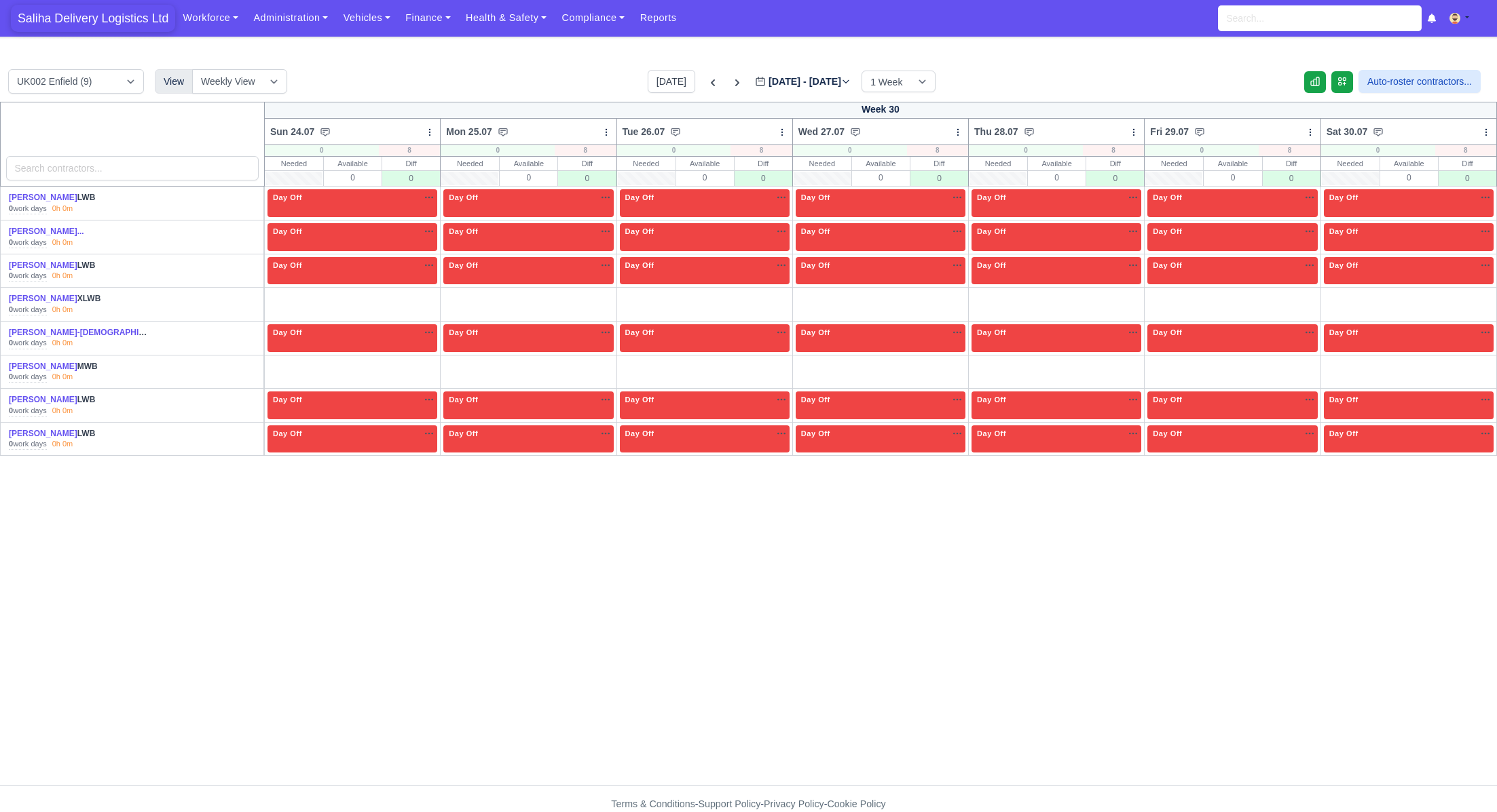
click at [128, 18] on span "Saliha Delivery Logistics Ltd" at bounding box center [93, 19] width 164 height 27
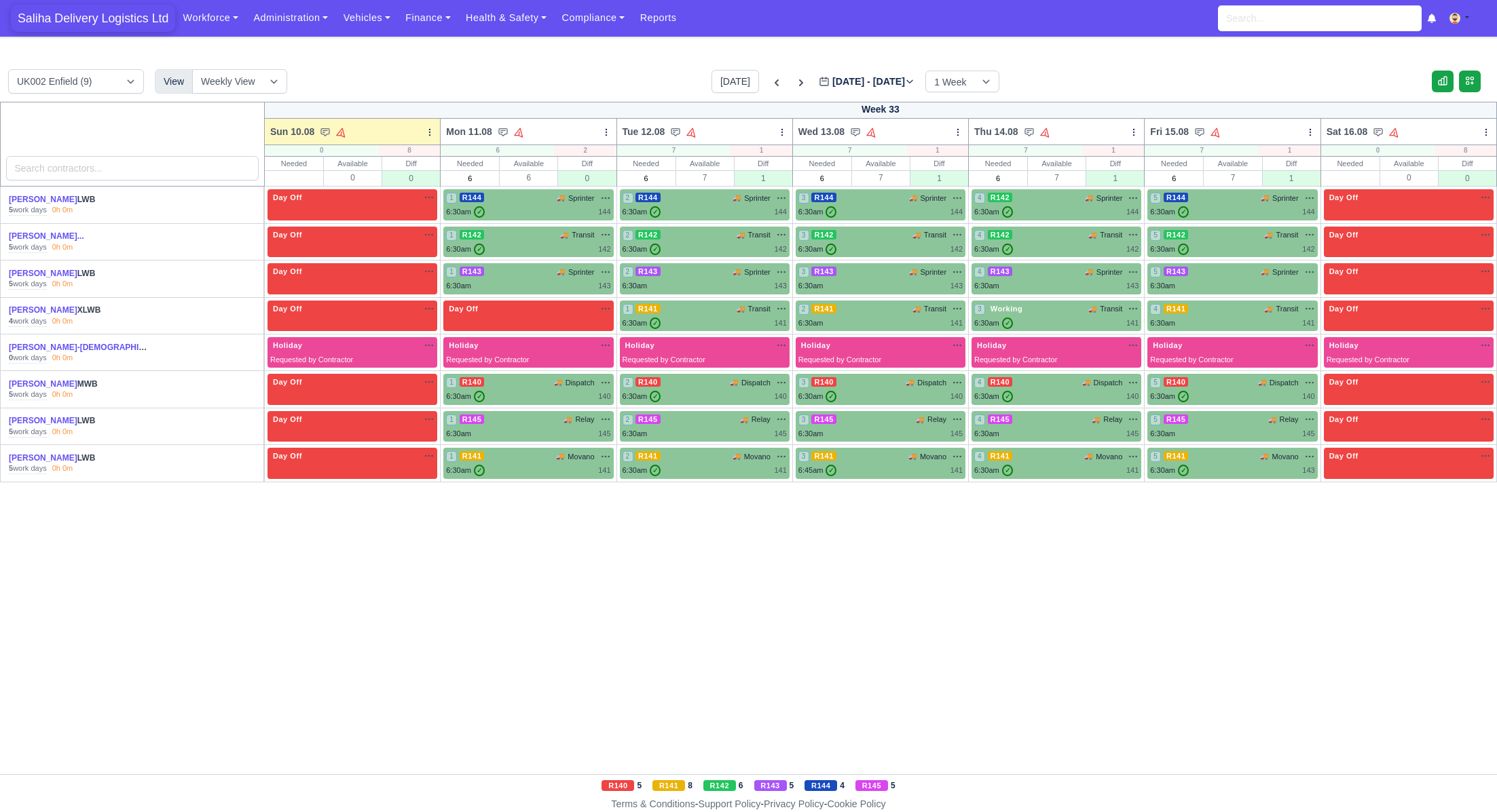
click at [91, 14] on span "Saliha Delivery Logistics Ltd" at bounding box center [93, 19] width 164 height 27
click at [419, 23] on link "Finance" at bounding box center [428, 18] width 60 height 27
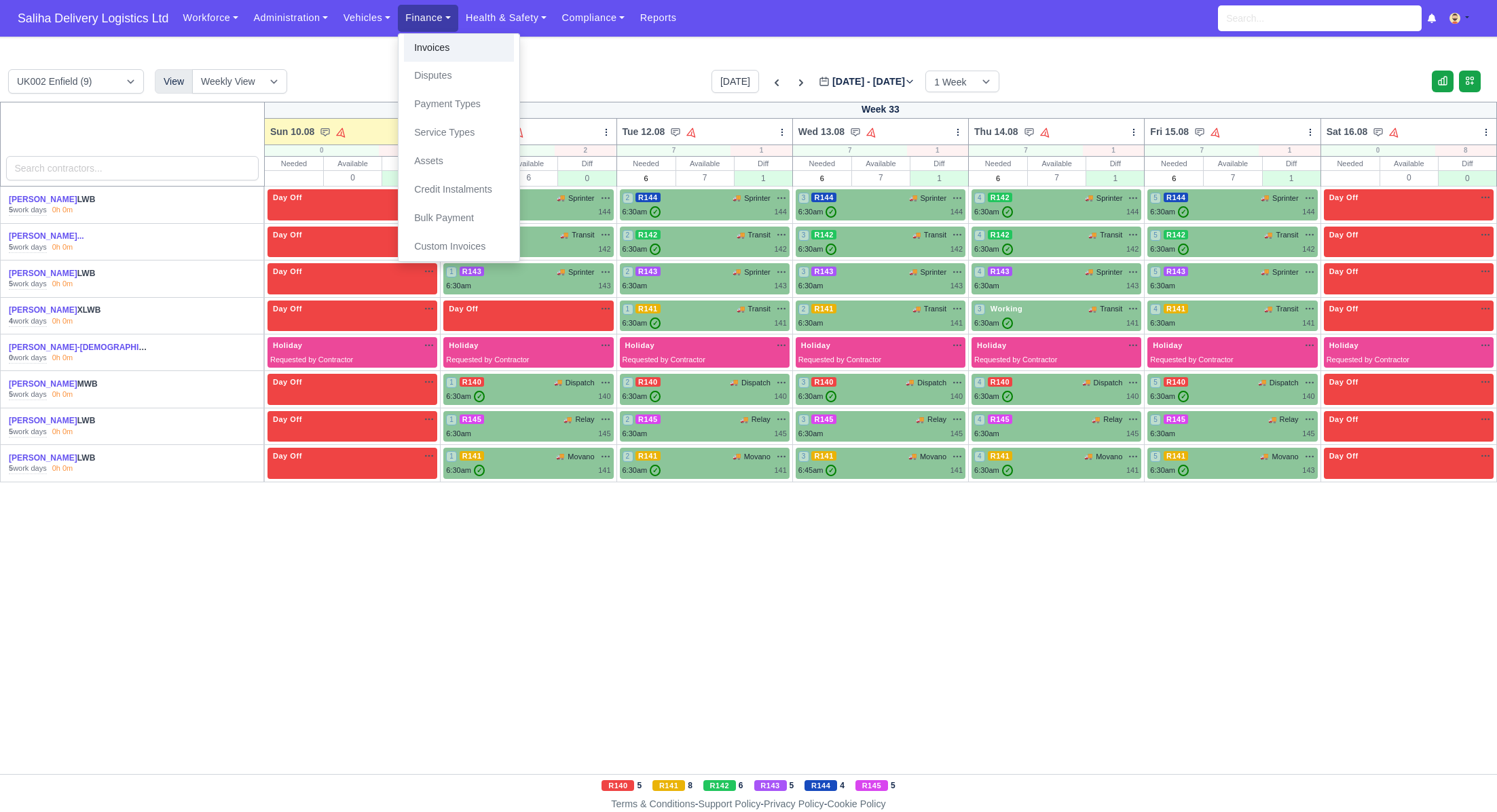
click at [436, 49] on link "Invoices" at bounding box center [459, 48] width 110 height 29
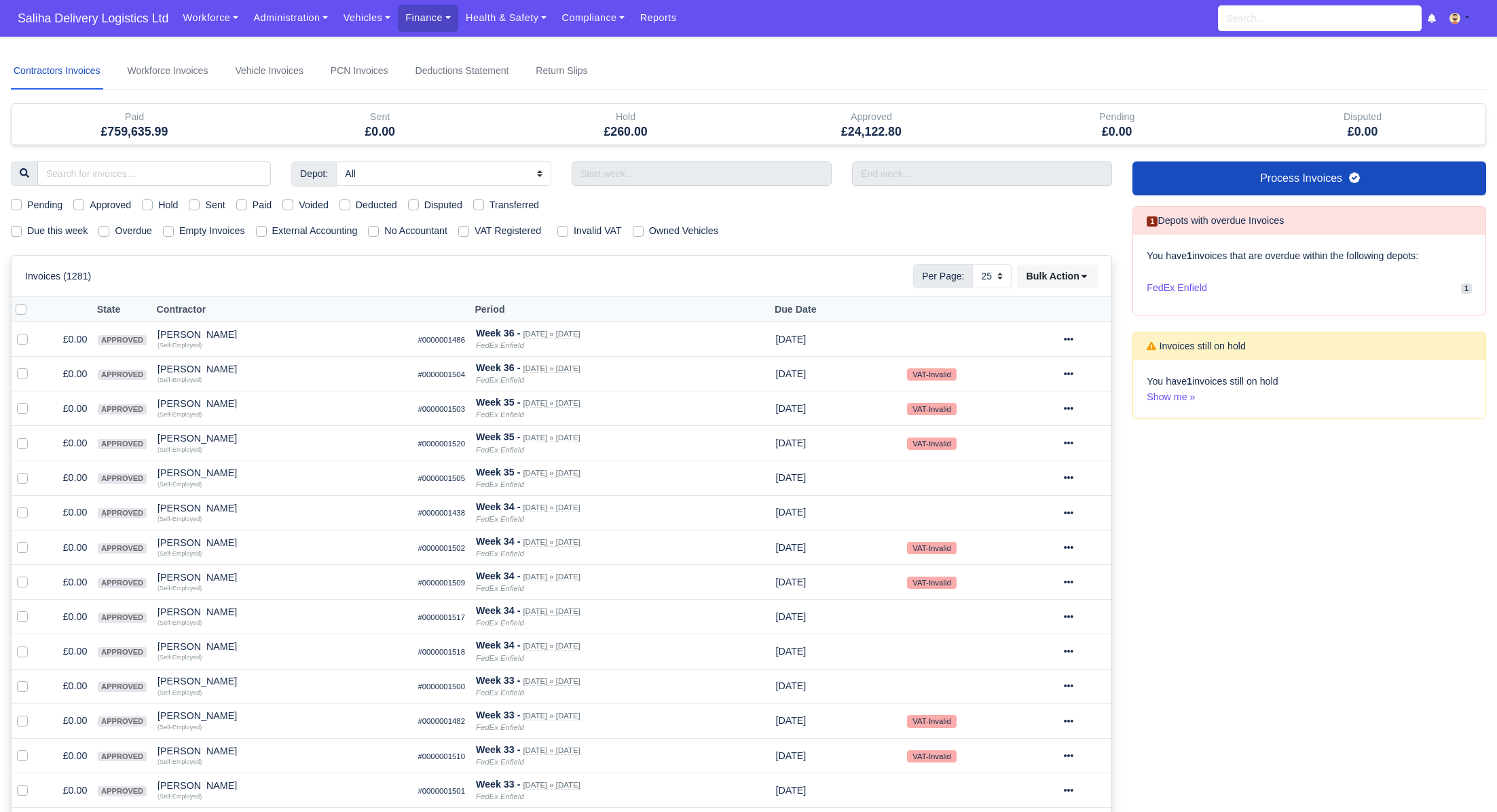
select select "25"
click at [95, 19] on span "Saliha Delivery Logistics Ltd" at bounding box center [93, 19] width 164 height 27
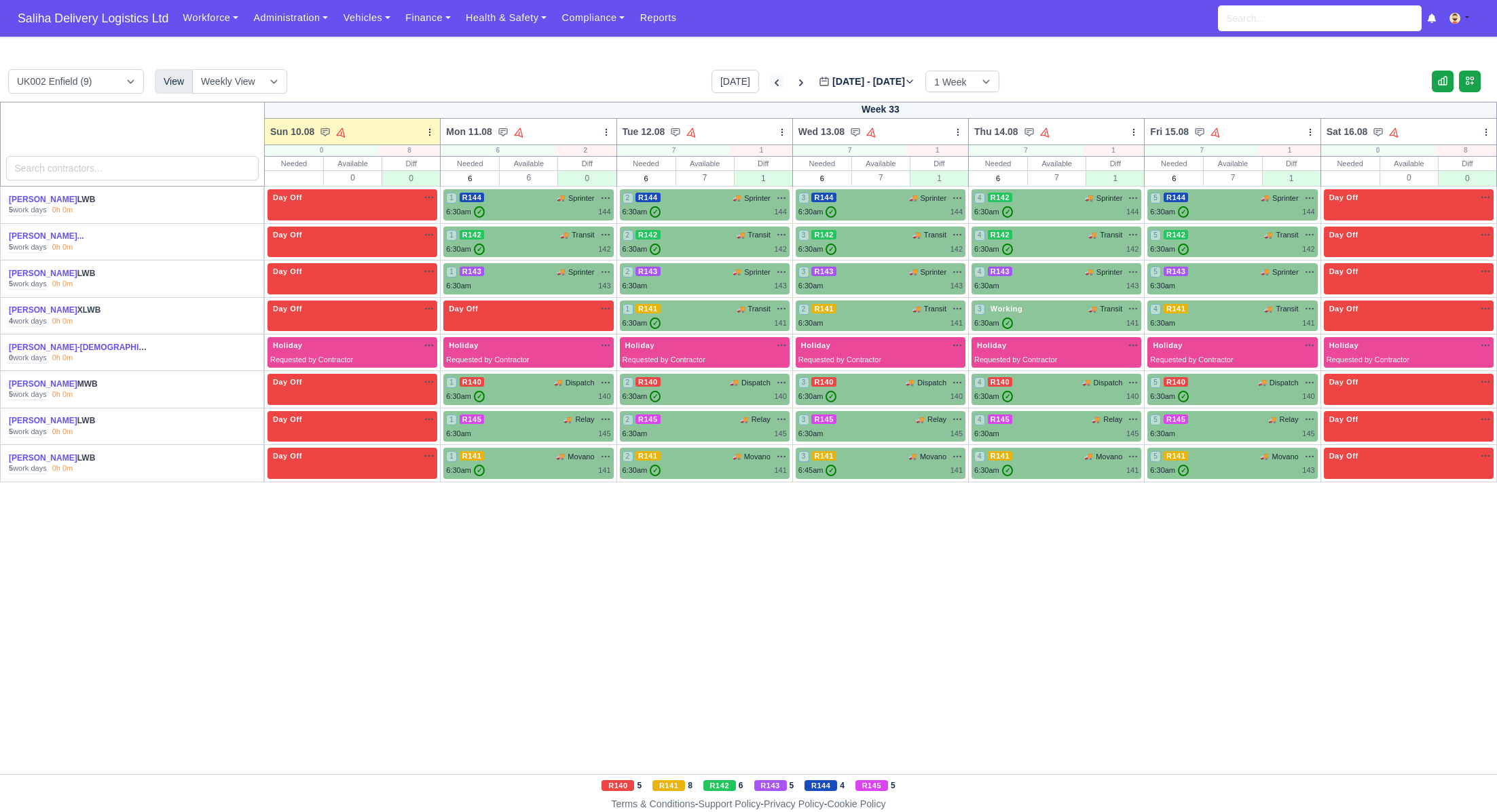
click at [775, 80] on icon at bounding box center [777, 83] width 4 height 7
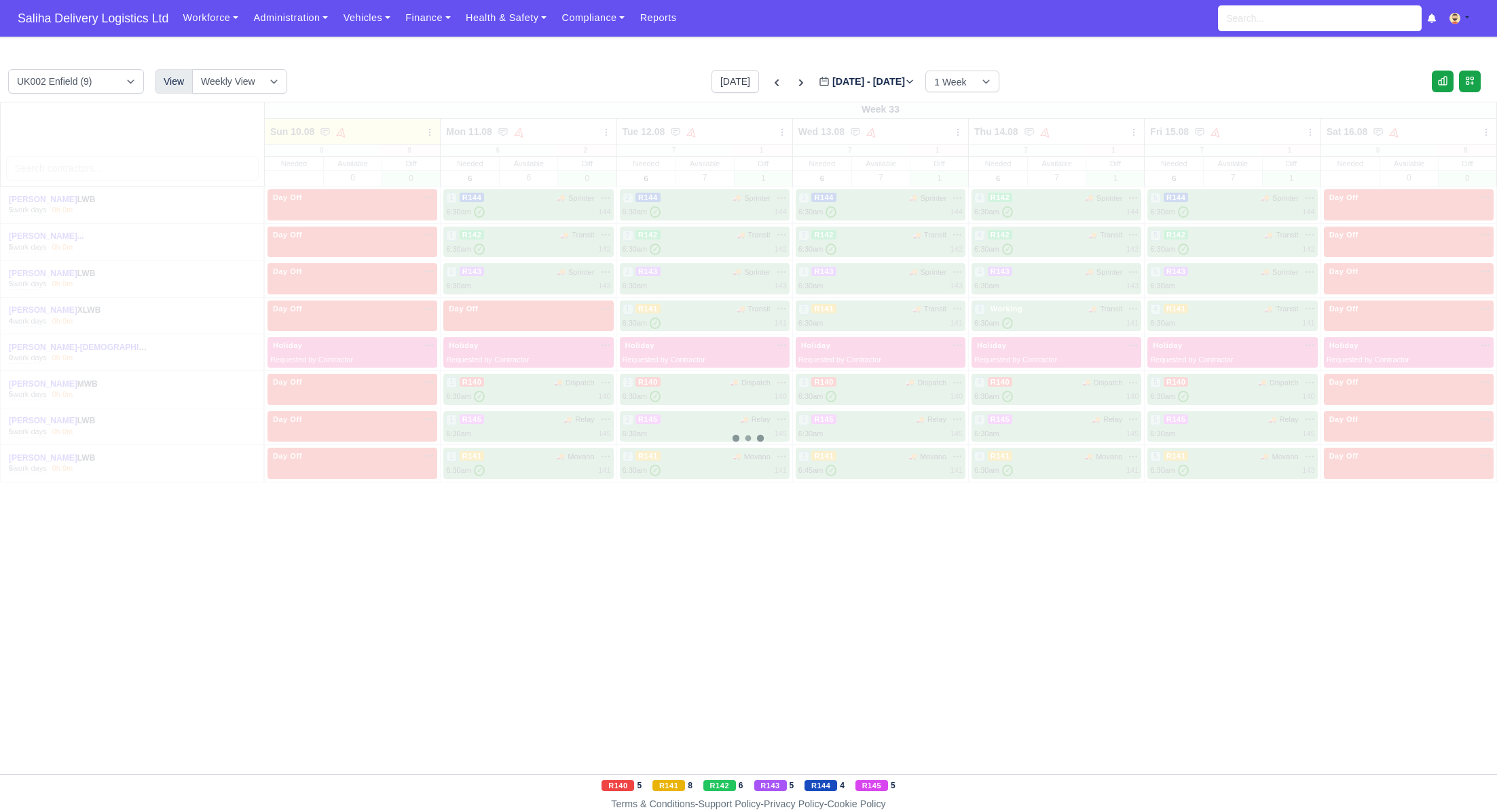
type input "2025-08-03"
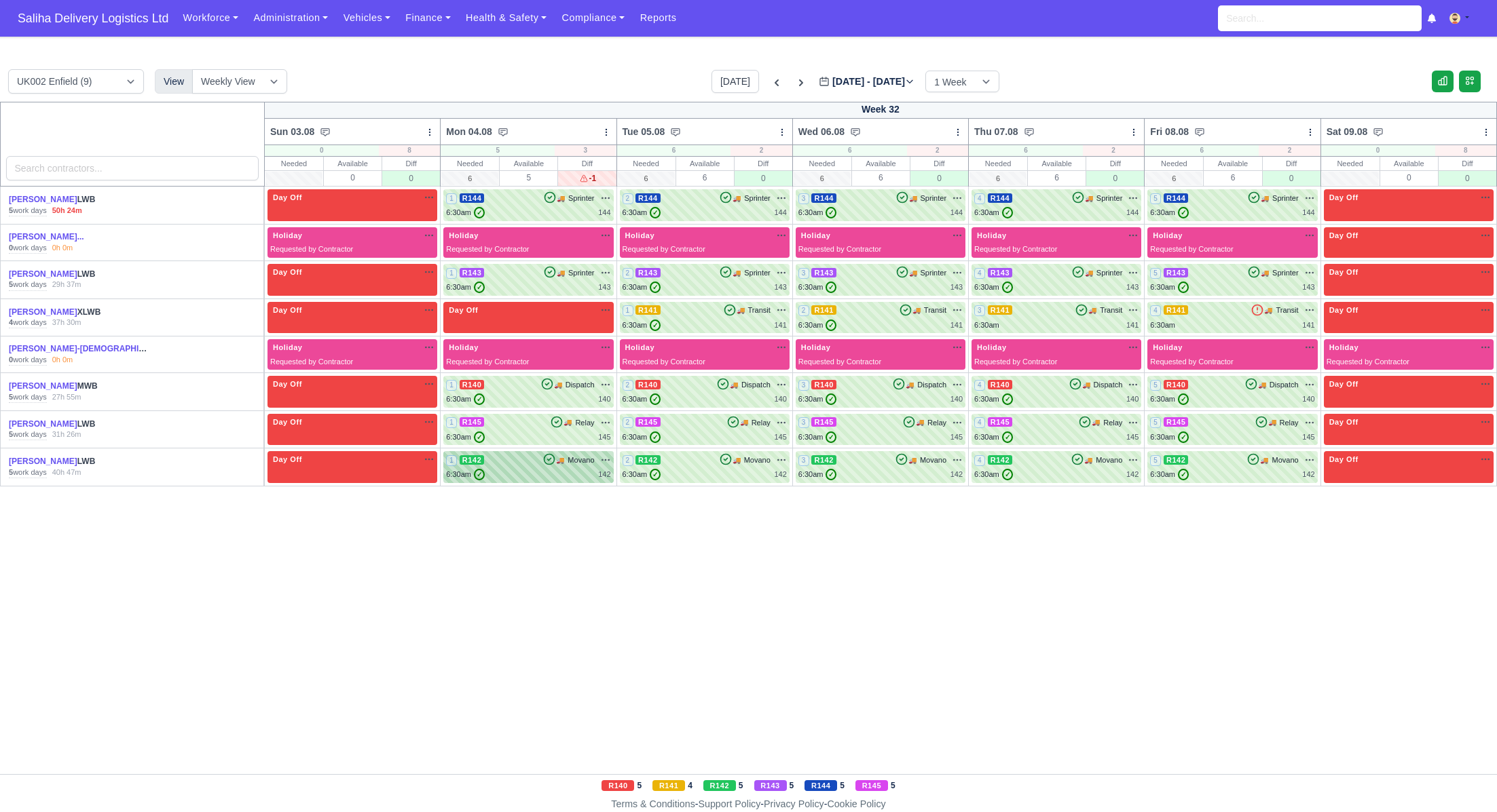
click at [512, 464] on div "1 R142 🚚 Movano" at bounding box center [528, 460] width 164 height 12
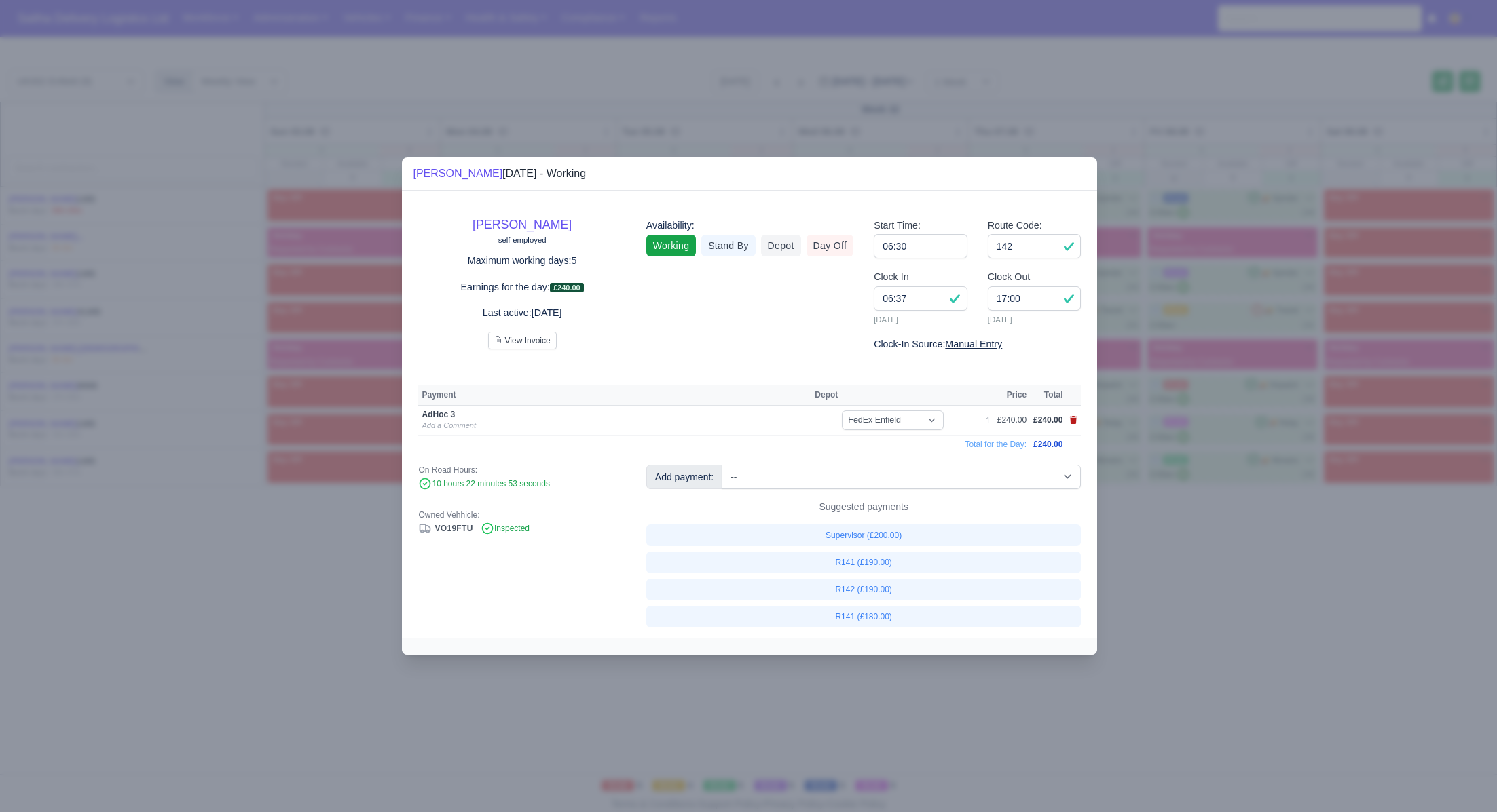
click at [1074, 420] on icon at bounding box center [1073, 420] width 8 height 8
select select
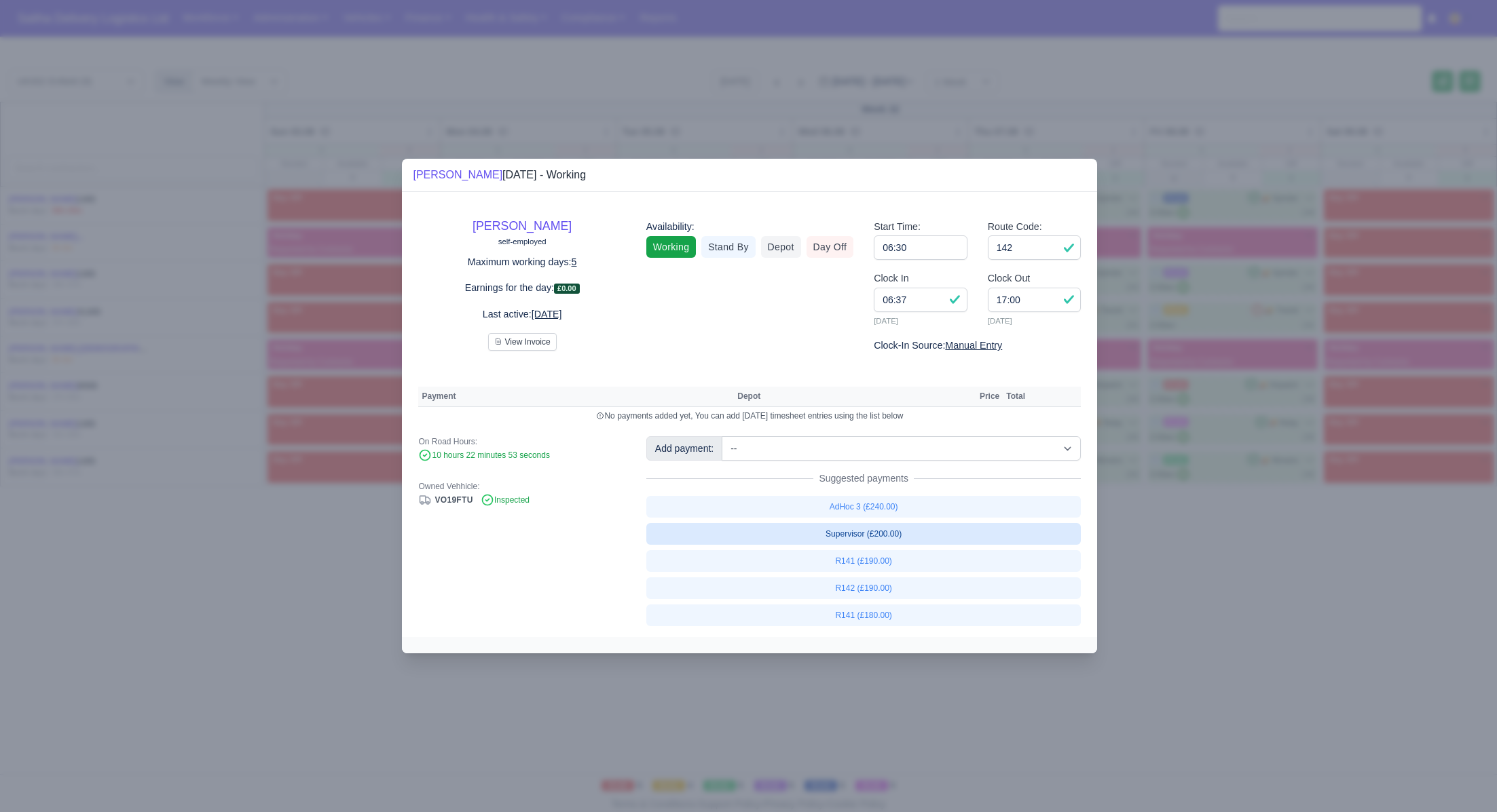
click at [891, 538] on link "Supervisor (£200.00)" at bounding box center [864, 534] width 435 height 22
select select "1"
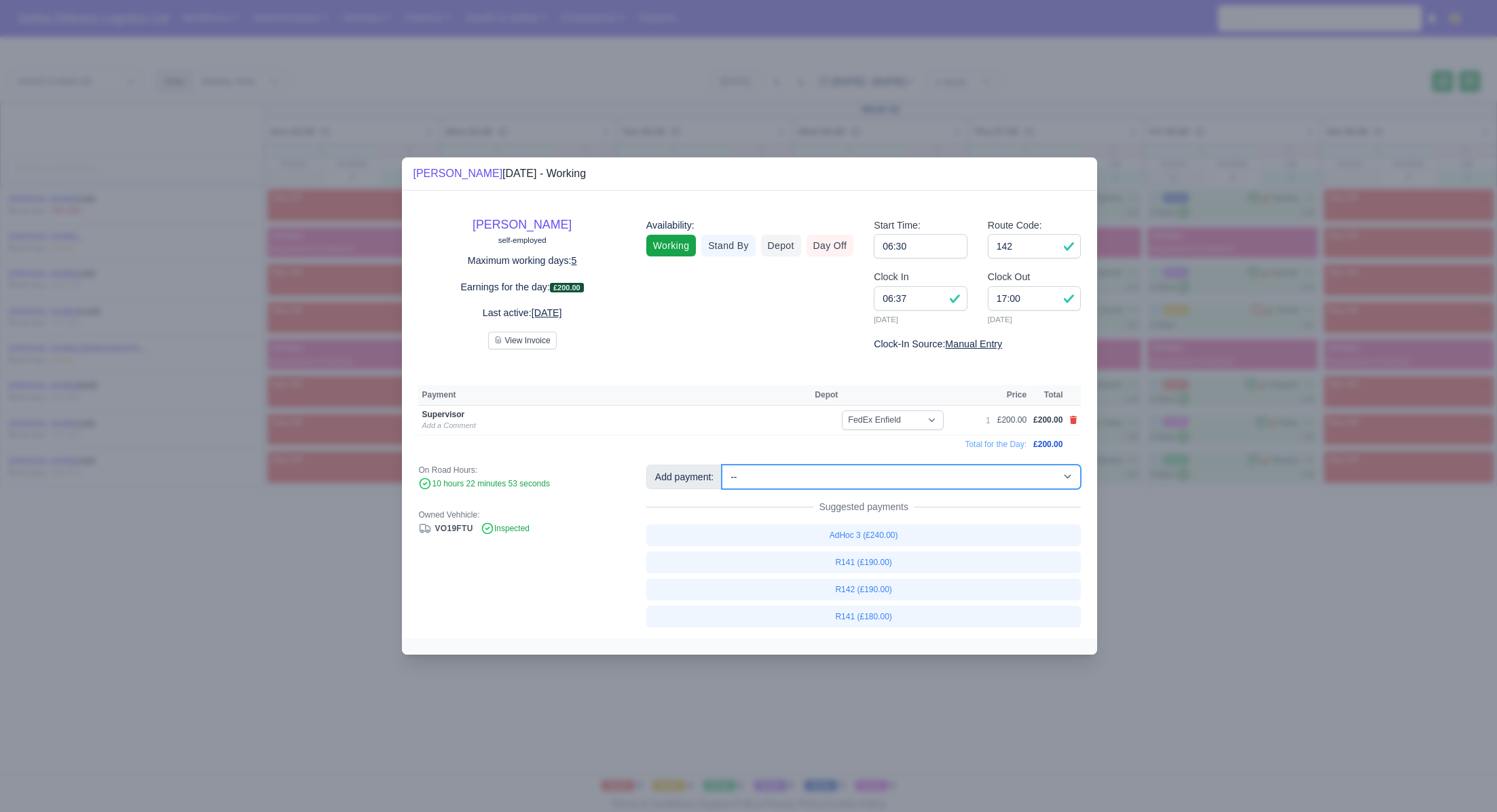
click at [862, 474] on select "-- Ad-Hoc 1 (AD-HO) Ad-Hoc 2 (AD-HO) Ad-Hoc 3 (AD-HO) Ad-Hoc 4 (AD-HO) Ad-Hoc 5…" at bounding box center [901, 477] width 359 height 25
select select "1"
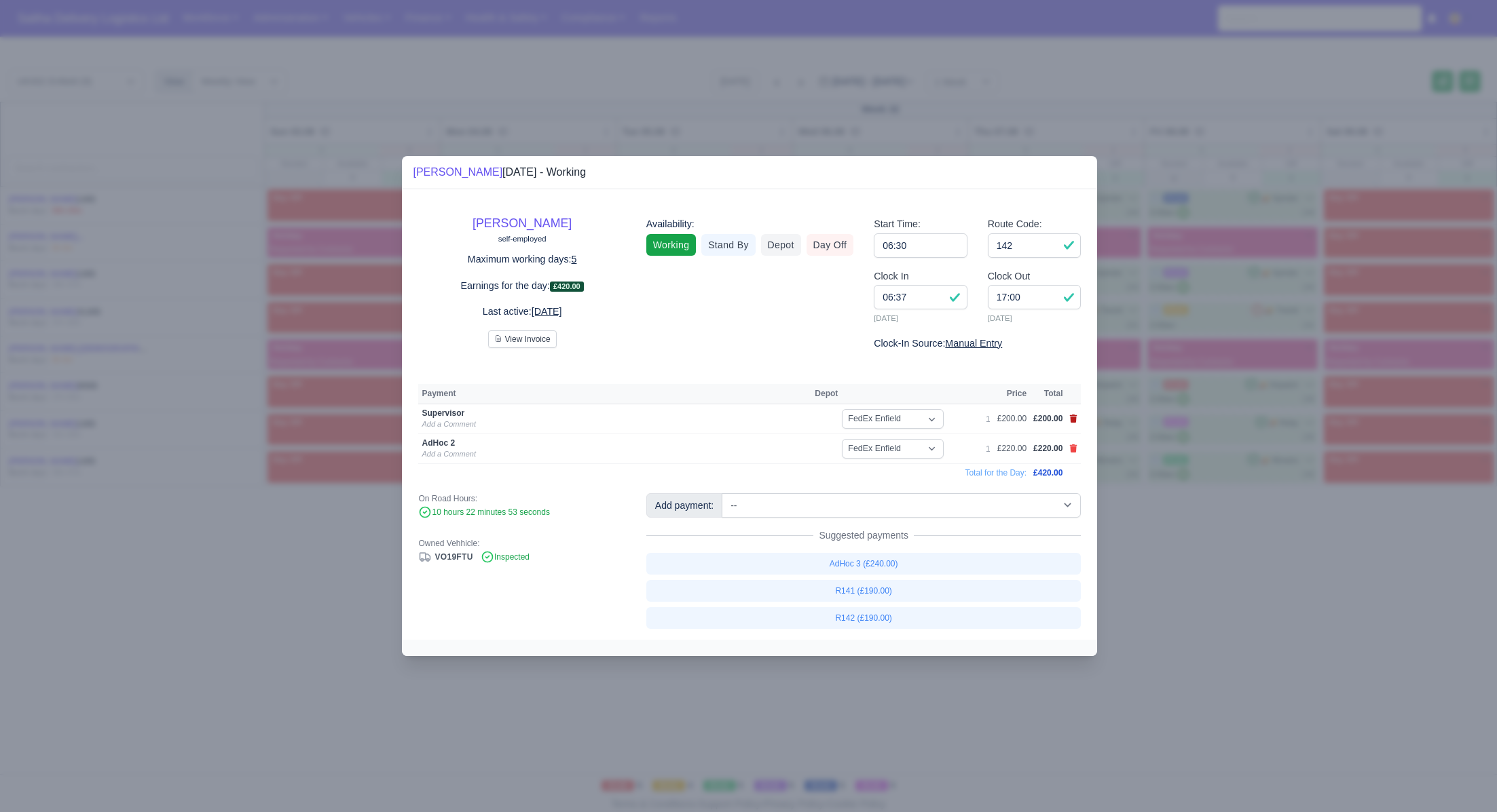
click at [1075, 418] on icon at bounding box center [1073, 419] width 8 height 8
select select
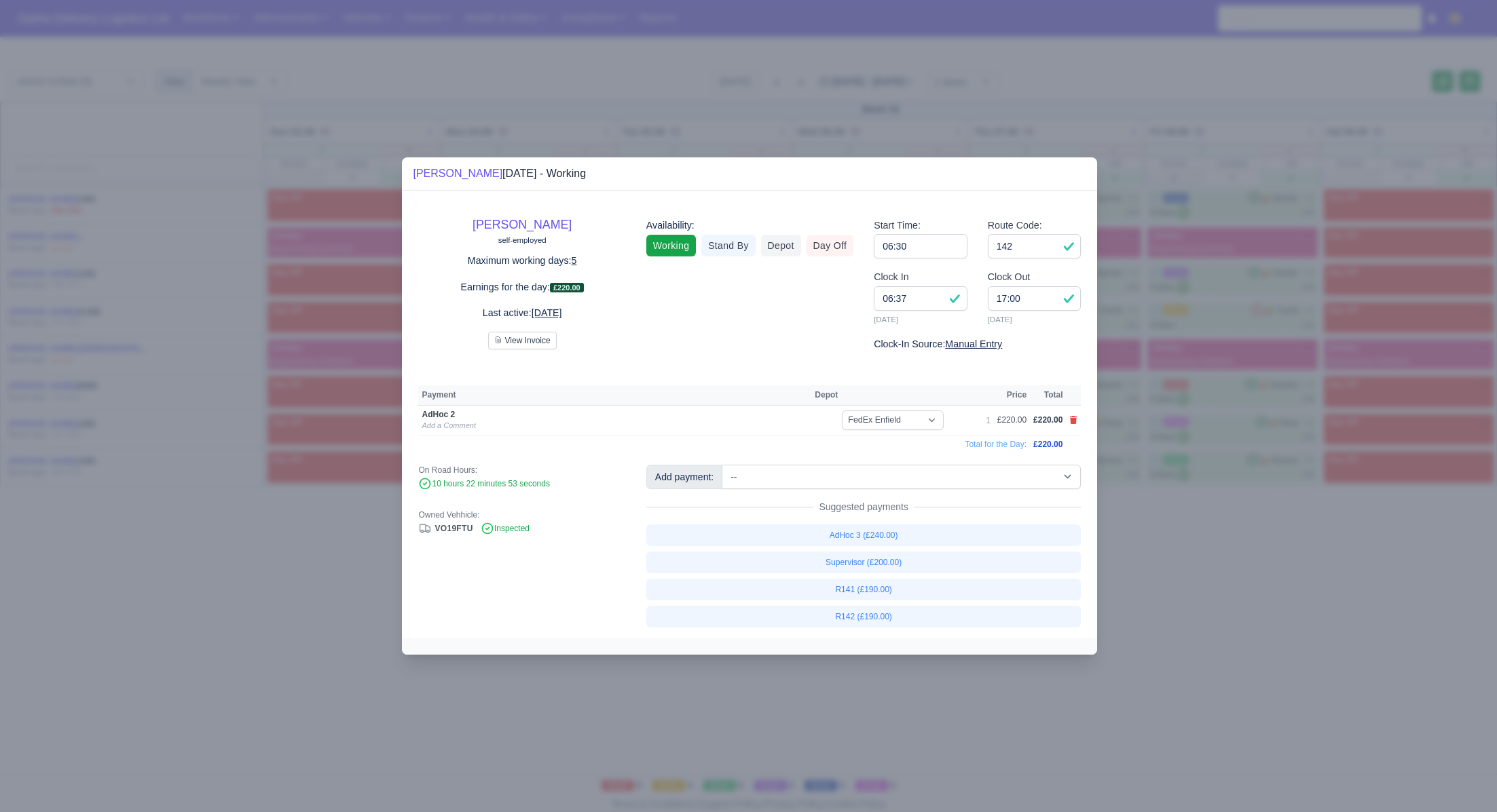
drag, startPoint x: 1172, startPoint y: 574, endPoint x: 1134, endPoint y: 551, distance: 44.4
click at [1169, 573] on div at bounding box center [748, 406] width 1497 height 812
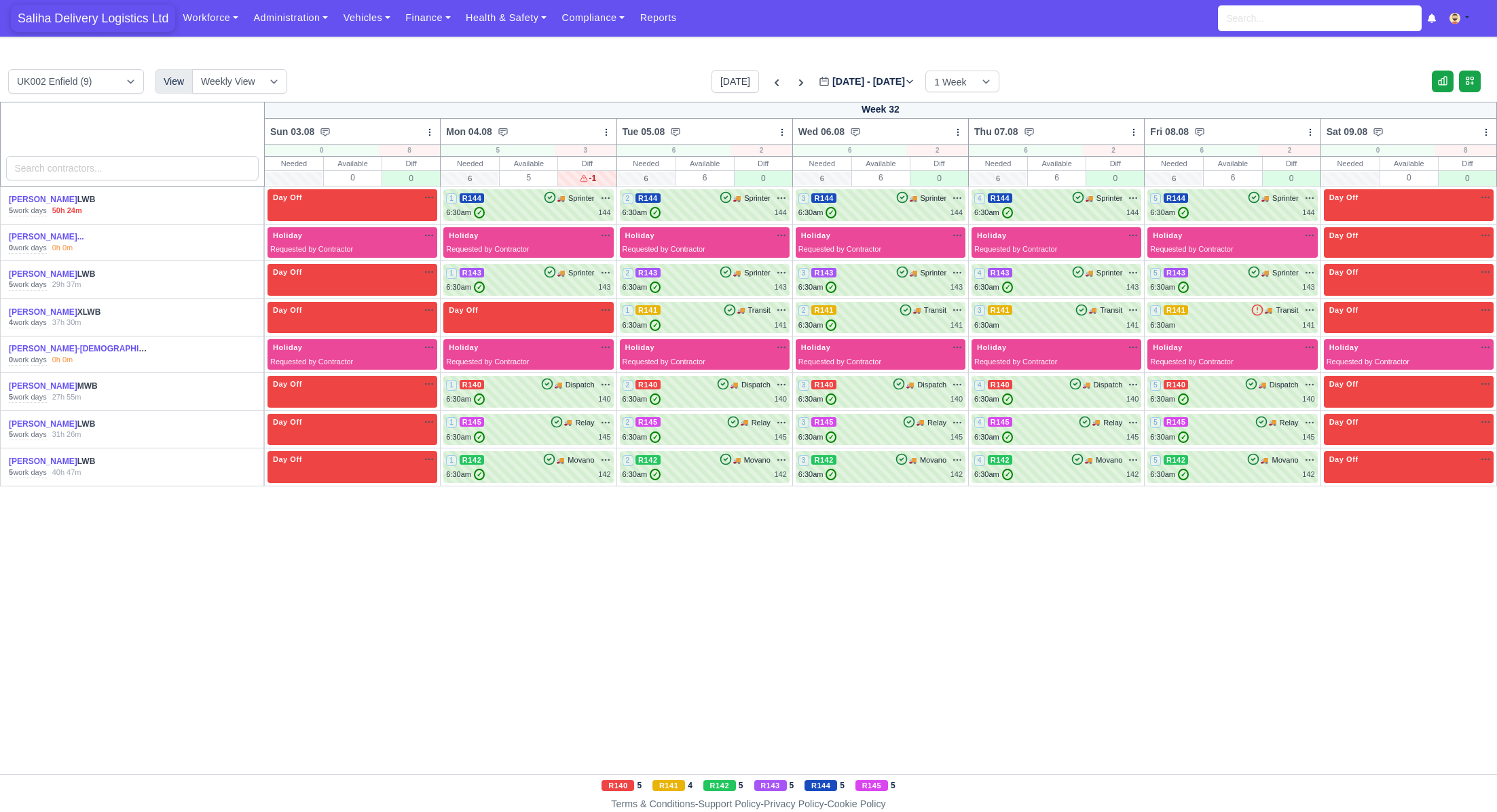
click at [123, 25] on span "Saliha Delivery Logistics Ltd" at bounding box center [93, 19] width 164 height 27
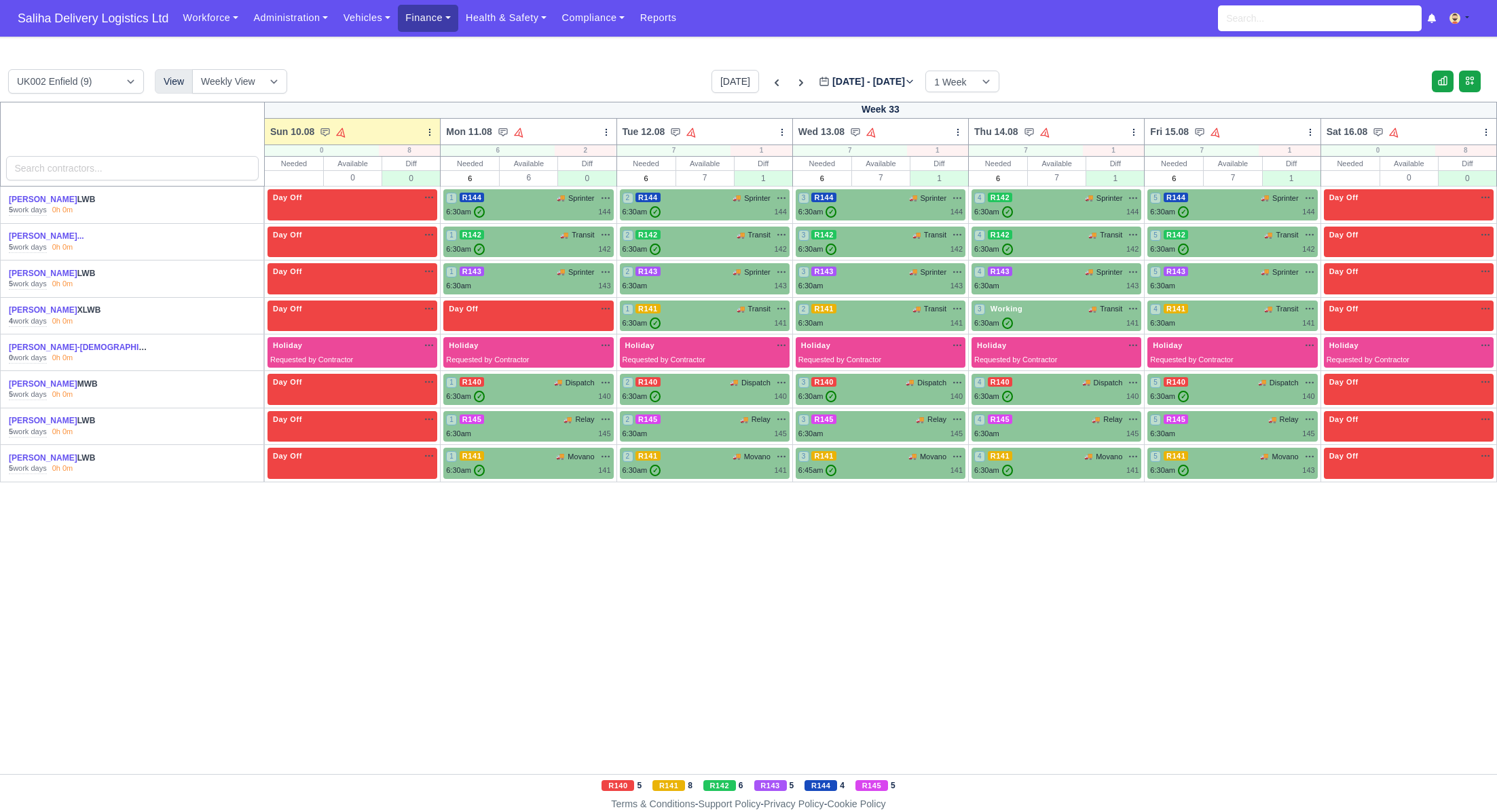
click at [425, 23] on link "Finance" at bounding box center [428, 18] width 60 height 27
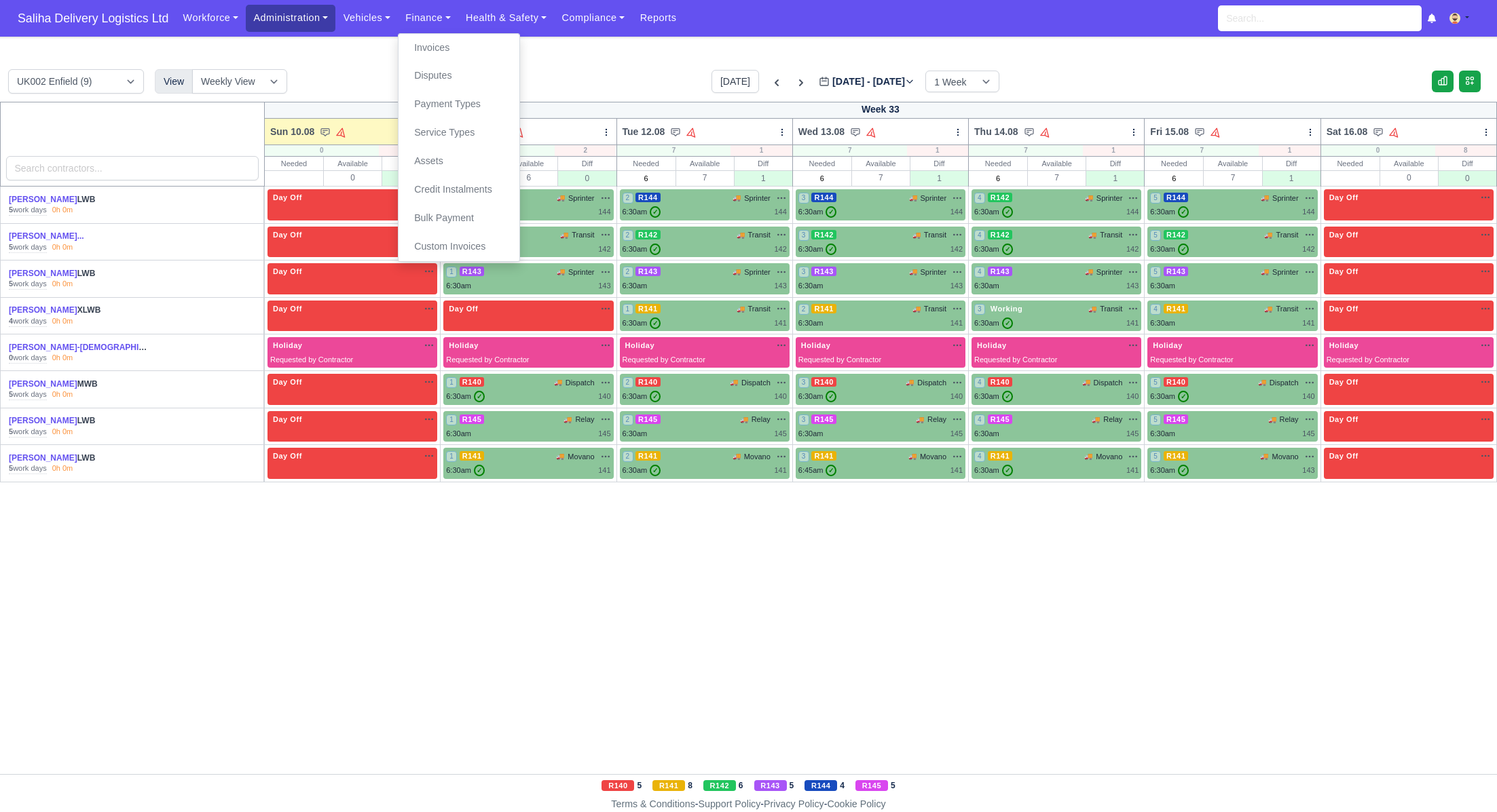
click at [309, 30] on link "Administration" at bounding box center [290, 18] width 90 height 27
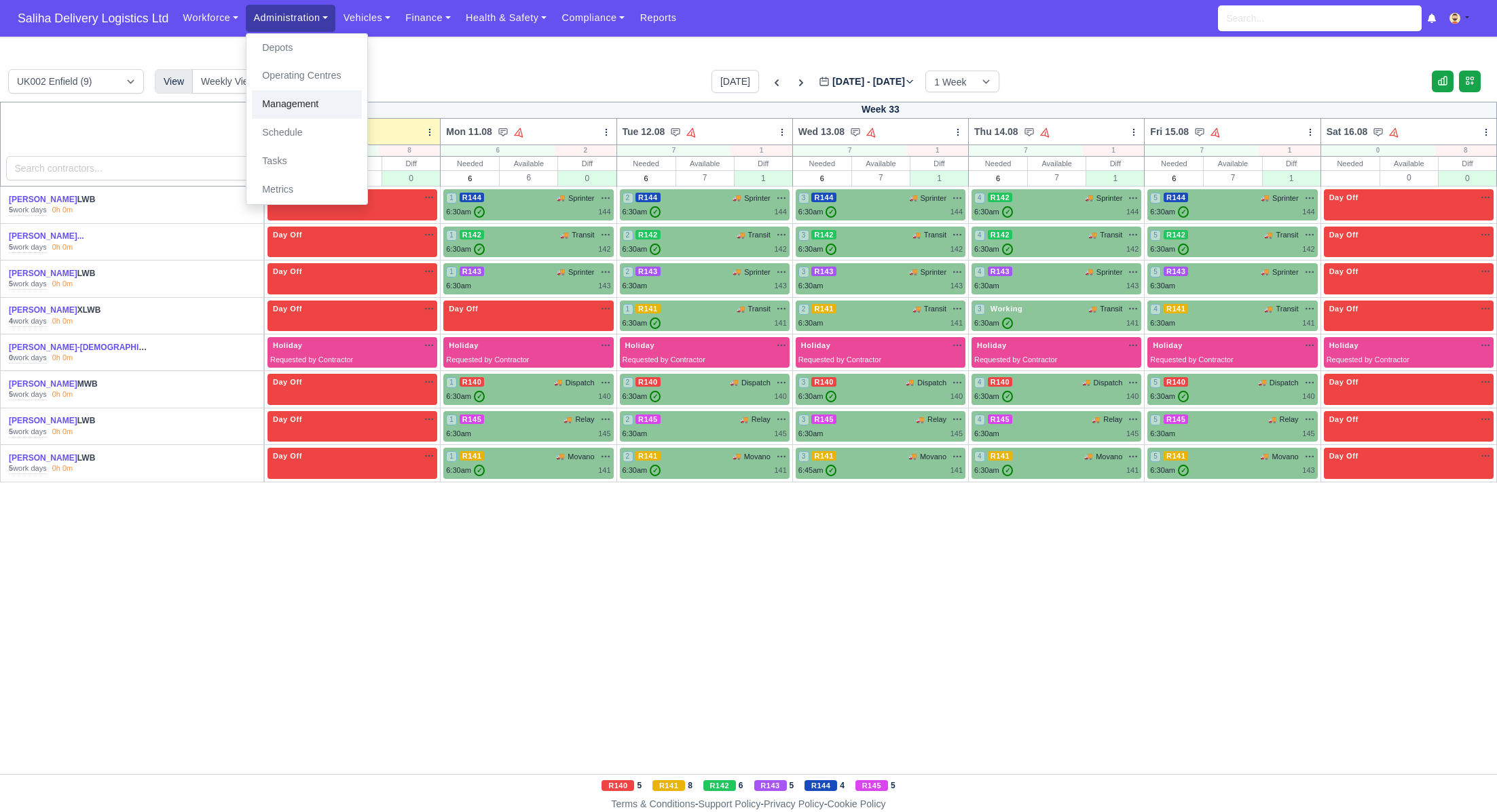
click at [317, 104] on link "Management" at bounding box center [307, 105] width 110 height 29
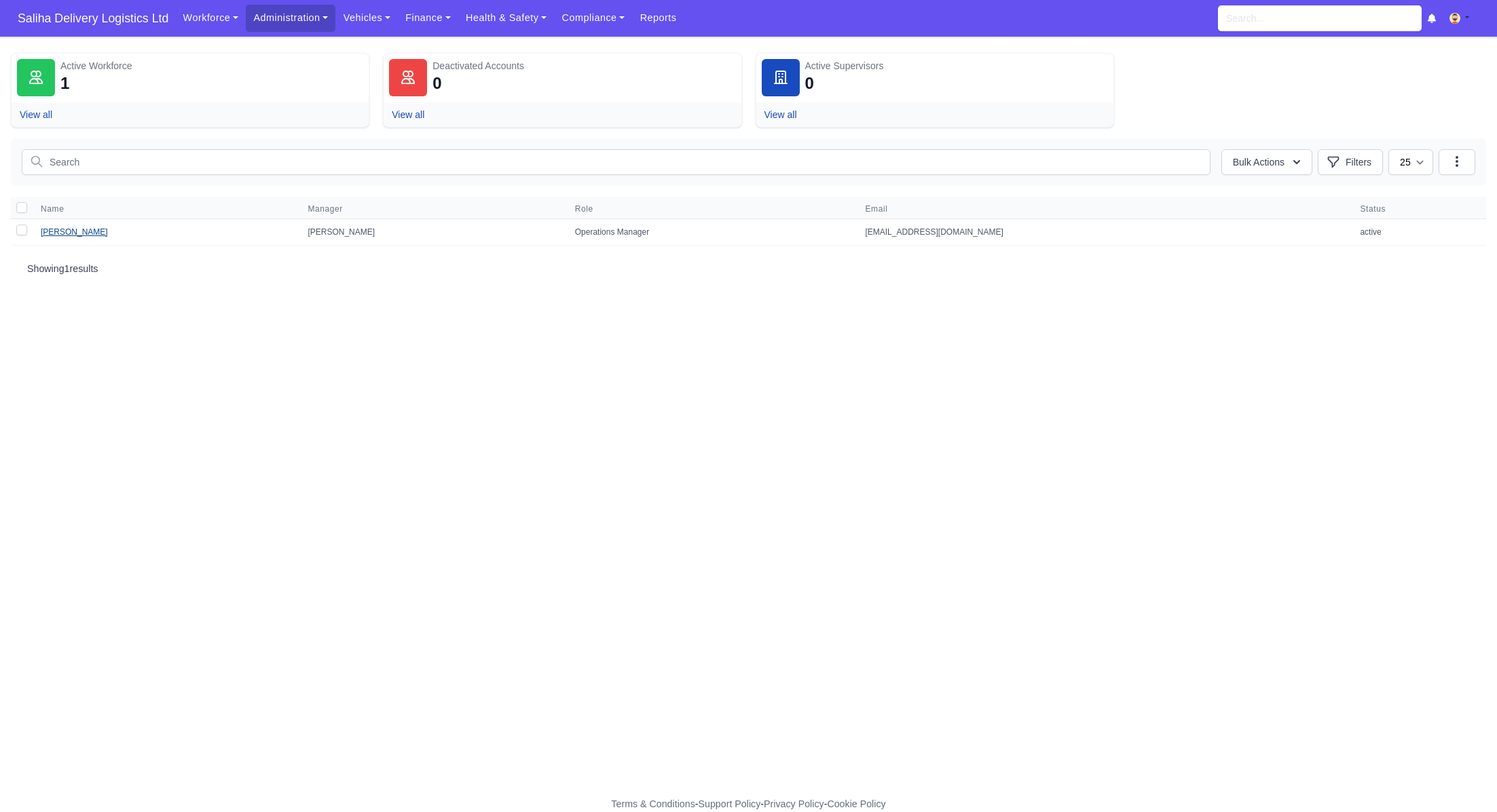
click at [92, 230] on link "[PERSON_NAME]" at bounding box center [74, 232] width 67 height 10
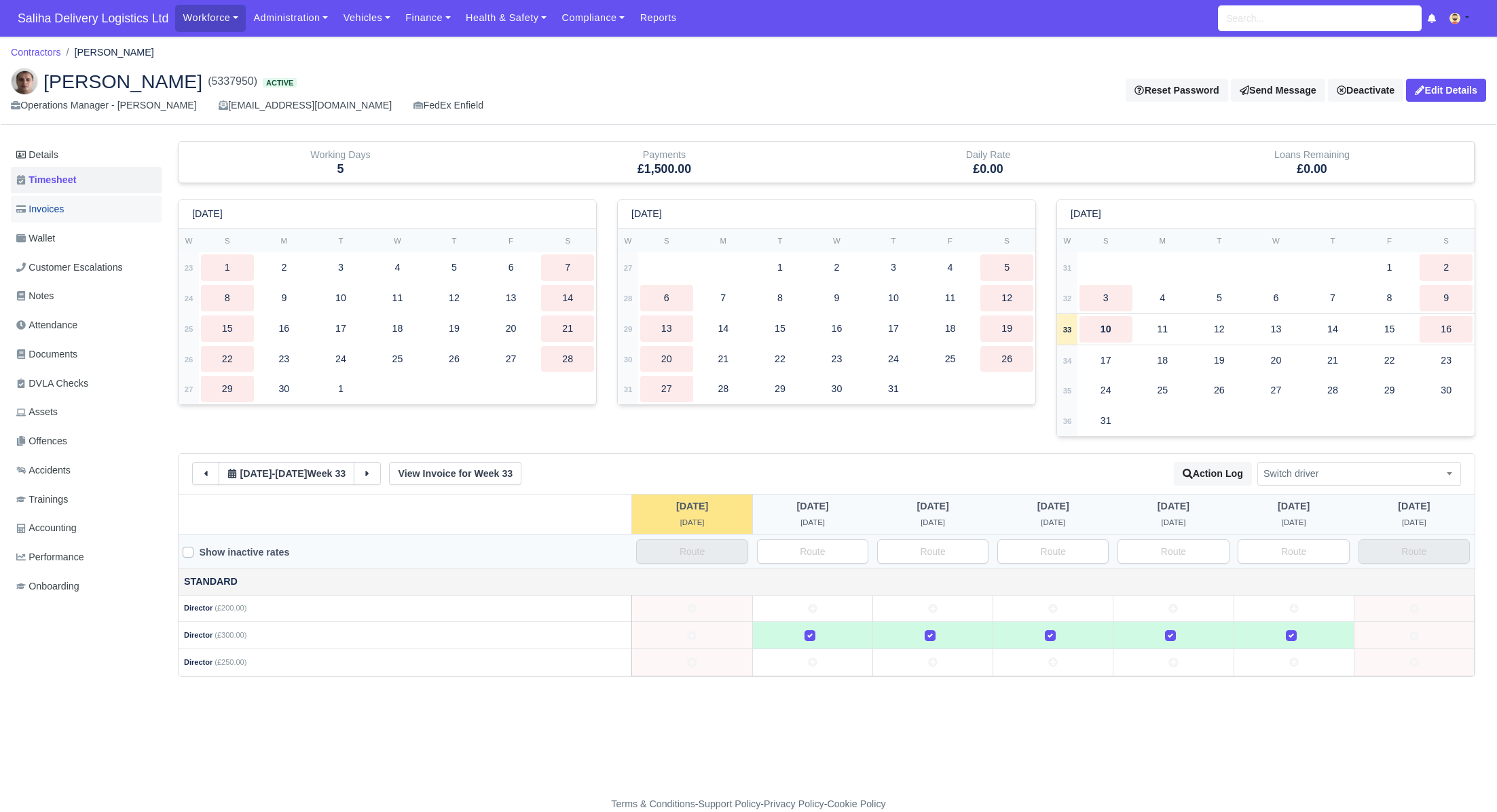
click at [55, 207] on span "Invoices" at bounding box center [40, 209] width 47 height 16
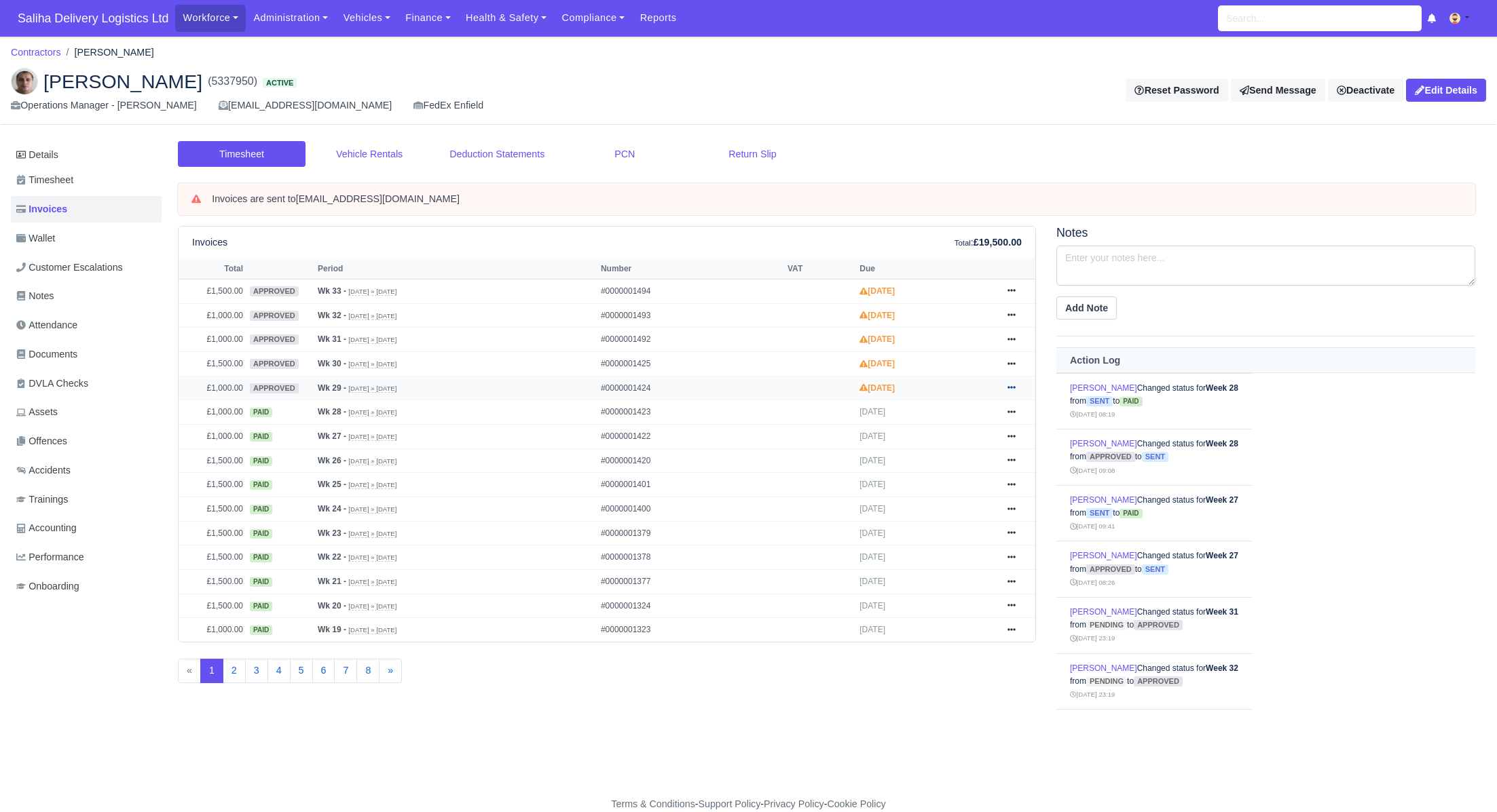
click at [1014, 387] on icon at bounding box center [1011, 387] width 8 height 8
click at [941, 438] on link "Send" at bounding box center [960, 442] width 121 height 29
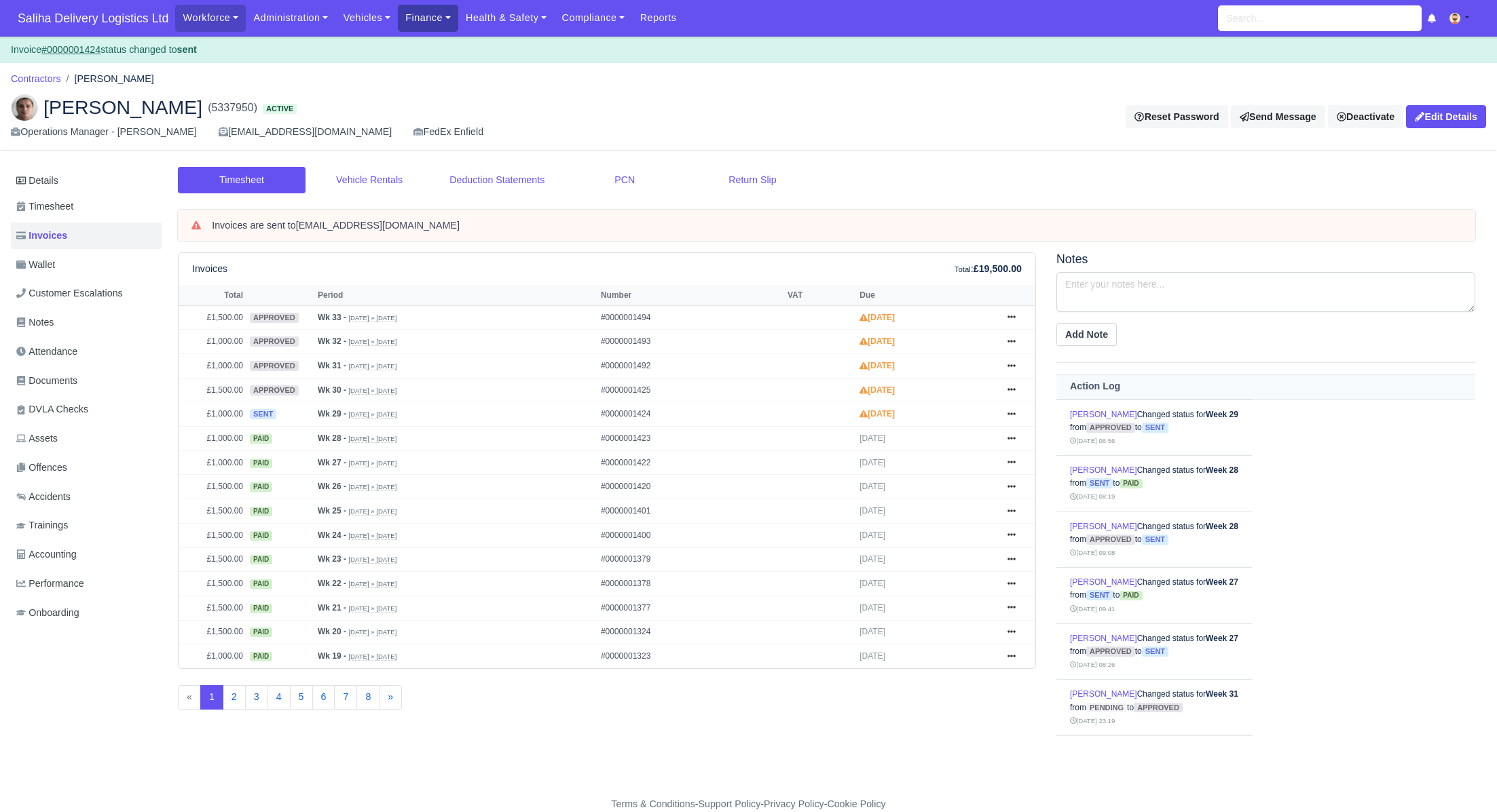
click at [432, 21] on link "Finance" at bounding box center [428, 18] width 60 height 27
click at [442, 51] on link "Invoices" at bounding box center [459, 48] width 110 height 29
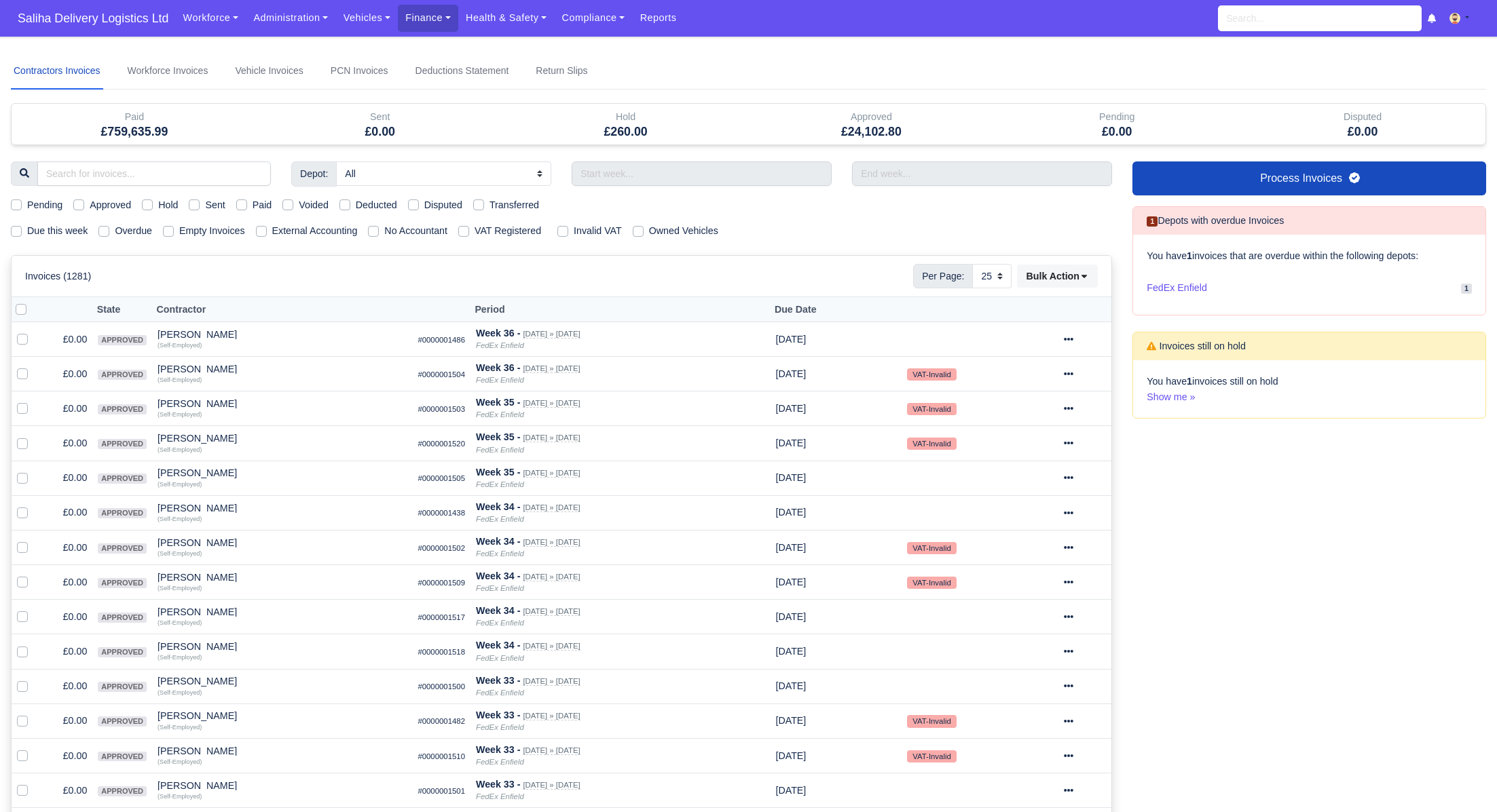
select select "25"
click at [27, 205] on label "Pending" at bounding box center [45, 205] width 35 height 16
click at [15, 205] on input "Pending" at bounding box center [16, 203] width 11 height 11
checkbox input "true"
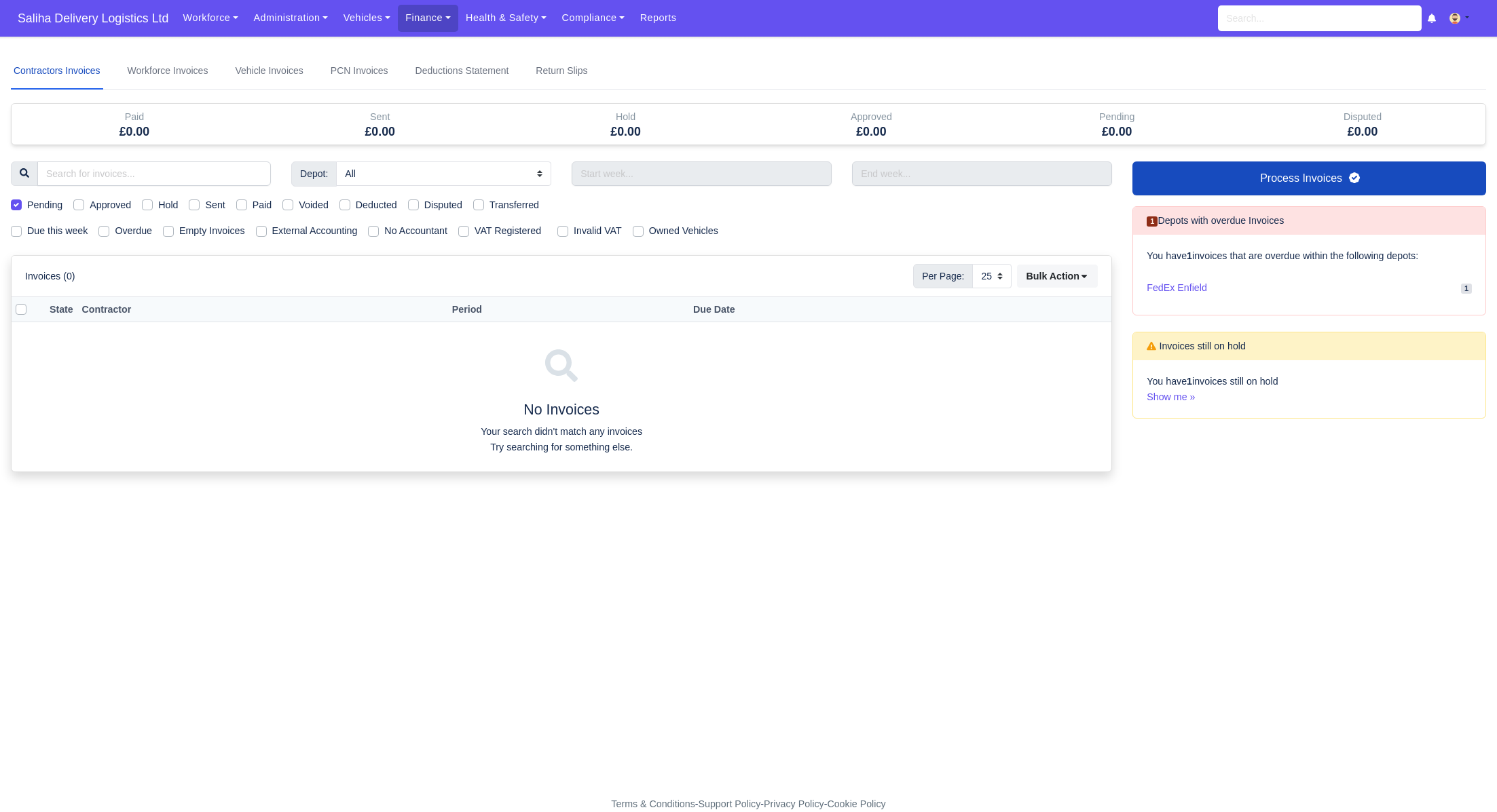
click at [27, 205] on label "Pending" at bounding box center [45, 205] width 35 height 16
click at [15, 205] on input "Pending" at bounding box center [16, 203] width 11 height 11
checkbox input "false"
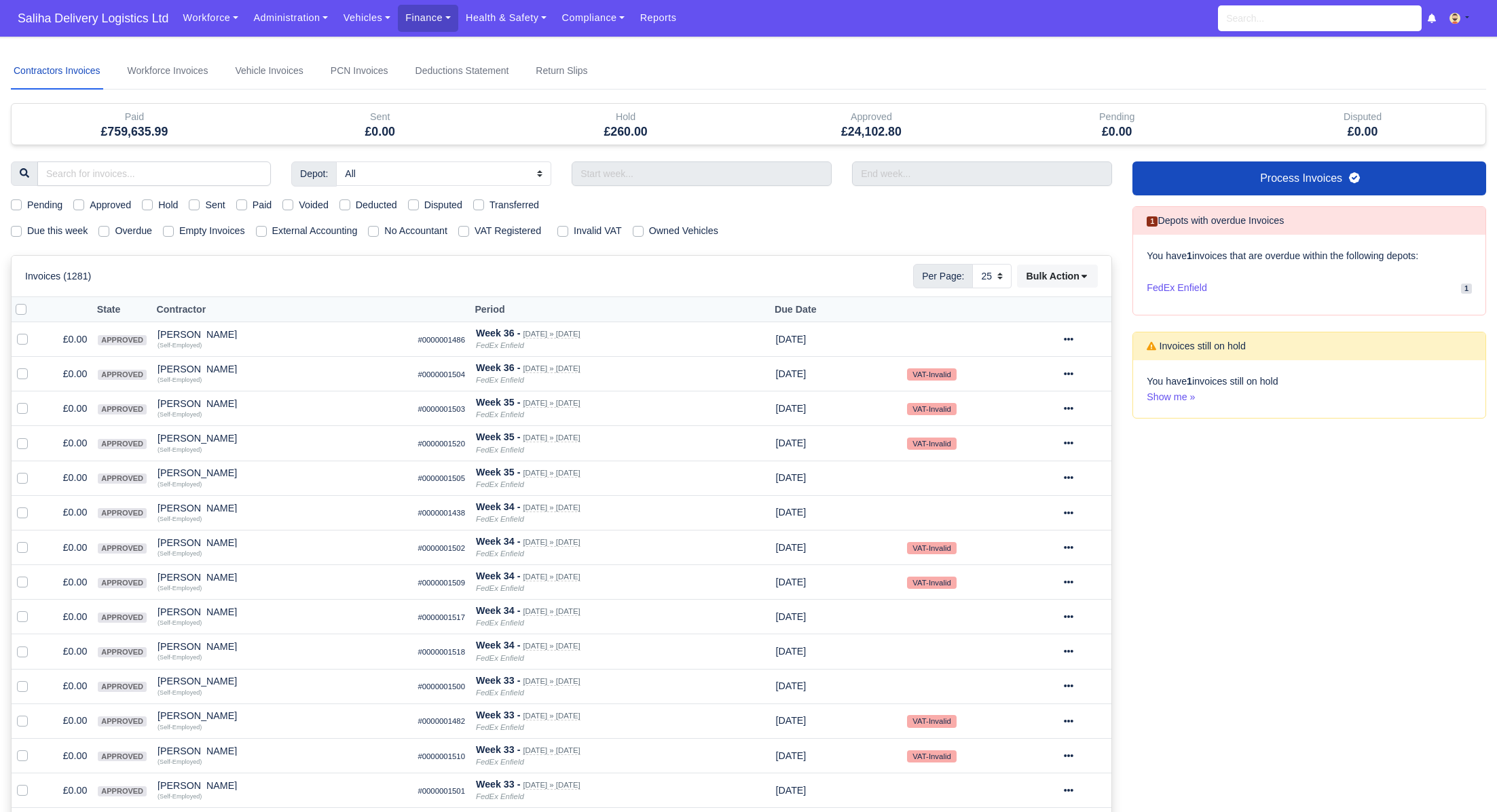
click at [27, 235] on label "Due this week" at bounding box center [58, 231] width 60 height 16
click at [14, 234] on input "Due this week" at bounding box center [16, 229] width 11 height 11
checkbox input "true"
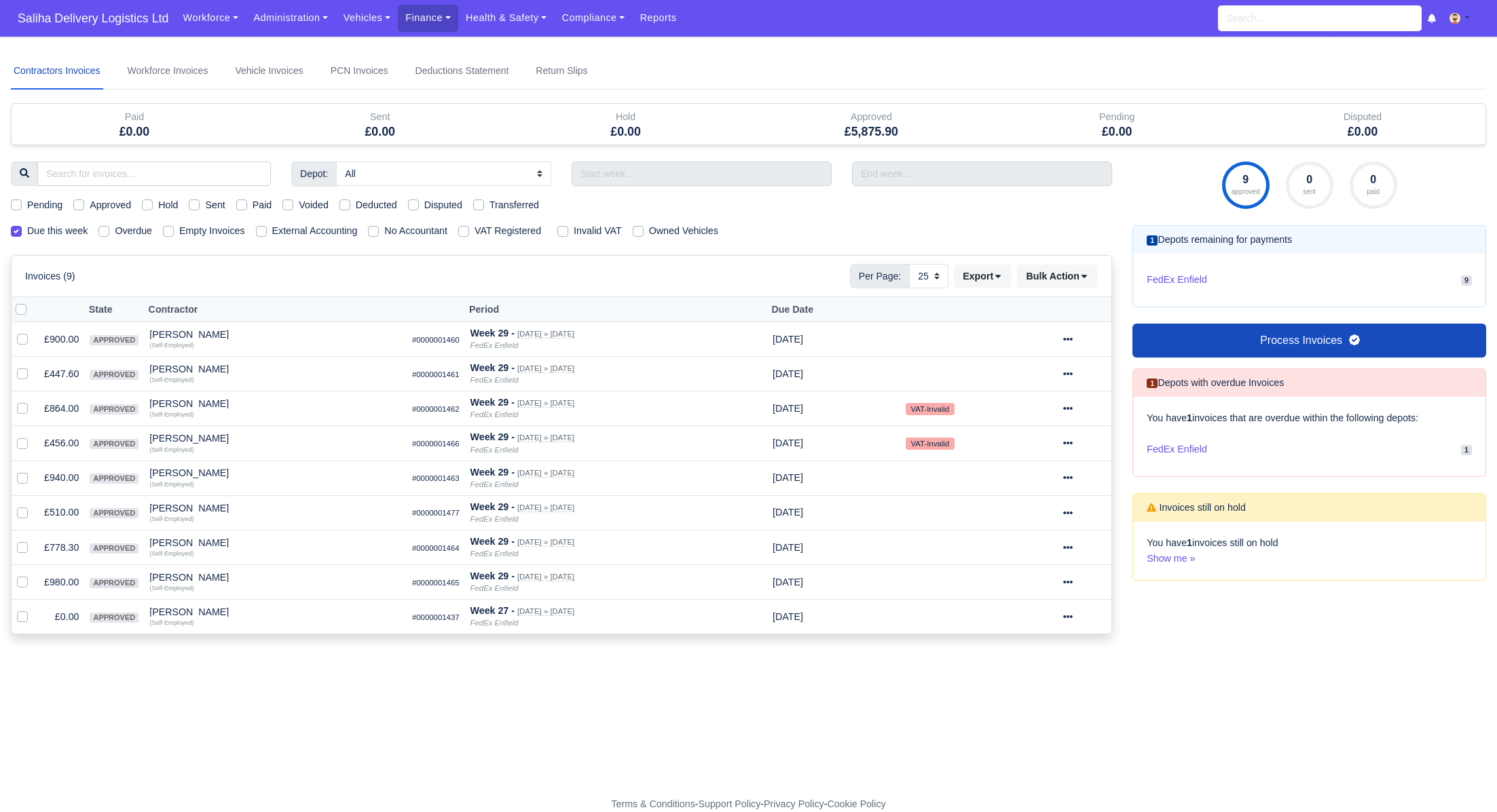
click at [90, 203] on label "Approved" at bounding box center [110, 205] width 41 height 16
click at [80, 203] on input "Approved" at bounding box center [79, 203] width 11 height 11
checkbox input "true"
click at [14, 616] on td at bounding box center [25, 617] width 27 height 34
click at [33, 610] on label at bounding box center [33, 610] width 0 height 0
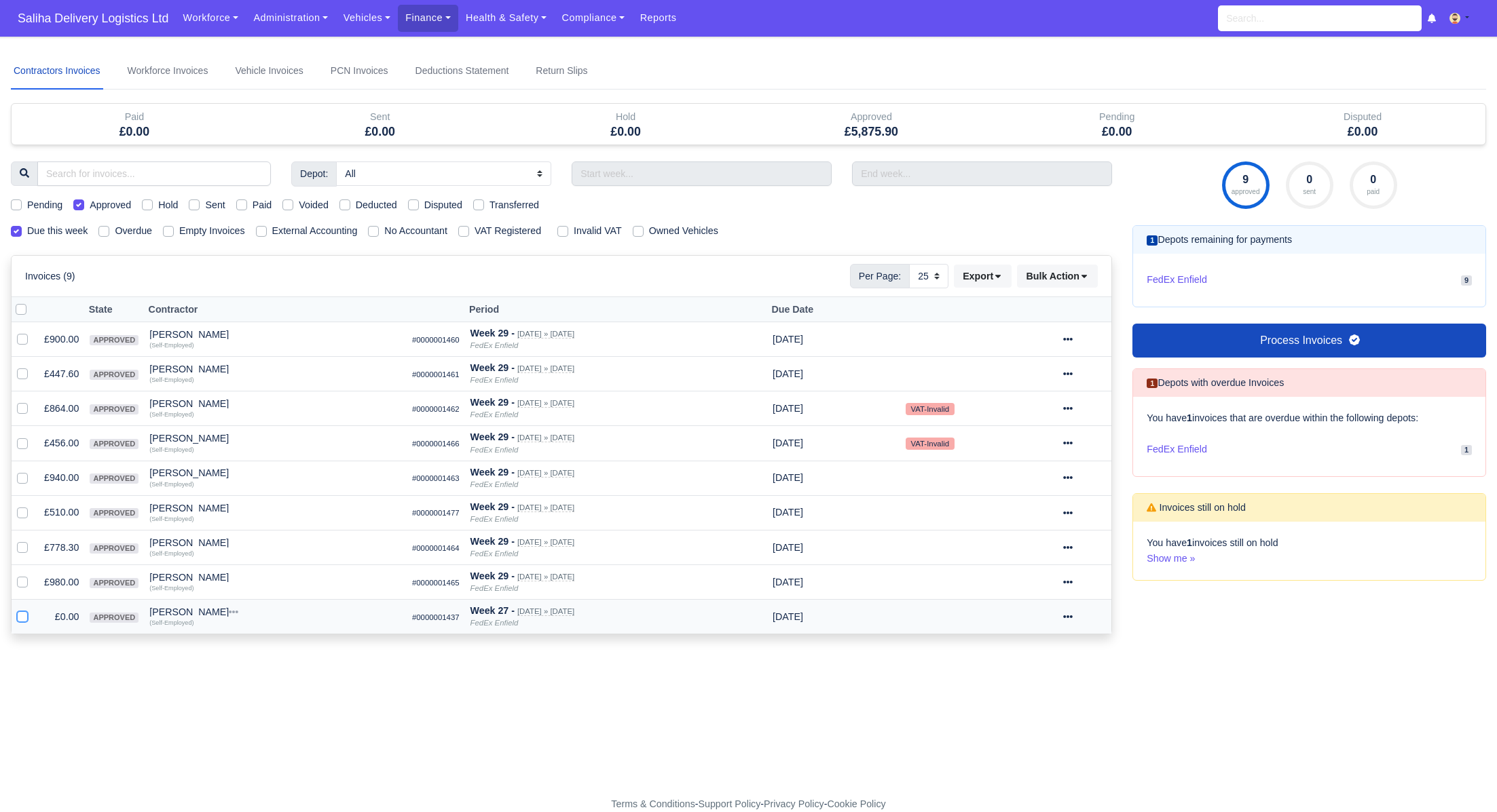
click at [19, 616] on input "checkbox" at bounding box center [23, 615] width 11 height 11
checkbox input "true"
click at [1072, 612] on icon at bounding box center [1068, 617] width 10 height 10
click at [1035, 498] on button "Void" at bounding box center [1036, 498] width 121 height 21
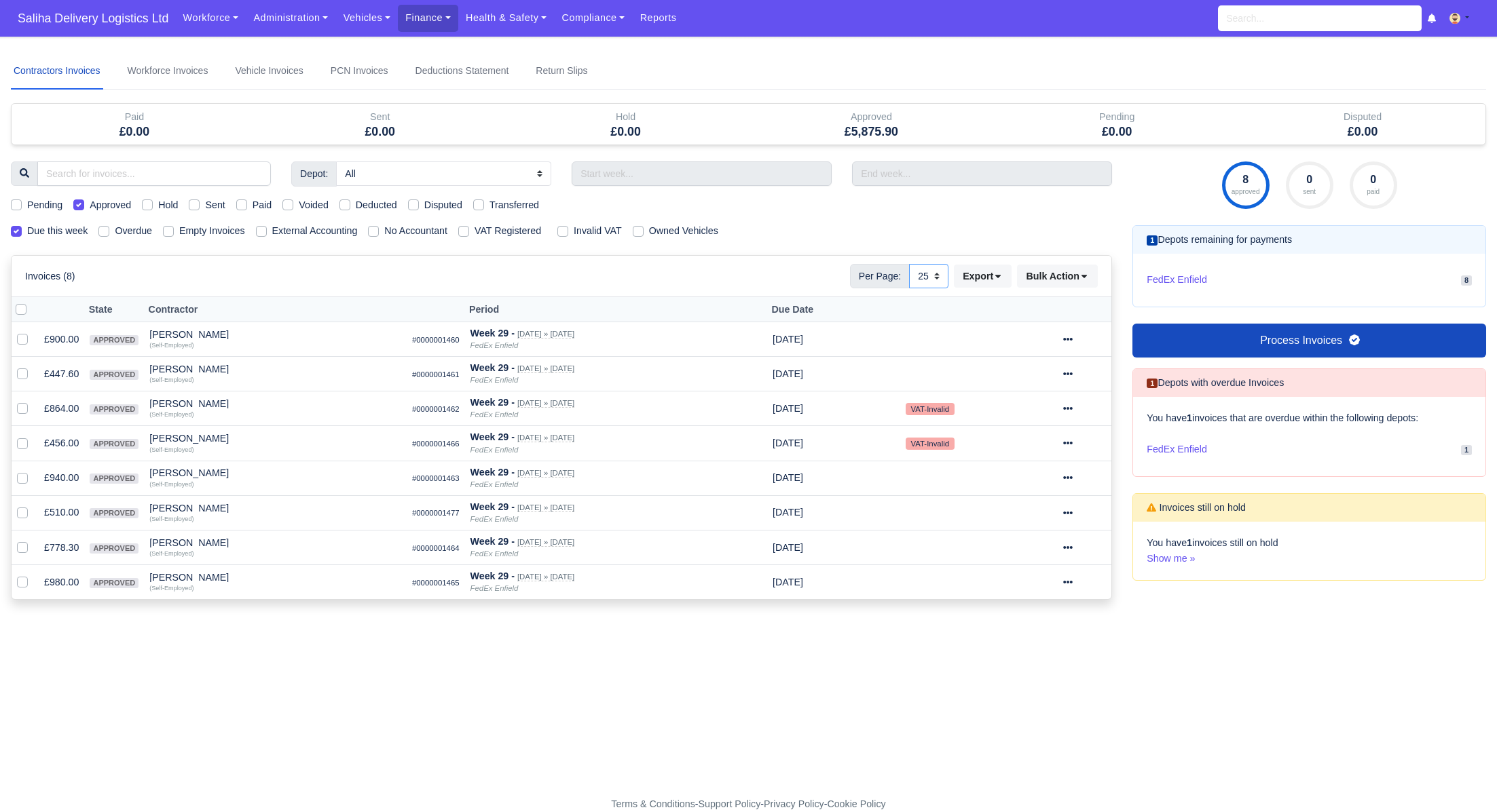
click at [932, 277] on select "10 25 50" at bounding box center [928, 276] width 39 height 25
select select "50"
click at [1072, 369] on icon at bounding box center [1068, 374] width 10 height 10
click at [1035, 416] on link "Show Invoice" at bounding box center [1036, 416] width 121 height 21
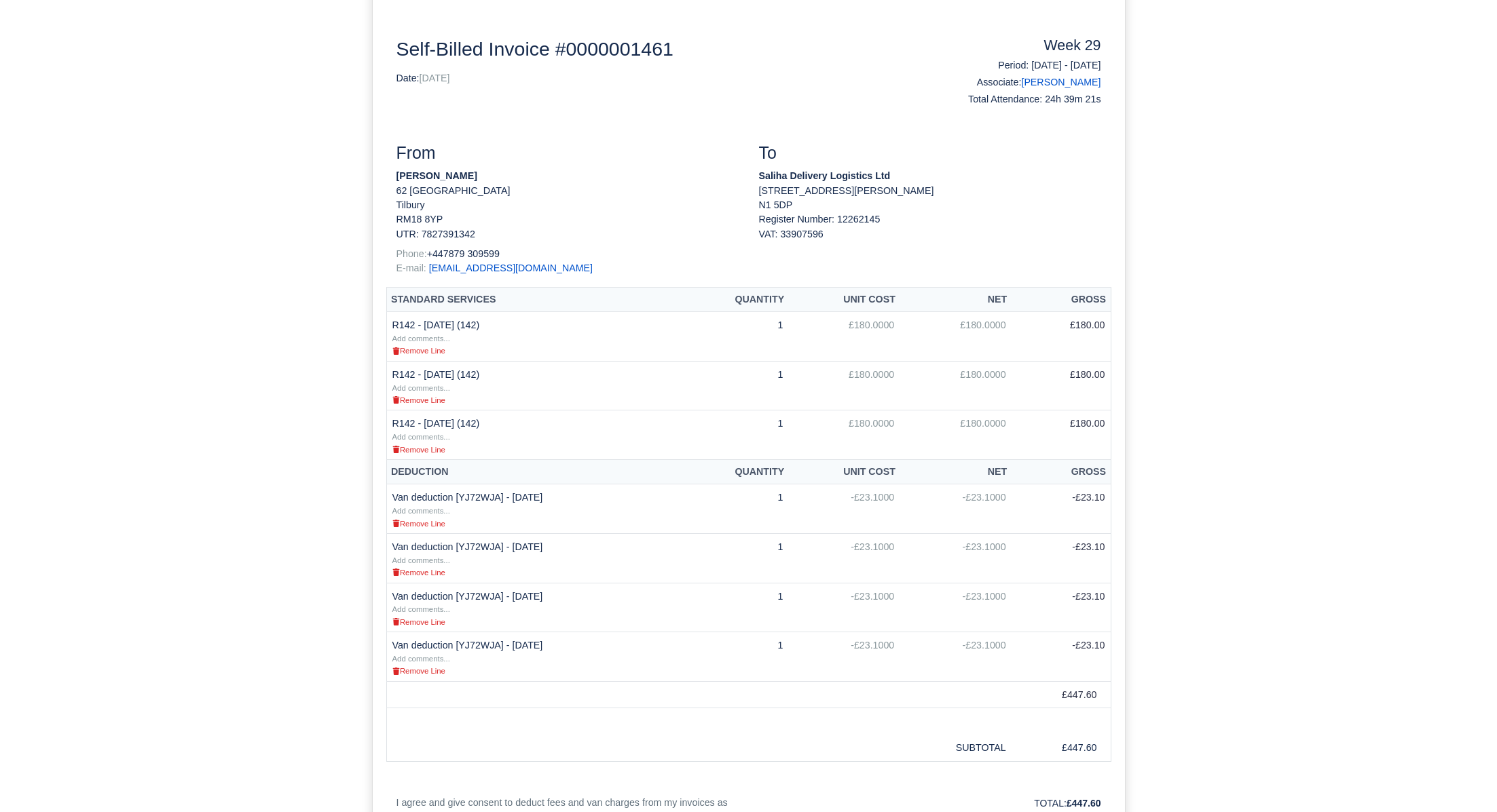
scroll to position [177, 0]
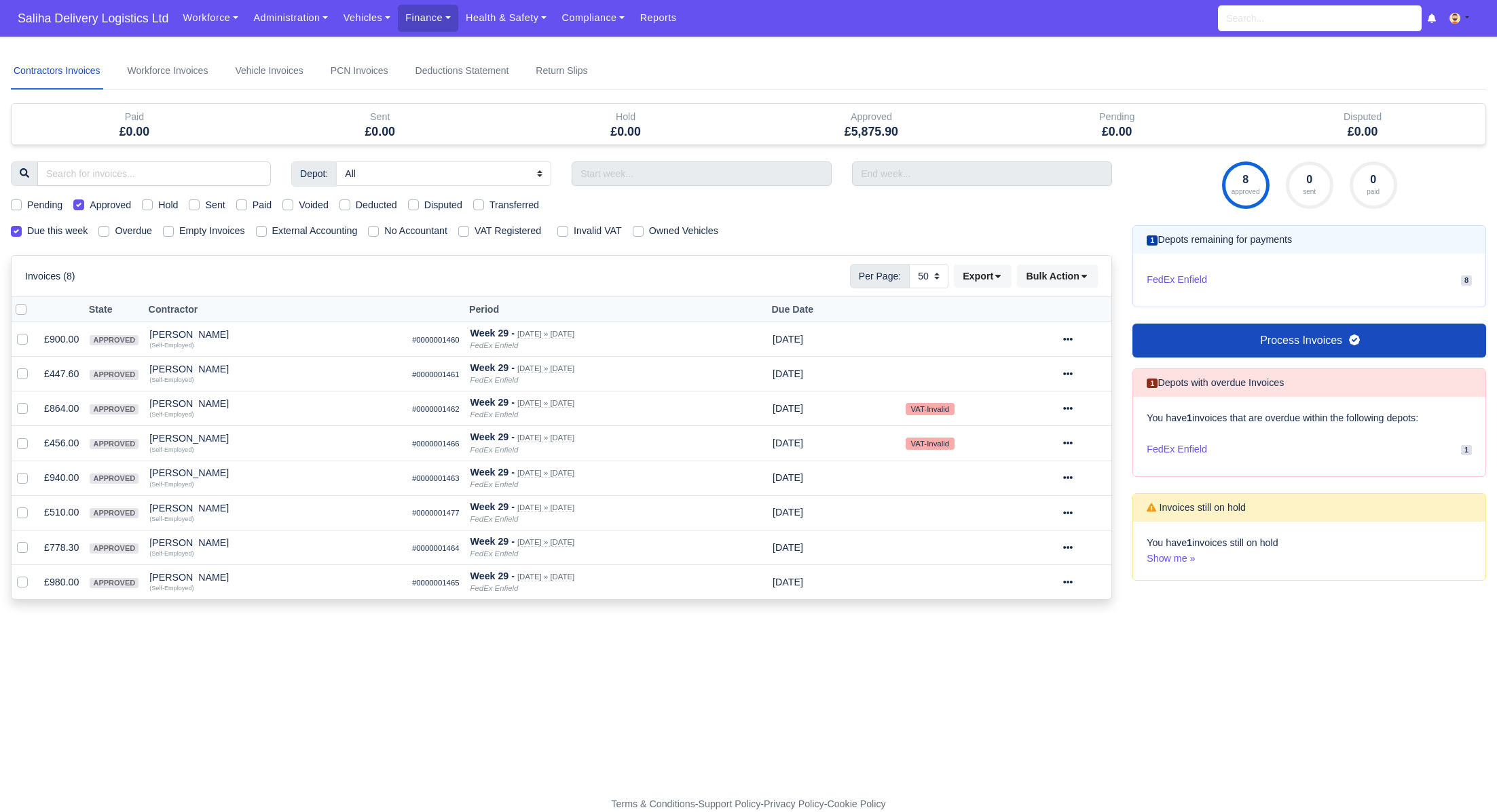
select select "50"
click at [1072, 410] on icon at bounding box center [1068, 409] width 10 height 10
click at [1036, 442] on link "Show Invoice" at bounding box center [1036, 450] width 121 height 21
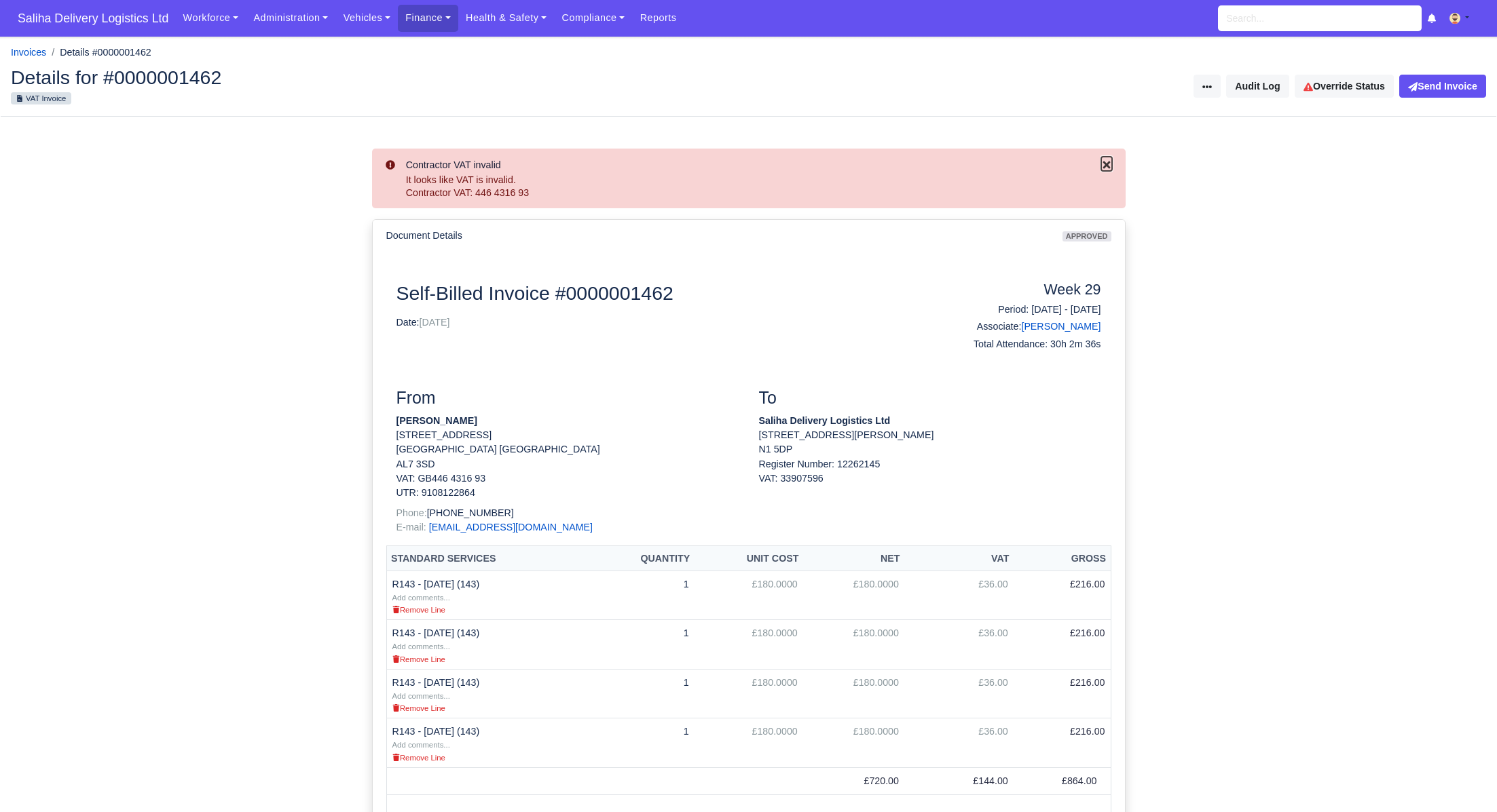
click at [1107, 165] on icon "Close" at bounding box center [1106, 165] width 8 height 8
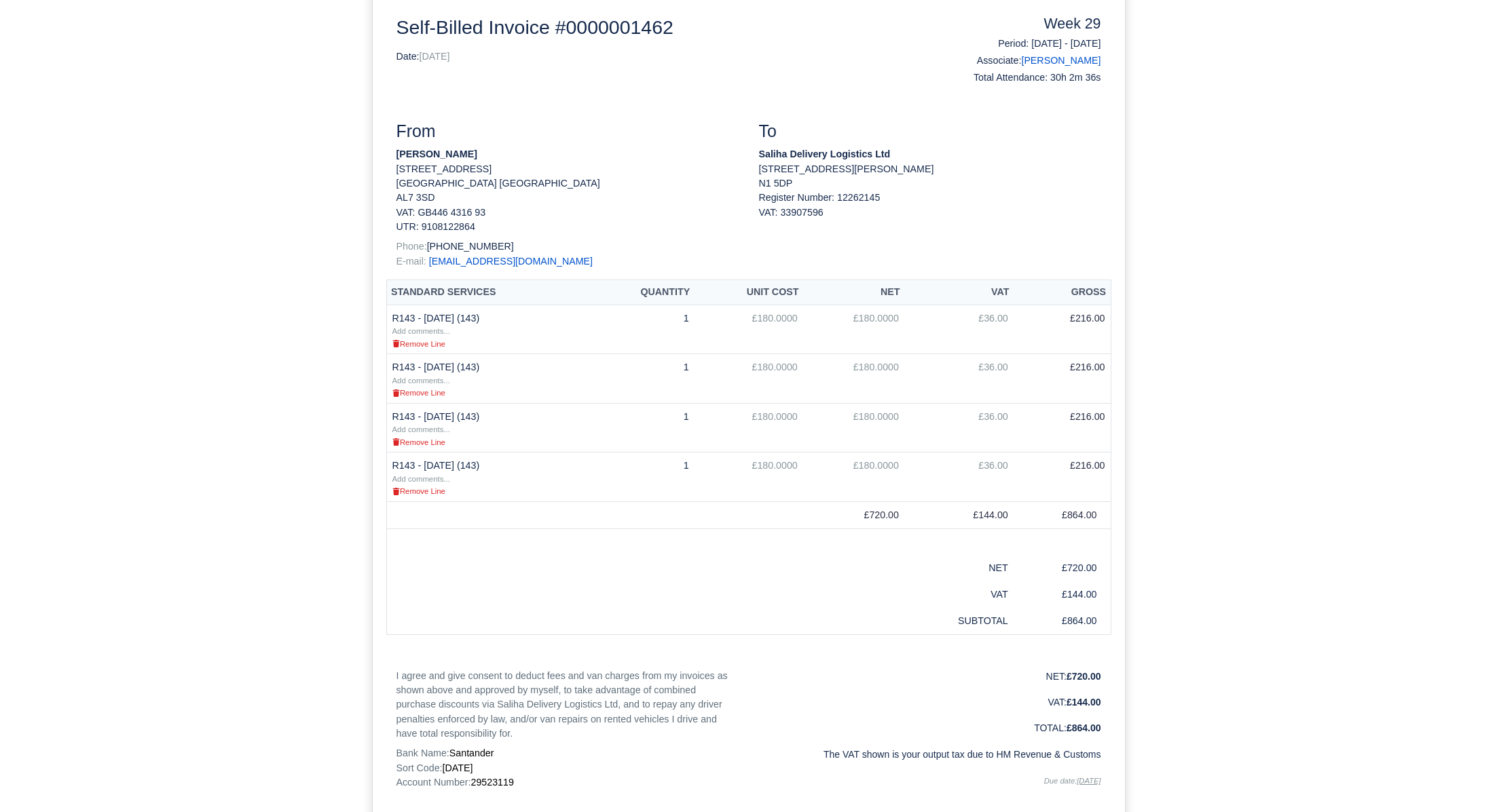
scroll to position [211, 0]
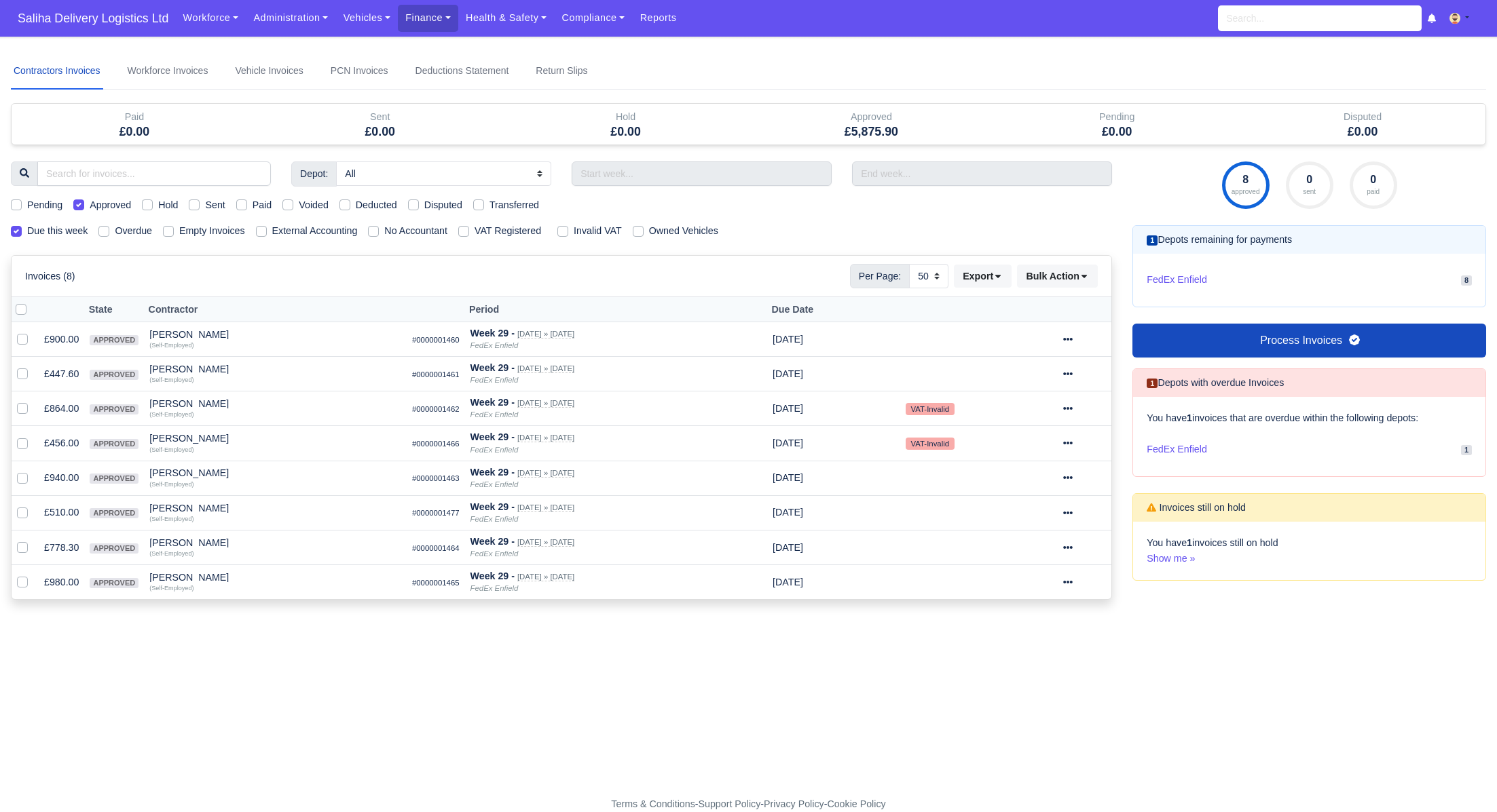
select select "50"
click at [1072, 440] on icon at bounding box center [1068, 443] width 10 height 10
click at [1035, 486] on link "Show Invoice" at bounding box center [1036, 485] width 121 height 21
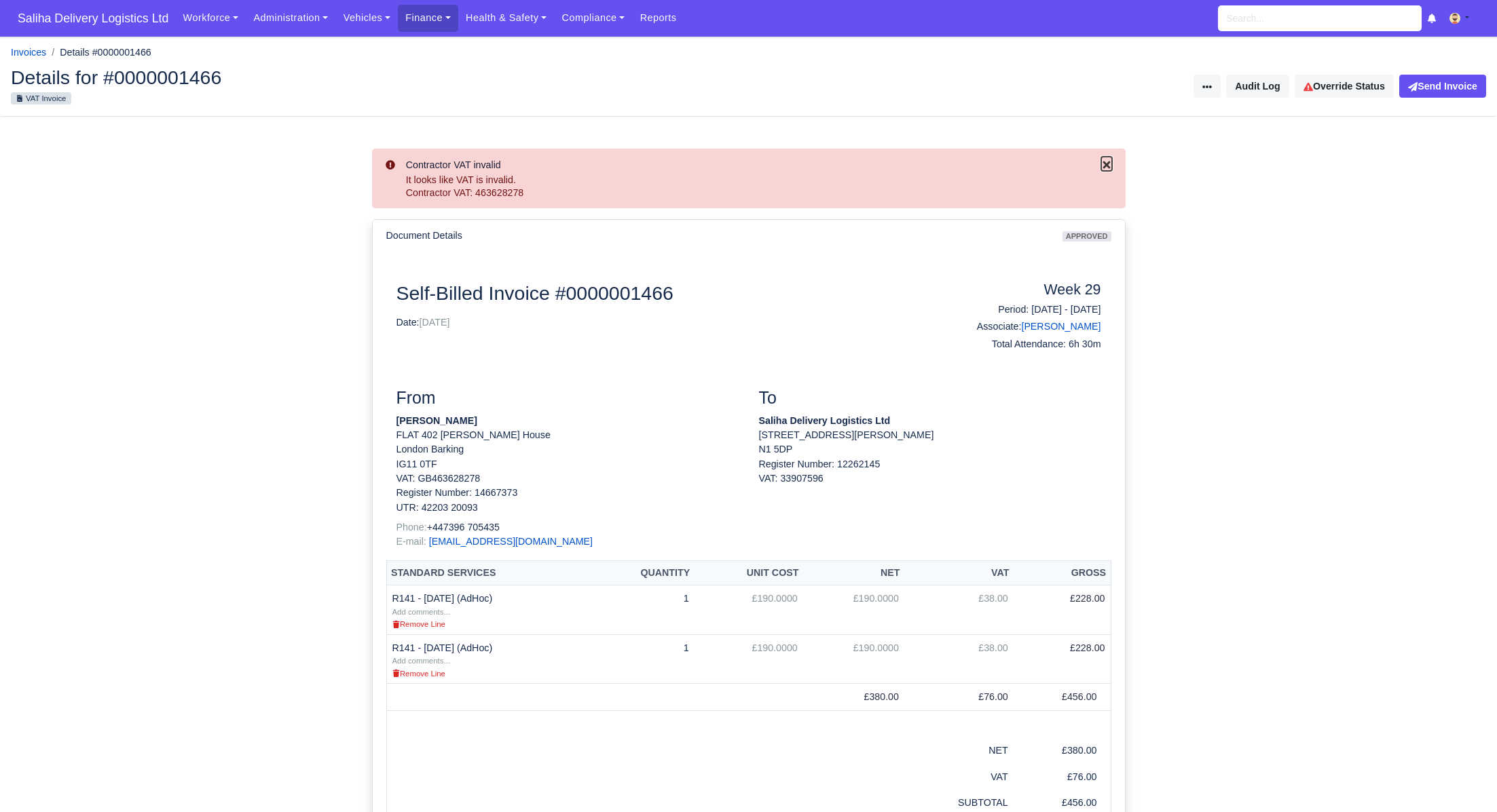
click at [1106, 159] on span "Close" at bounding box center [1107, 165] width 11 height 12
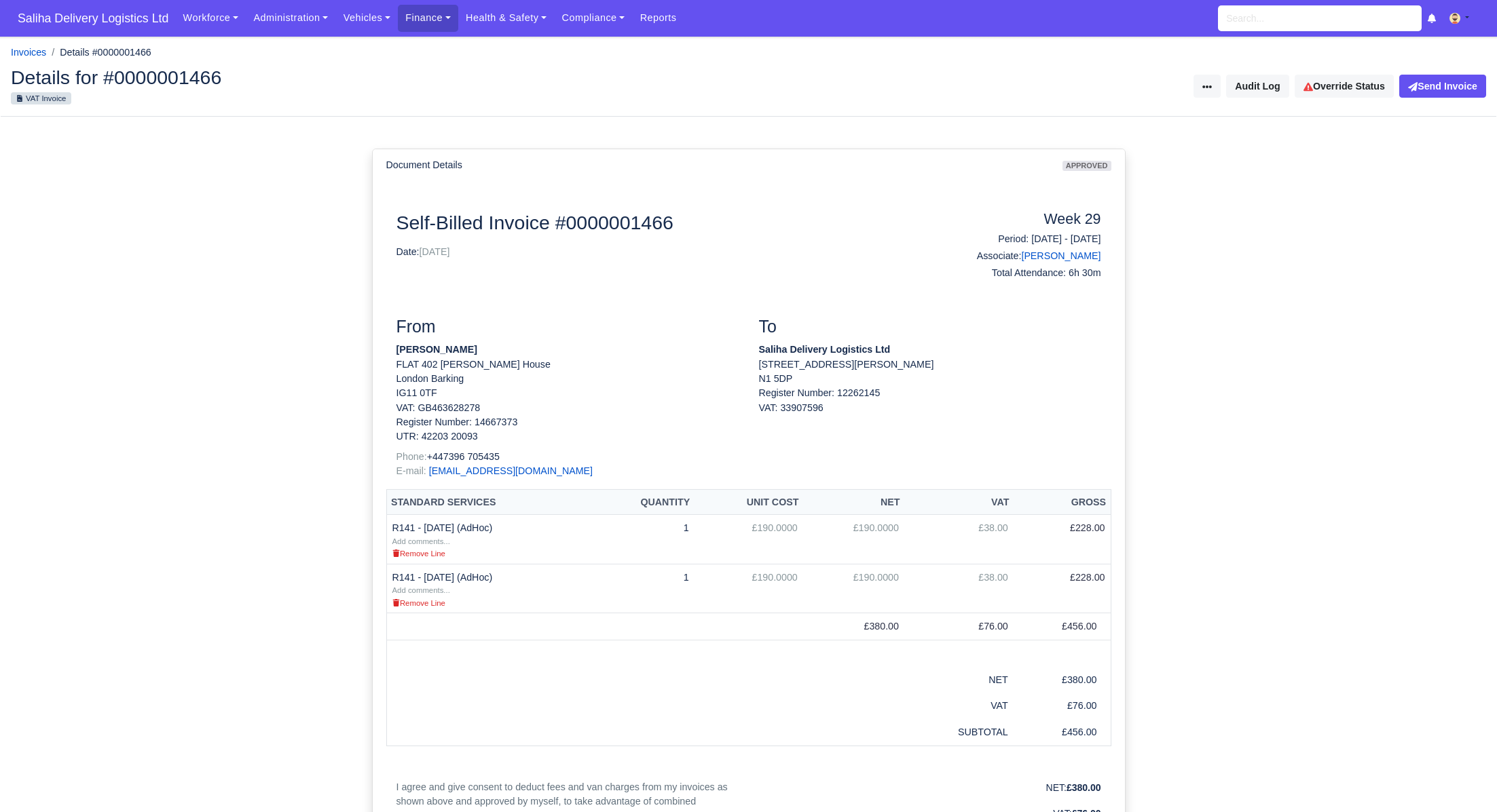
scroll to position [1, 0]
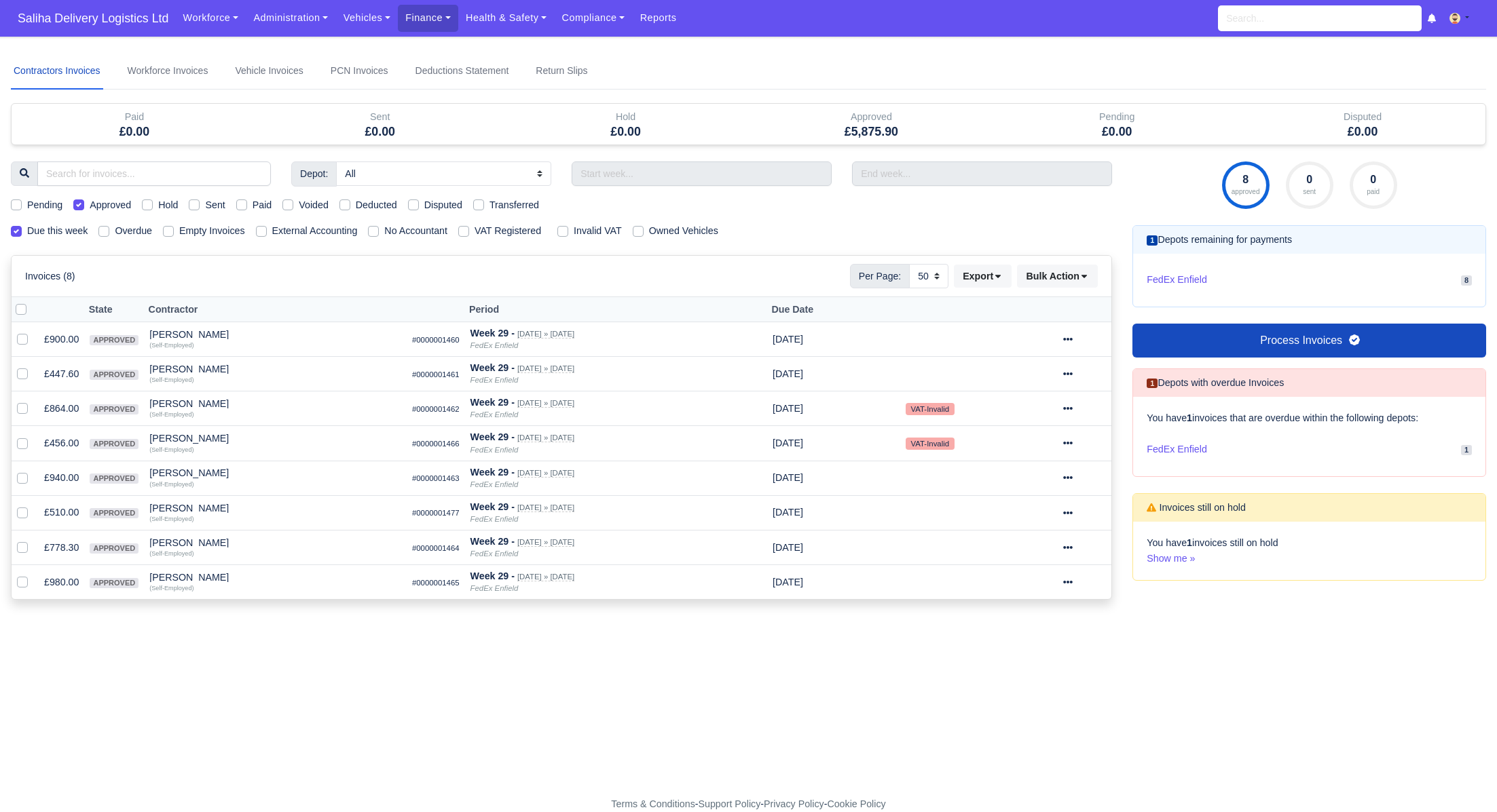
select select "50"
click at [1072, 477] on icon at bounding box center [1068, 478] width 10 height 10
click at [1036, 514] on link "Show Invoice" at bounding box center [1036, 519] width 121 height 21
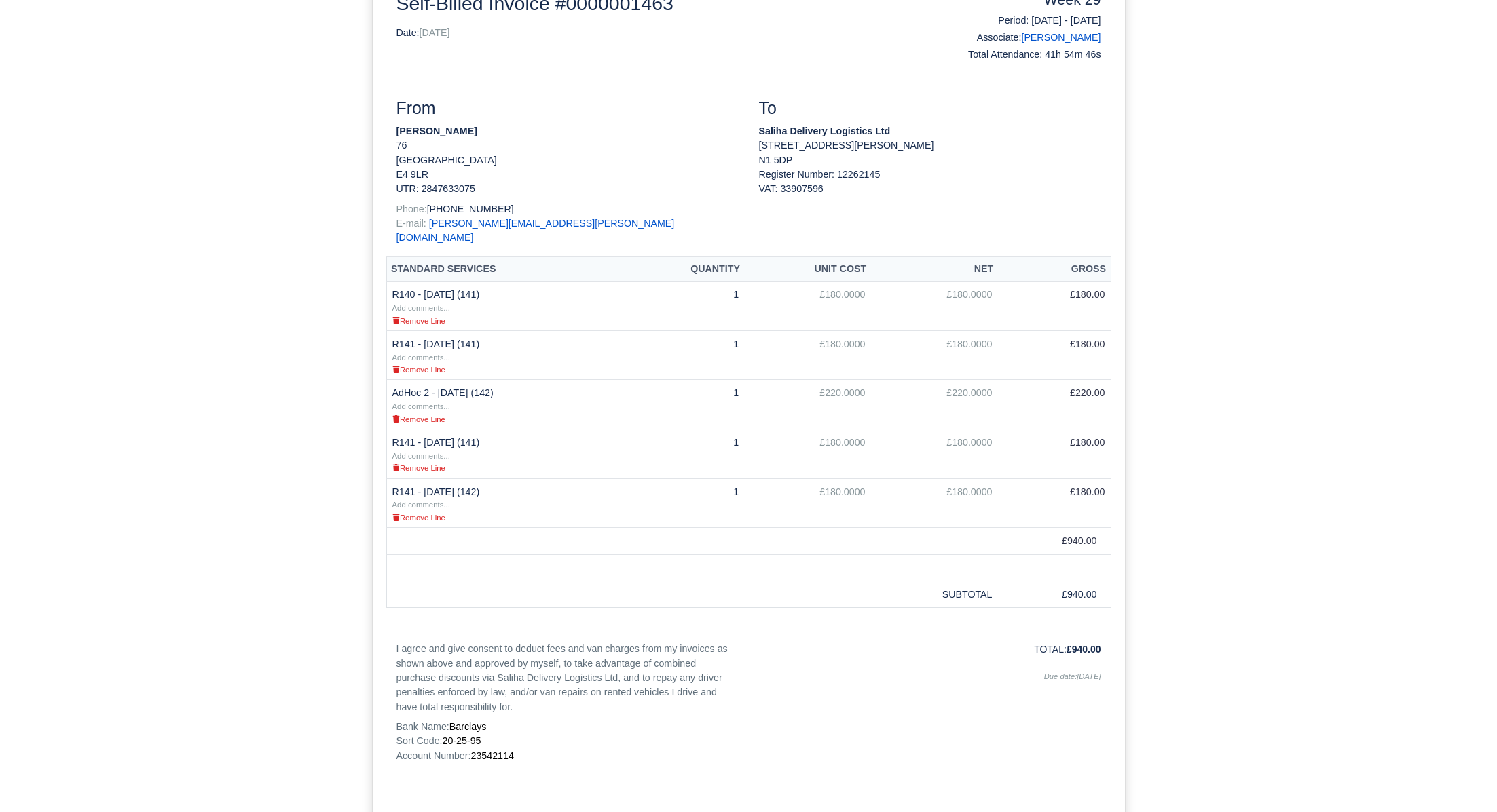
scroll to position [254, 0]
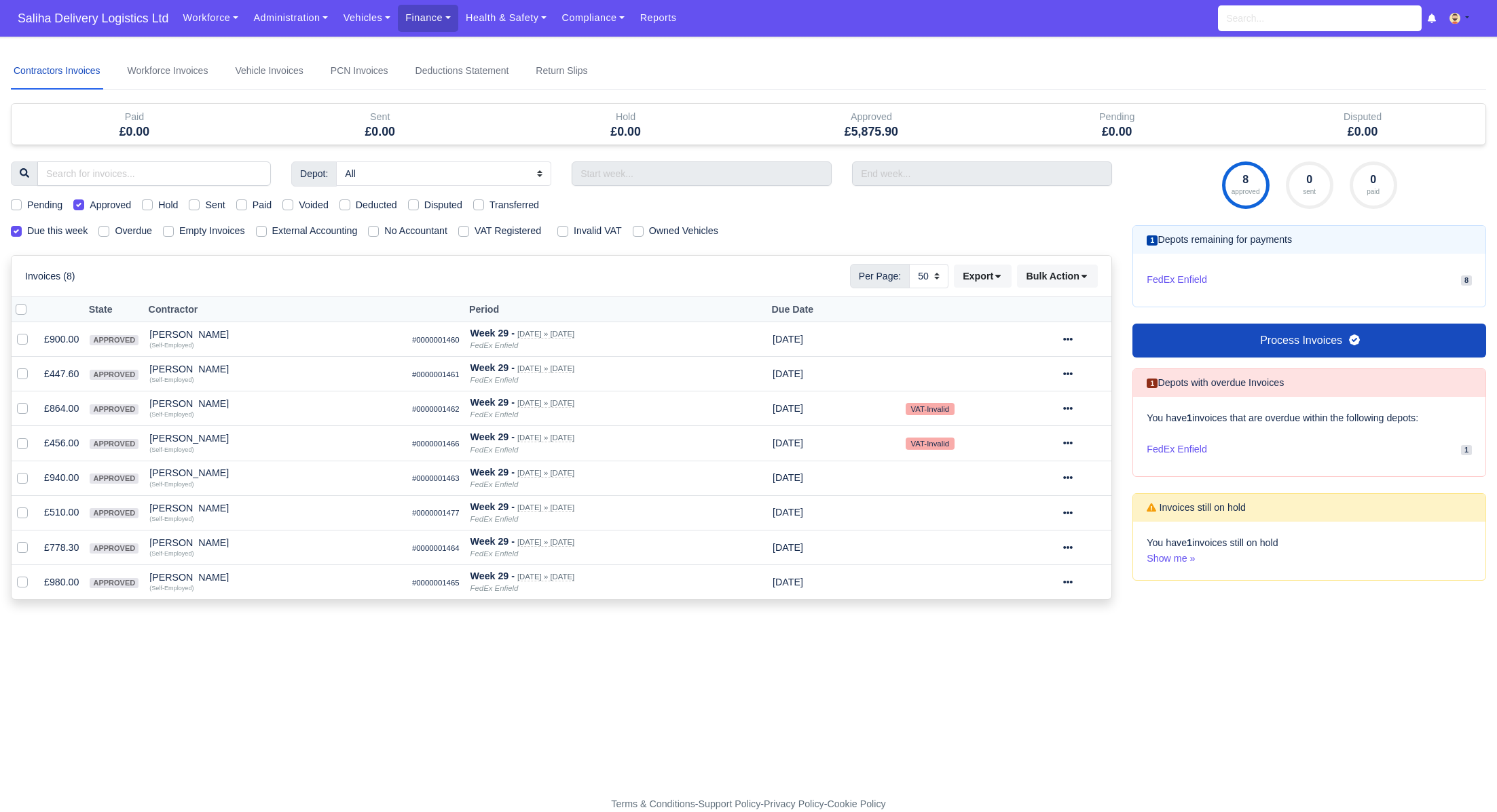
select select "50"
click at [1072, 512] on icon at bounding box center [1068, 513] width 10 height 3
click at [1024, 549] on link "Show Invoice" at bounding box center [1036, 554] width 121 height 21
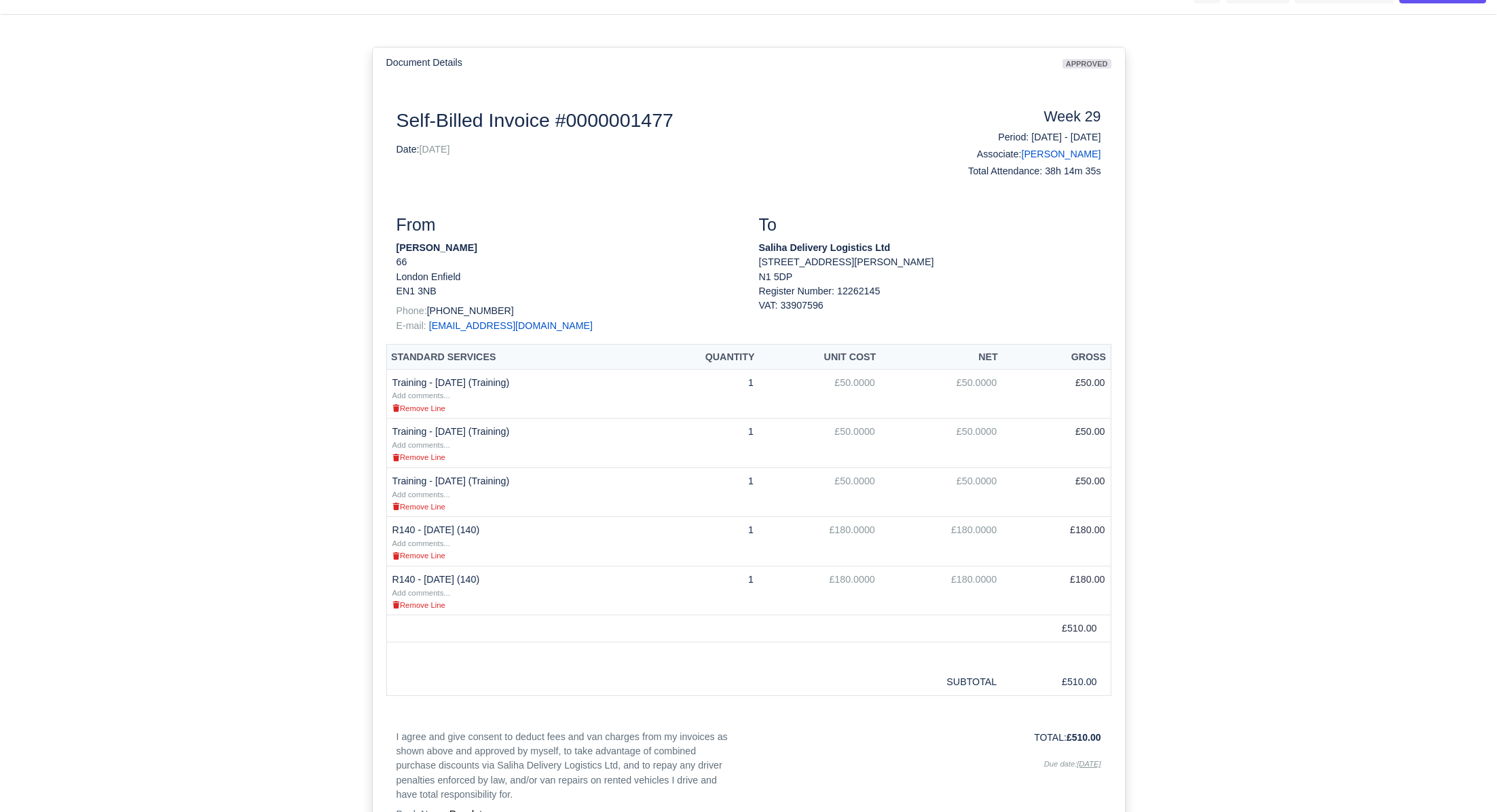
scroll to position [90, 0]
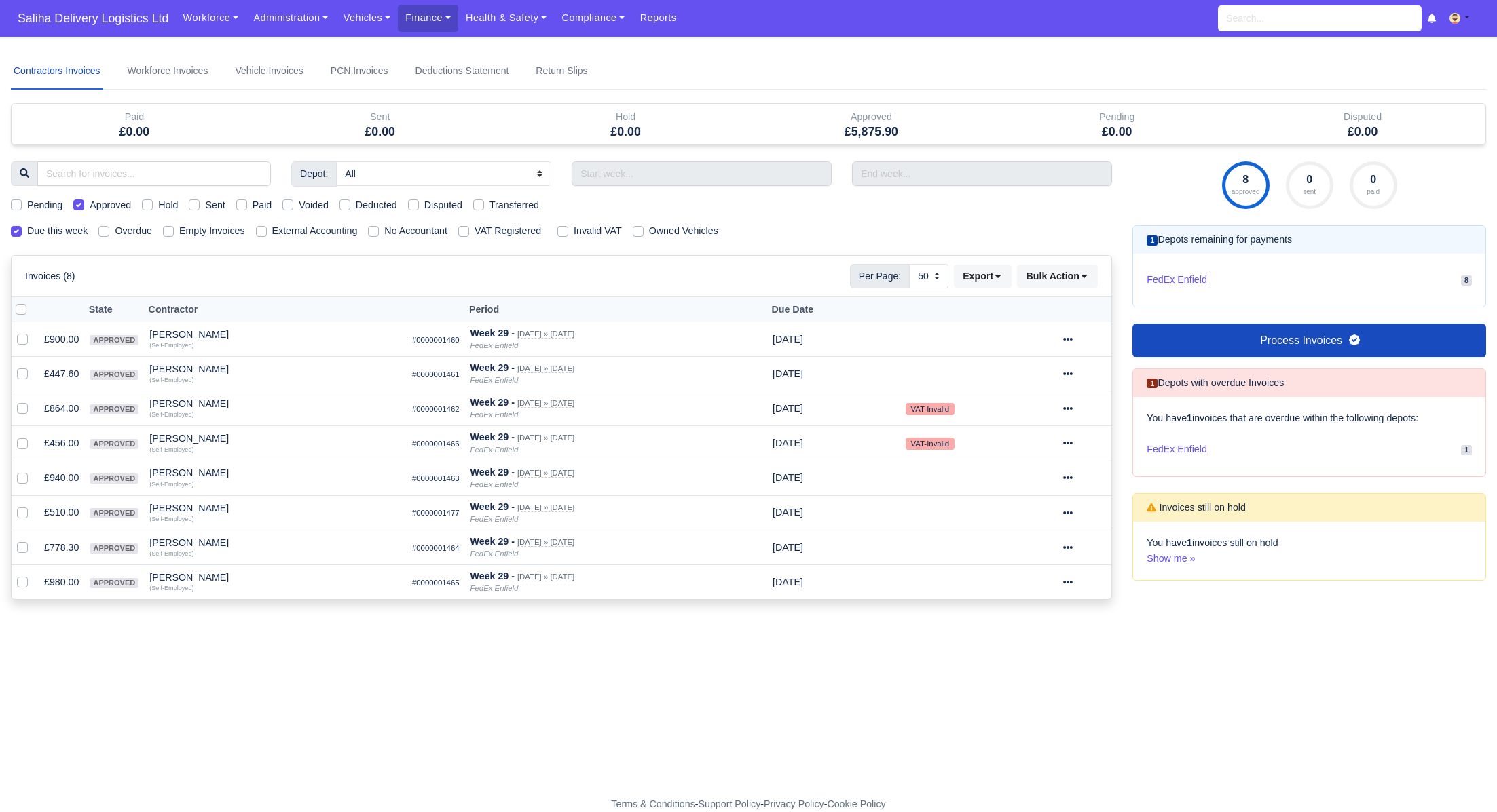
select select "50"
click at [1072, 543] on icon at bounding box center [1068, 548] width 10 height 10
click at [1029, 579] on link "Show Invoice" at bounding box center [1036, 589] width 121 height 21
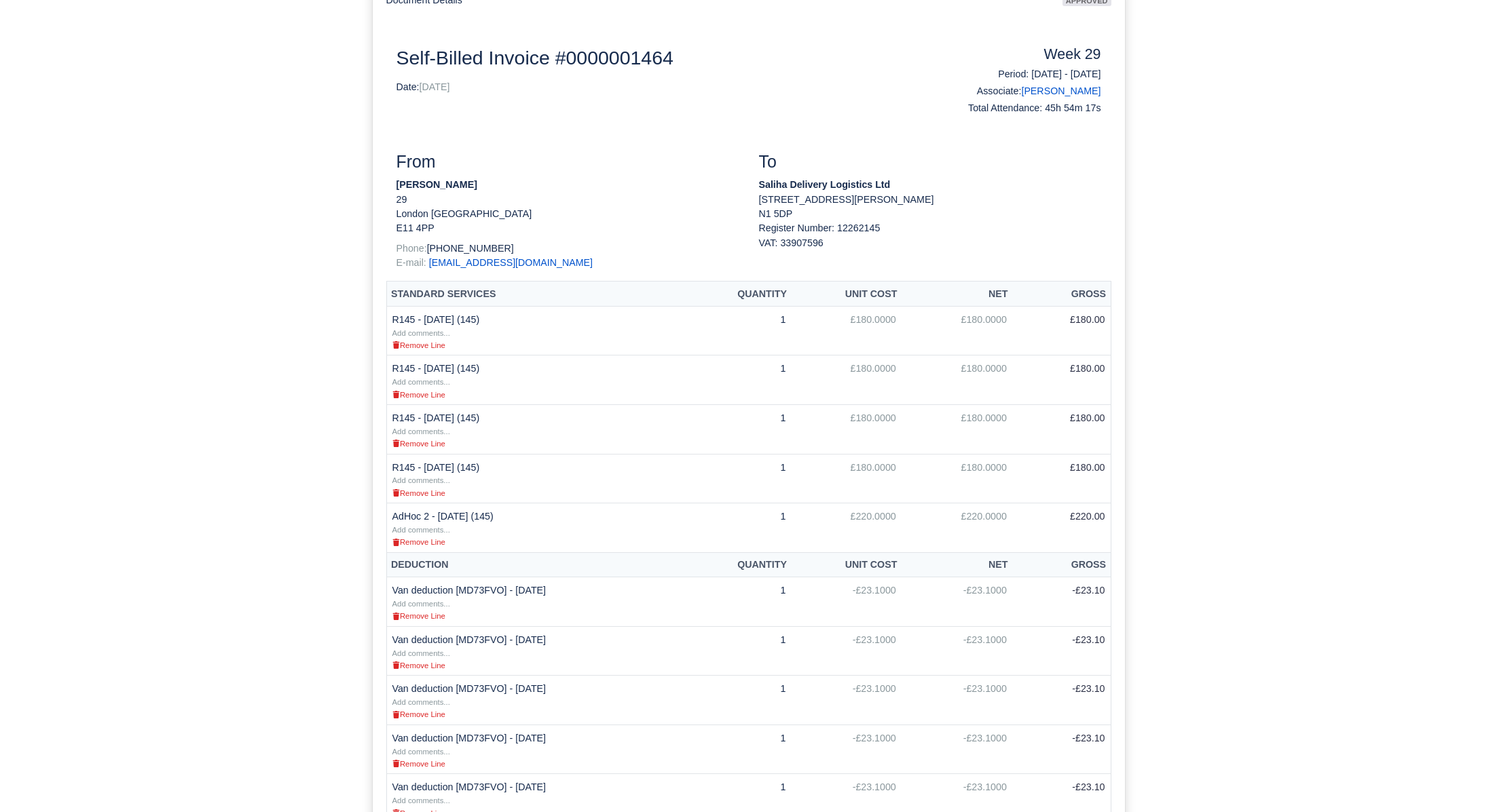
scroll to position [134, 0]
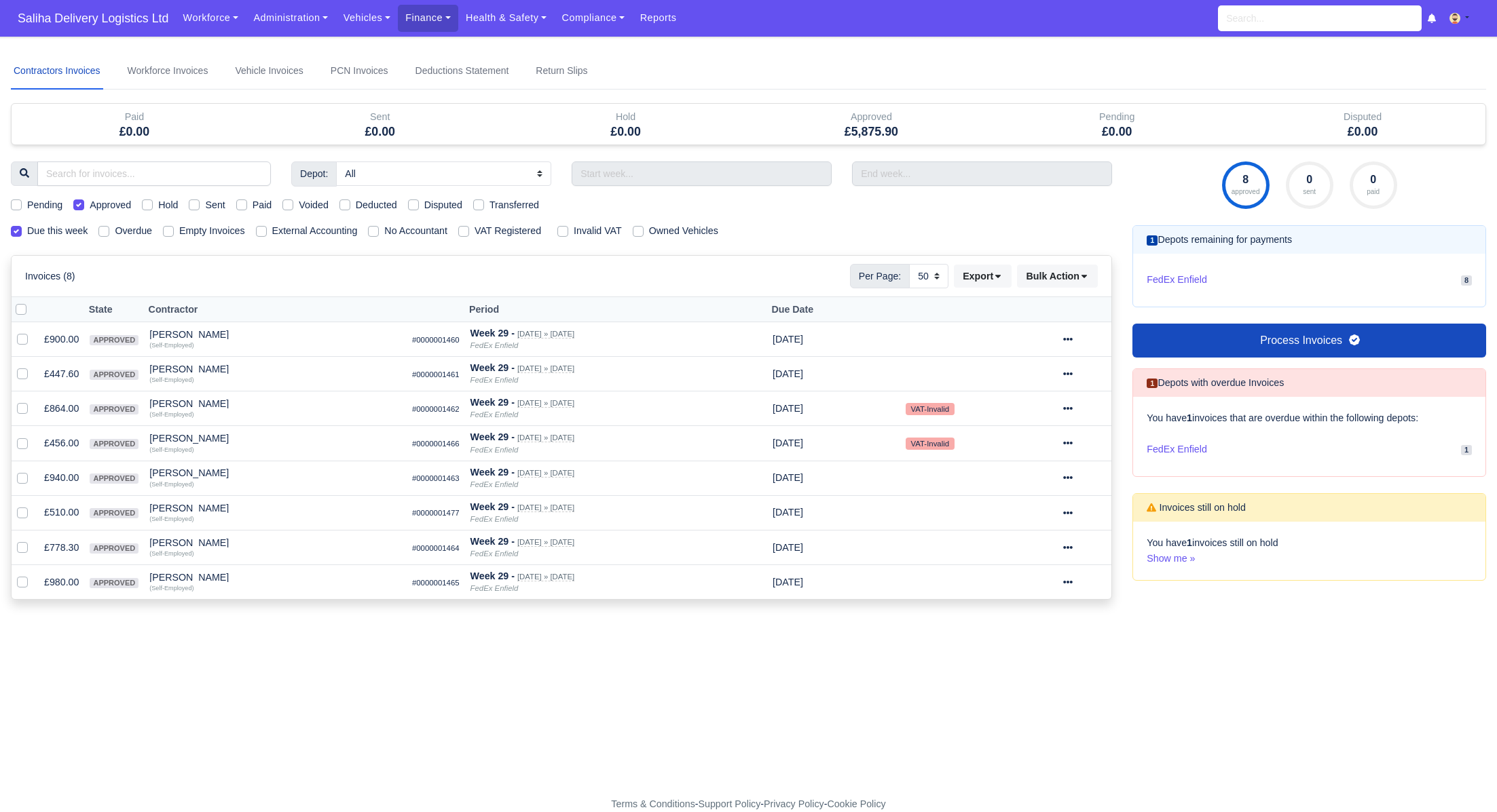
select select "50"
click at [1082, 577] on div at bounding box center [1085, 582] width 43 height 16
click at [1028, 617] on link "Show Invoice" at bounding box center [1036, 623] width 121 height 21
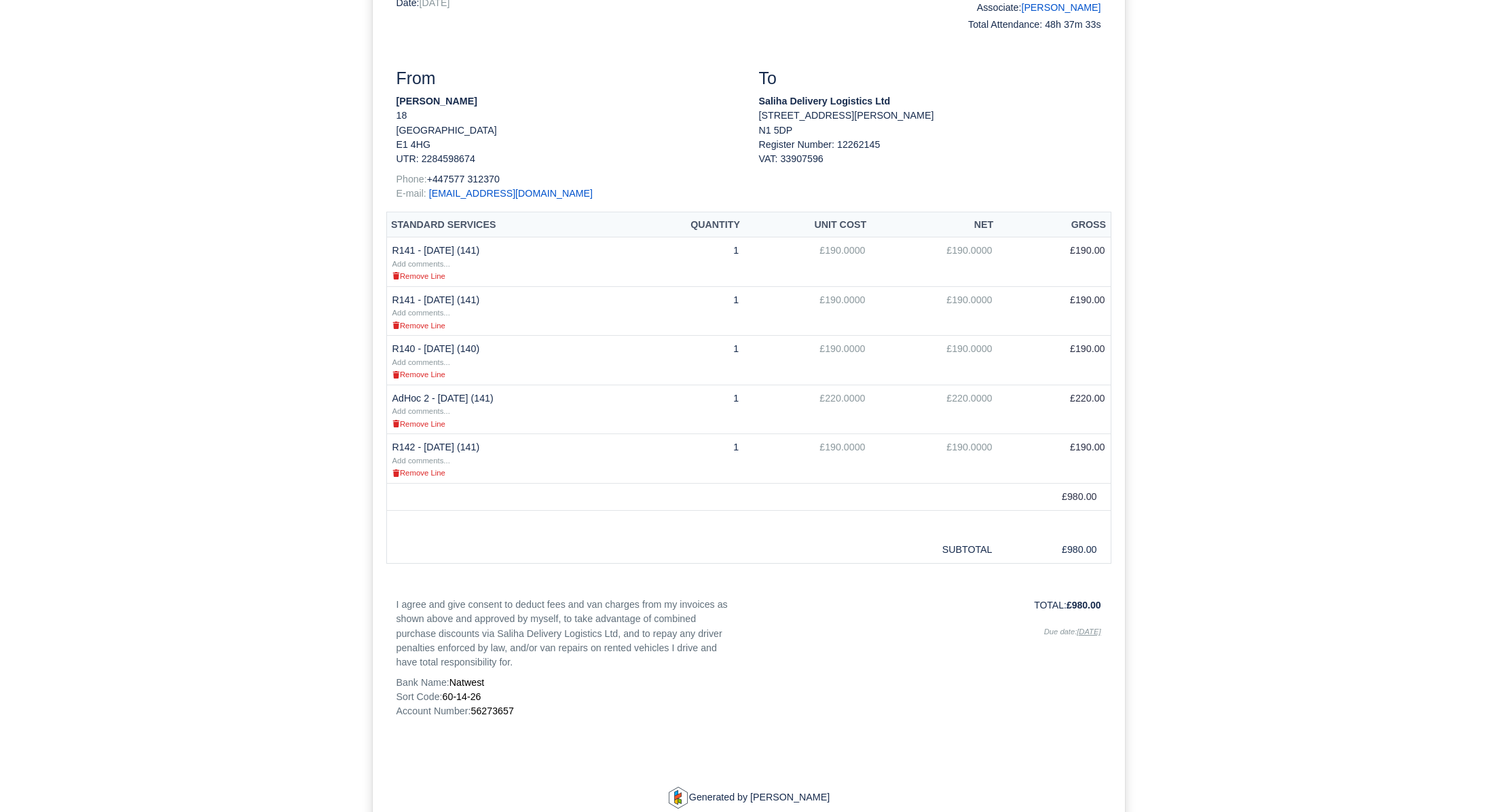
scroll to position [241, 0]
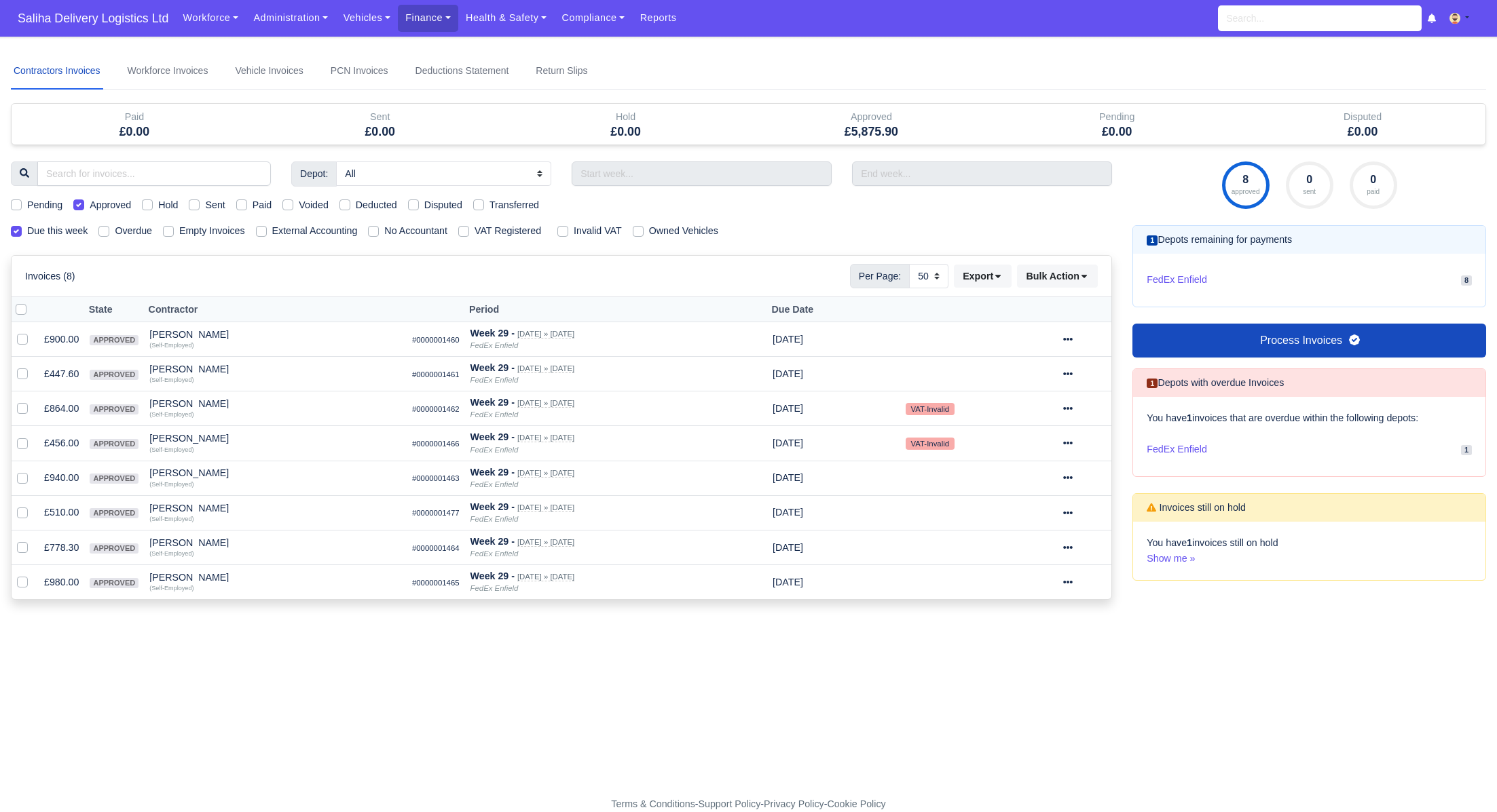
select select "50"
click at [32, 302] on label at bounding box center [32, 302] width 0 height 0
click at [23, 307] on input "checkbox" at bounding box center [21, 307] width 11 height 11
checkbox input "true"
click at [932, 272] on select "10 25 50" at bounding box center [928, 276] width 39 height 25
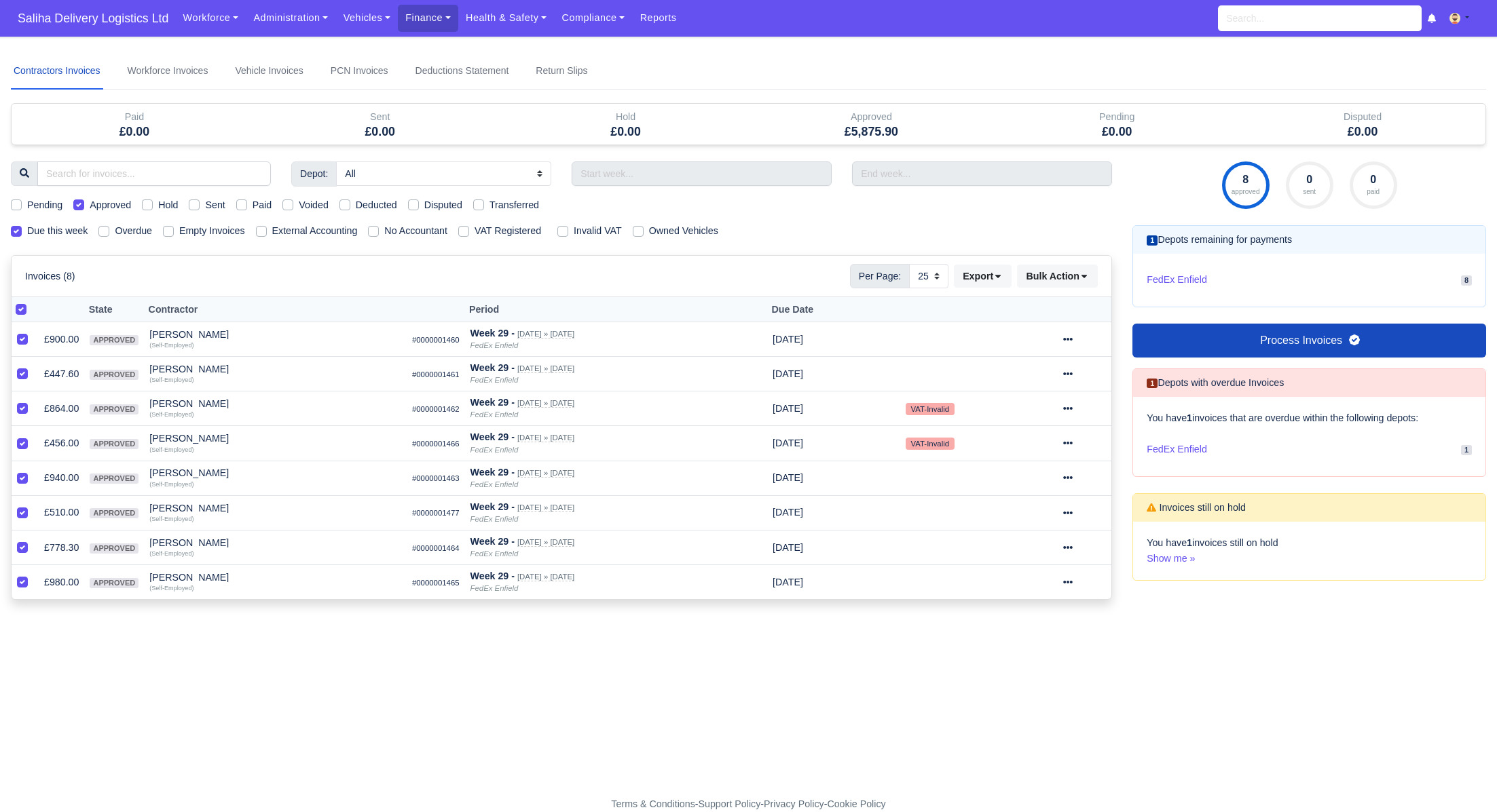
click at [929, 290] on div "Invoices (8) Per Page: 10 25 50 Export Data export: Export BACS 18 Download Inv…" at bounding box center [561, 276] width 1100 height 40
click at [929, 272] on select "10 25 50" at bounding box center [928, 276] width 39 height 25
select select "50"
click at [1083, 278] on icon at bounding box center [1084, 276] width 10 height 10
click at [1030, 361] on div "Send" at bounding box center [1038, 363] width 121 height 21
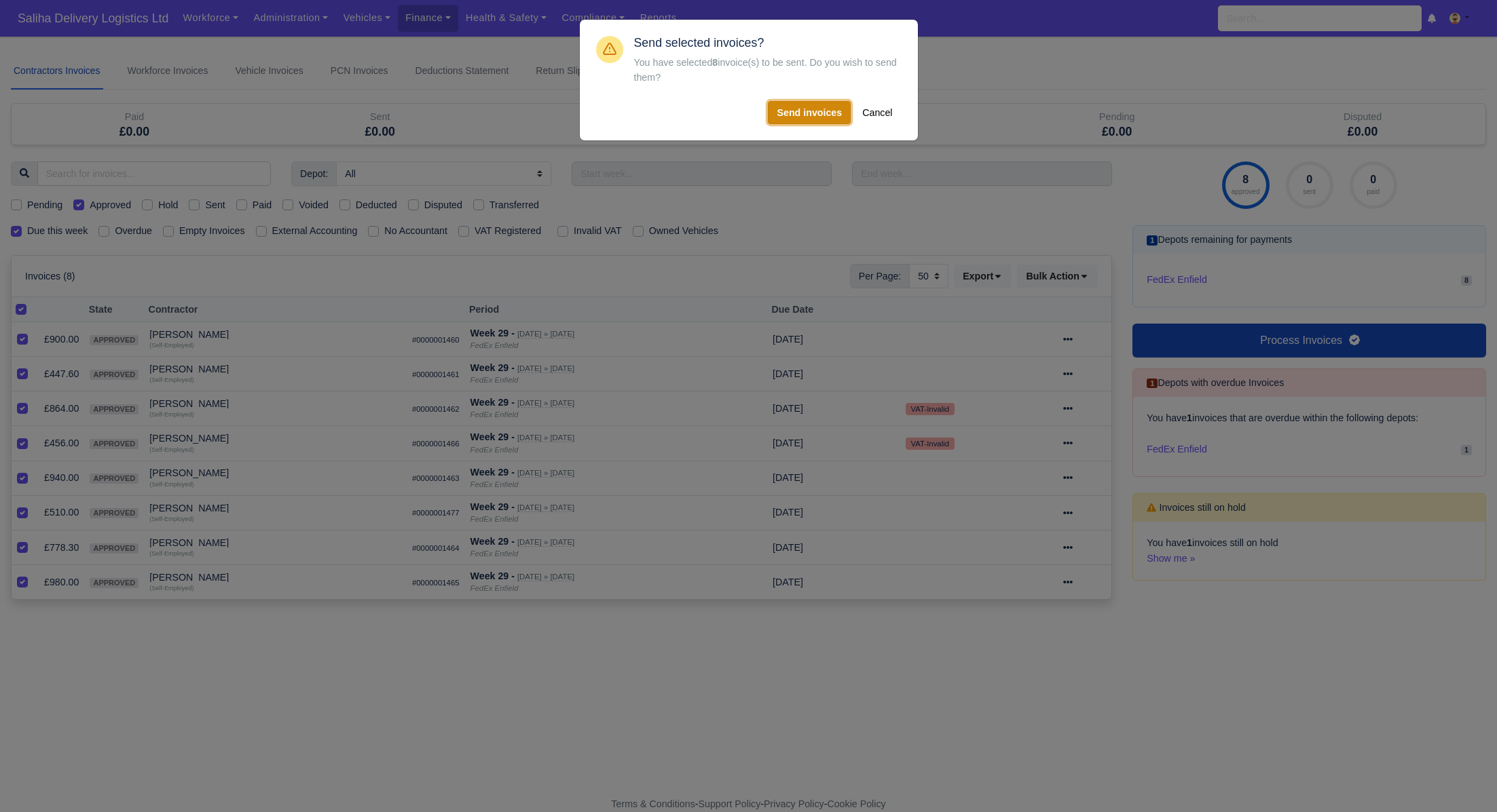
click at [835, 121] on button "Send invoices" at bounding box center [809, 112] width 83 height 23
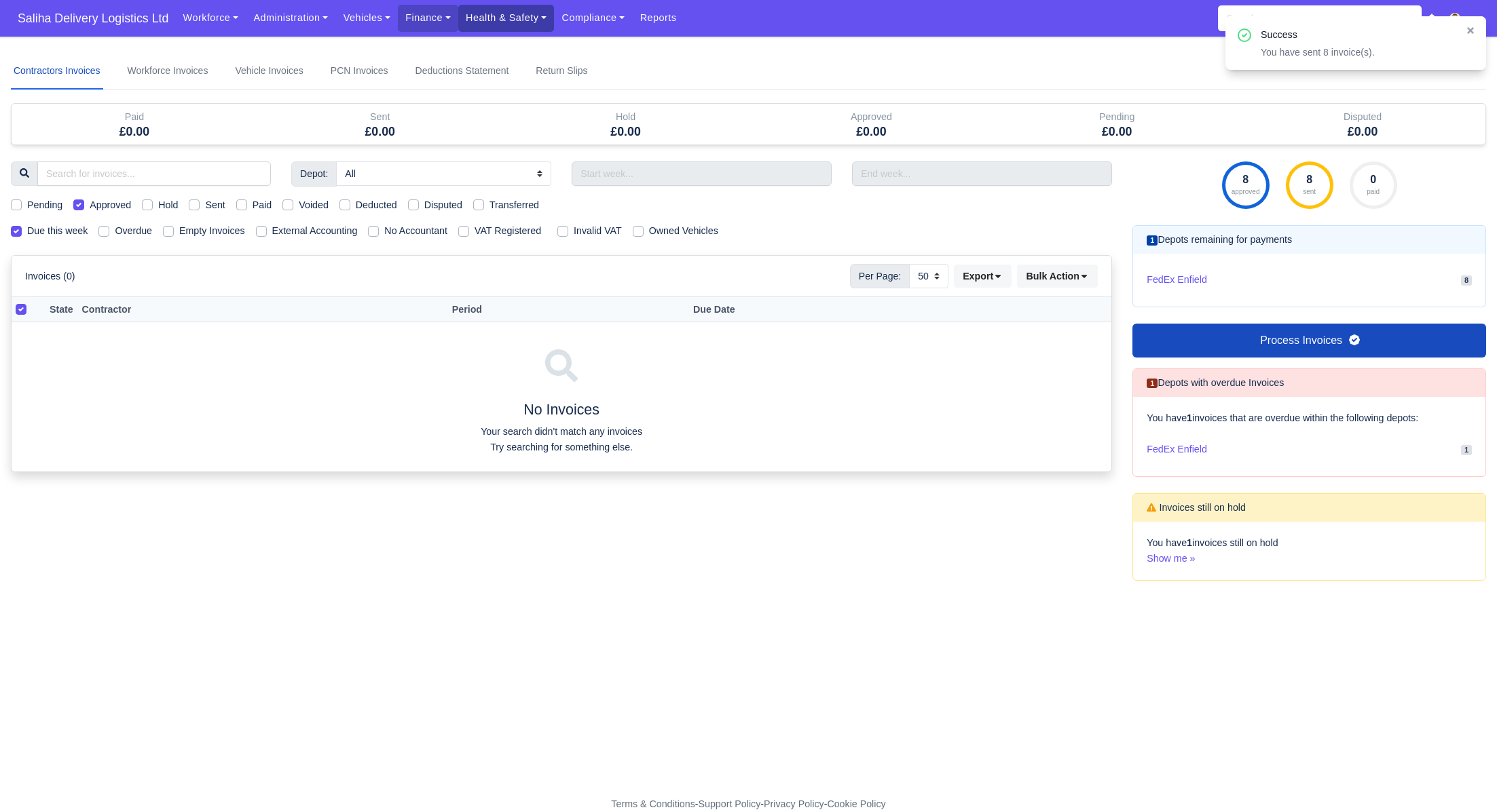
drag, startPoint x: 534, startPoint y: 13, endPoint x: 549, endPoint y: 37, distance: 28.3
click at [534, 14] on link "Health & Safety" at bounding box center [506, 18] width 97 height 27
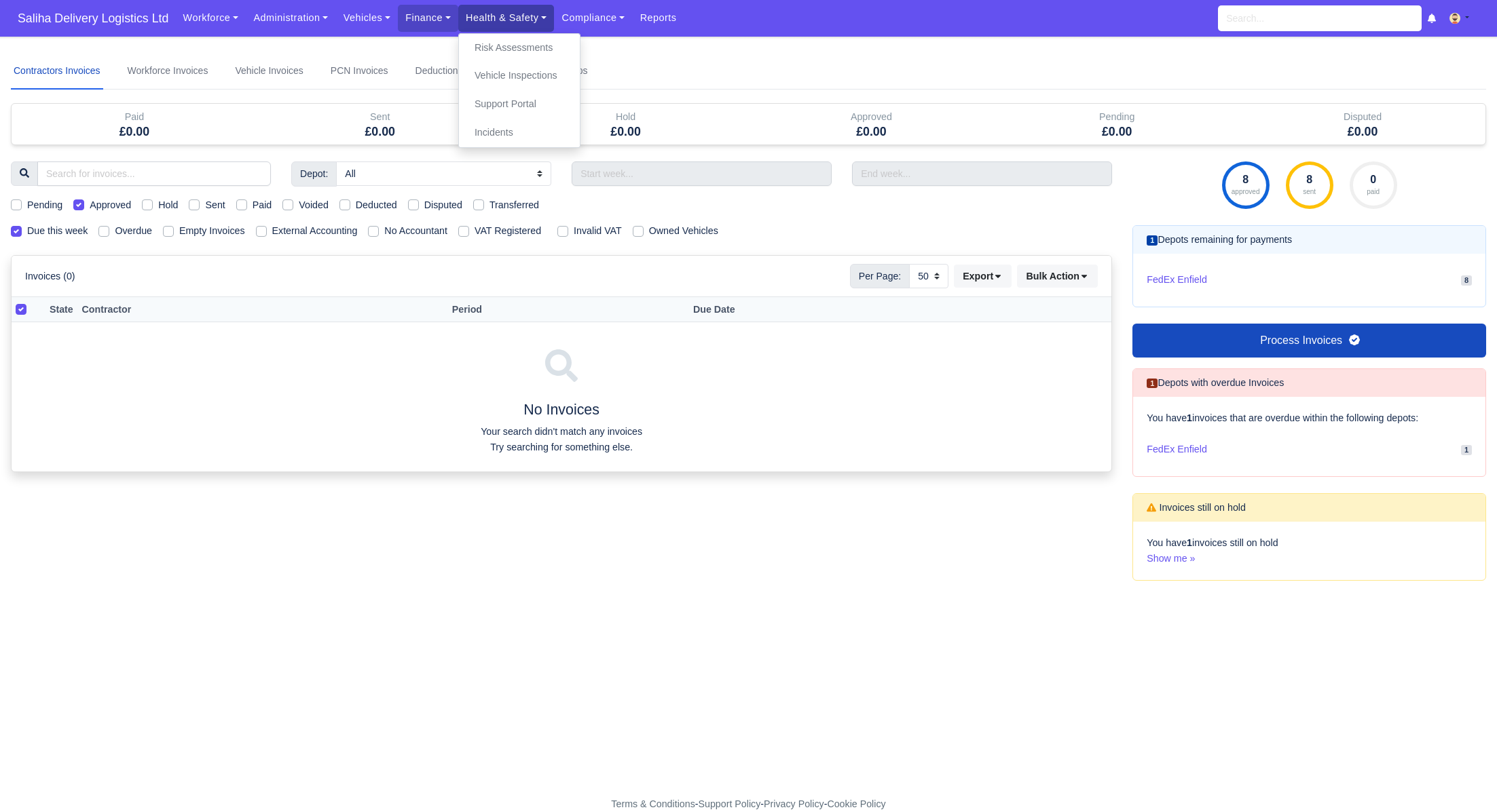
click at [510, 24] on link "Health & Safety" at bounding box center [506, 18] width 97 height 27
click at [611, 21] on link "Compliance" at bounding box center [593, 18] width 78 height 27
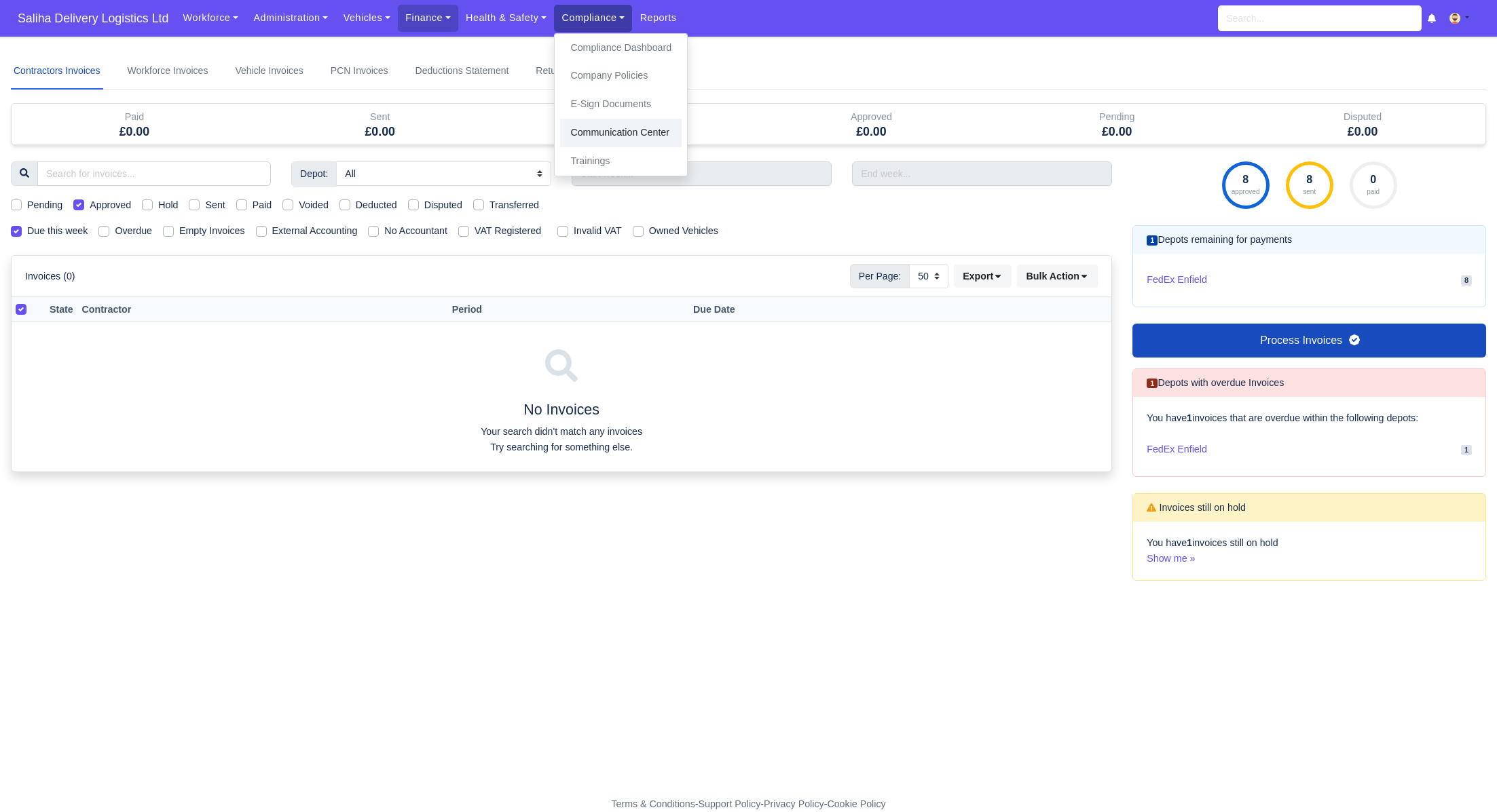
click at [607, 136] on link "Communication Center" at bounding box center [620, 133] width 121 height 29
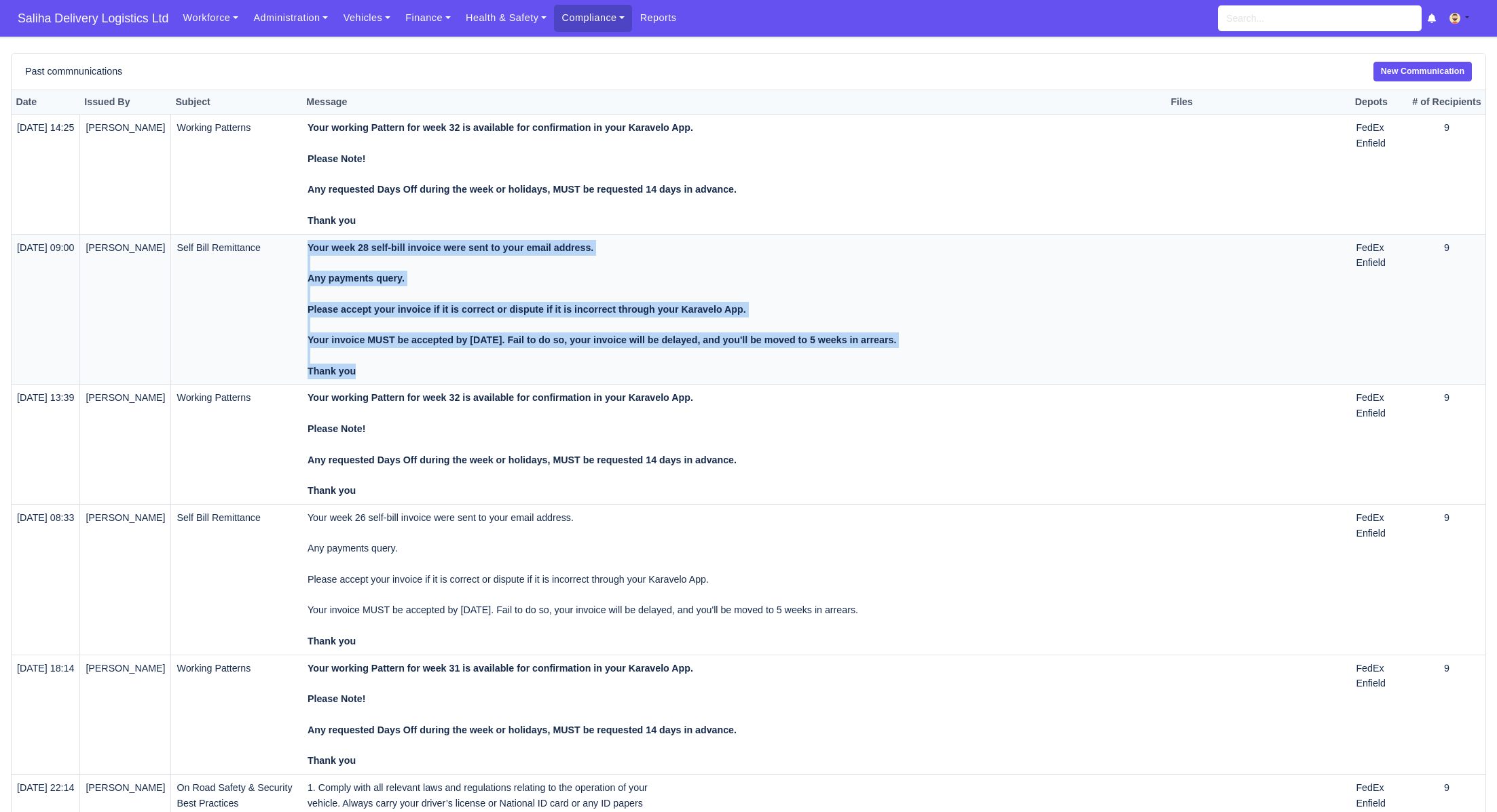
drag, startPoint x: 383, startPoint y: 368, endPoint x: 326, endPoint y: 248, distance: 132.8
click at [326, 248] on td "Your week 28 self-bill invoice were sent to your email address. Any payments qu…" at bounding box center [734, 309] width 864 height 151
copy strong "Your week 28 self-bill invoice were sent to your email address. Any payments qu…"
click at [1424, 71] on link "New Communication" at bounding box center [1422, 71] width 98 height 20
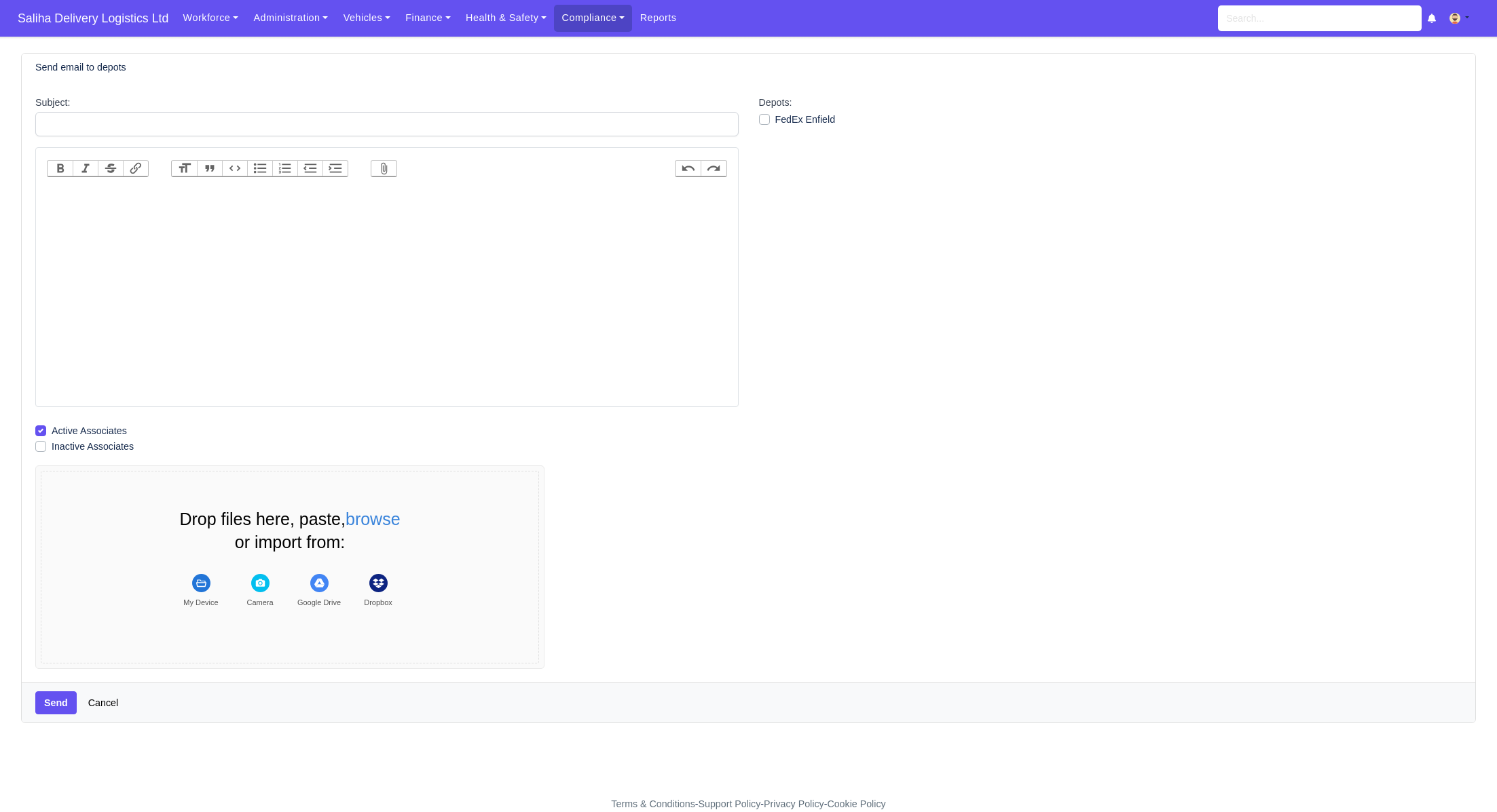
click at [362, 192] on trix-editor at bounding box center [386, 295] width 680 height 217
paste trix-editor "<div><strong>Your week 28 self-bill invoice were sent to your email address.<br…"
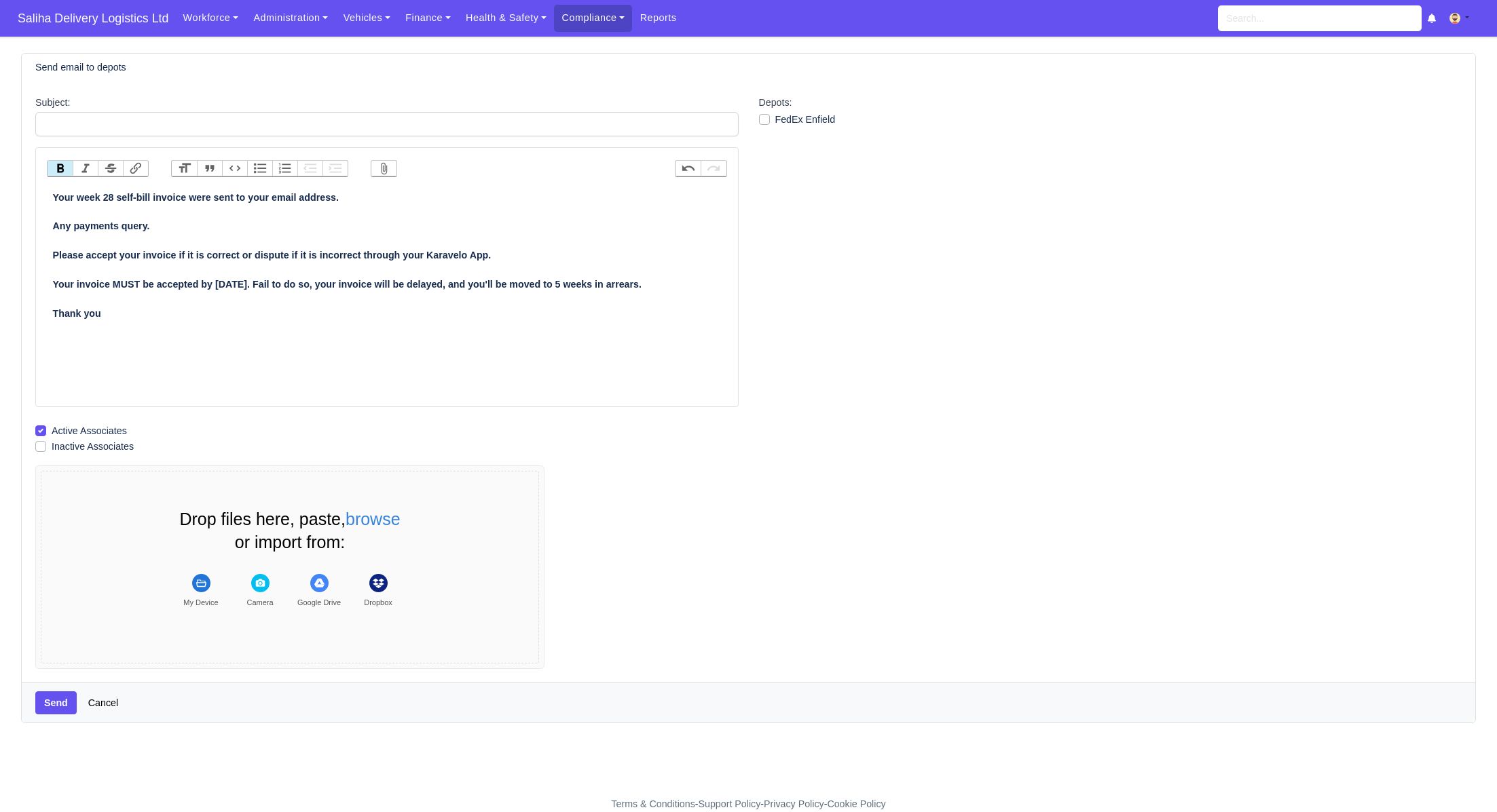
click at [113, 195] on strong "Your week 28 self-bill invoice were sent to your email address. Any payments qu…" at bounding box center [347, 255] width 589 height 127
type trix-editor "<div><strong>Your week 29 self-bill invoice were sent to your email address.<br…"
click at [53, 193] on strong "Your week 29 self-bill invoice were sent to your email address. Any payments qu…" at bounding box center [347, 255] width 589 height 127
drag, startPoint x: 766, startPoint y: 119, endPoint x: 740, endPoint y: 122, distance: 26.2
click at [775, 119] on label "FedEx Enfield" at bounding box center [805, 119] width 60 height 16
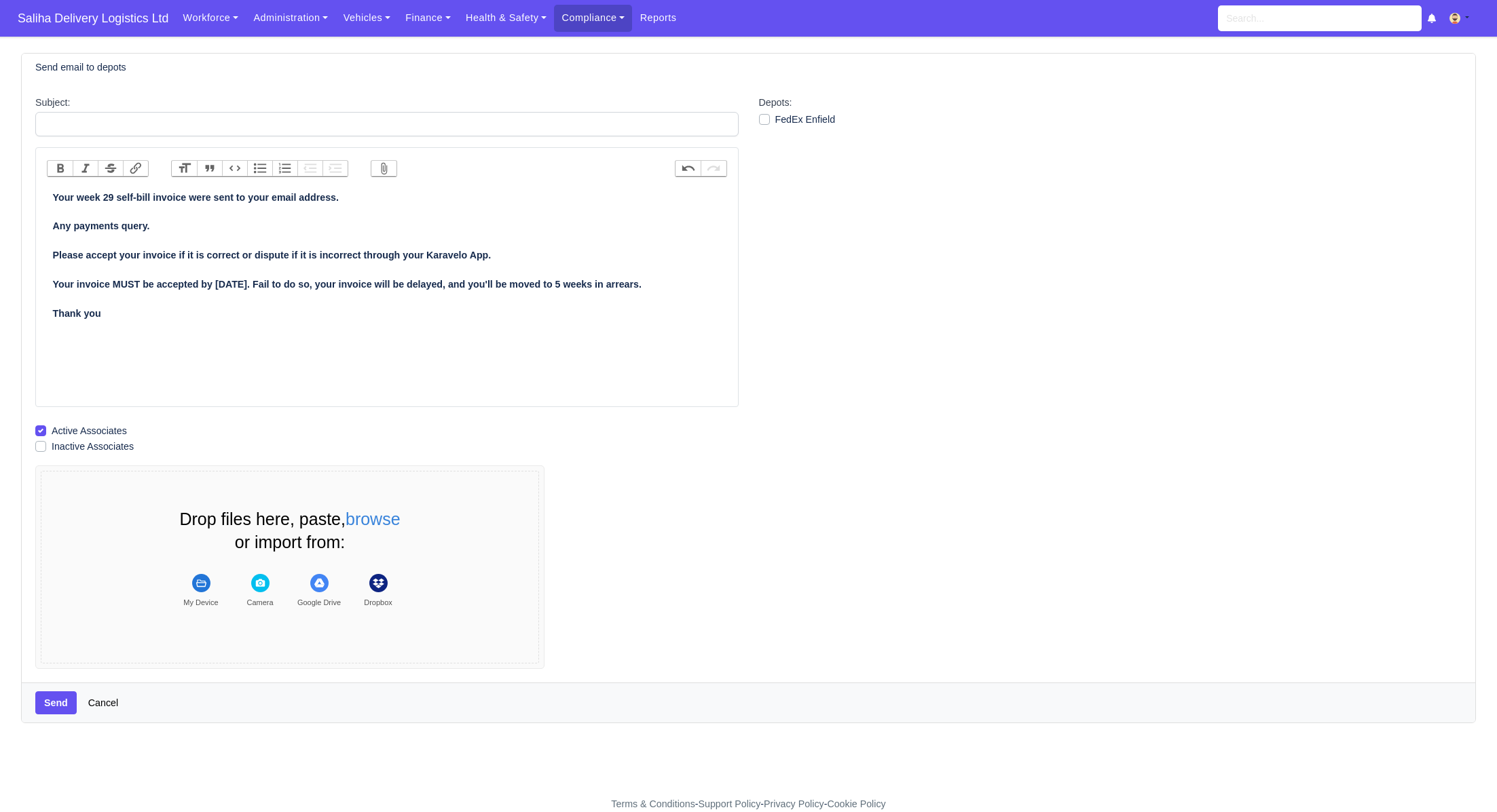
click at [764, 119] on input "FedEx Enfield" at bounding box center [764, 117] width 11 height 11
checkbox input "true"
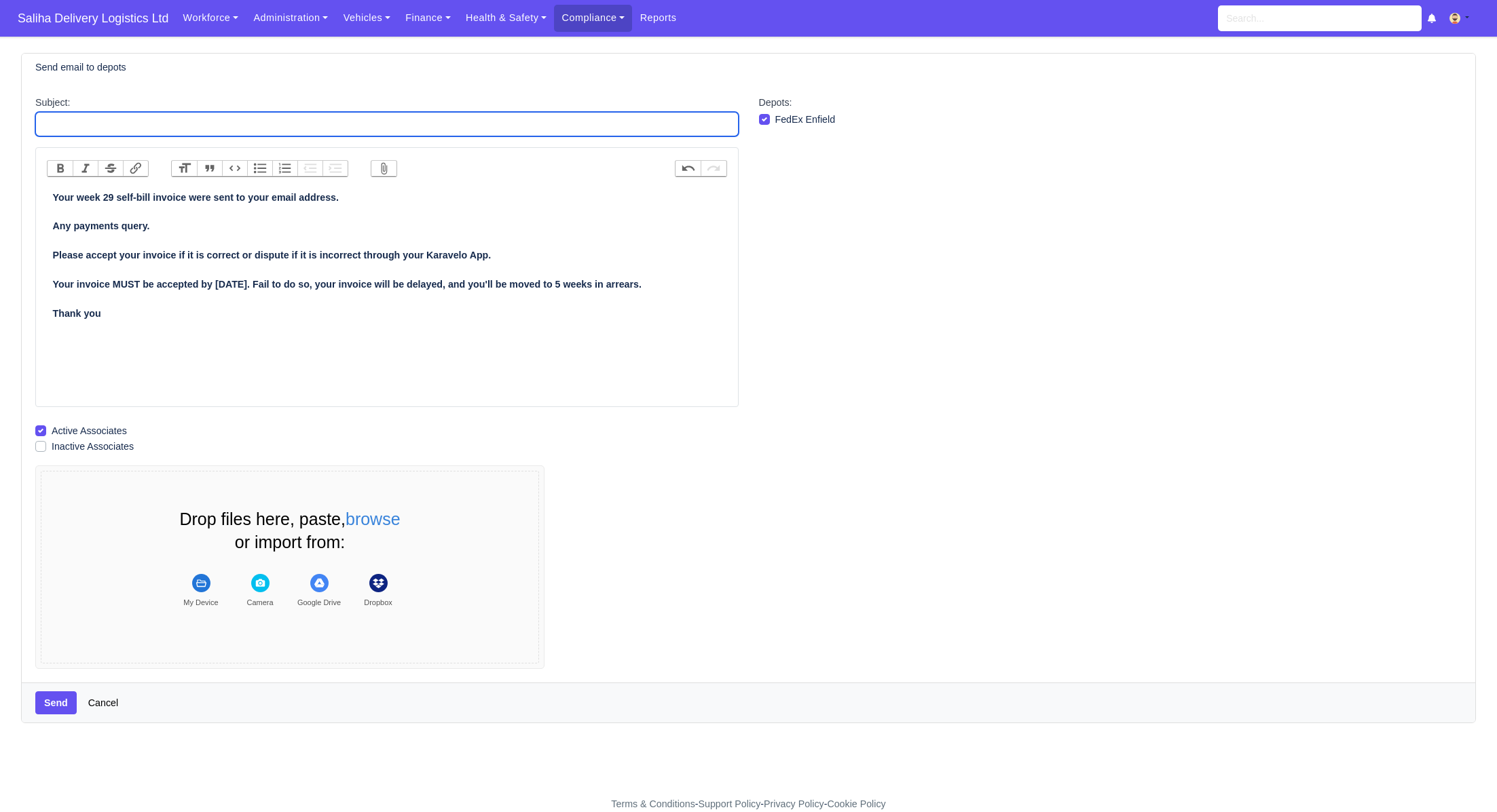
drag, startPoint x: 617, startPoint y: 117, endPoint x: 627, endPoint y: 84, distance: 34.5
click at [626, 95] on div "Subject:" at bounding box center [386, 116] width 703 height 41
type input "a"
type input "Self Bill Remittance"
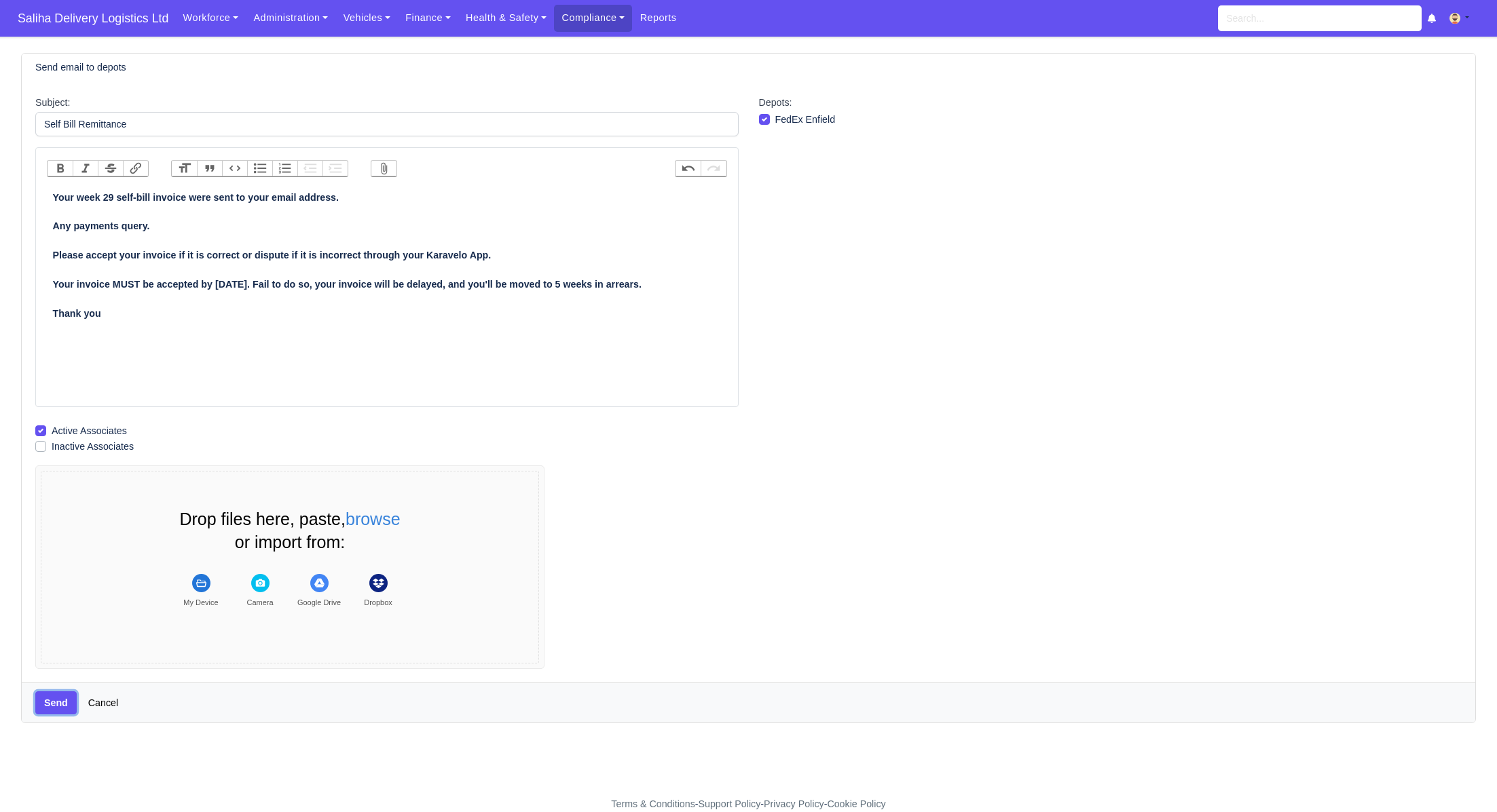
click at [64, 699] on button "Send" at bounding box center [56, 703] width 41 height 23
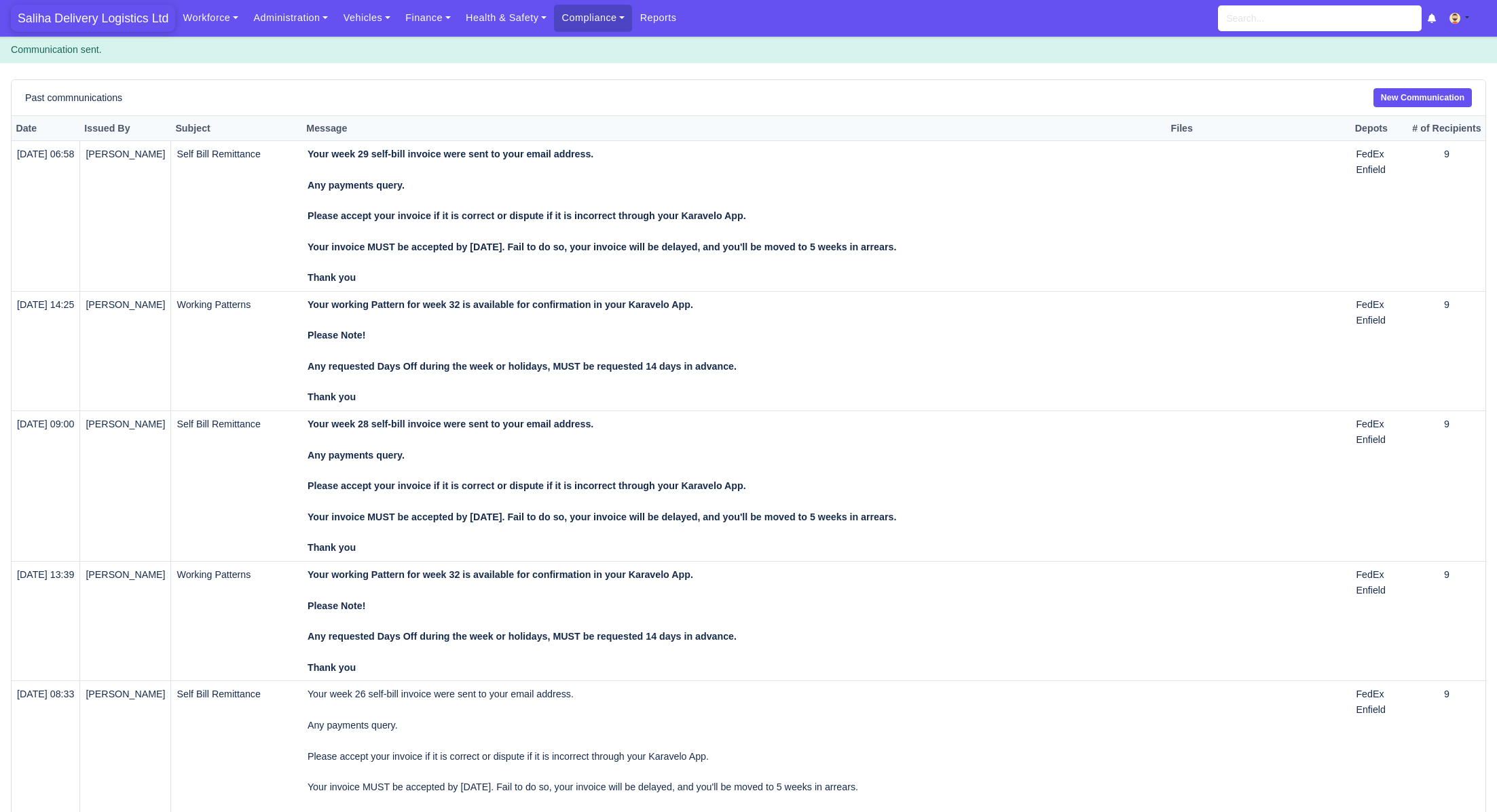
click at [115, 19] on span "Saliha Delivery Logistics Ltd" at bounding box center [93, 19] width 164 height 27
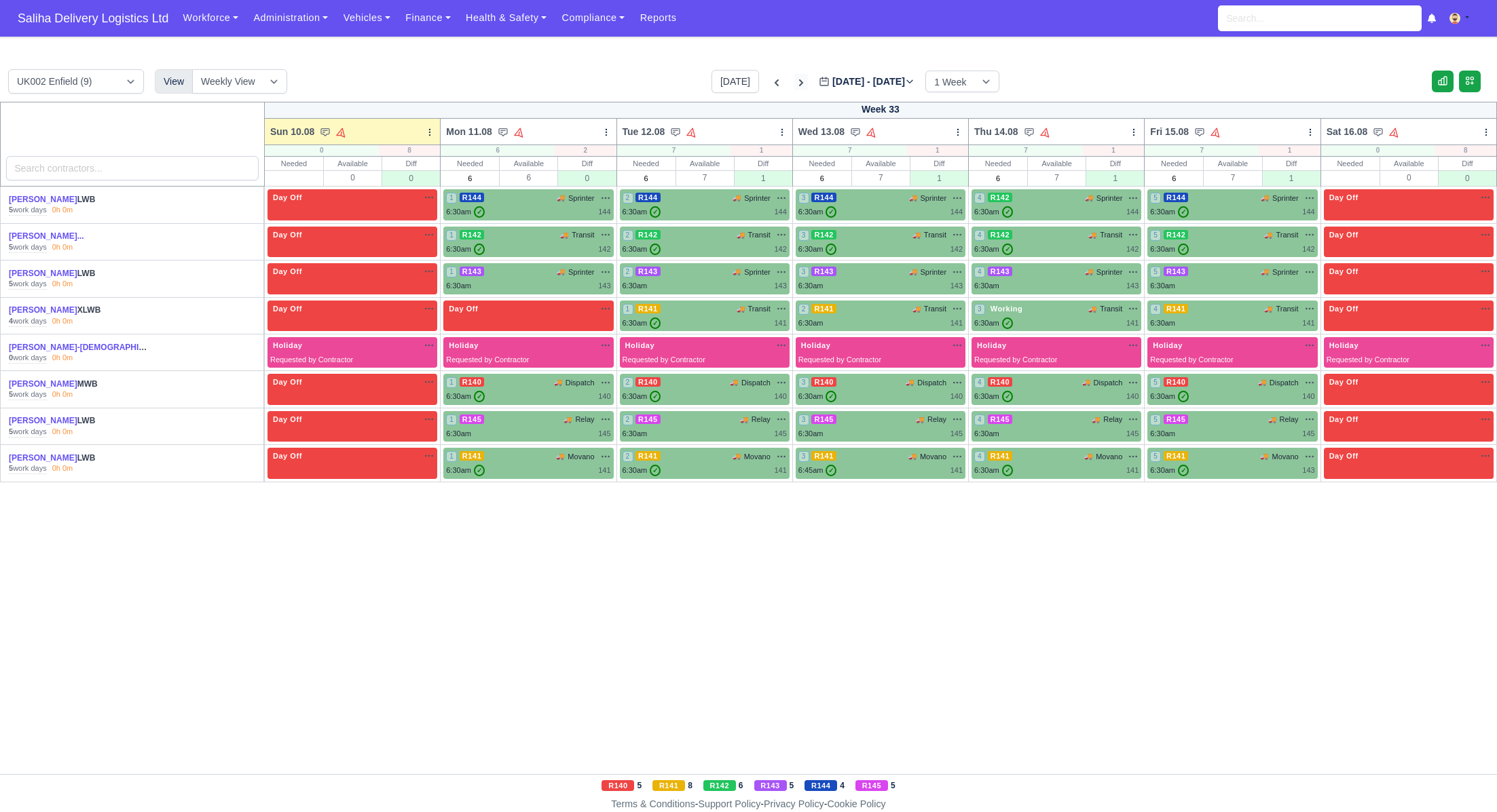
click at [794, 82] on icon at bounding box center [801, 83] width 14 height 14
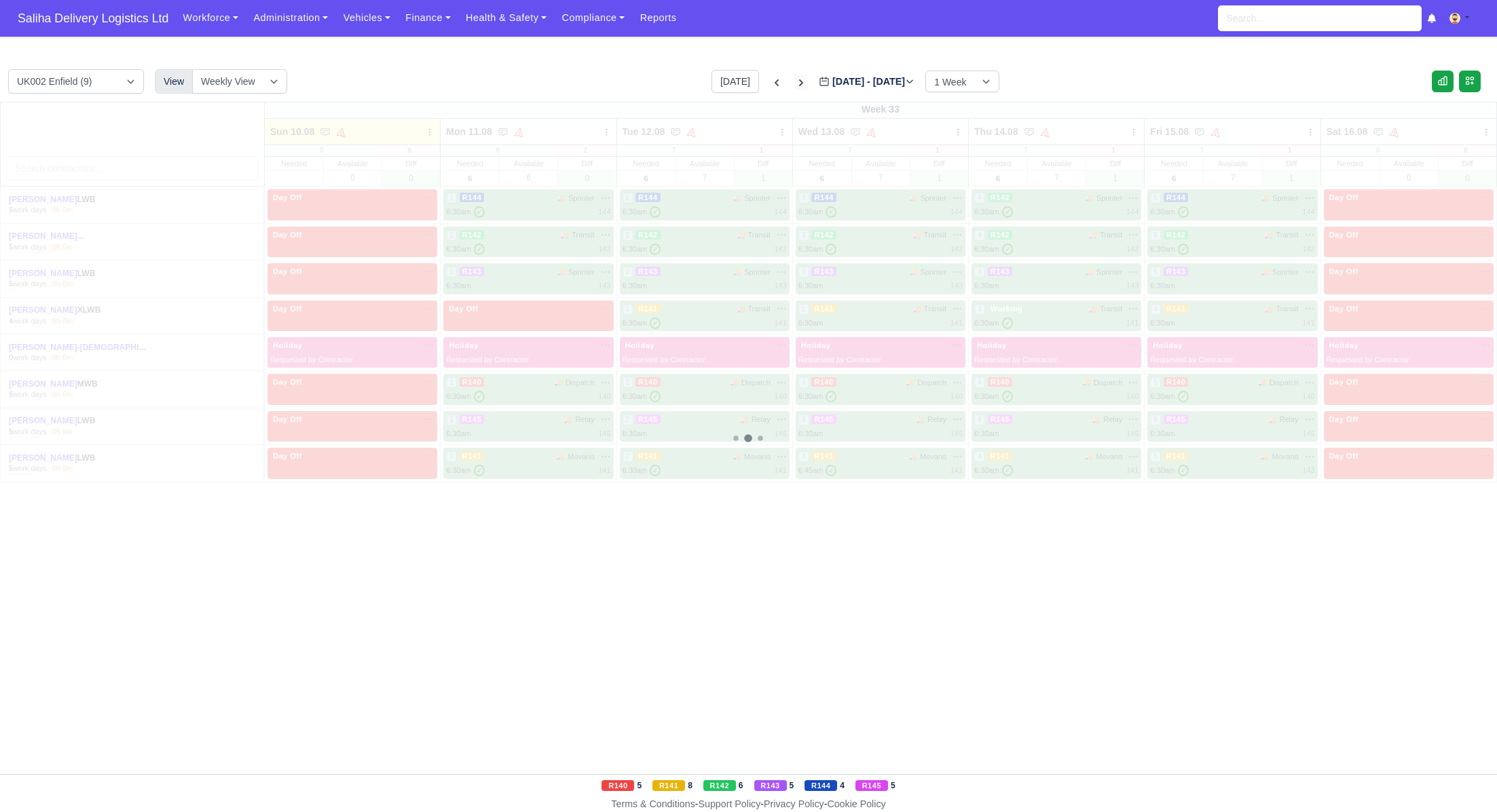
type input "2025-08-17"
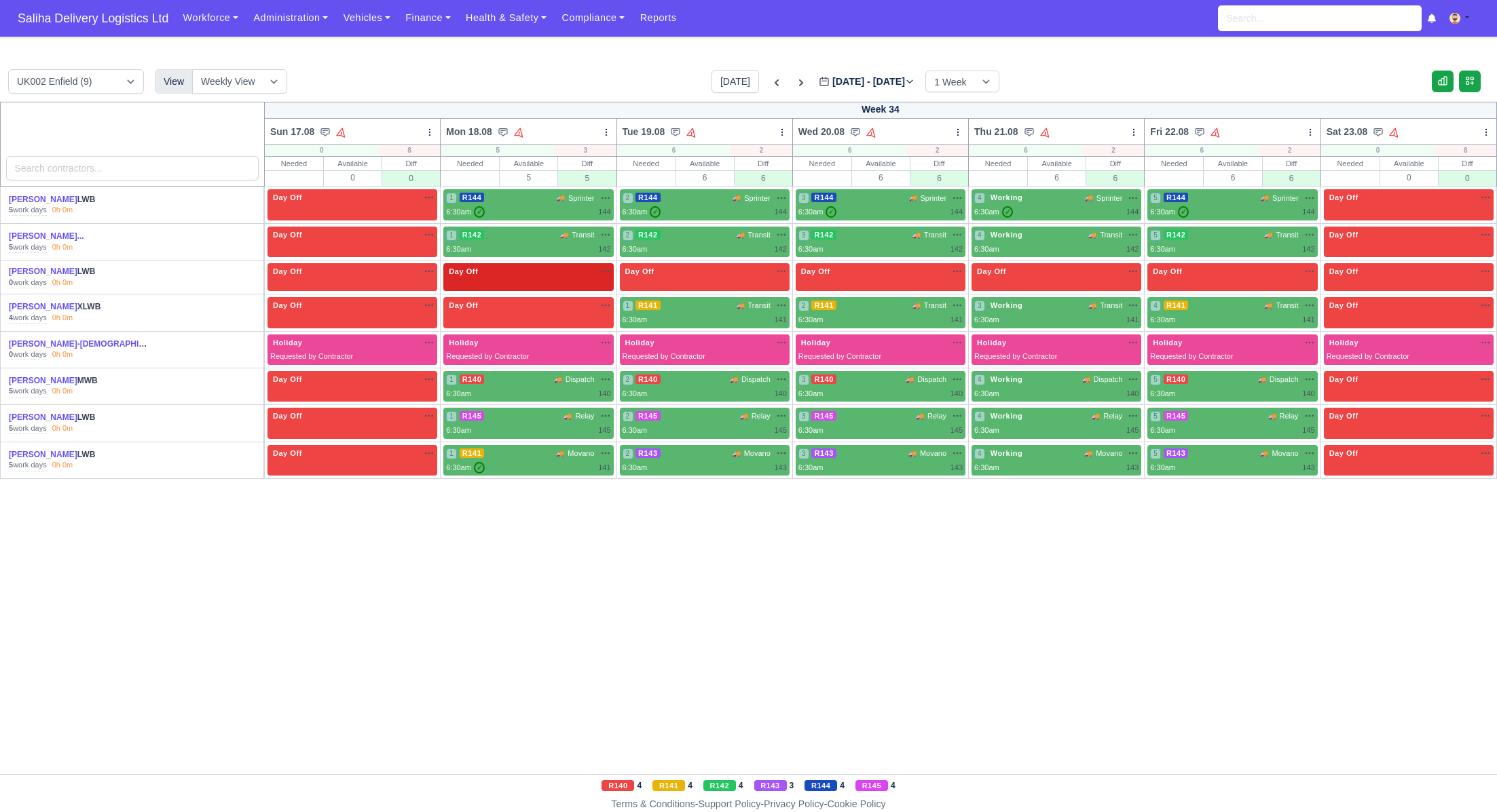
click at [544, 277] on div "Day Off Available" at bounding box center [528, 277] width 169 height 28
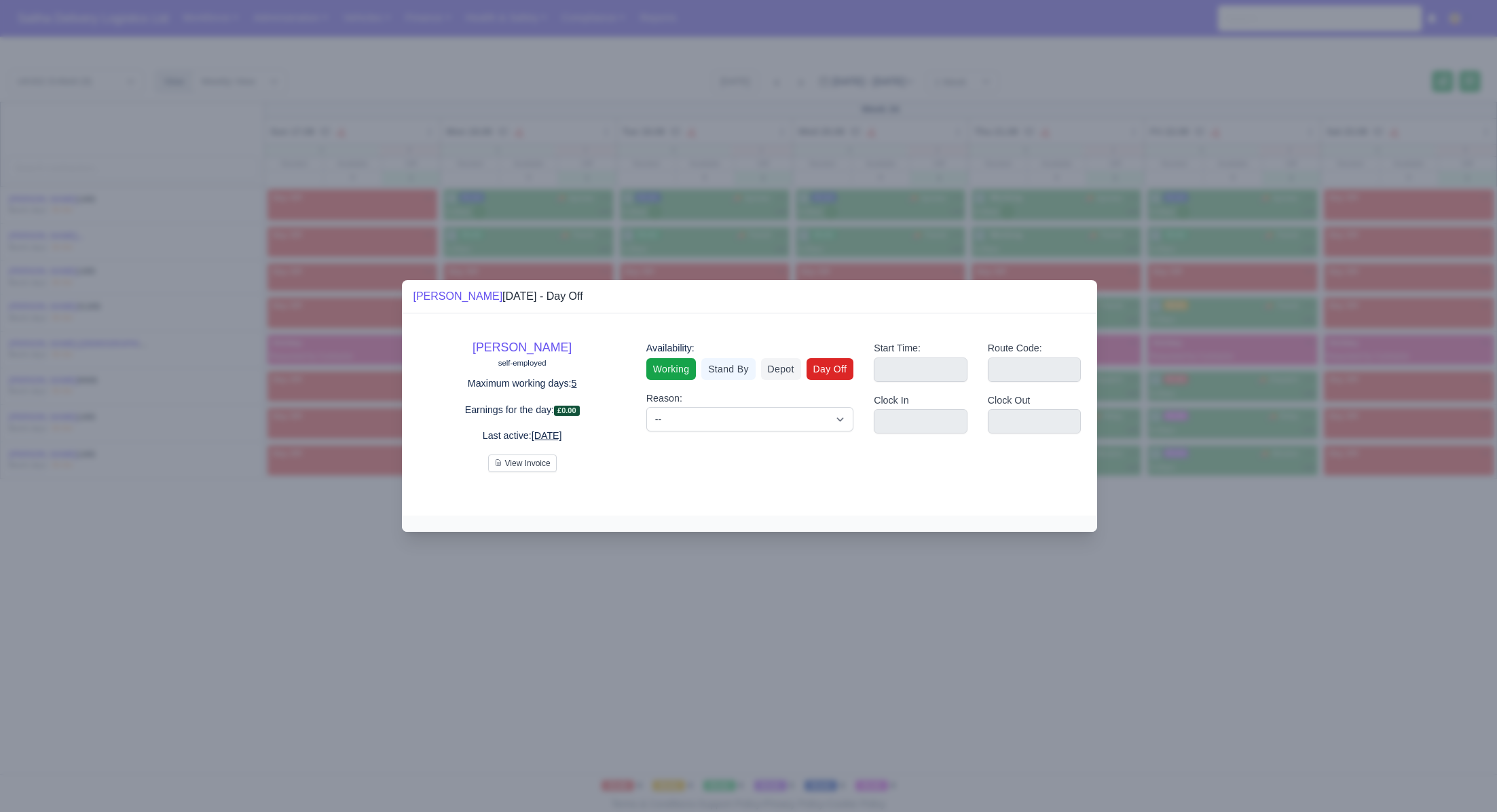
click at [672, 366] on link "Working" at bounding box center [671, 369] width 49 height 22
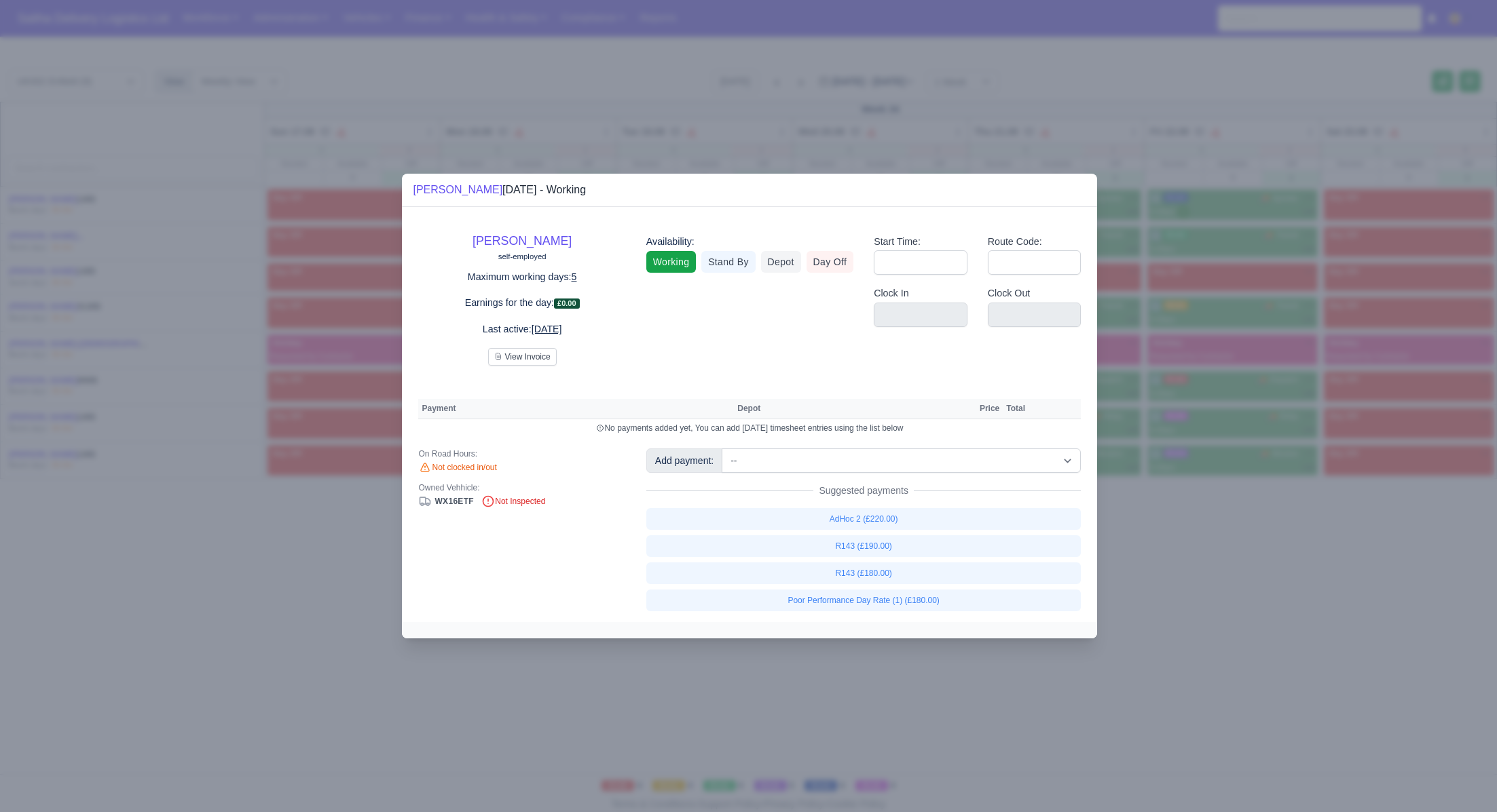
click at [1142, 583] on div at bounding box center [748, 406] width 1497 height 812
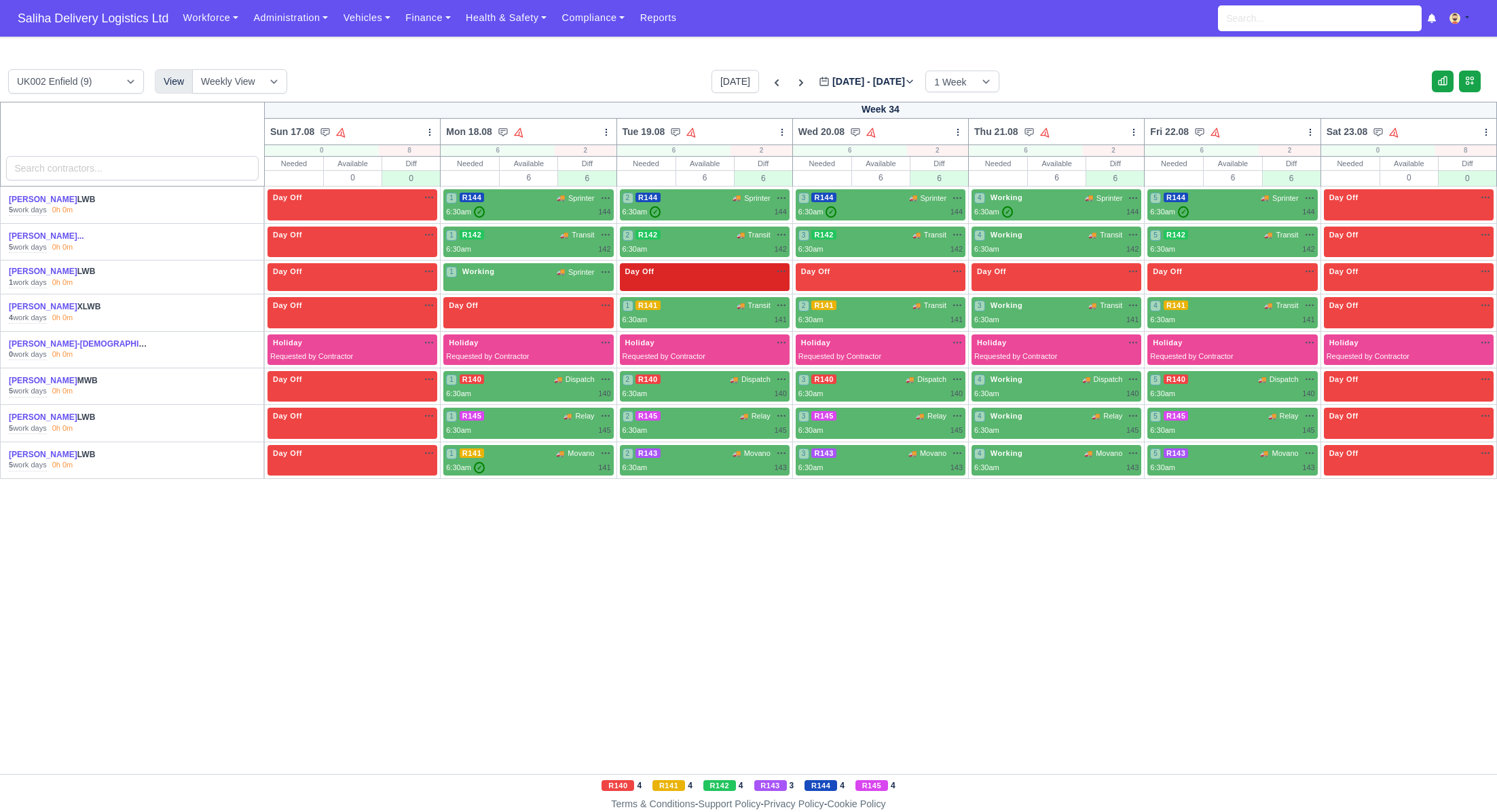
click at [748, 266] on div "Day Off Available" at bounding box center [704, 272] width 164 height 12
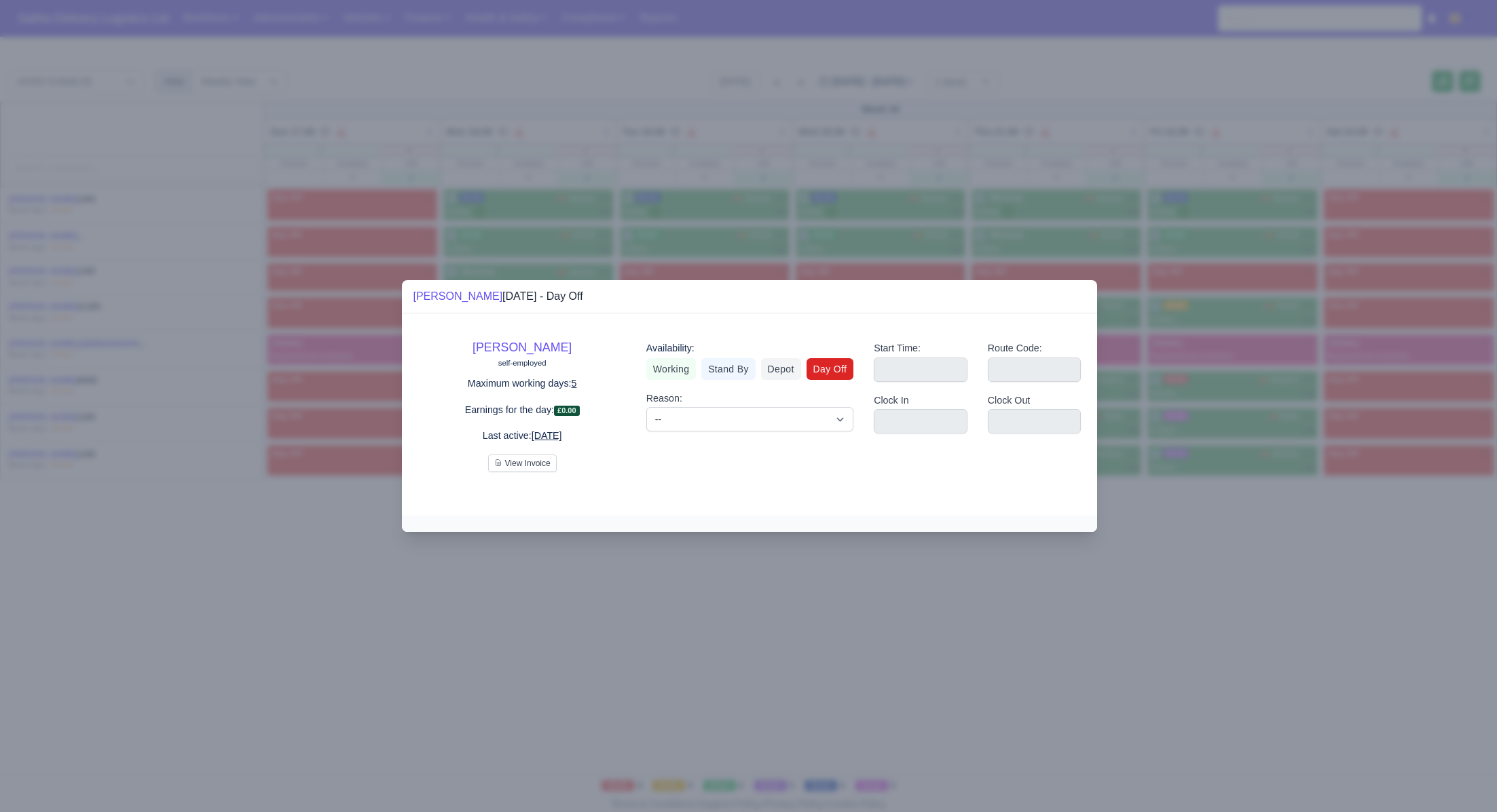
drag, startPoint x: 683, startPoint y: 373, endPoint x: 698, endPoint y: 376, distance: 15.3
click at [682, 373] on link "Working" at bounding box center [671, 369] width 49 height 22
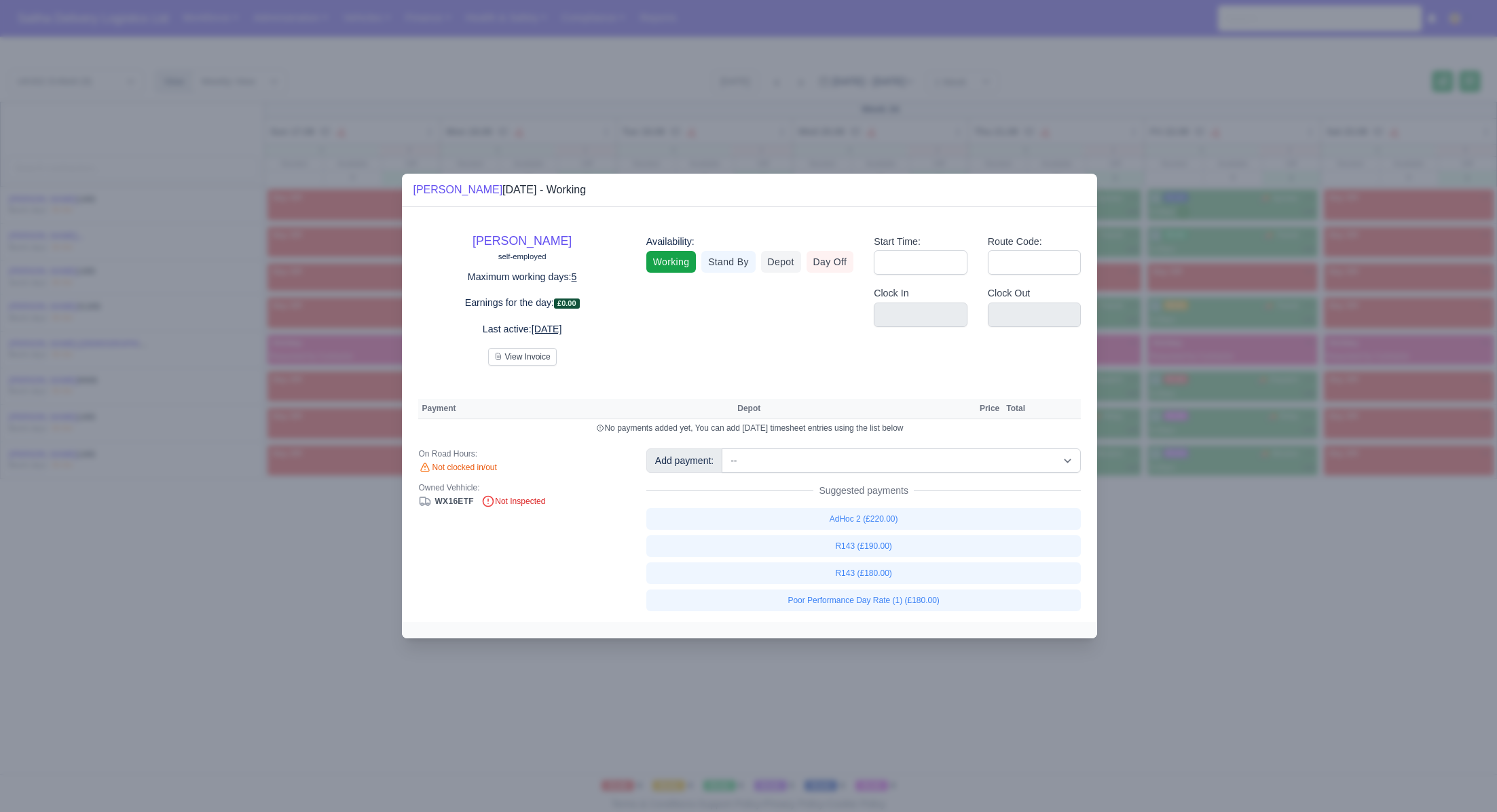
click at [1271, 654] on div at bounding box center [748, 406] width 1497 height 812
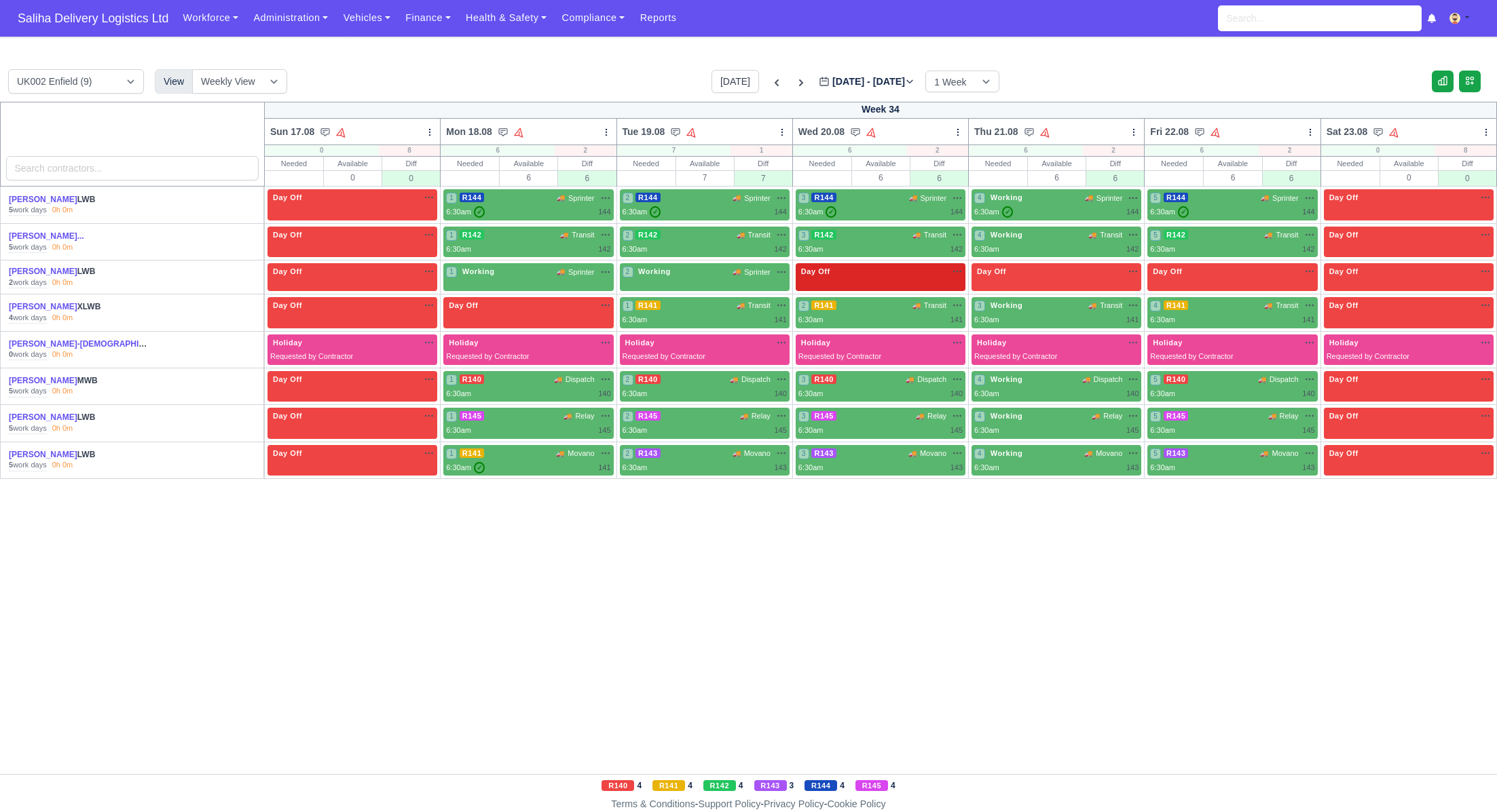
click at [832, 267] on span "Day Off" at bounding box center [816, 272] width 34 height 10
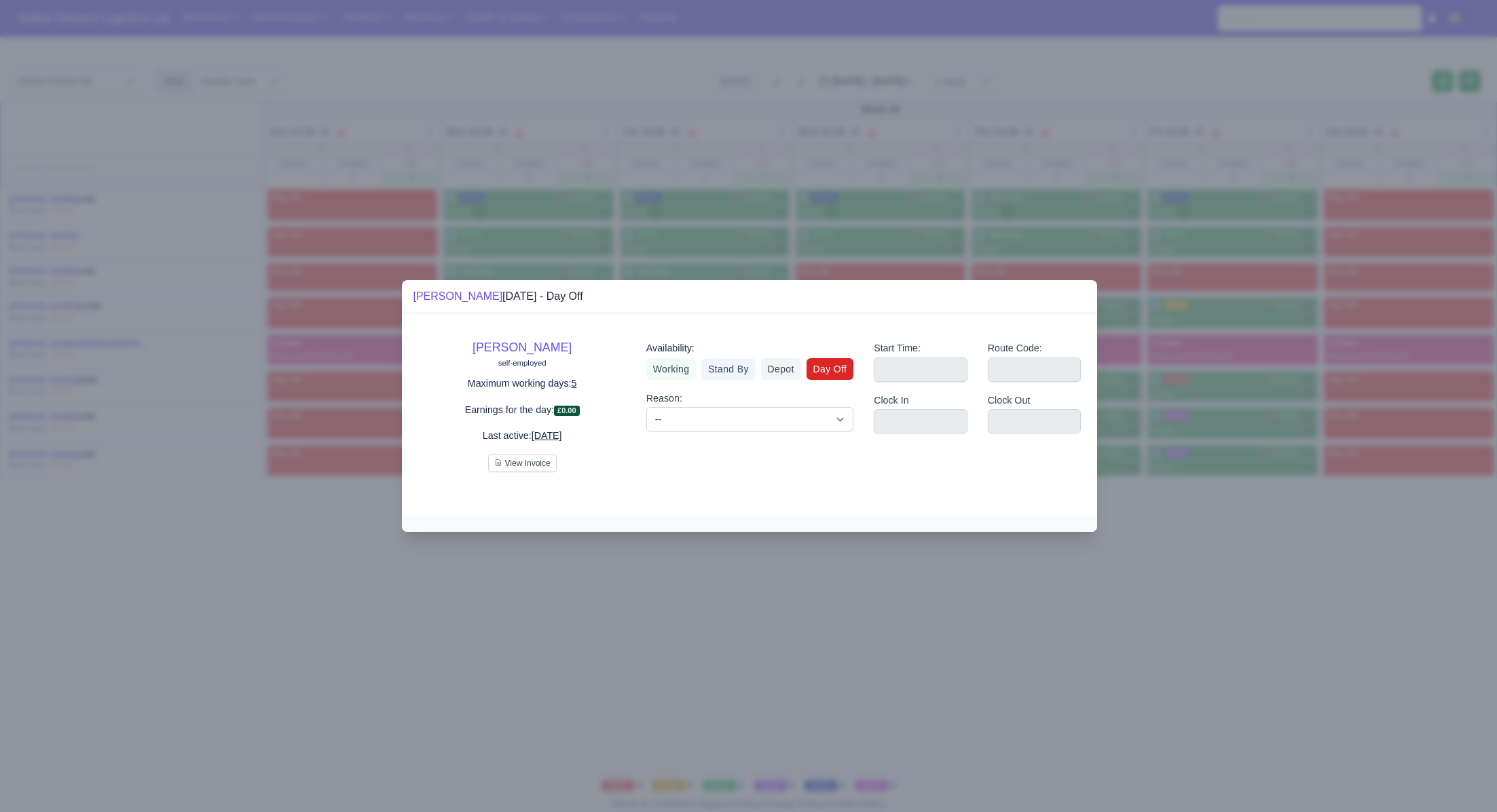
drag, startPoint x: 657, startPoint y: 369, endPoint x: 751, endPoint y: 427, distance: 110.5
click at [657, 369] on link "Working" at bounding box center [671, 369] width 49 height 22
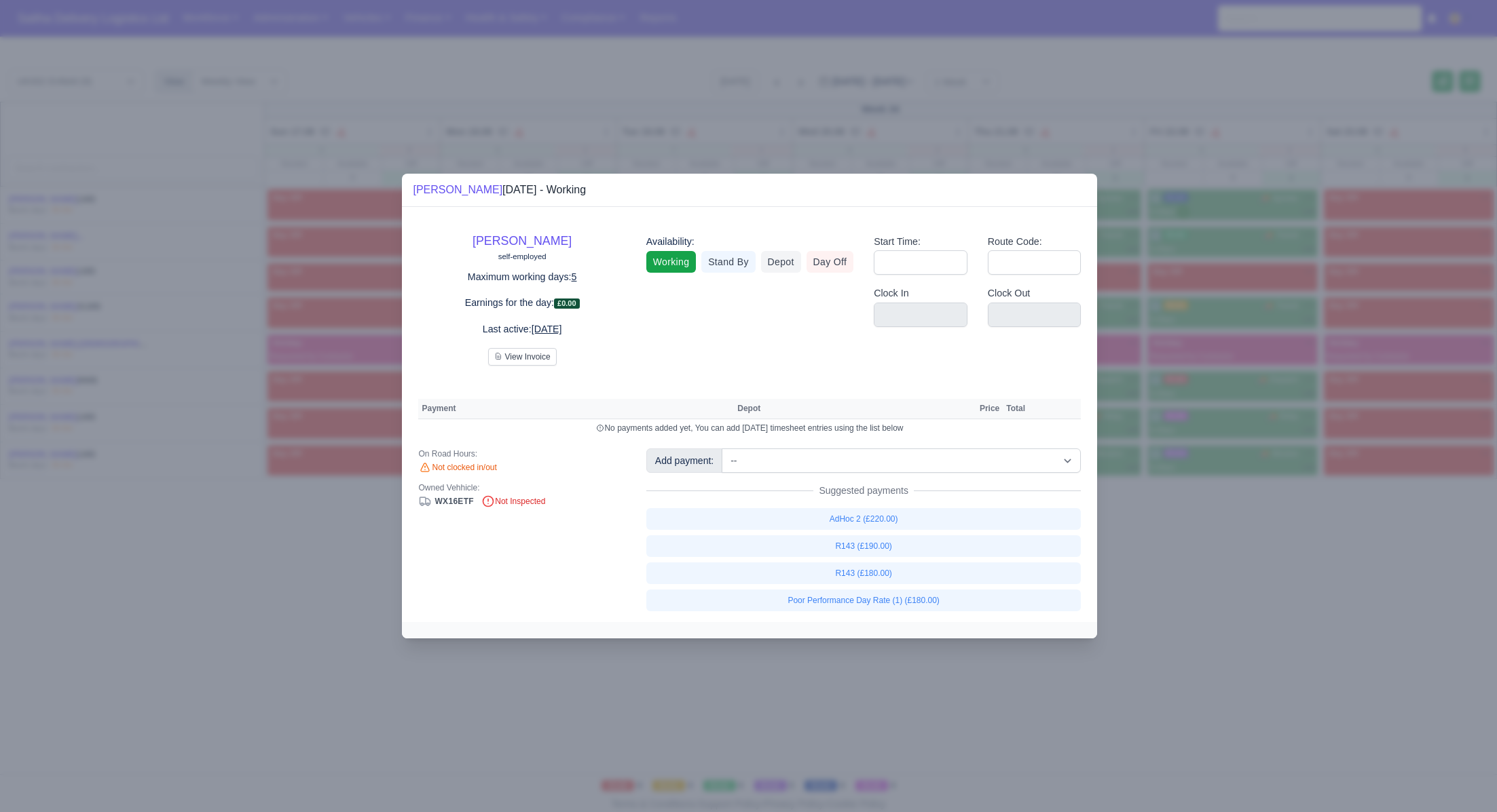
drag, startPoint x: 1321, startPoint y: 729, endPoint x: 1316, endPoint y: 714, distance: 15.8
click at [1320, 727] on div at bounding box center [748, 406] width 1497 height 812
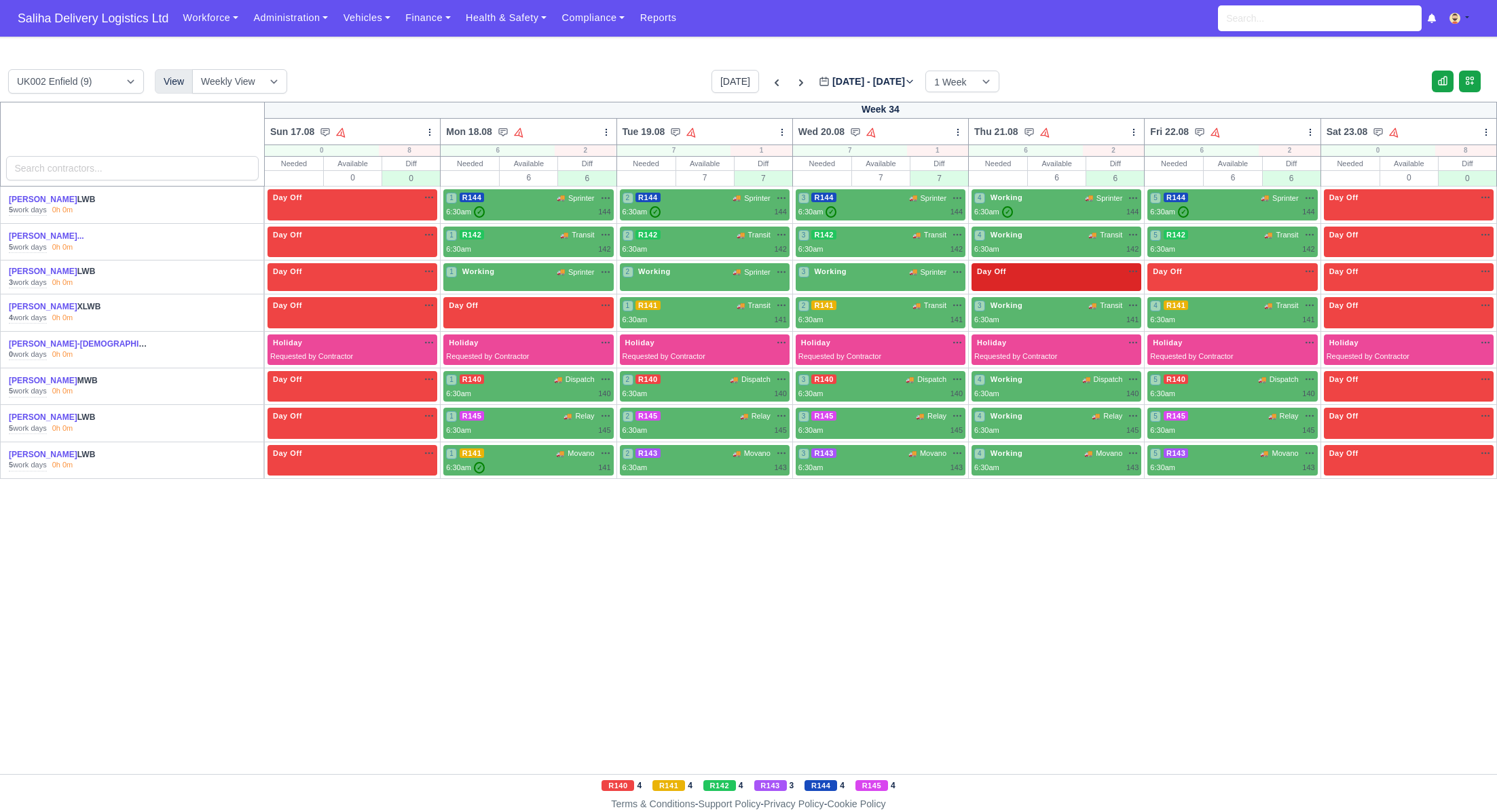
click at [1048, 269] on div "Day Off Available" at bounding box center [1056, 272] width 164 height 12
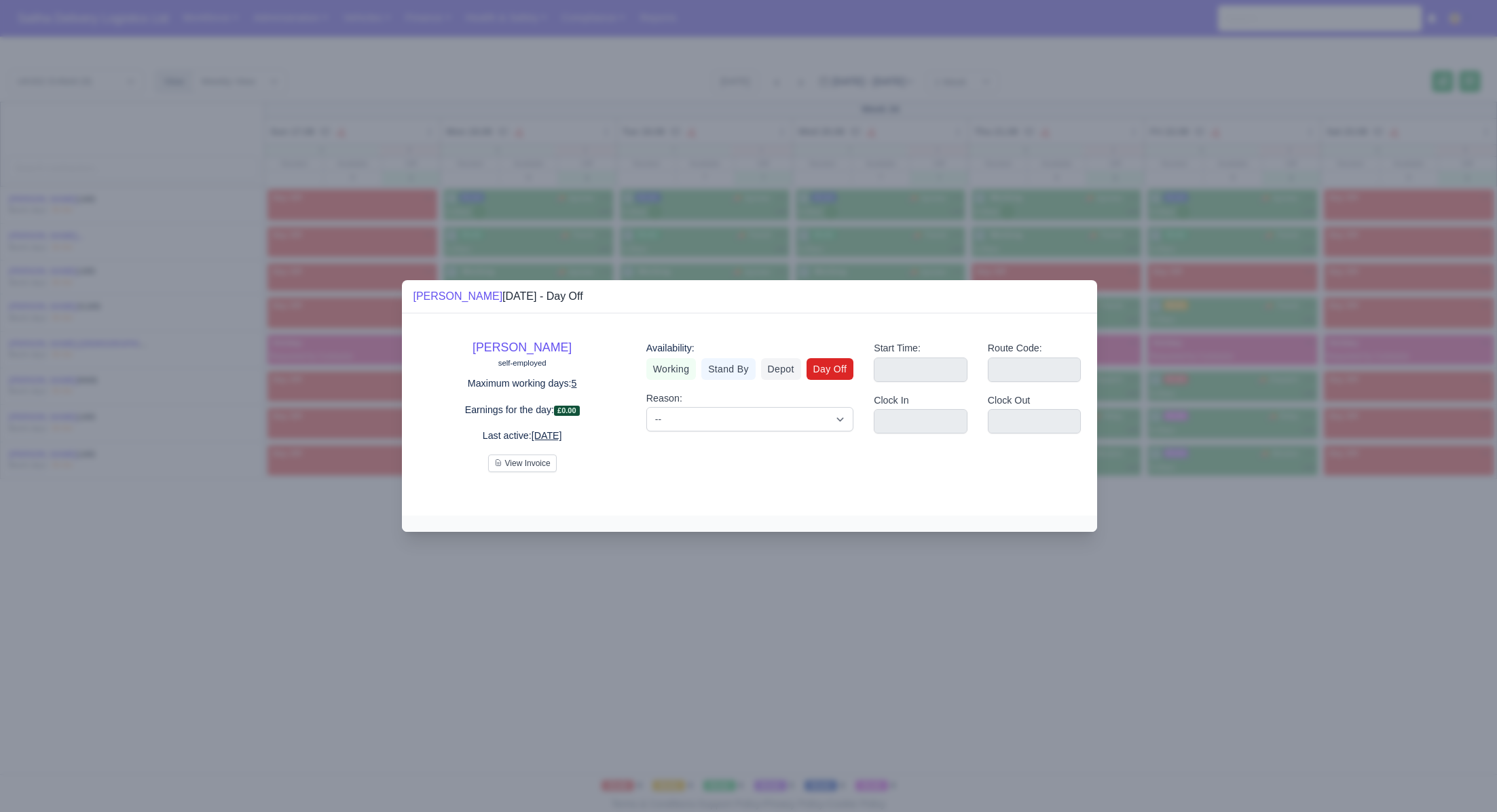
click at [1205, 616] on div at bounding box center [748, 406] width 1497 height 812
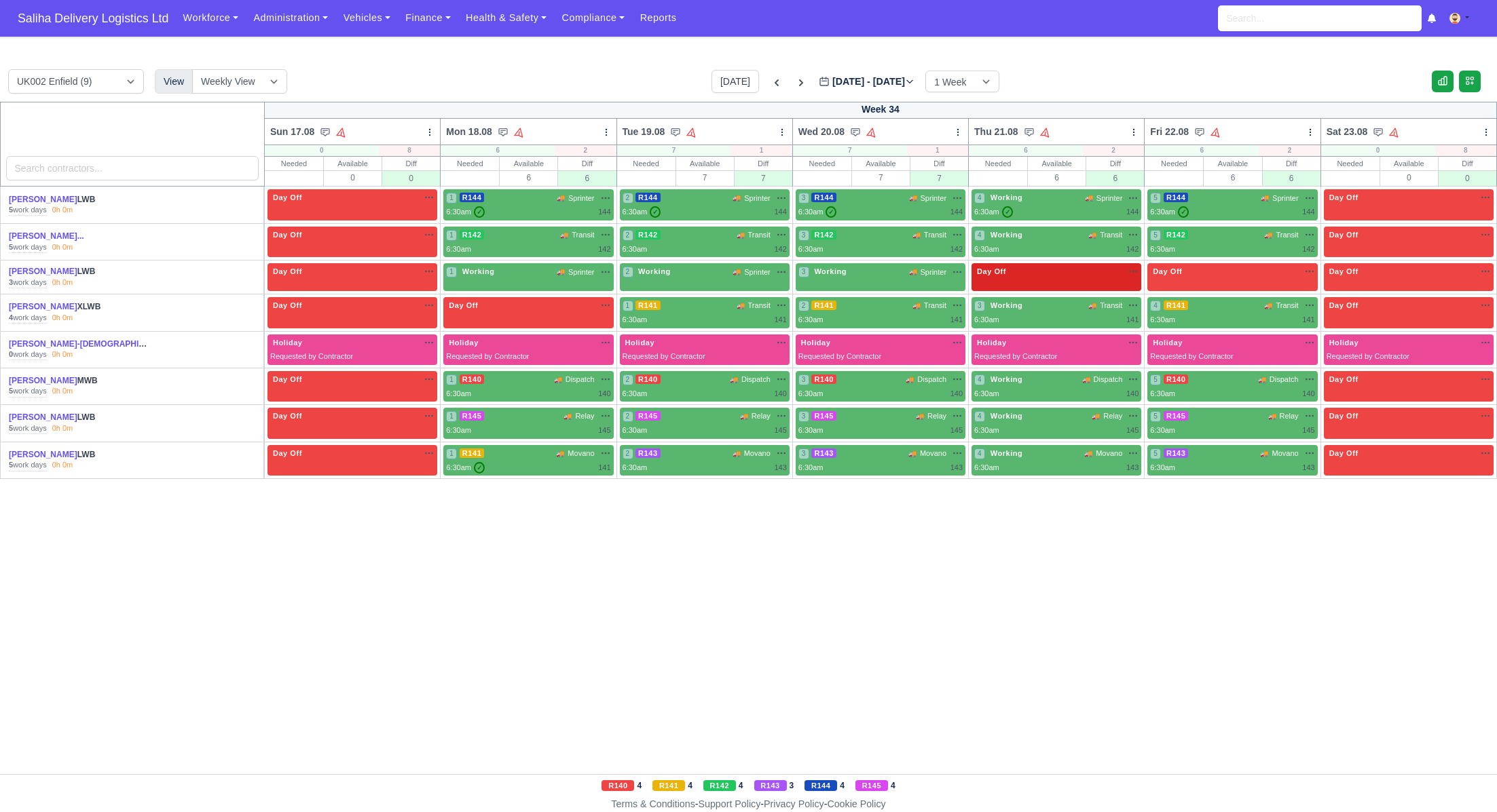
click at [1104, 276] on div "Day Off Available" at bounding box center [1056, 272] width 164 height 12
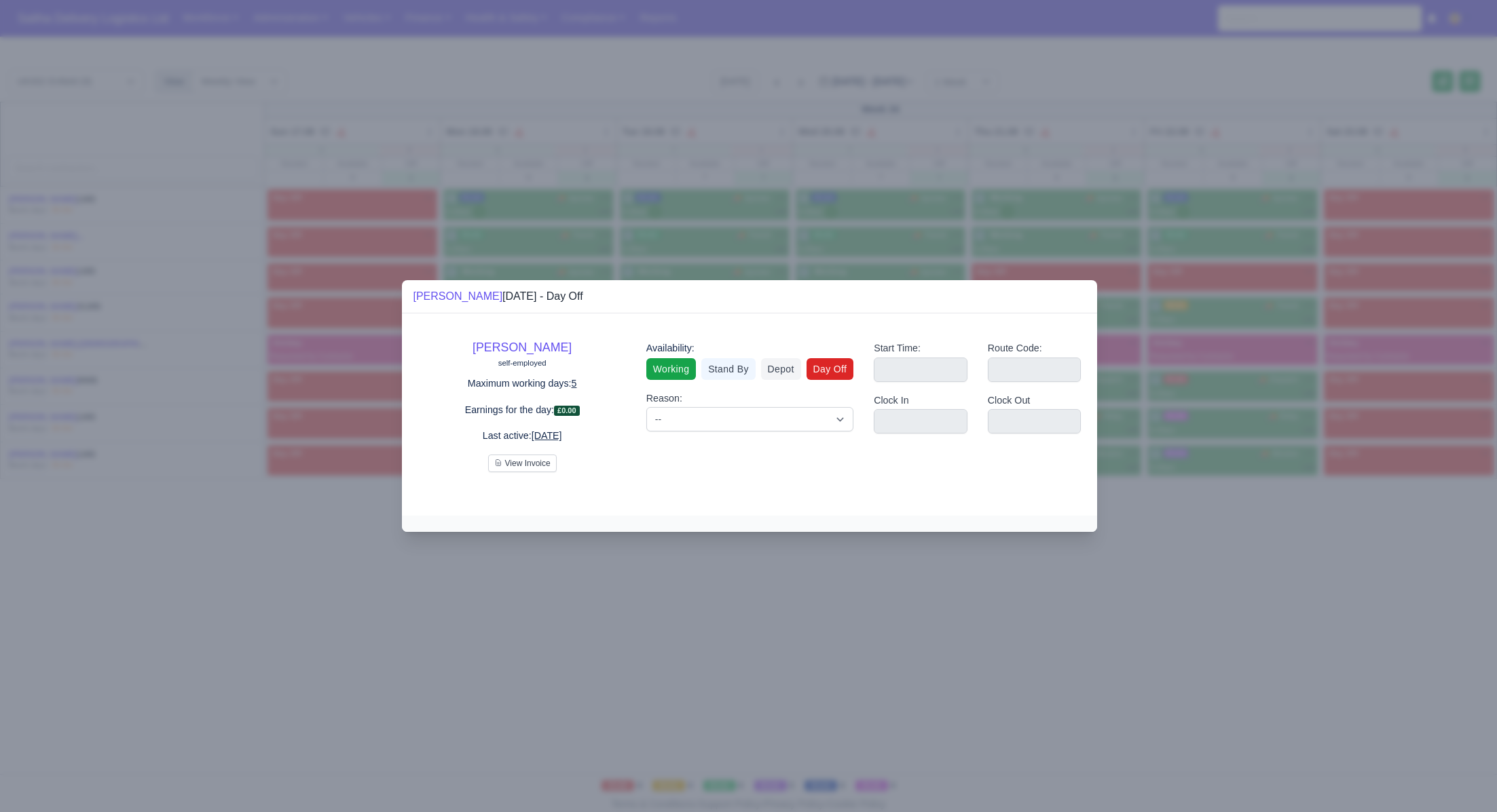
click at [679, 370] on link "Working" at bounding box center [671, 369] width 49 height 22
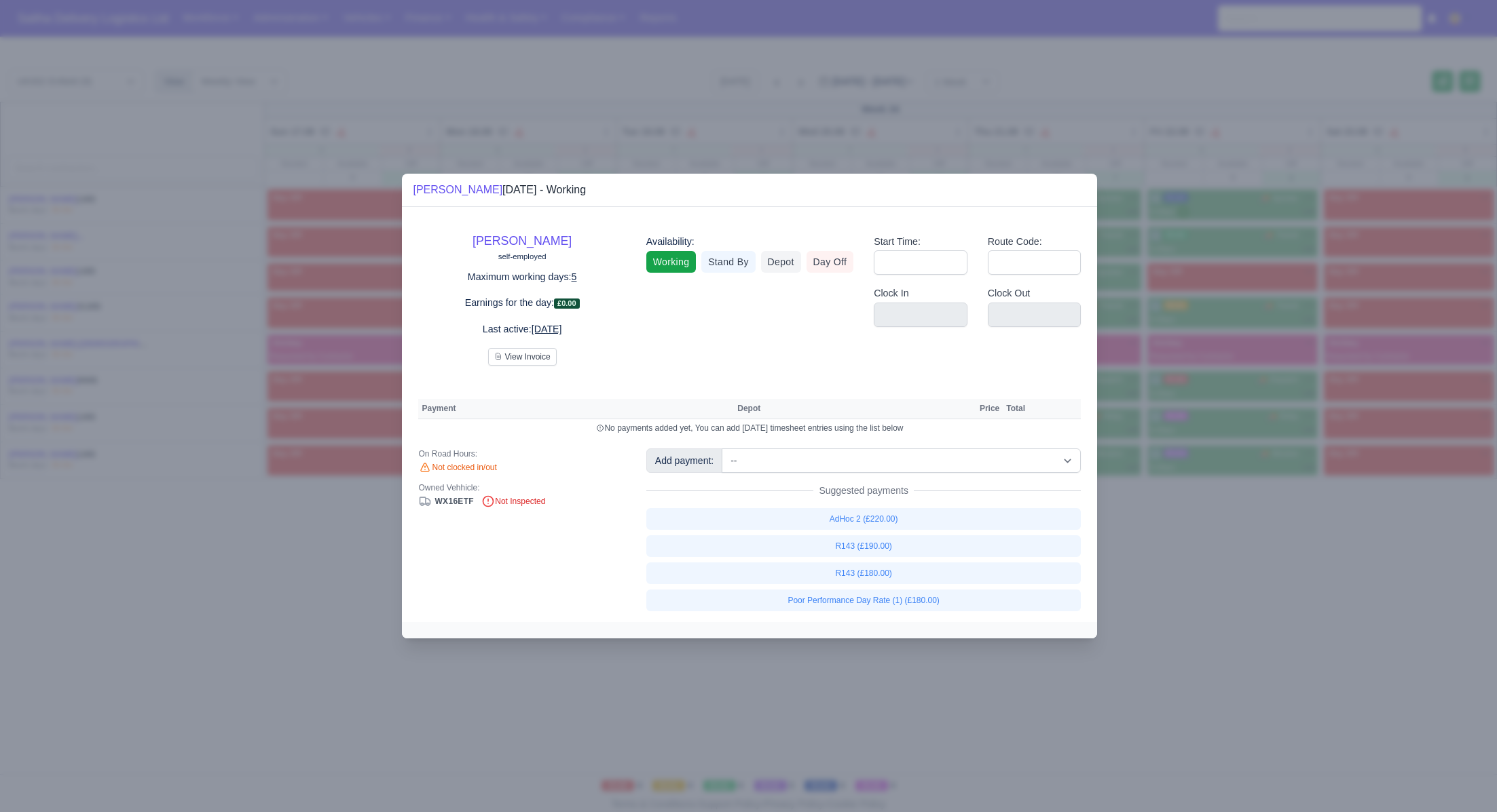
drag, startPoint x: 1393, startPoint y: 670, endPoint x: 1365, endPoint y: 458, distance: 213.8
click at [1393, 669] on div at bounding box center [748, 406] width 1497 height 812
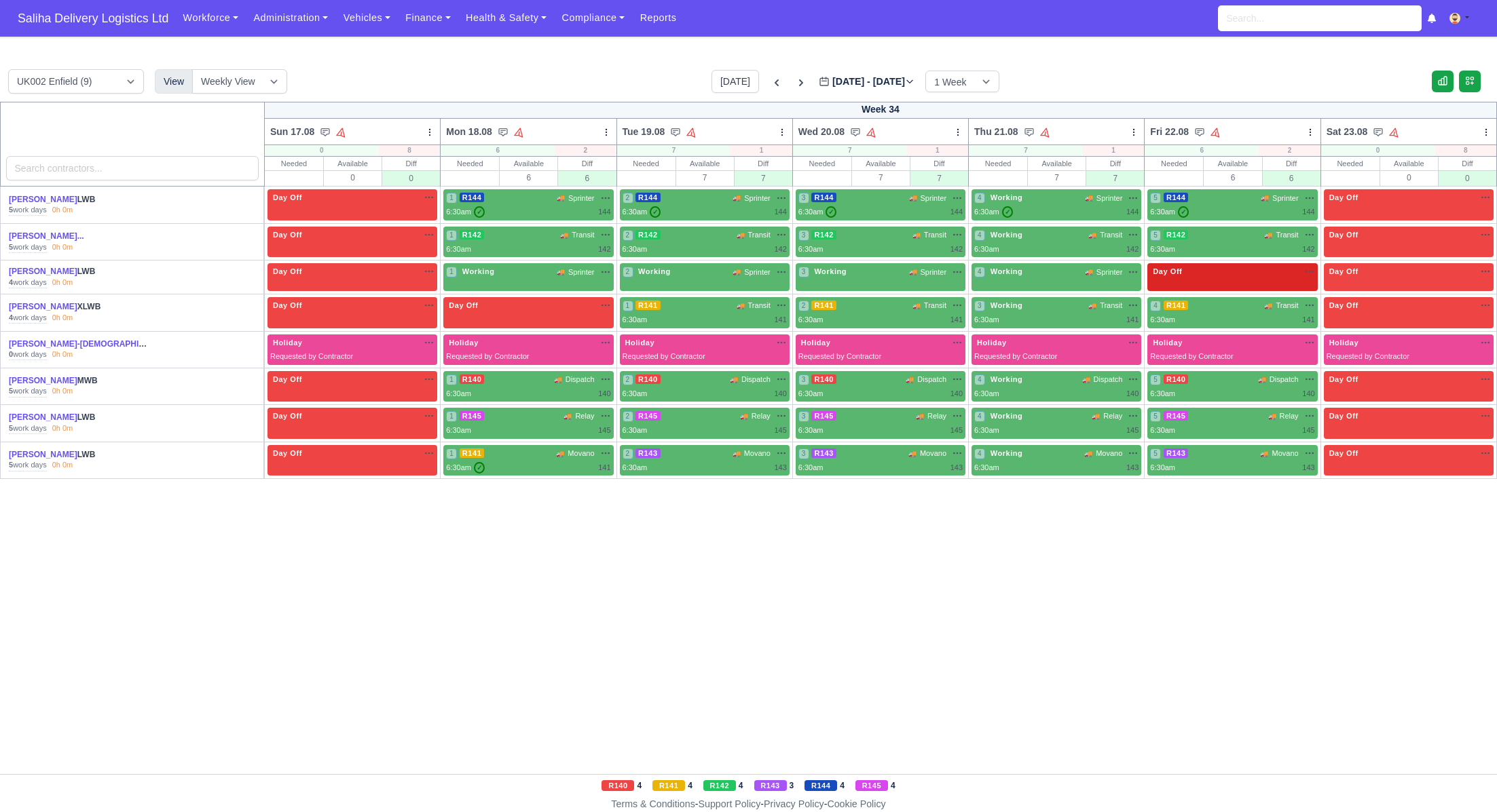
click at [1219, 285] on div "Day Off Available" at bounding box center [1231, 277] width 169 height 28
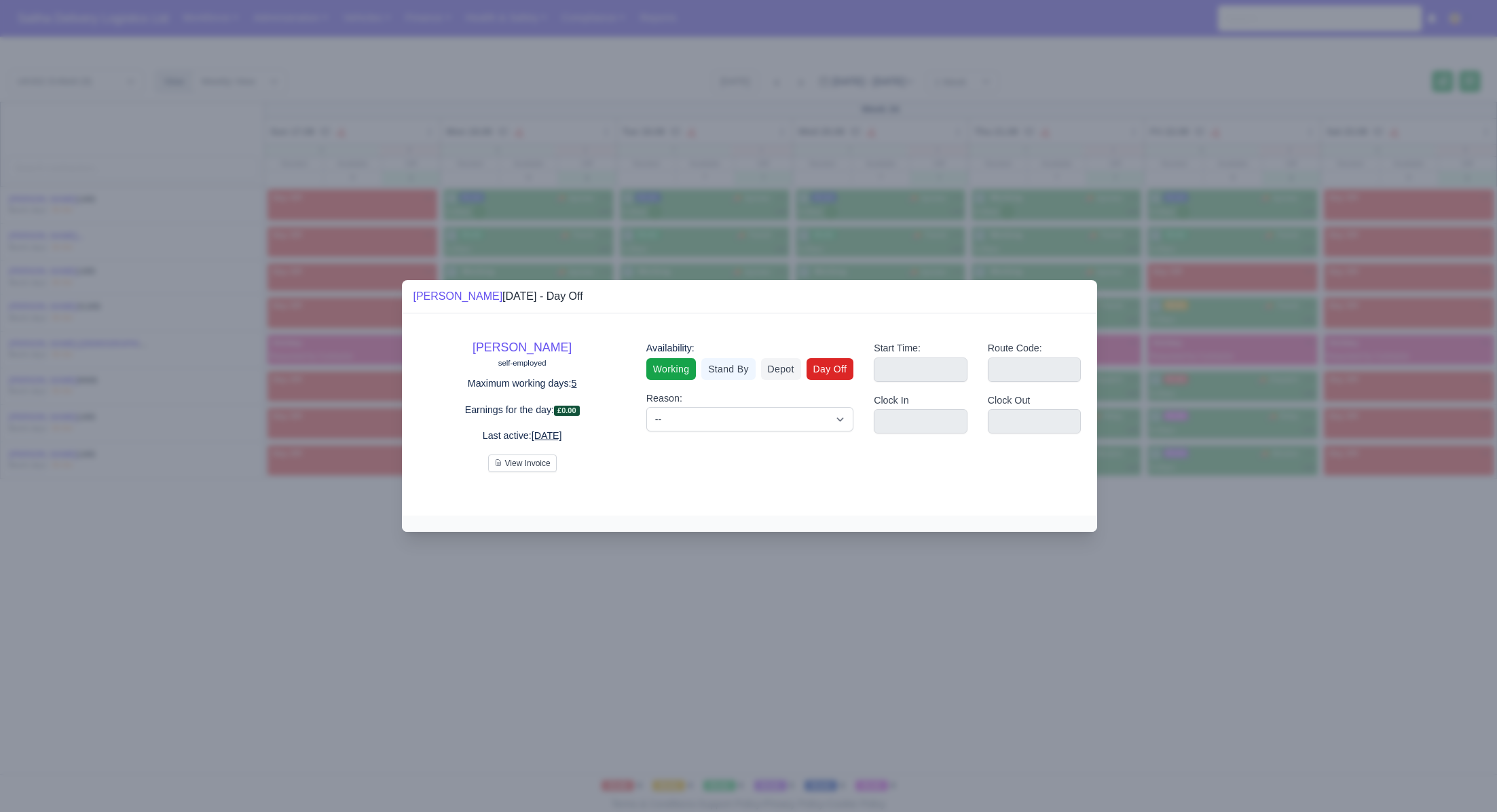
click at [665, 367] on link "Working" at bounding box center [671, 369] width 49 height 22
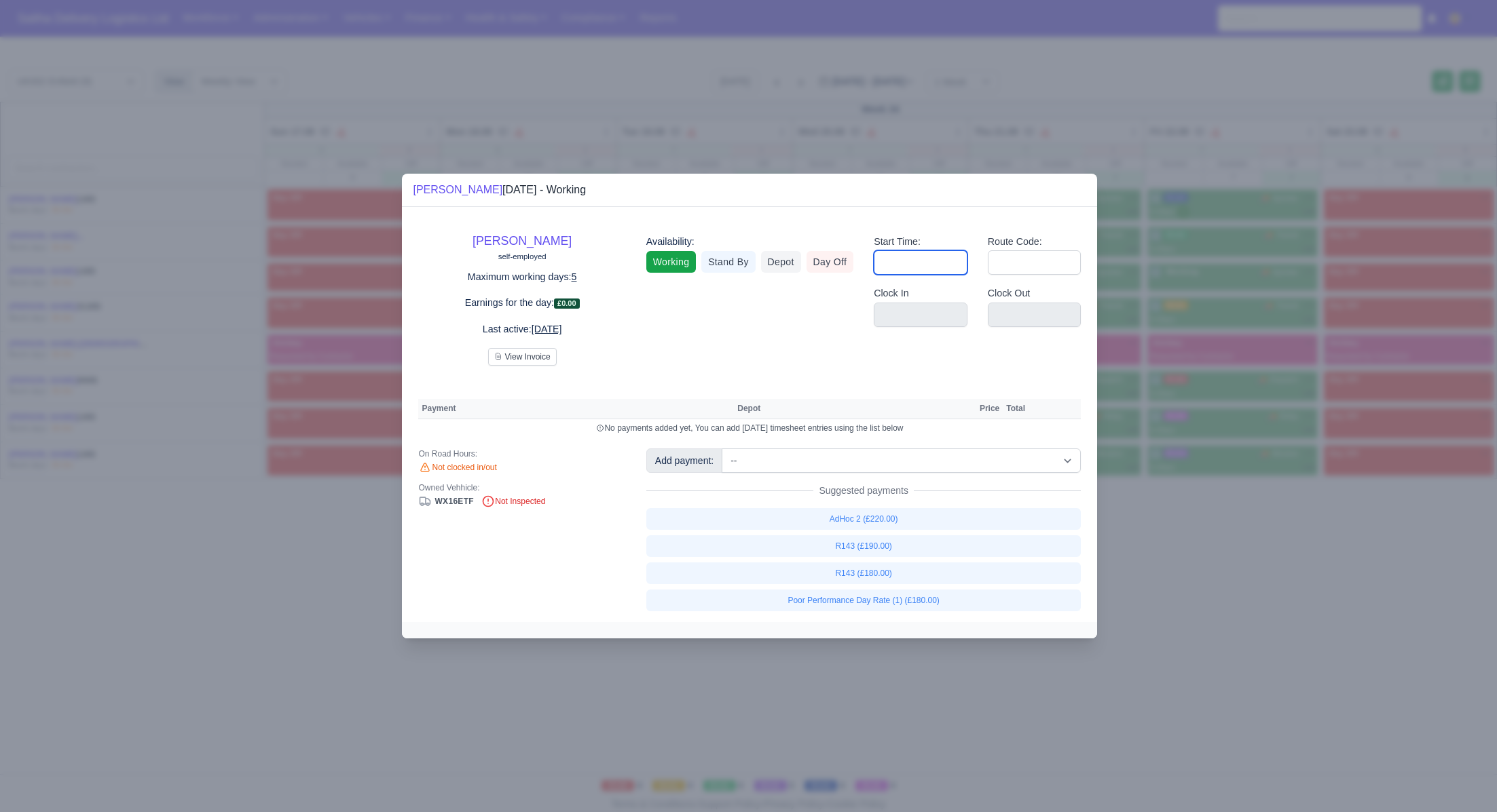
click at [891, 261] on input "Start Time:" at bounding box center [920, 263] width 94 height 25
type input "06:30"
click at [1028, 260] on input "Route Code:" at bounding box center [1035, 263] width 94 height 25
type input "143"
drag, startPoint x: 1146, startPoint y: 607, endPoint x: 1092, endPoint y: 499, distance: 120.7
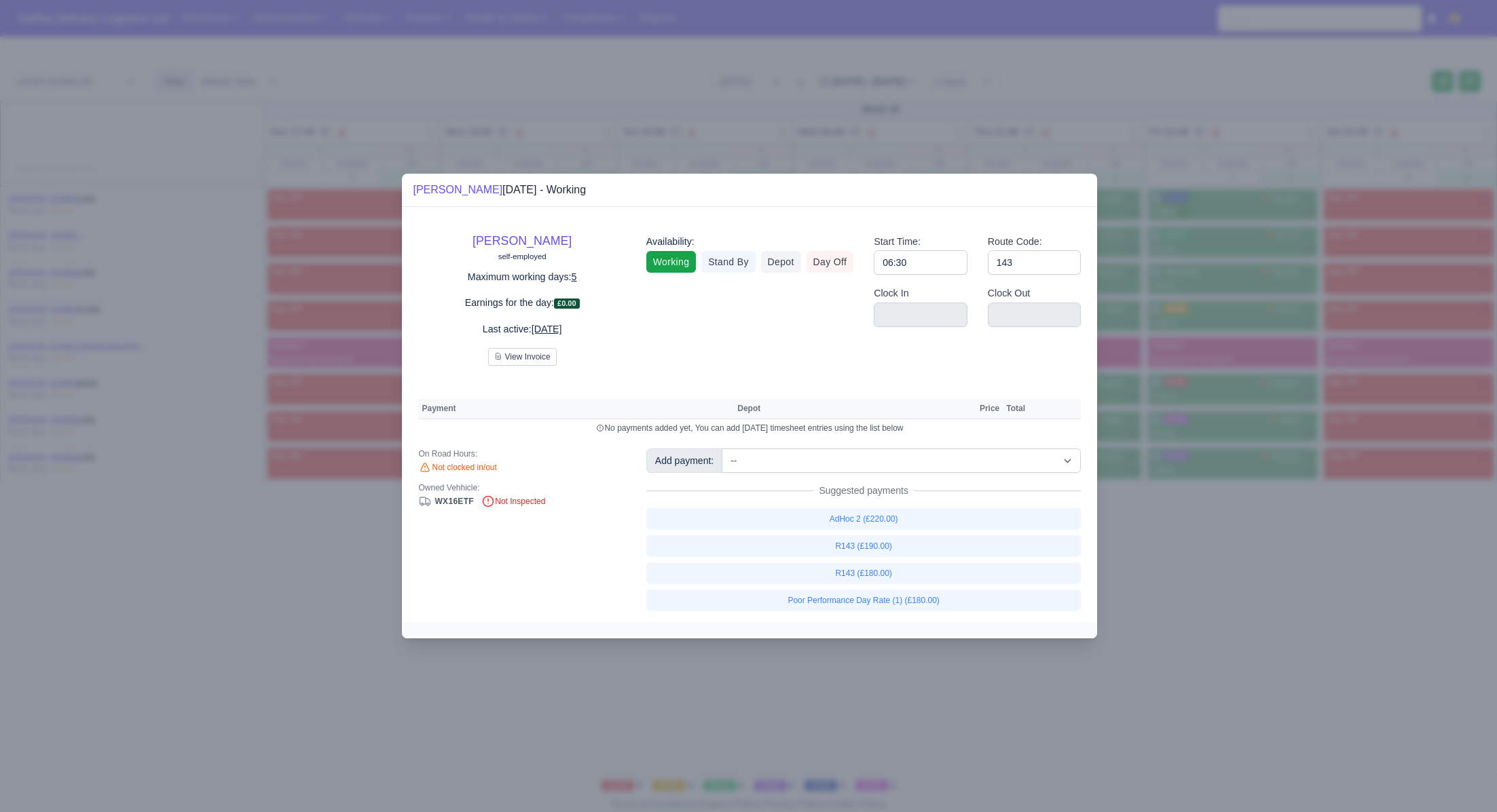
click at [1147, 606] on div at bounding box center [748, 406] width 1497 height 812
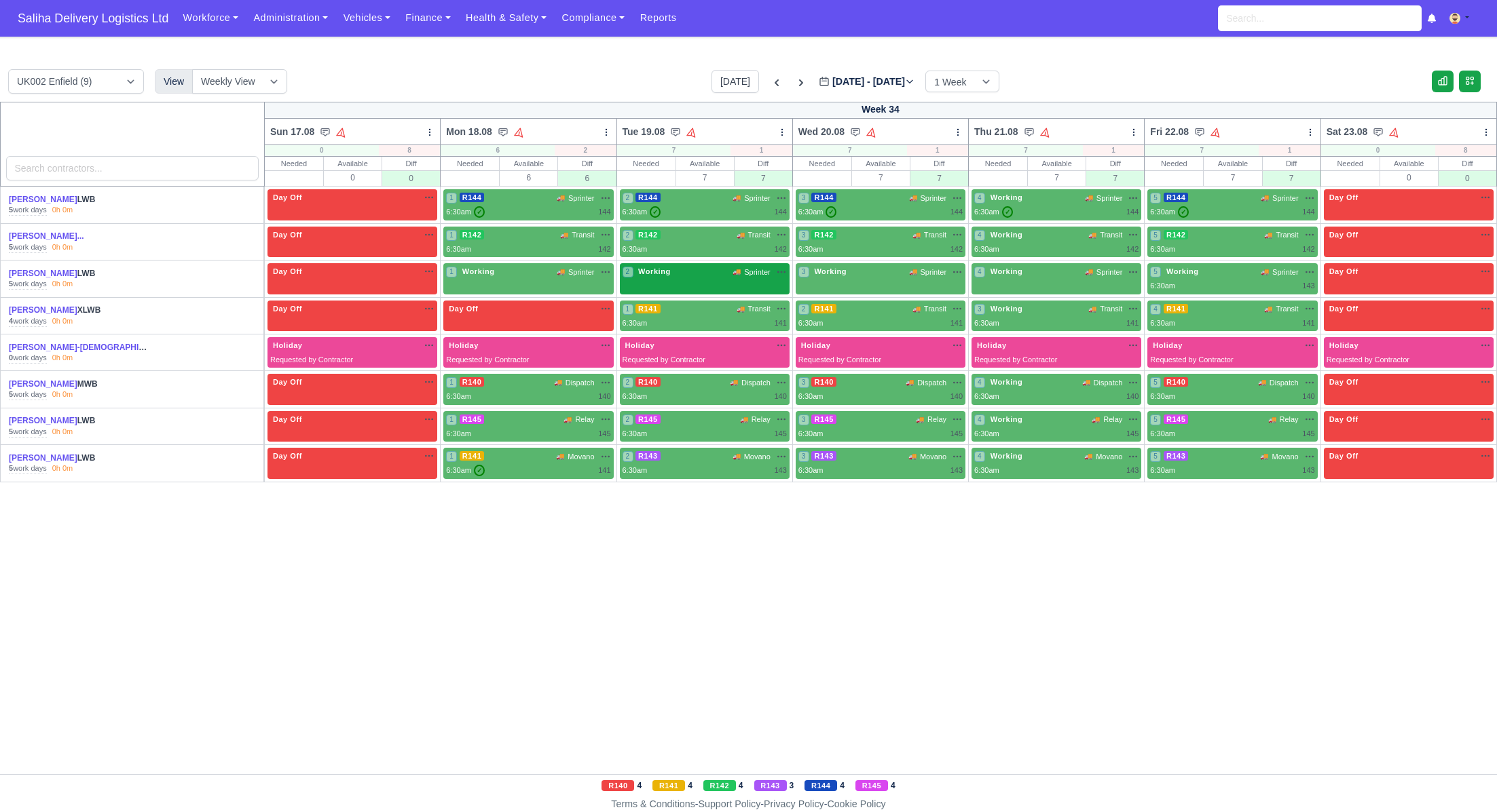
click at [725, 274] on div "2 Working 🚚 Sprinter" at bounding box center [704, 272] width 164 height 12
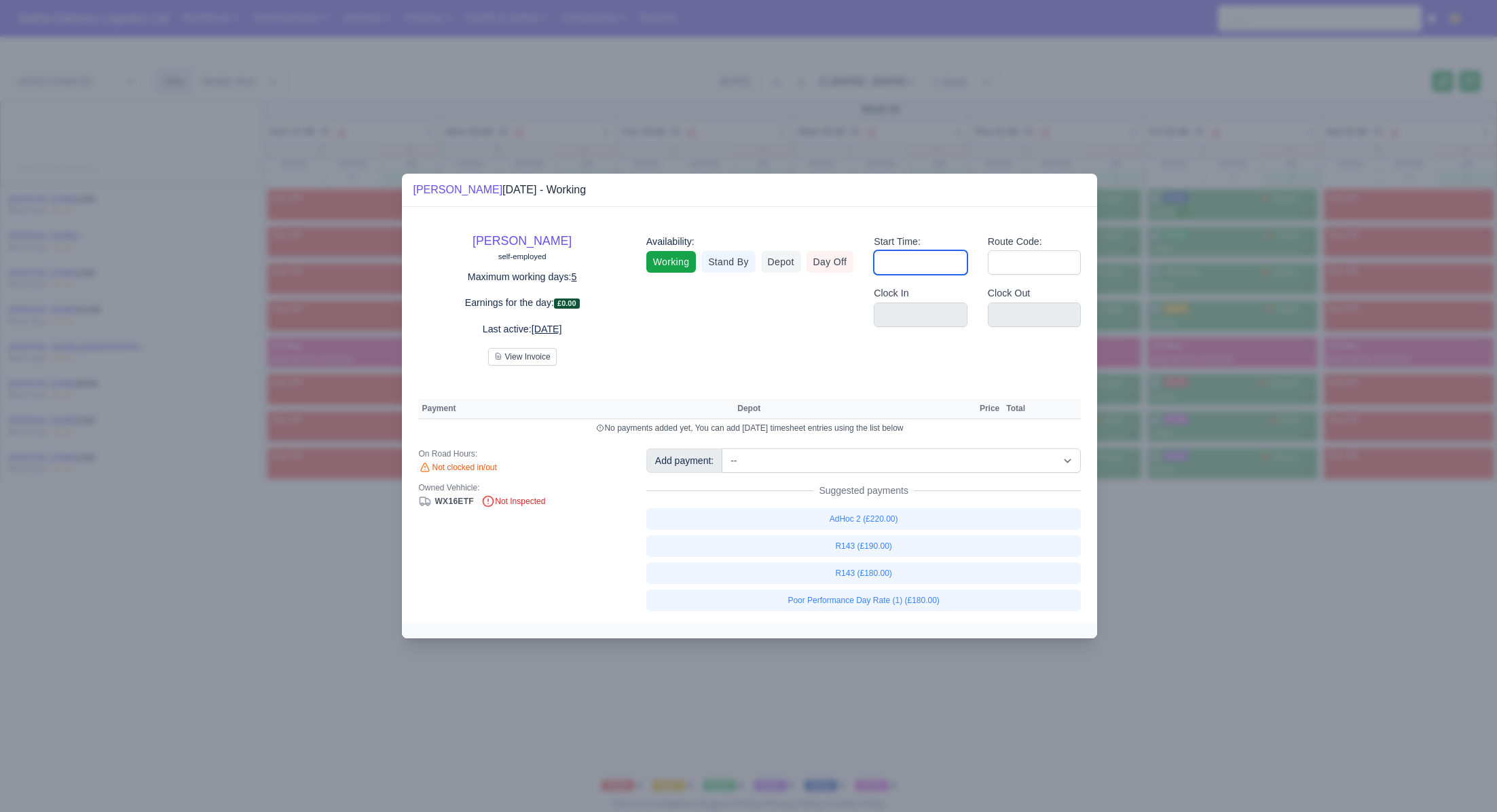
drag, startPoint x: 897, startPoint y: 267, endPoint x: 905, endPoint y: 274, distance: 10.6
click at [898, 267] on input "Start Time:" at bounding box center [920, 263] width 94 height 25
type input "06:30"
click at [1039, 259] on input "Route Code:" at bounding box center [1035, 263] width 94 height 25
type input "143"
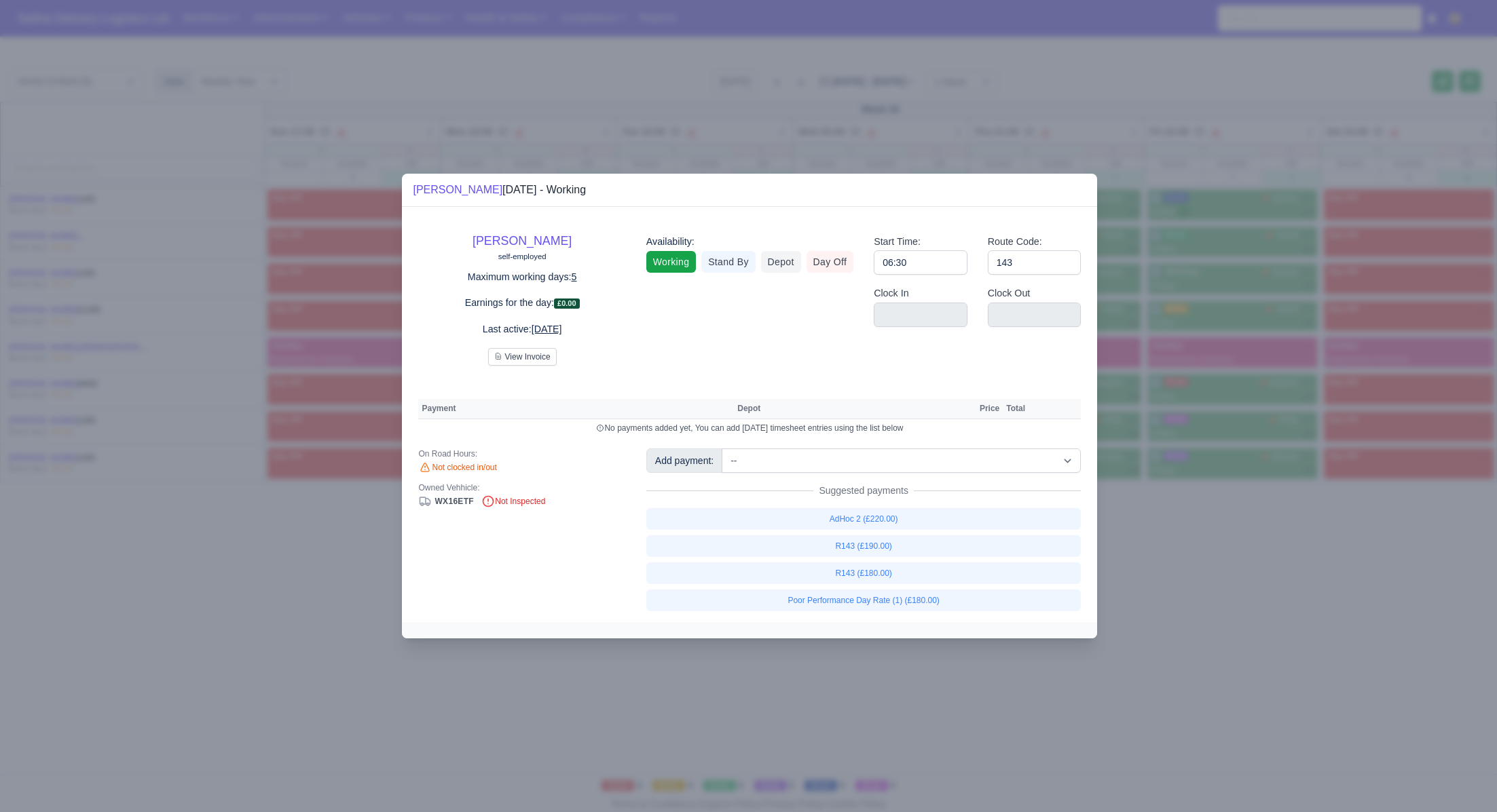
drag, startPoint x: 1219, startPoint y: 589, endPoint x: 1111, endPoint y: 489, distance: 147.2
click at [1219, 588] on div at bounding box center [748, 406] width 1497 height 812
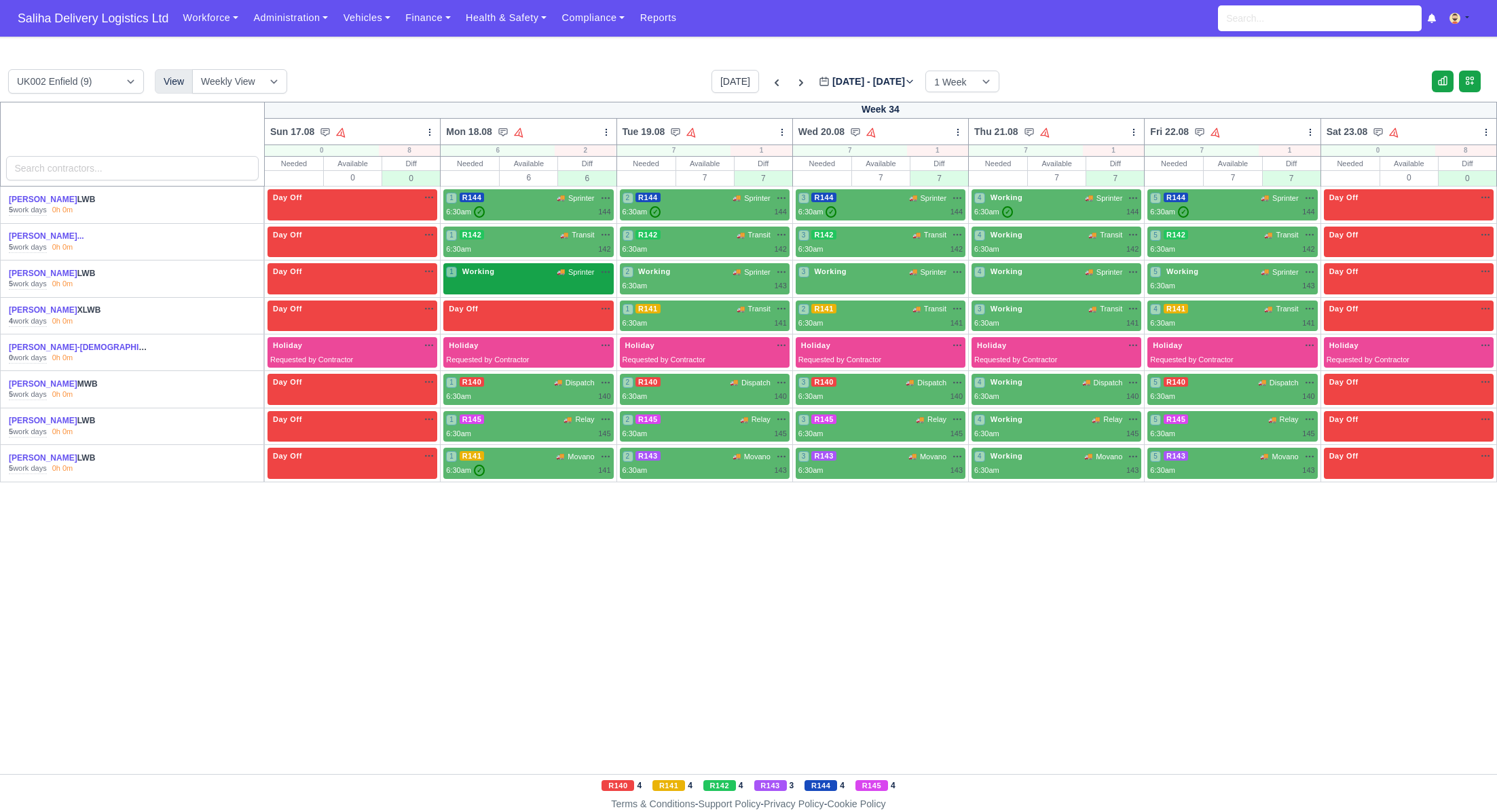
click at [508, 274] on div "1 Working 🚚 Sprinter" at bounding box center [528, 272] width 164 height 12
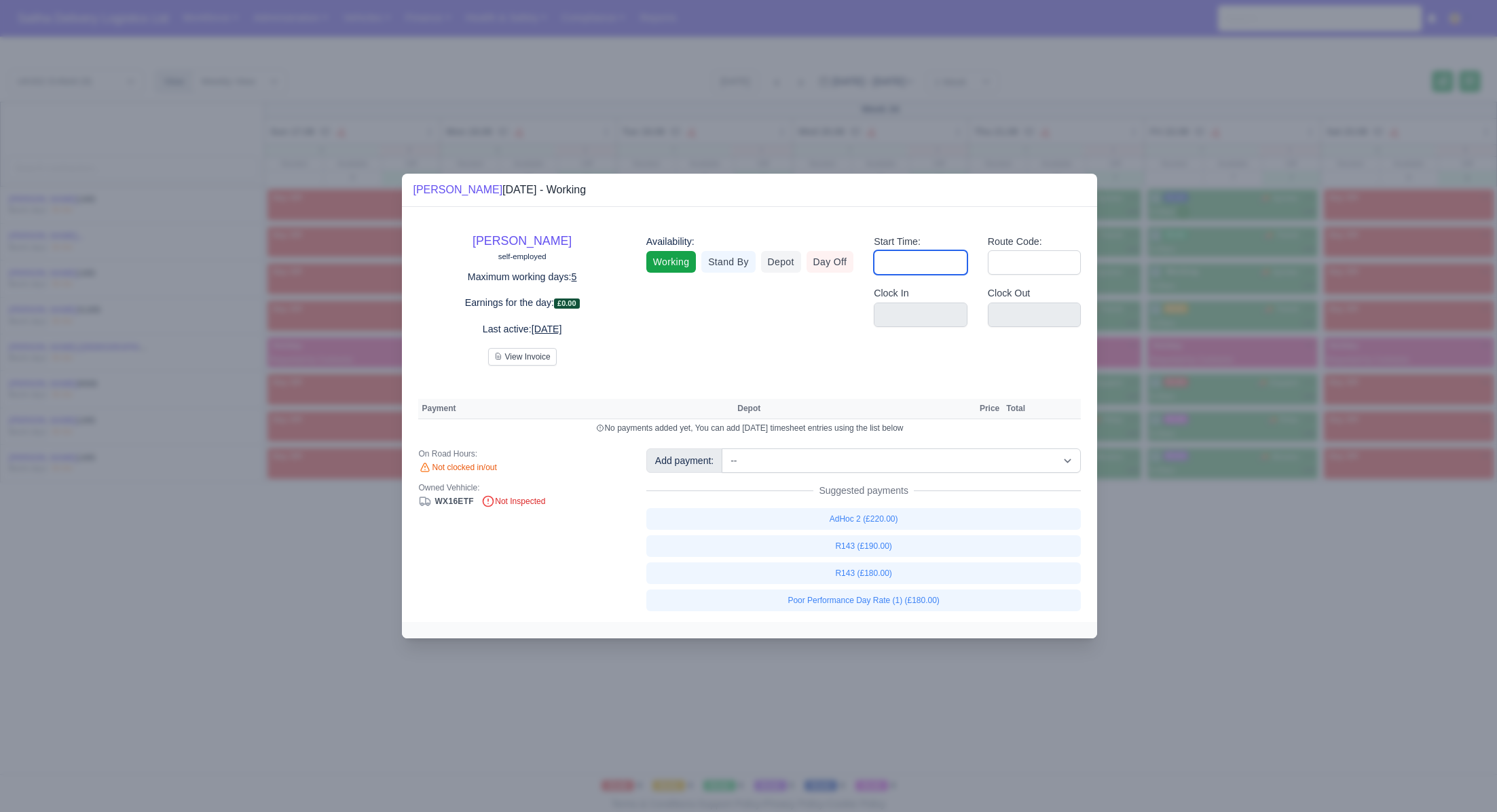
click at [943, 273] on input "Start Time:" at bounding box center [920, 263] width 94 height 25
type input "06:30"
click at [1019, 260] on input "Route Code:" at bounding box center [1035, 263] width 94 height 25
type input "143"
drag, startPoint x: 1255, startPoint y: 641, endPoint x: 1248, endPoint y: 585, distance: 56.4
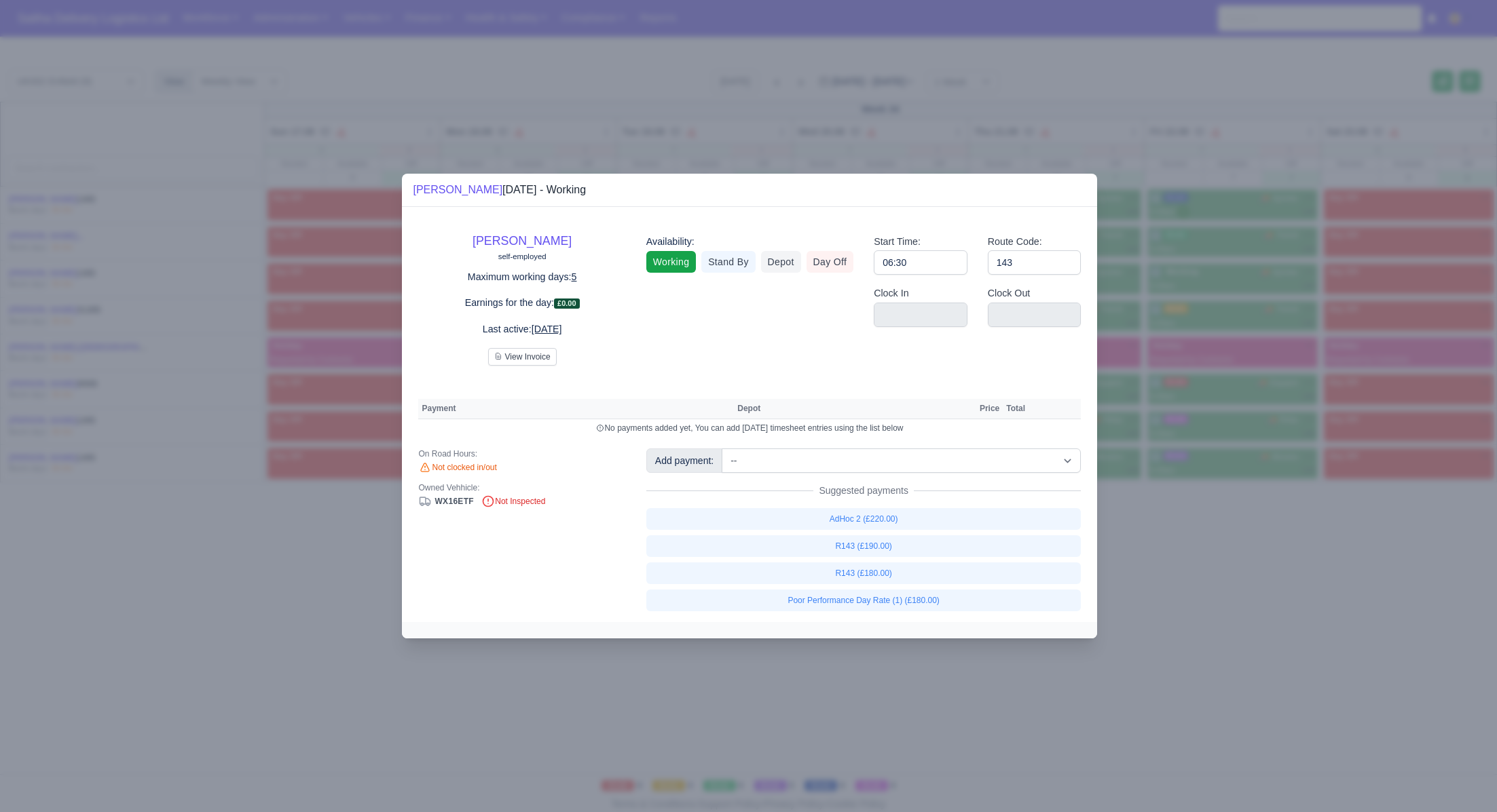
click at [1255, 638] on div at bounding box center [748, 406] width 1497 height 812
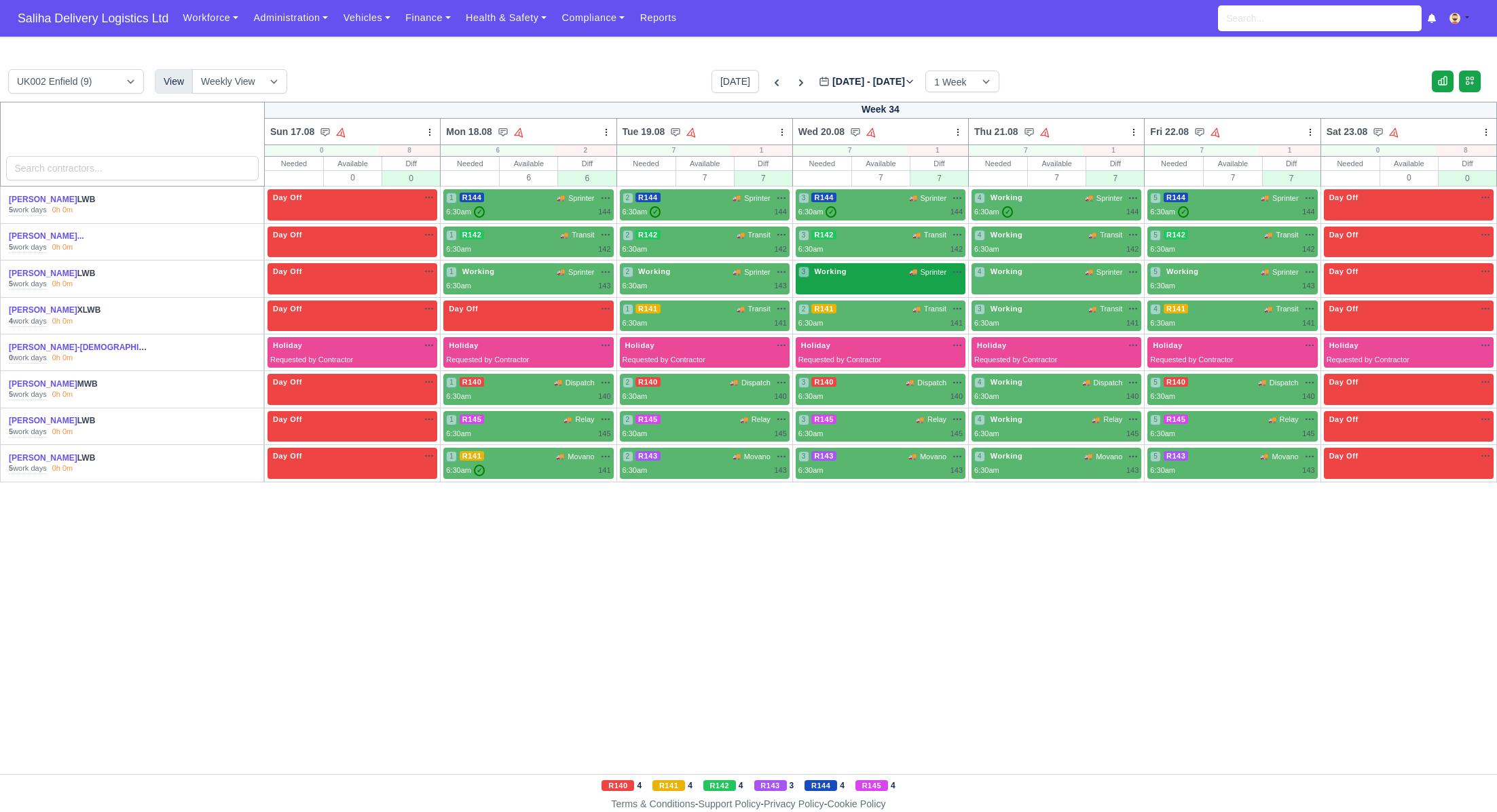
click at [909, 267] on span "🚚" at bounding box center [913, 272] width 8 height 10
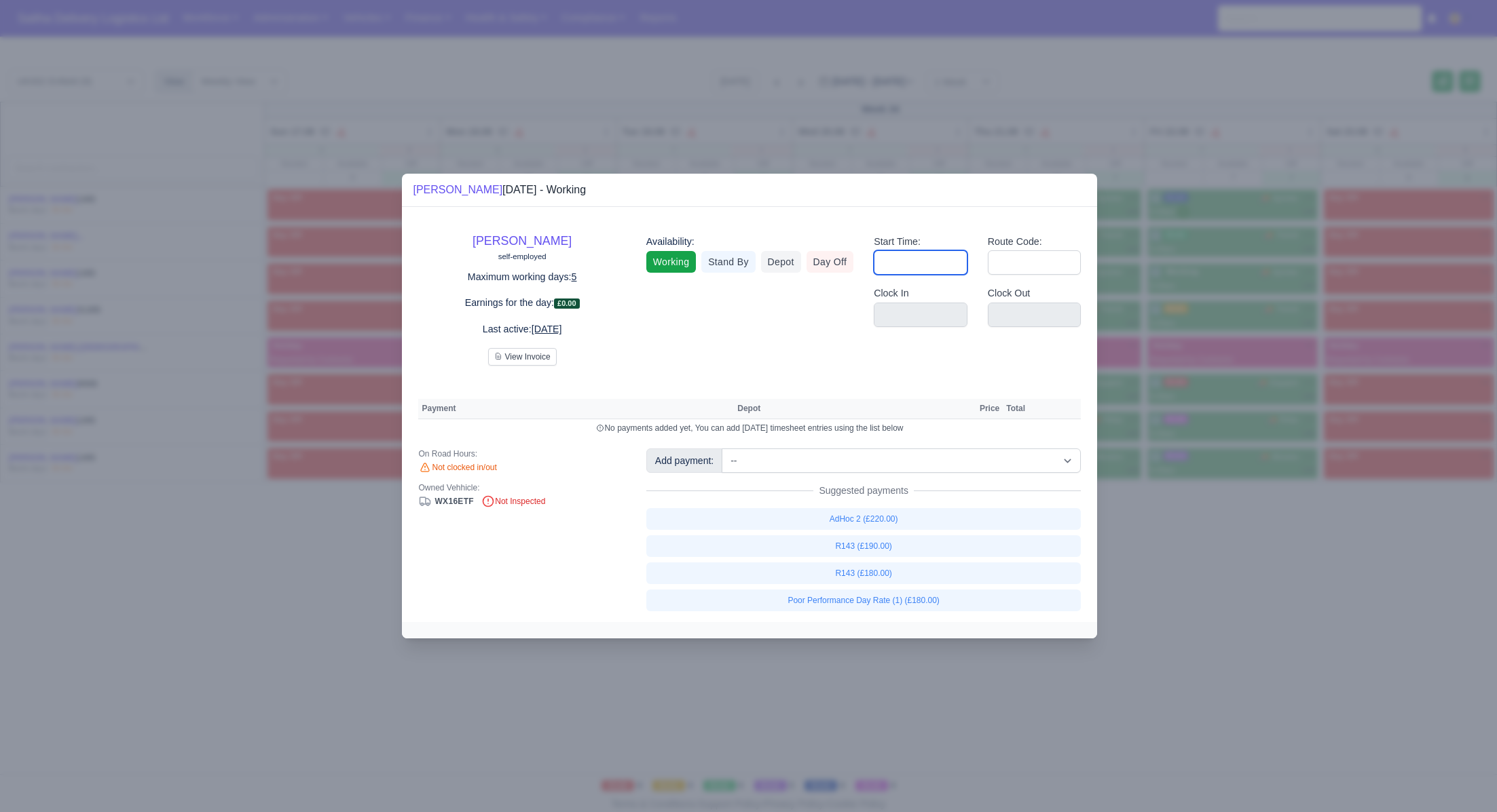
drag, startPoint x: 894, startPoint y: 257, endPoint x: 912, endPoint y: 268, distance: 21.1
click at [895, 258] on input "Start Time:" at bounding box center [920, 263] width 94 height 25
type input "06:30"
click at [1010, 262] on input "Route Code:" at bounding box center [1035, 263] width 94 height 25
type input "143"
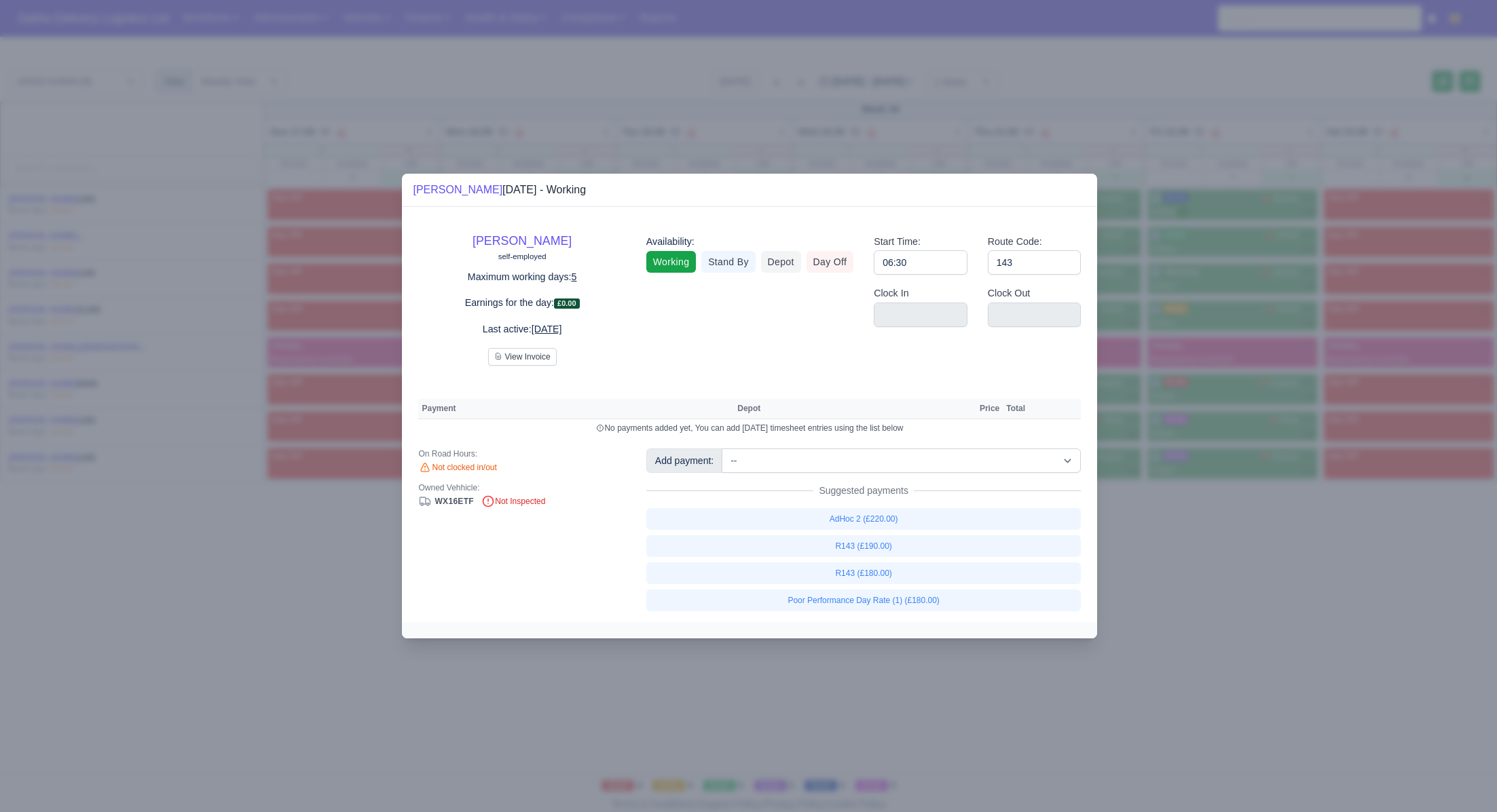
click at [1236, 606] on div at bounding box center [748, 406] width 1497 height 812
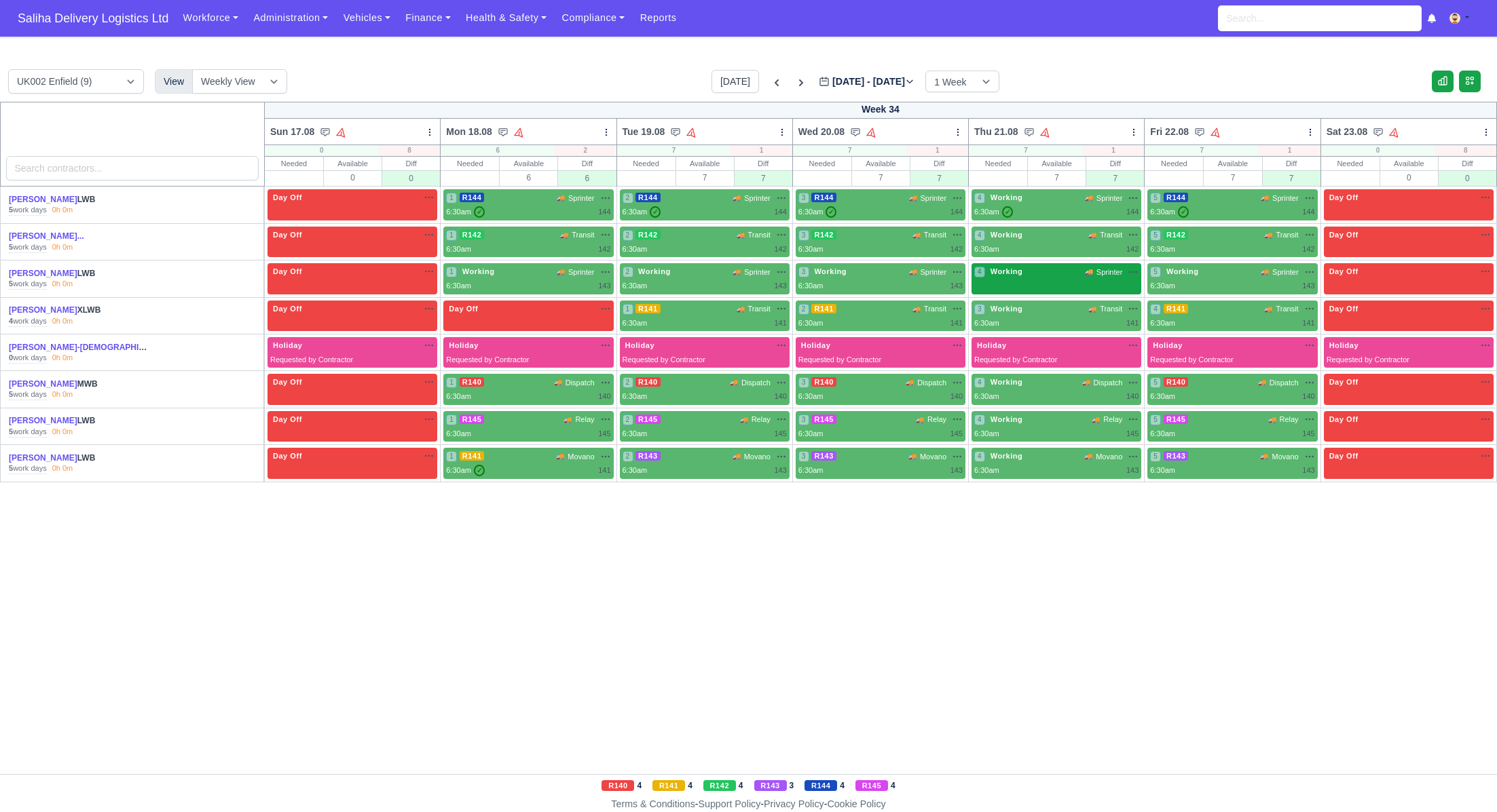
click at [1068, 285] on div "4 Working 🚚 Sprinter" at bounding box center [1056, 279] width 169 height 32
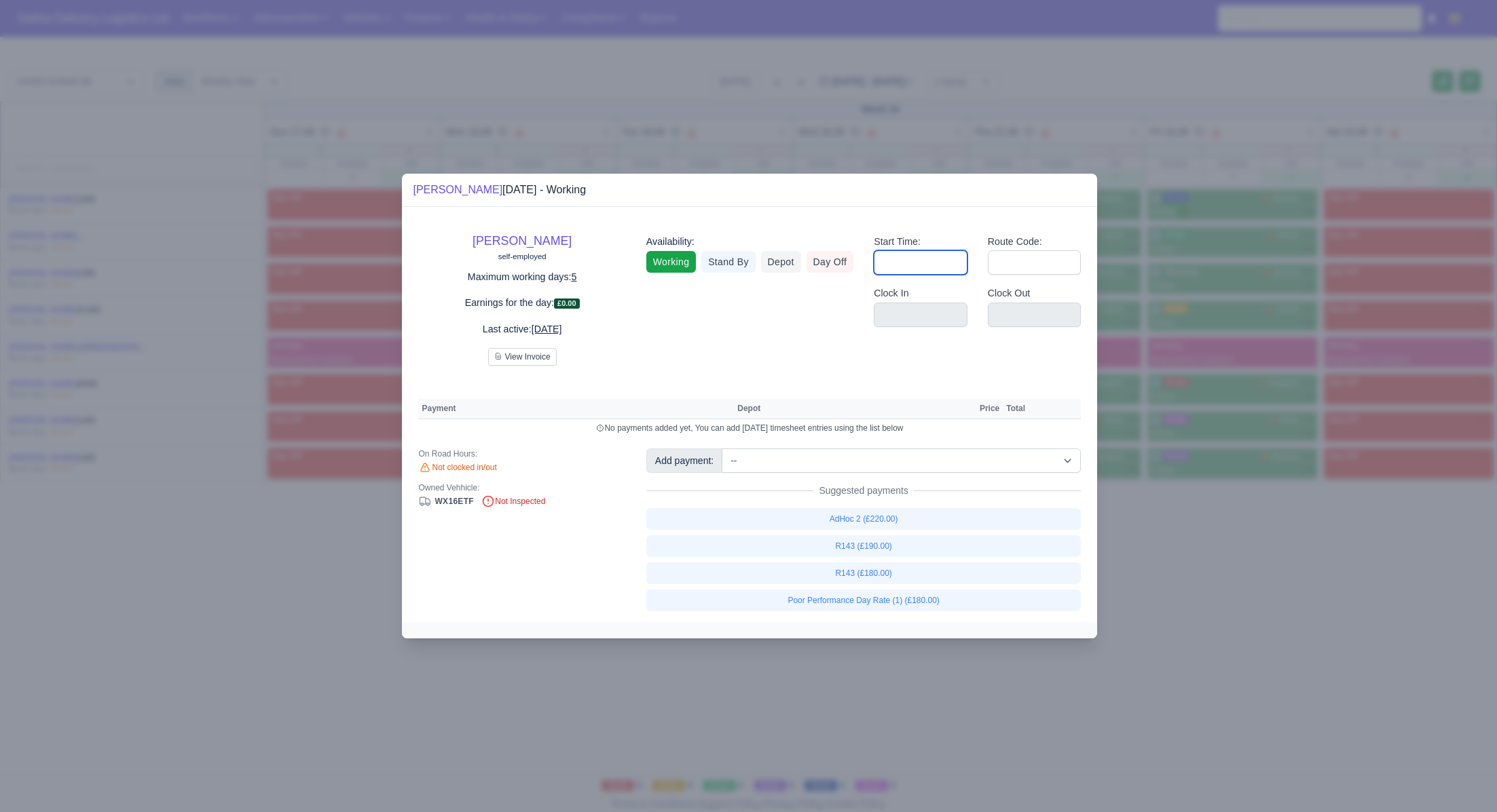
drag, startPoint x: 917, startPoint y: 256, endPoint x: 923, endPoint y: 273, distance: 18.0
click at [917, 257] on input "Start Time:" at bounding box center [920, 263] width 94 height 25
type input "06:30"
click at [1029, 260] on input "Route Code:" at bounding box center [1035, 263] width 94 height 25
type input "143"
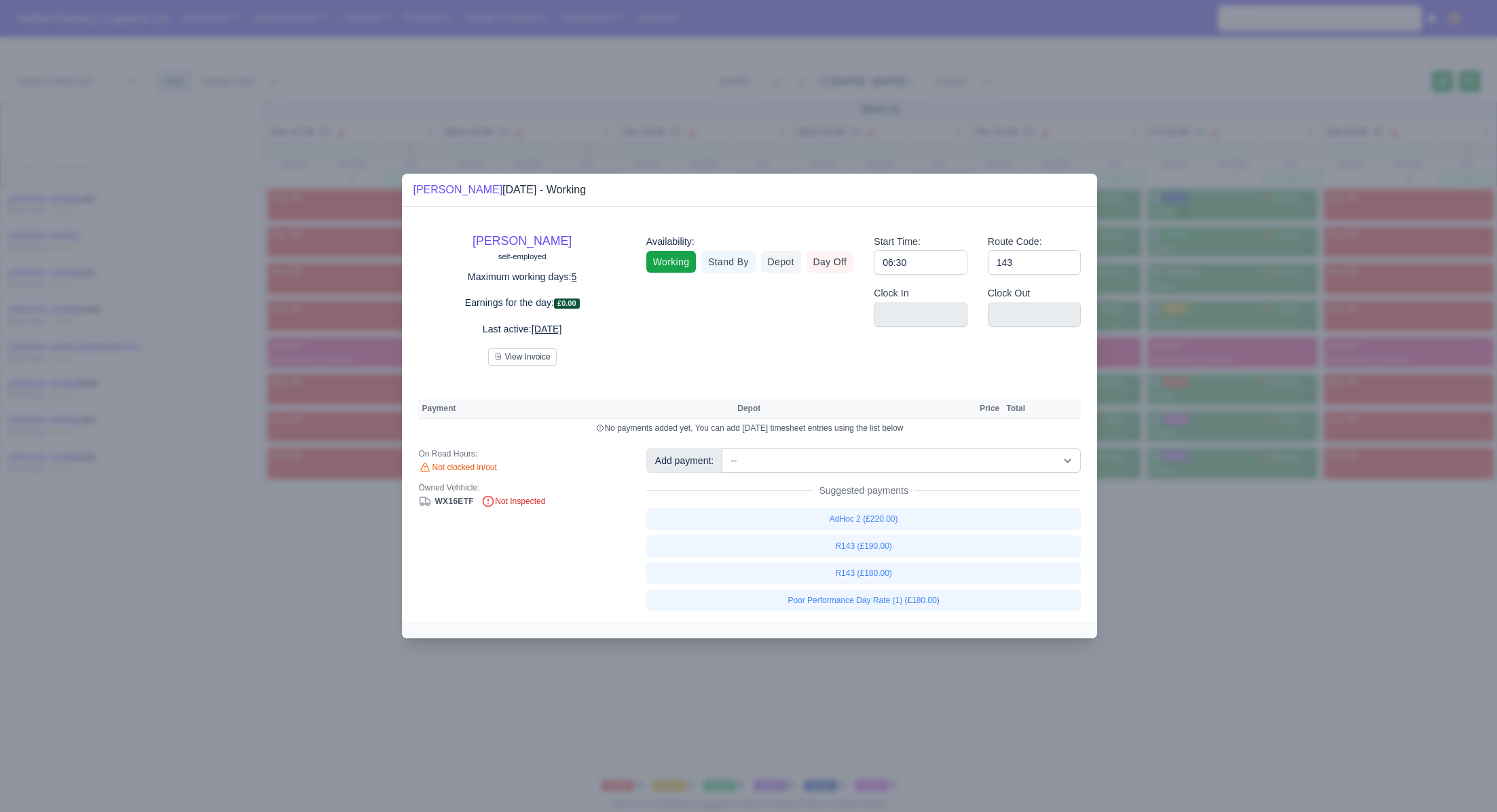
drag, startPoint x: 1330, startPoint y: 656, endPoint x: 1247, endPoint y: 414, distance: 255.8
click at [1328, 652] on div at bounding box center [748, 406] width 1497 height 812
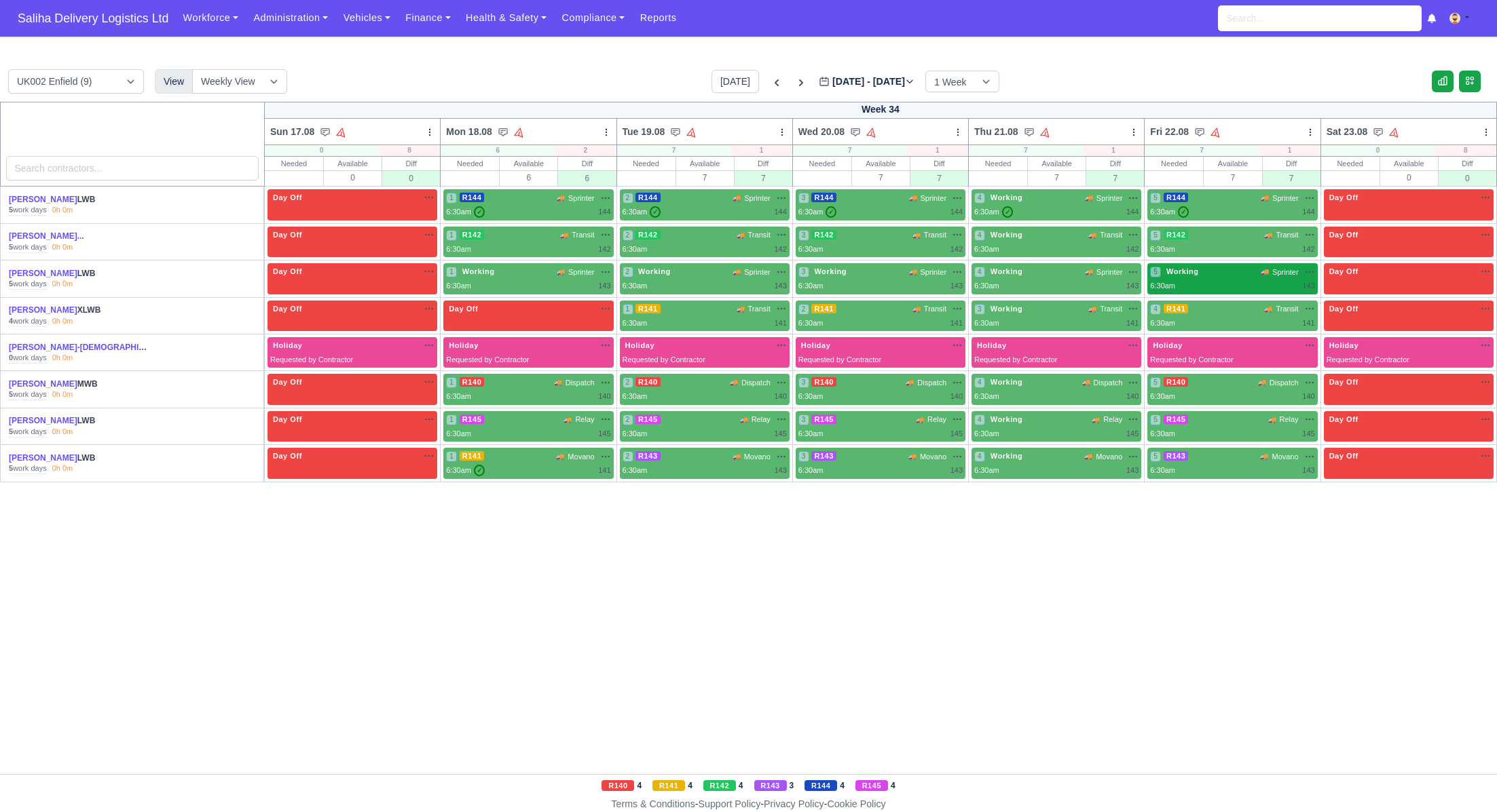
click at [1212, 275] on div "5 Working 🚚 Sprinter" at bounding box center [1231, 272] width 164 height 12
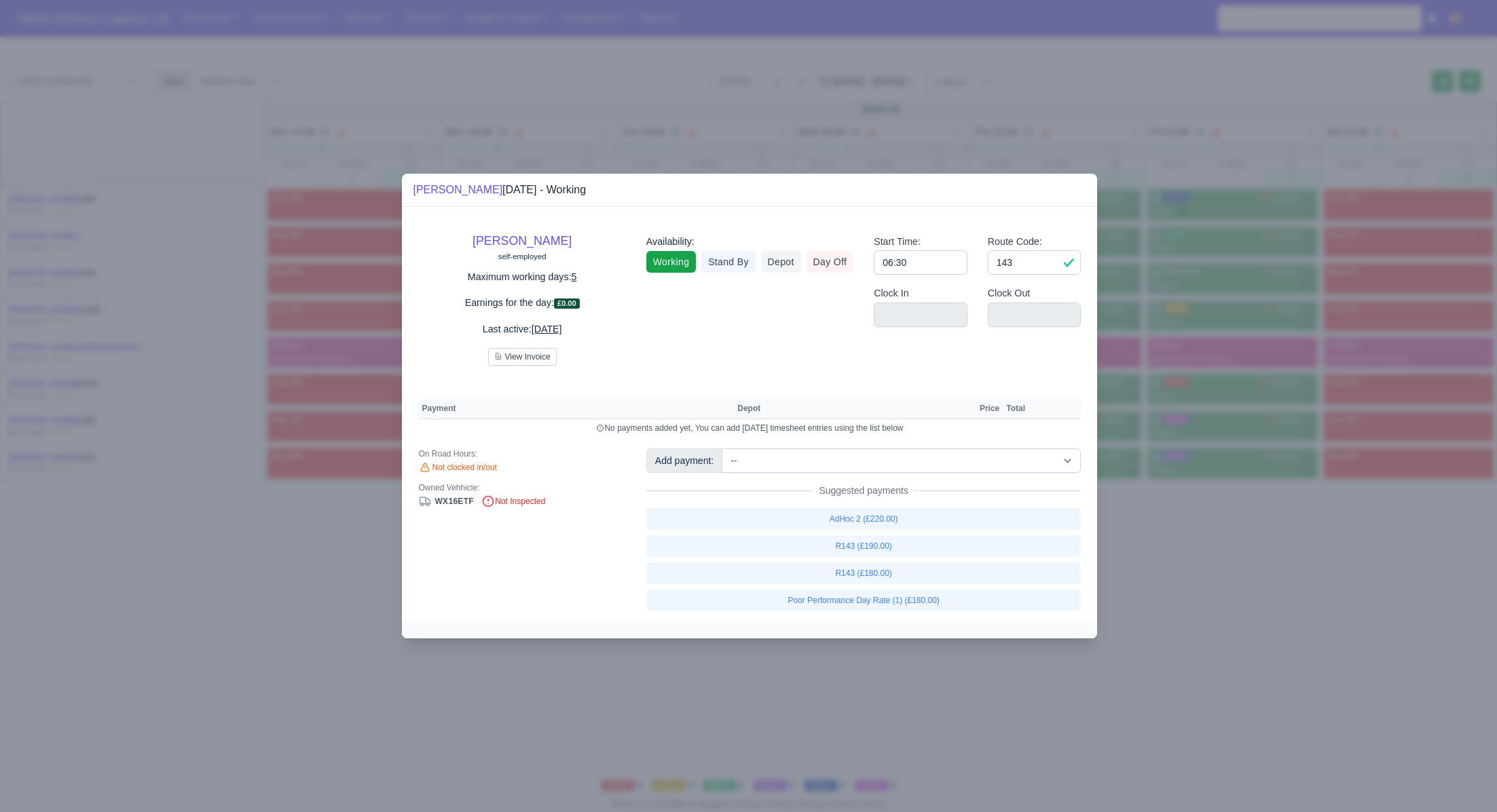
click at [1344, 612] on div at bounding box center [748, 406] width 1497 height 812
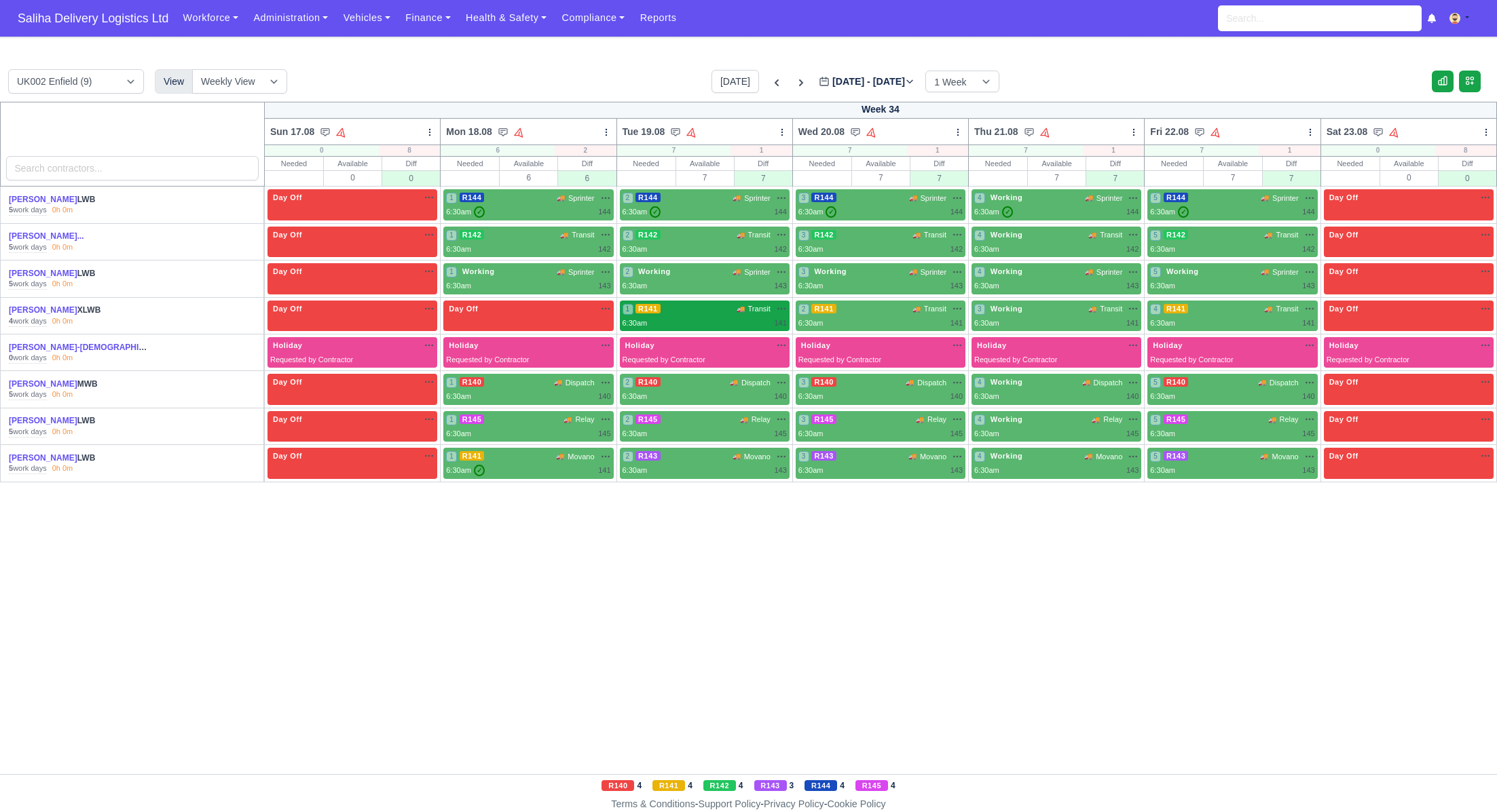
click at [698, 315] on div "1 R141 🚚 Transit" at bounding box center [704, 316] width 164 height 26
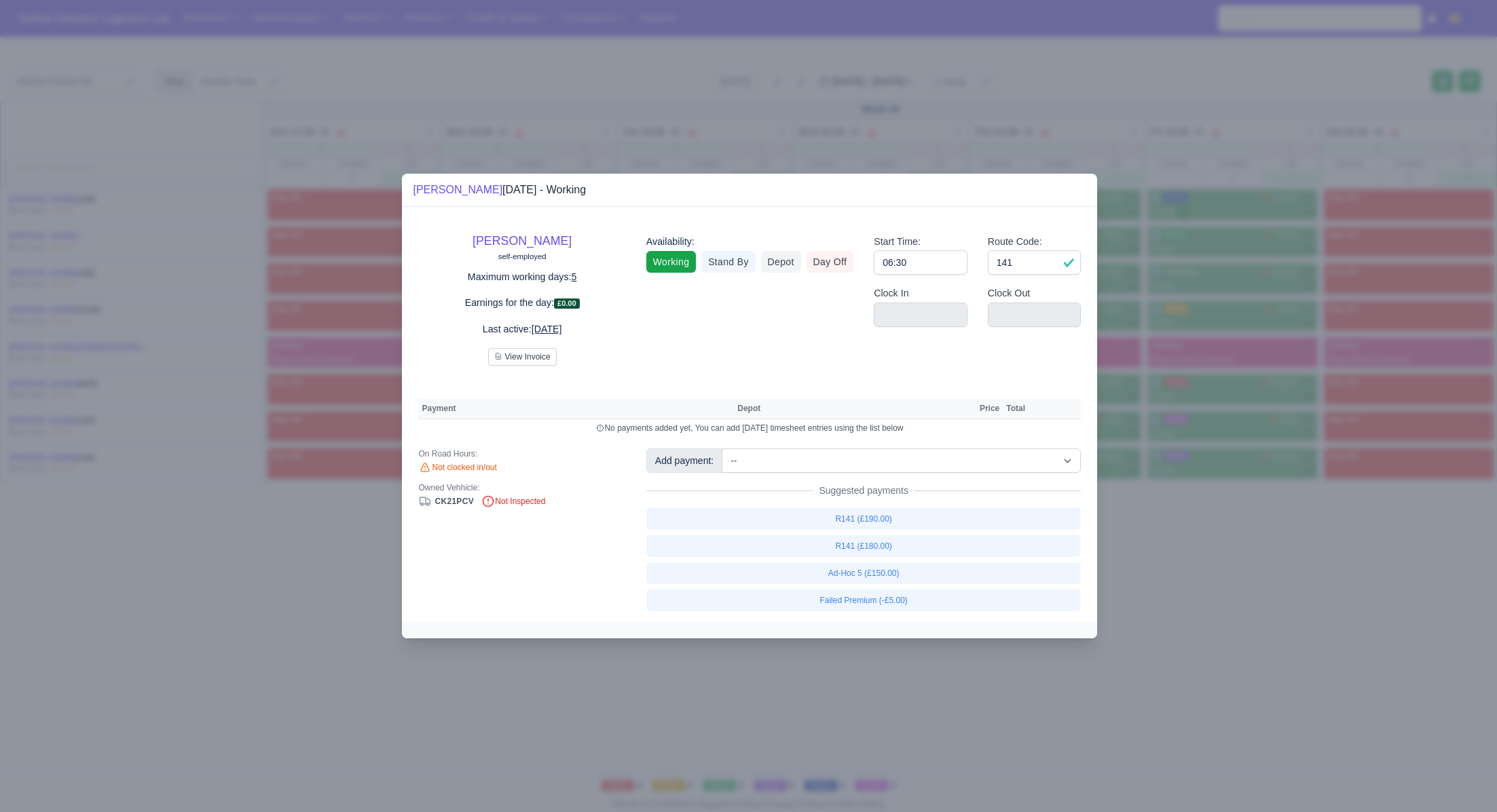
click at [1122, 602] on div at bounding box center [748, 406] width 1497 height 812
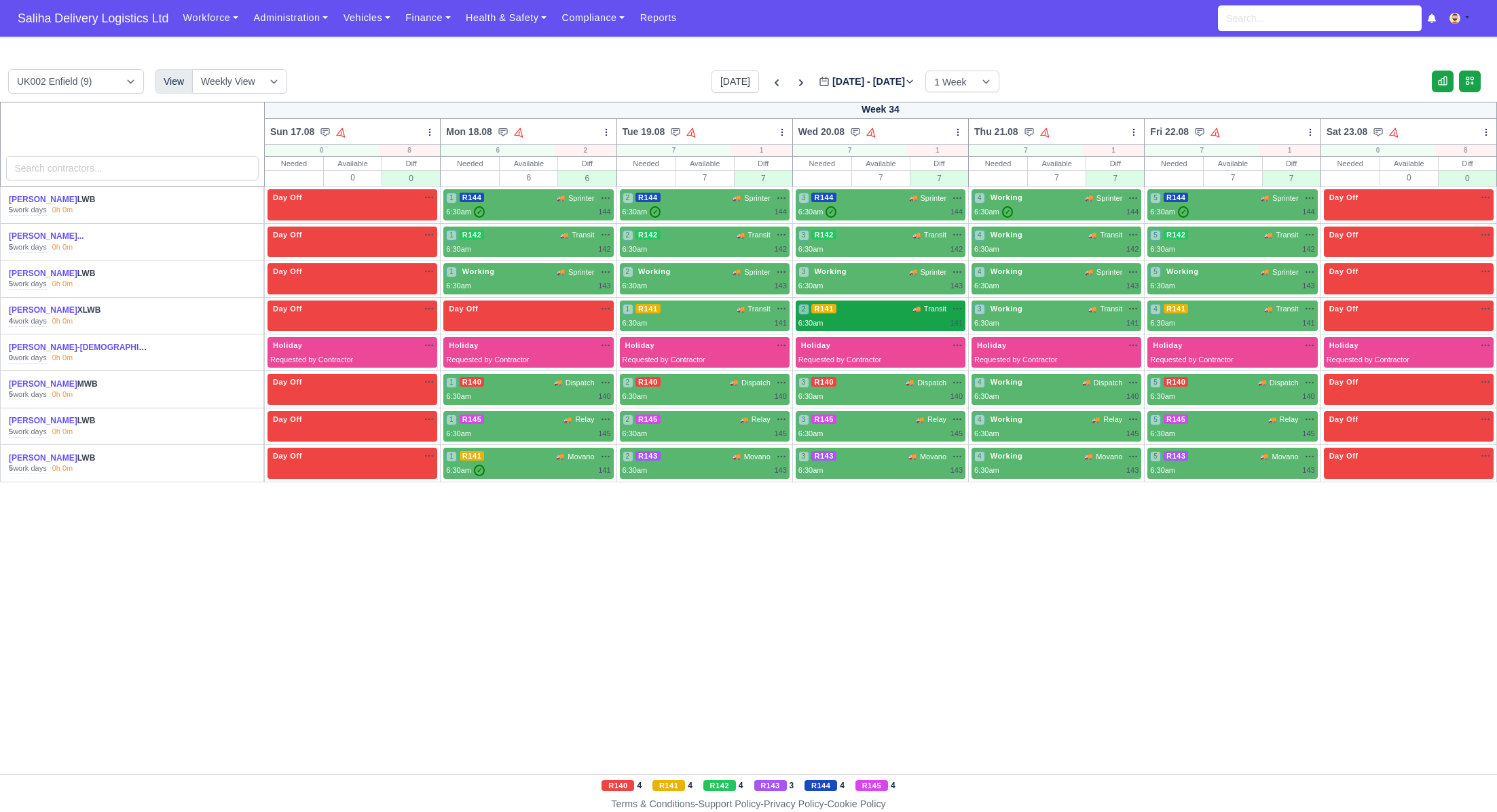
click at [861, 309] on div "2 R141 🚚 Transit" at bounding box center [880, 309] width 164 height 12
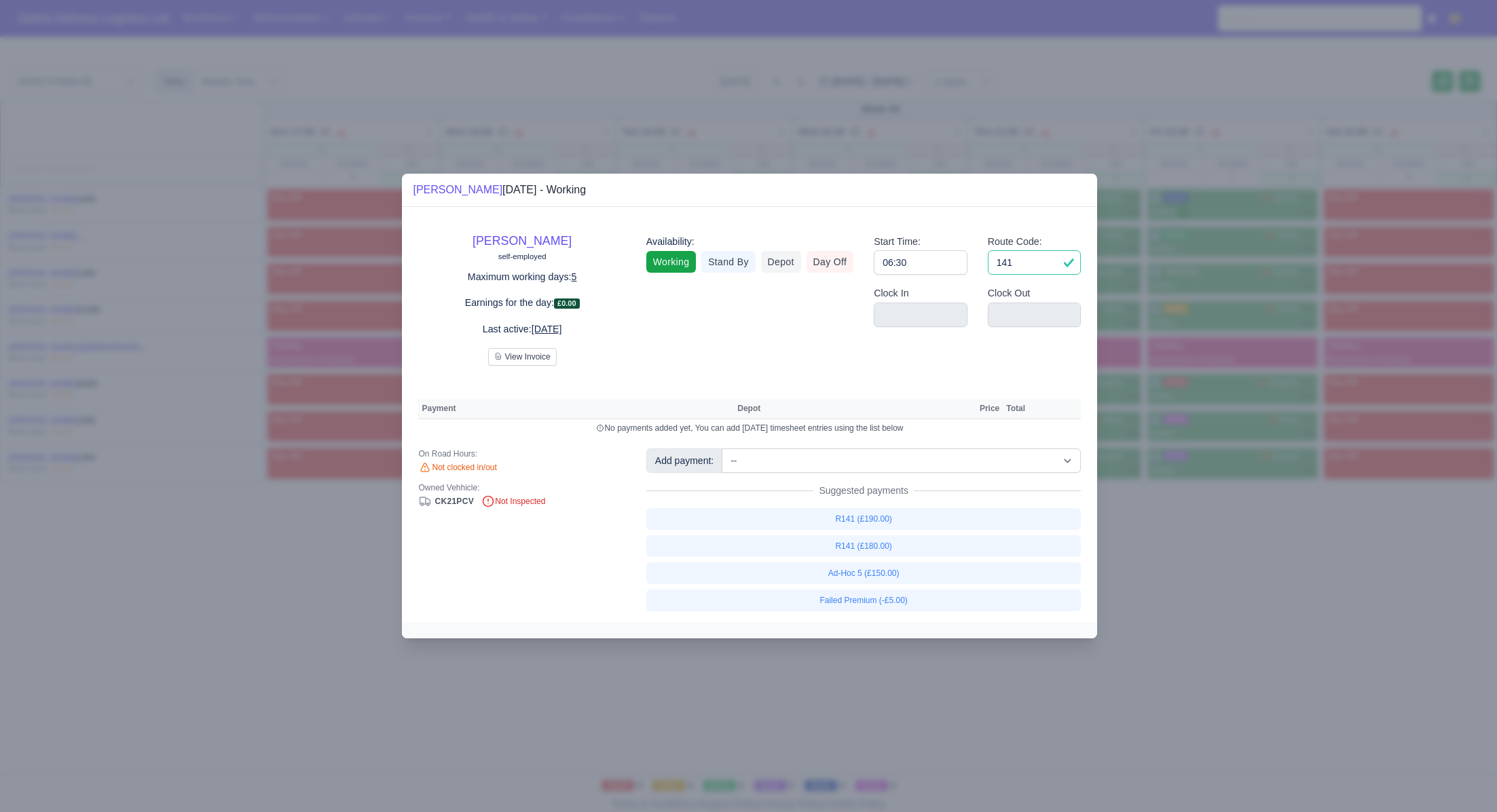
click at [1061, 271] on input "141" at bounding box center [1035, 263] width 94 height 25
type input "1"
click at [918, 265] on input "06:30" at bounding box center [920, 263] width 94 height 25
type input "06:3"
type input "0"
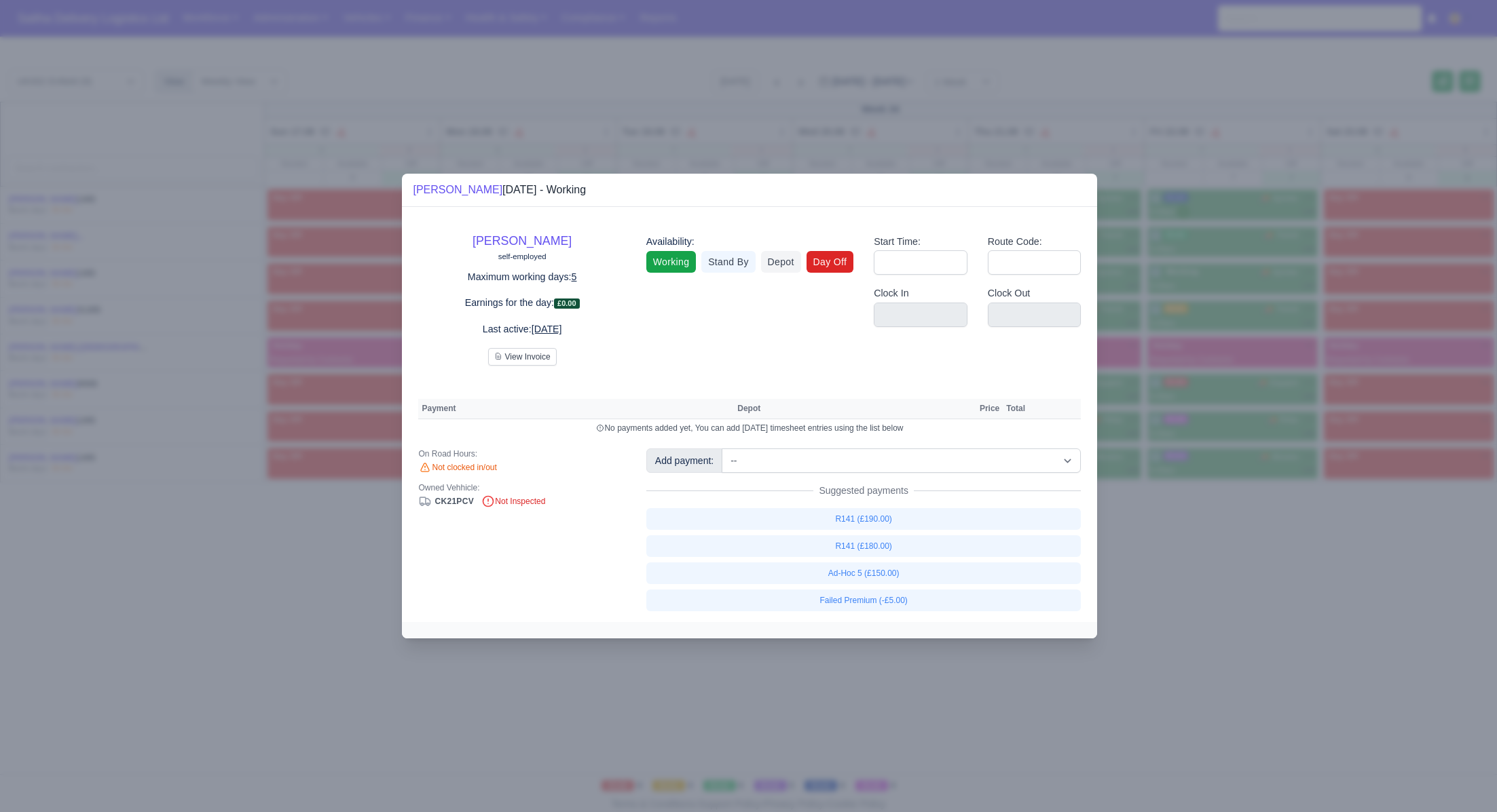
click at [826, 261] on link "Day Off" at bounding box center [830, 262] width 47 height 22
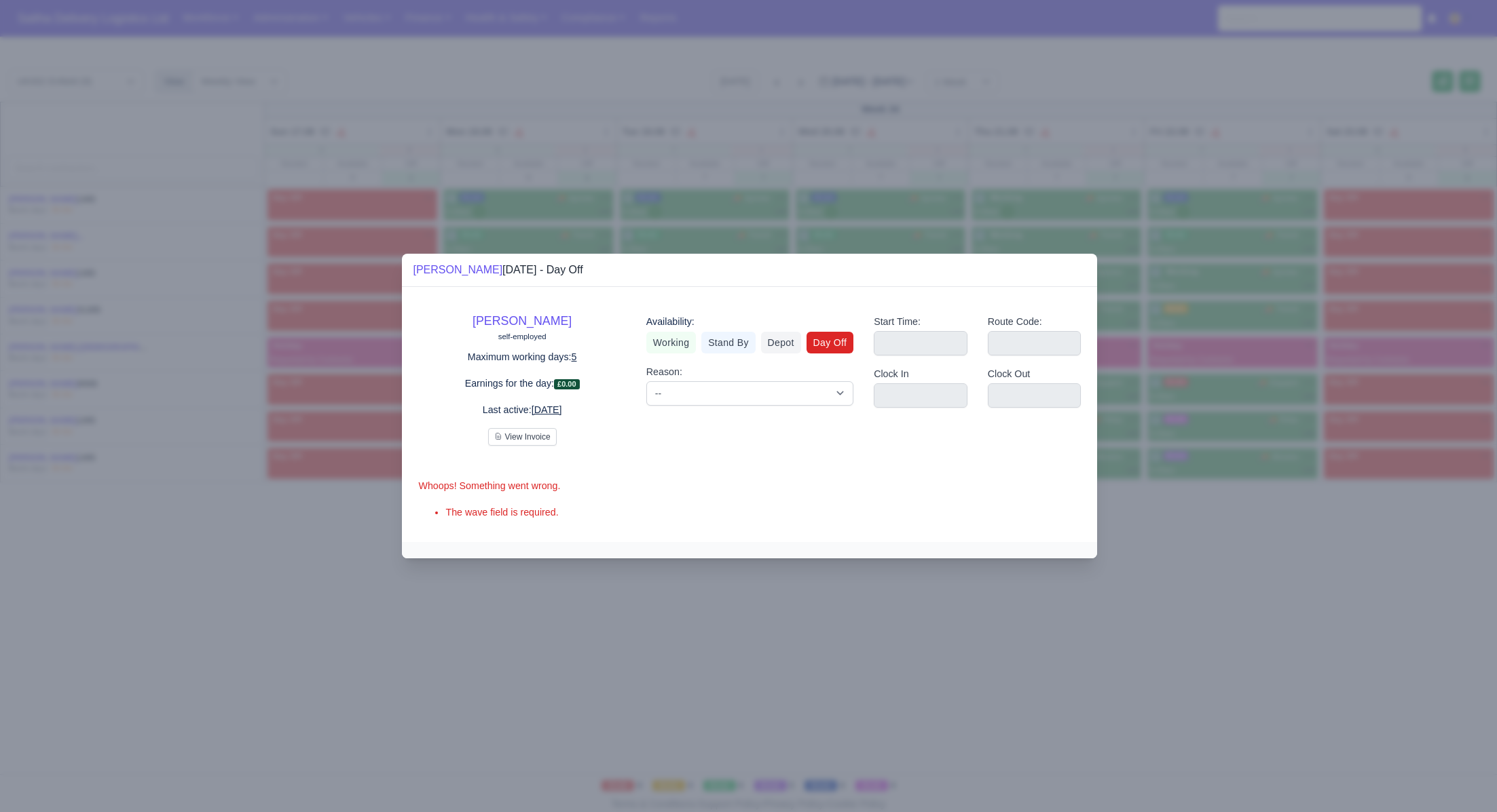
click at [1351, 590] on div at bounding box center [748, 406] width 1497 height 812
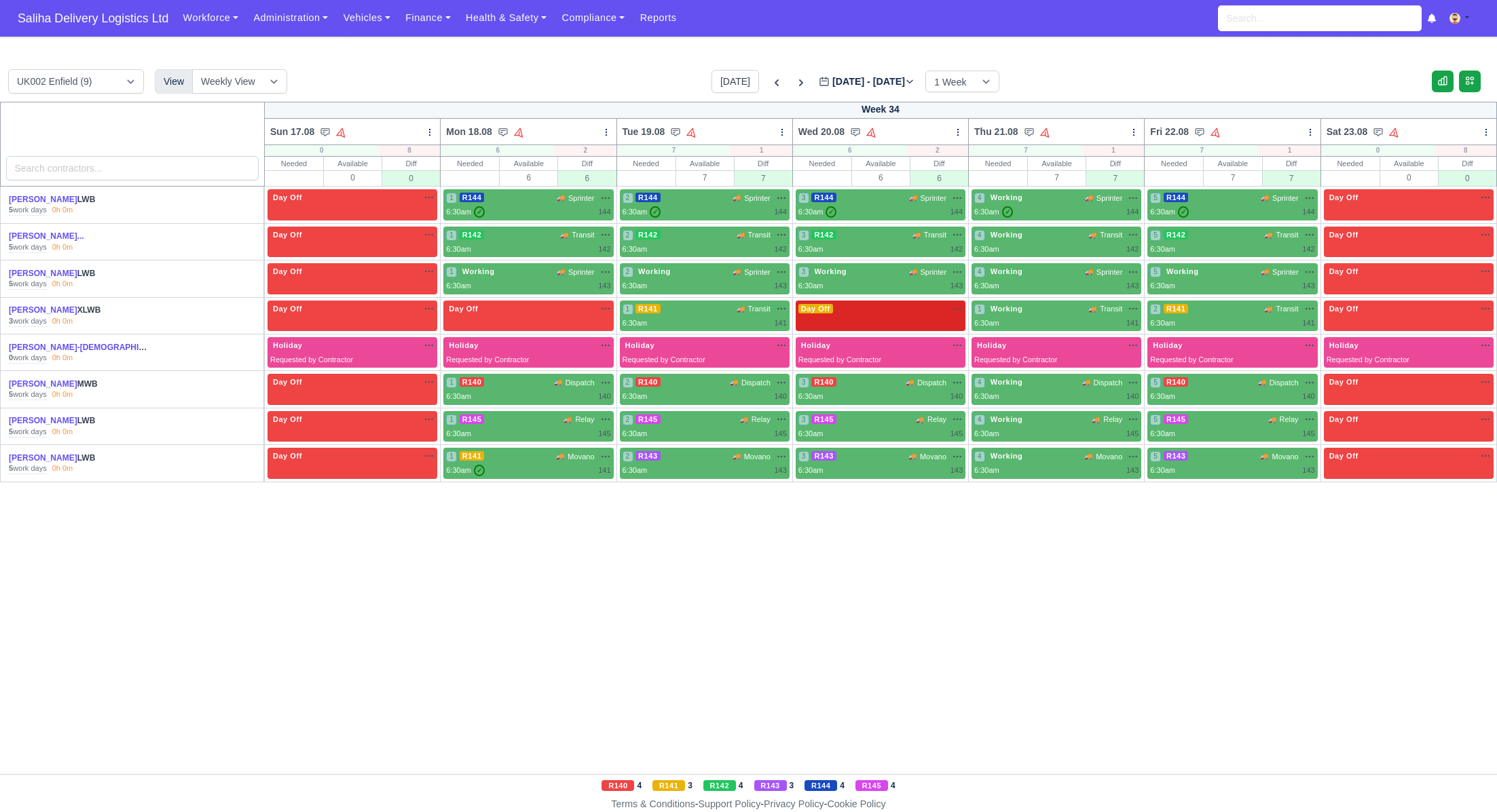
click at [888, 311] on div "Day Off Available" at bounding box center [880, 309] width 164 height 12
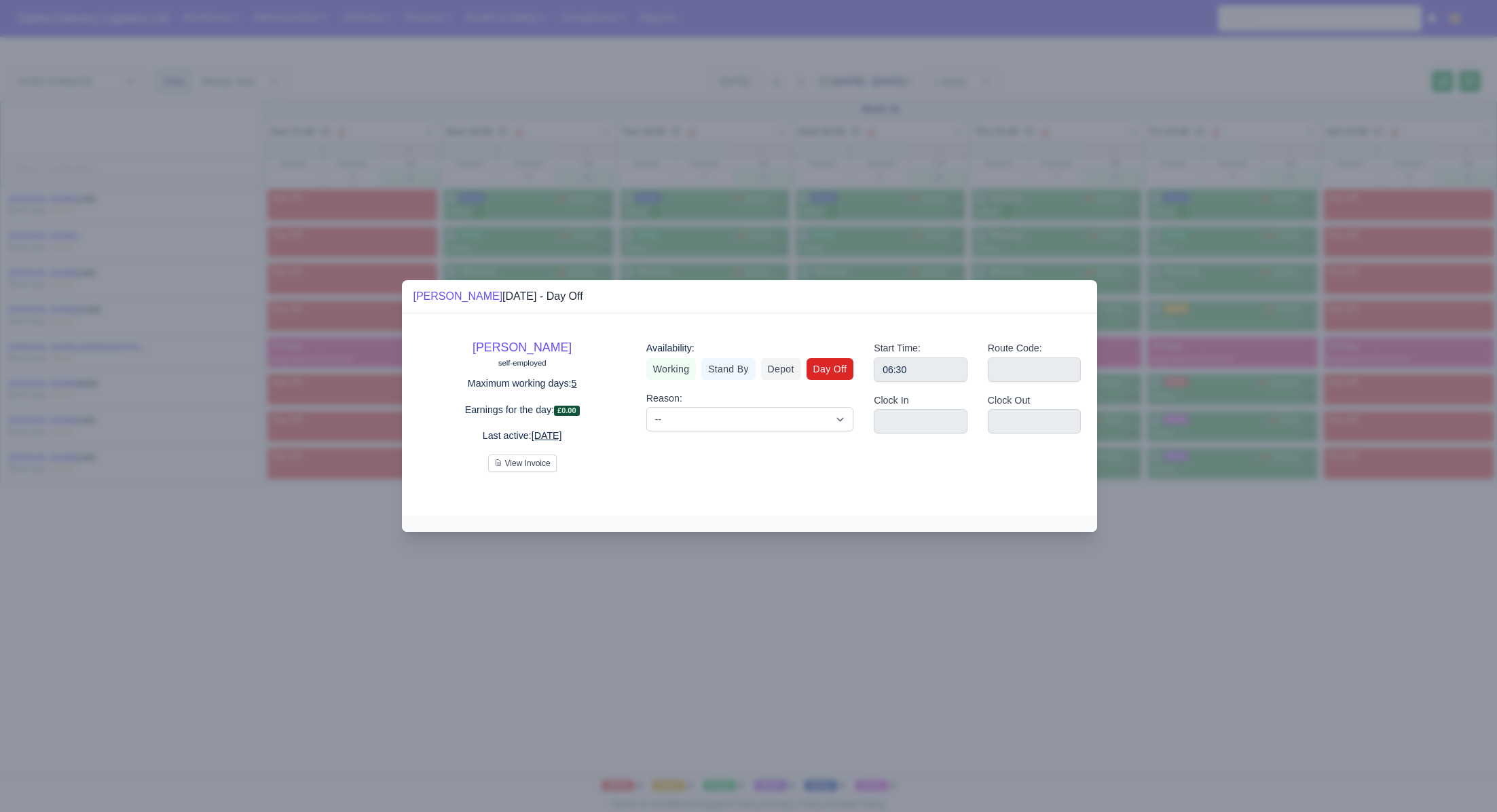
click at [1162, 555] on div at bounding box center [748, 406] width 1497 height 812
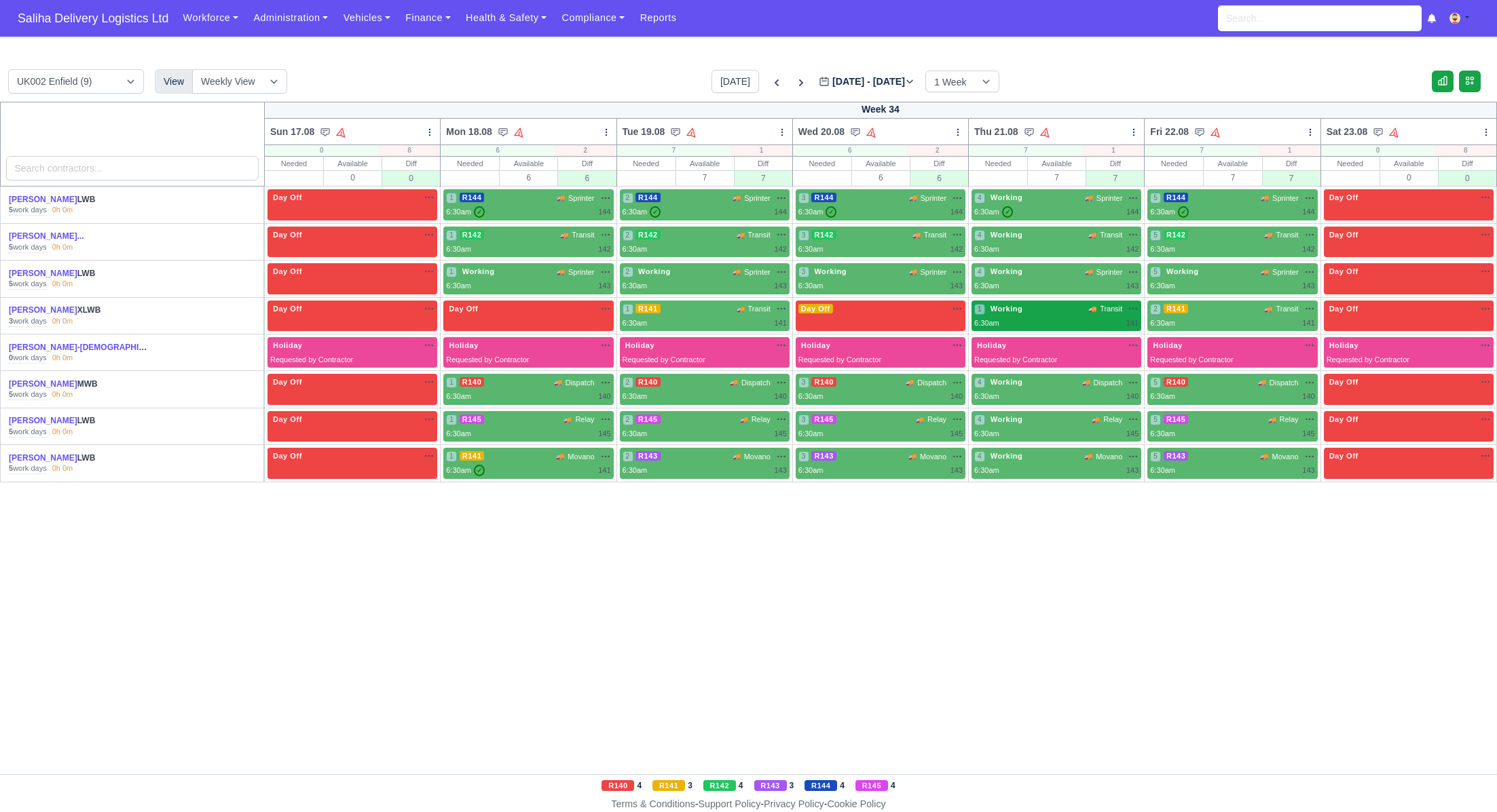
click at [1077, 310] on div "1 Working 🚚 Transit" at bounding box center [1056, 309] width 164 height 12
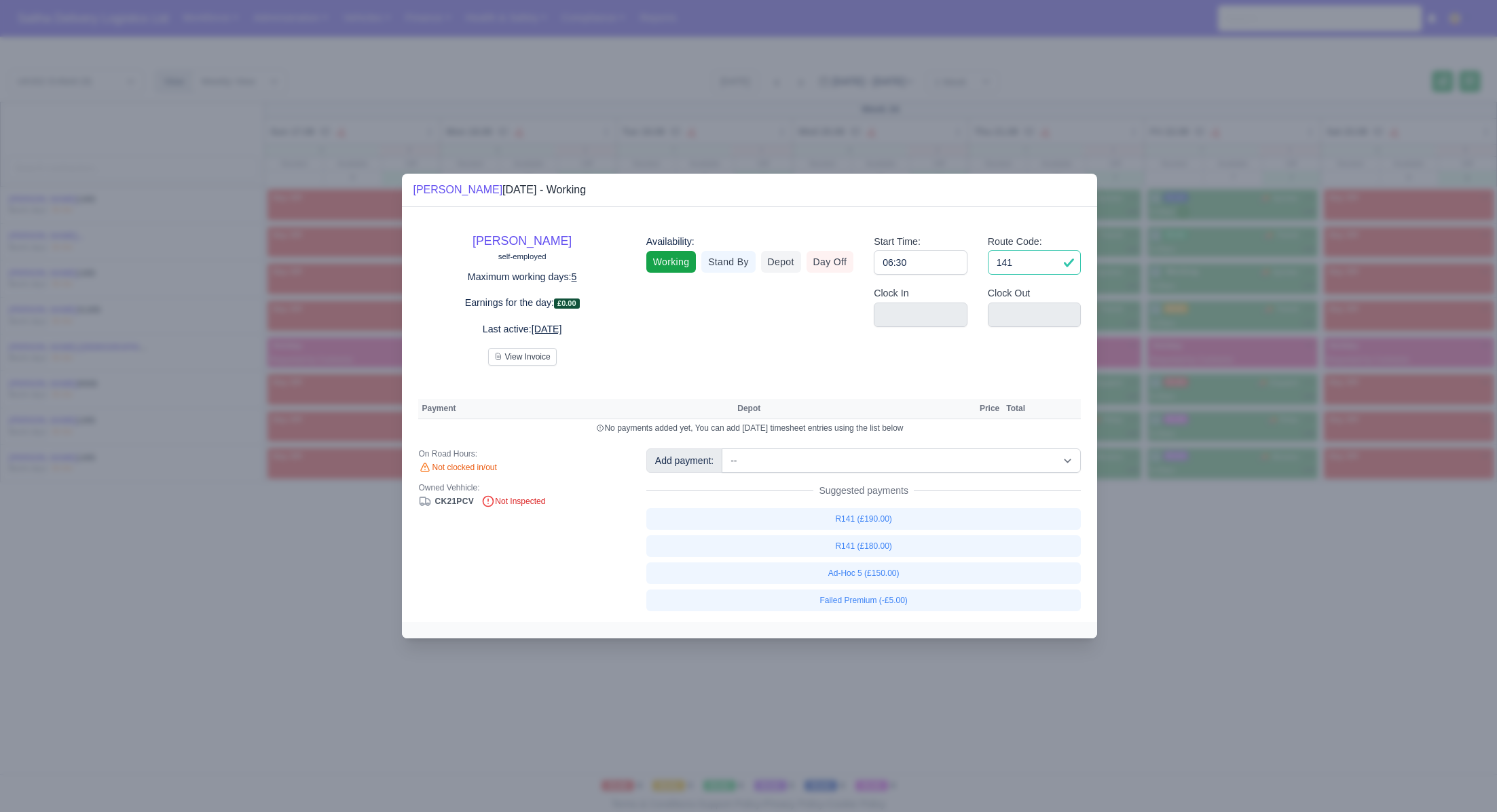
click at [1024, 260] on input "141" at bounding box center [1035, 263] width 94 height 25
type input "1"
click at [931, 261] on input "06:30" at bounding box center [920, 263] width 94 height 25
type input "06:3"
type input "0"
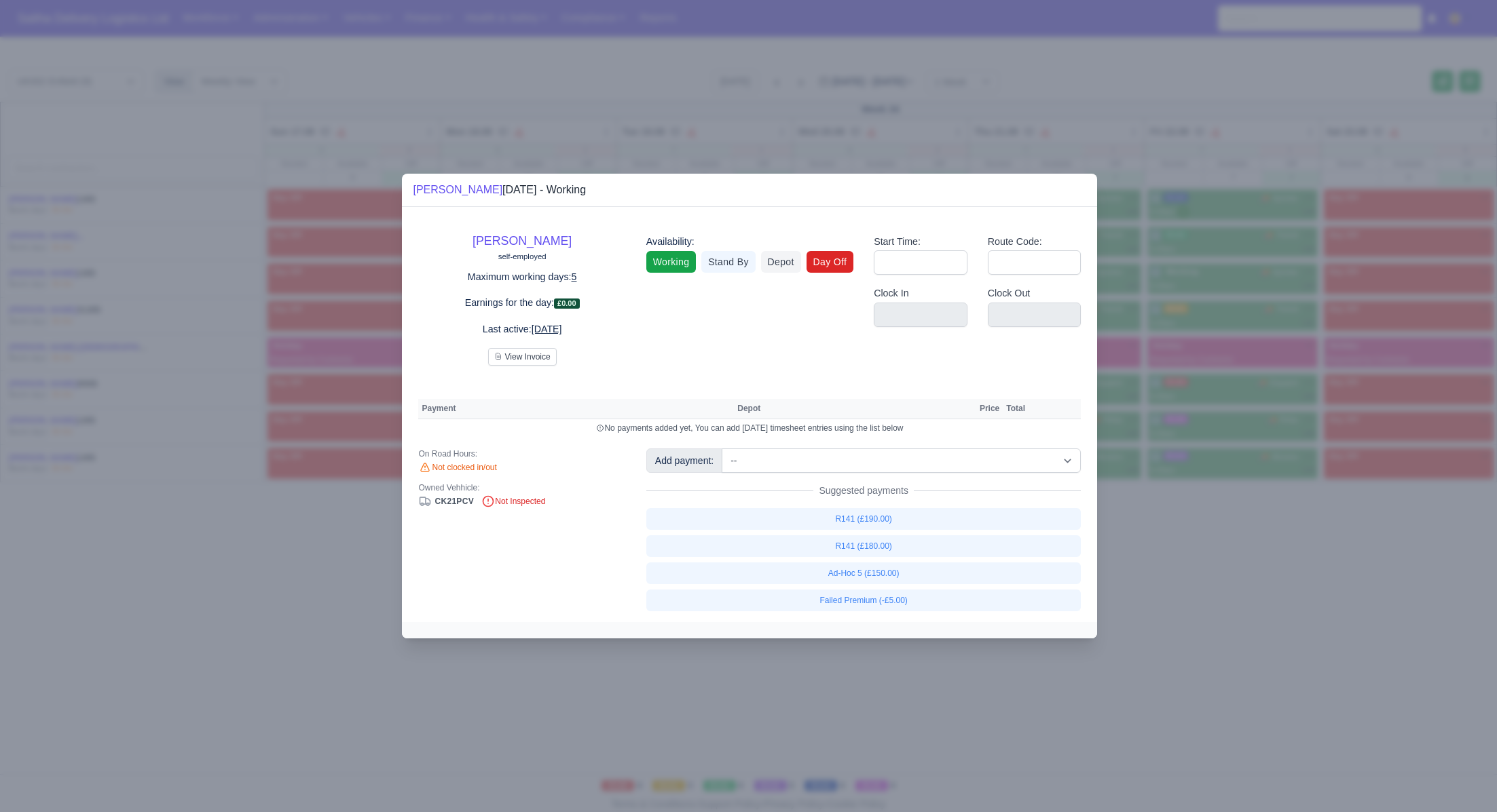
click at [826, 263] on link "Day Off" at bounding box center [830, 262] width 47 height 22
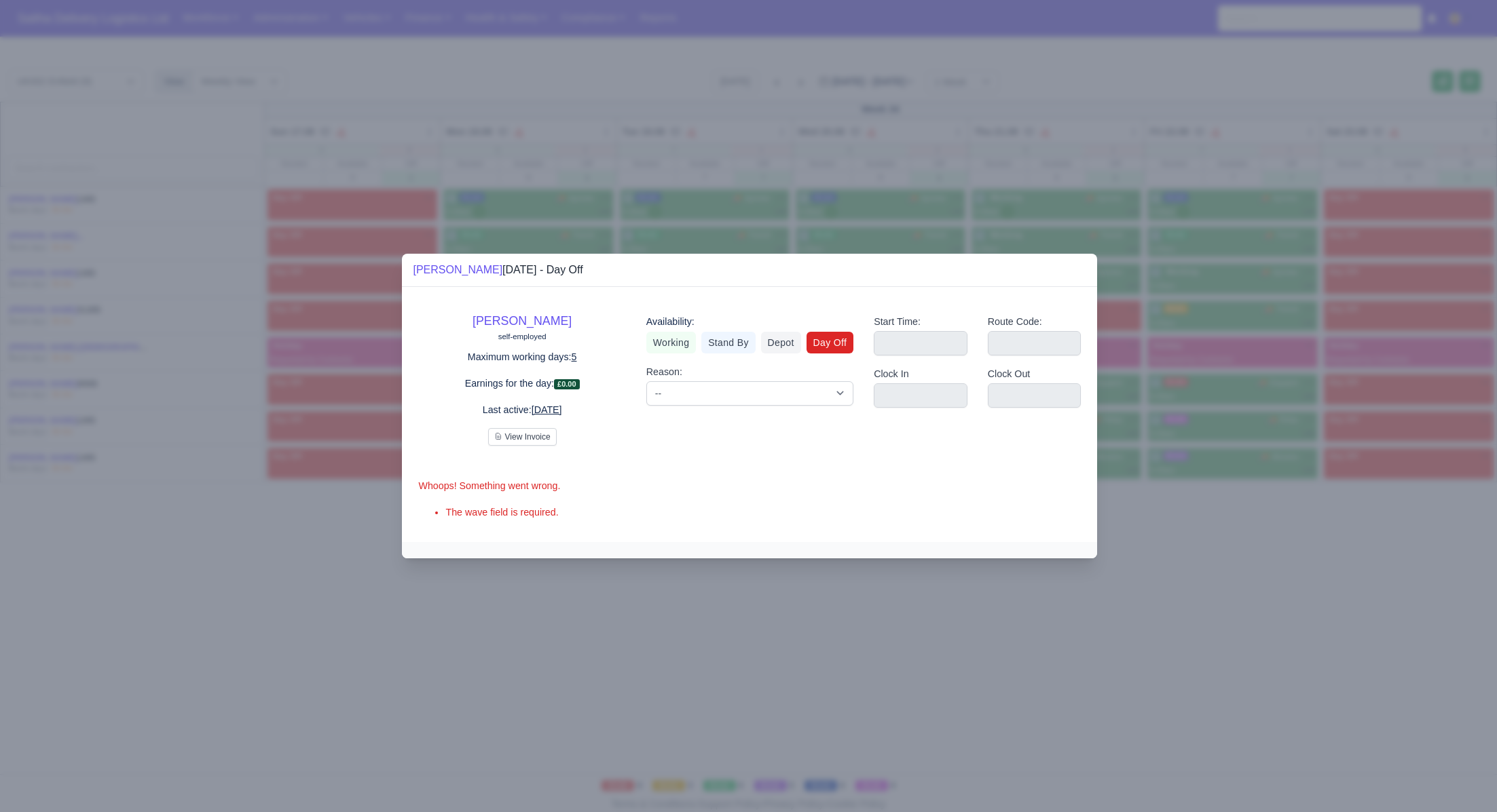
click at [1308, 585] on div at bounding box center [748, 406] width 1497 height 812
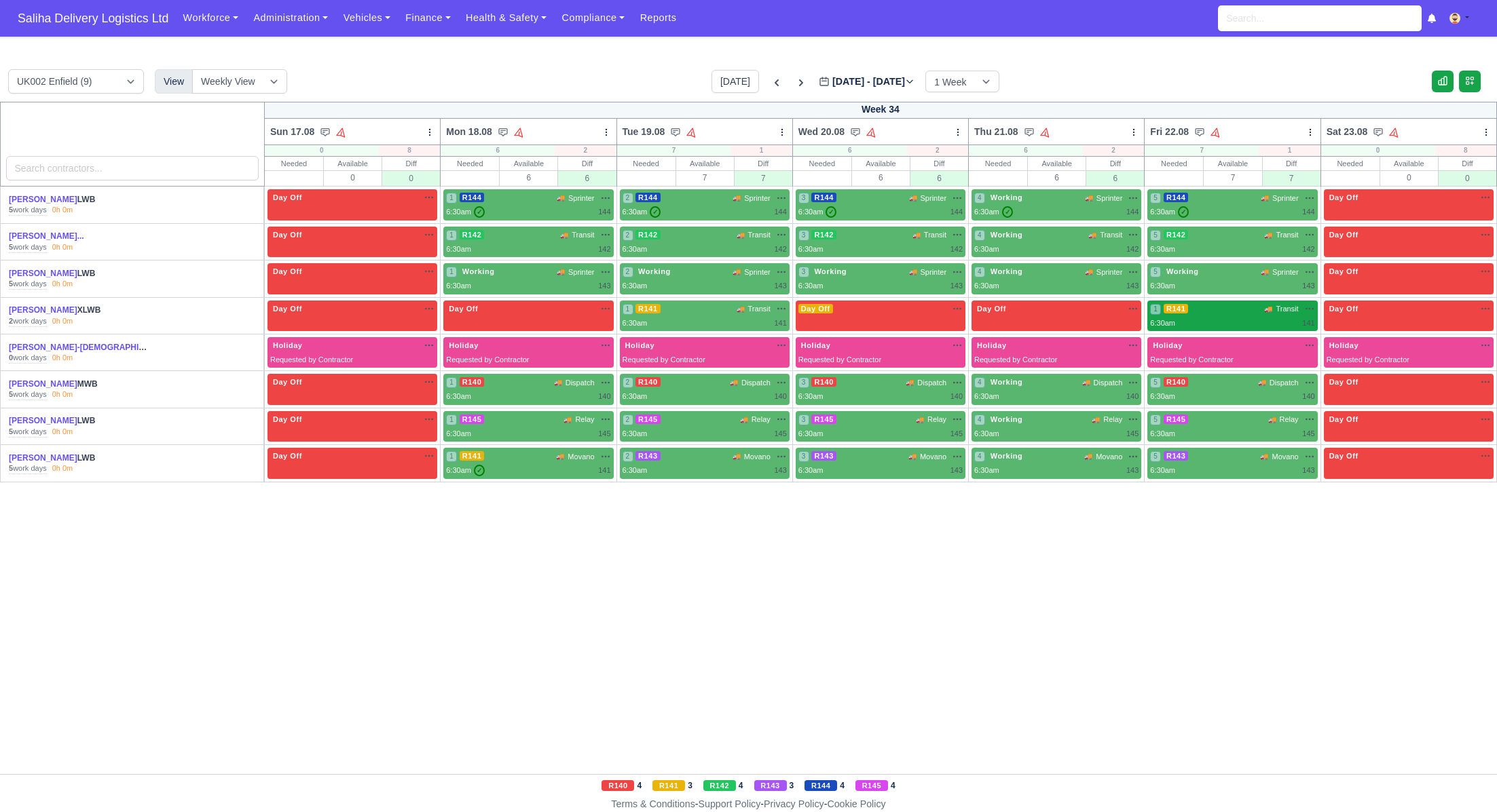
click at [1213, 303] on div "1 R141 🚚 Transit" at bounding box center [1231, 309] width 164 height 12
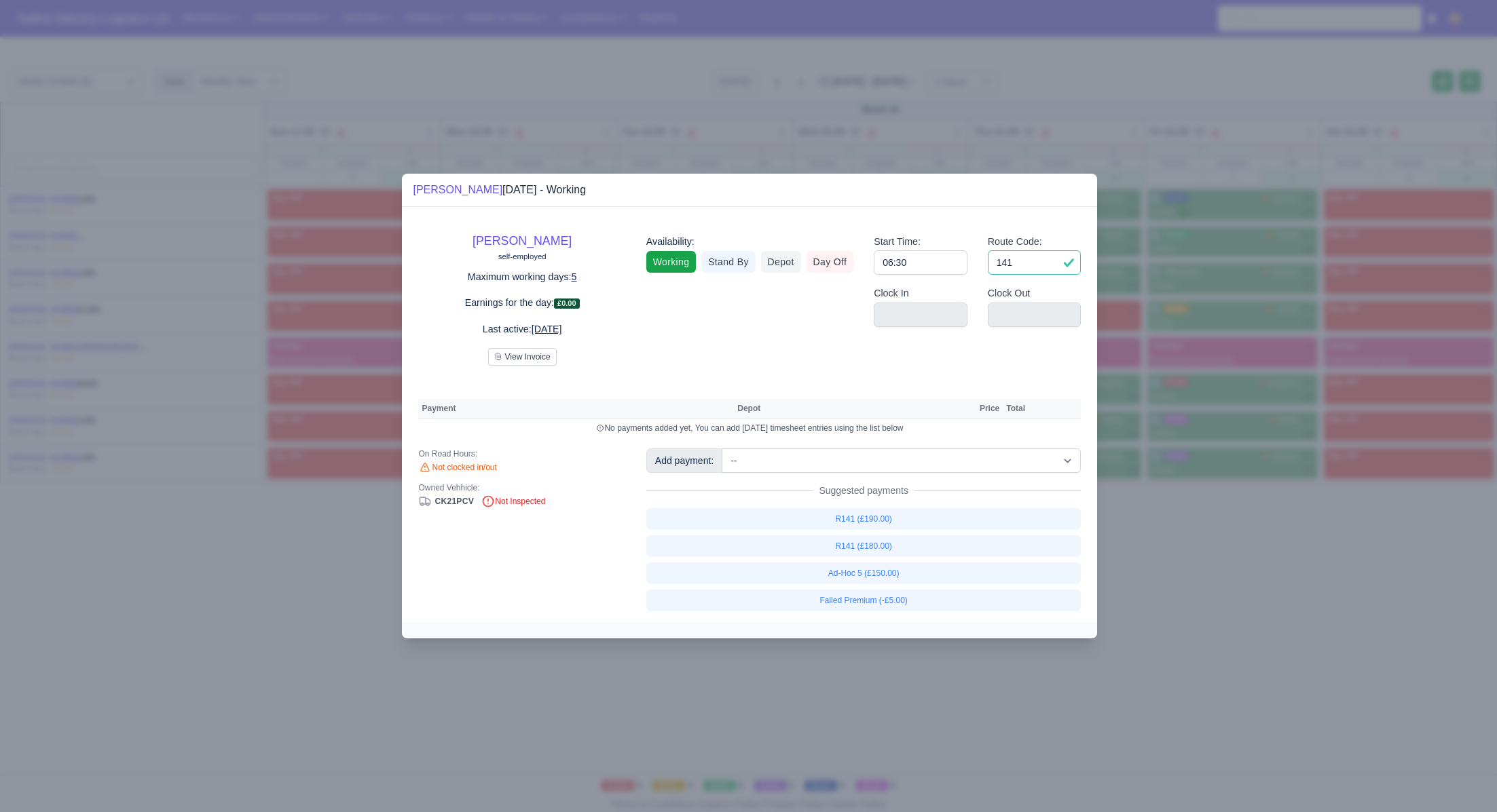
click at [1039, 268] on input "141" at bounding box center [1035, 263] width 94 height 25
type input "1"
click at [969, 263] on div "Start Time: 06:30" at bounding box center [921, 260] width 114 height 52
type input "06:3"
click at [952, 263] on input "06:3" at bounding box center [920, 263] width 94 height 25
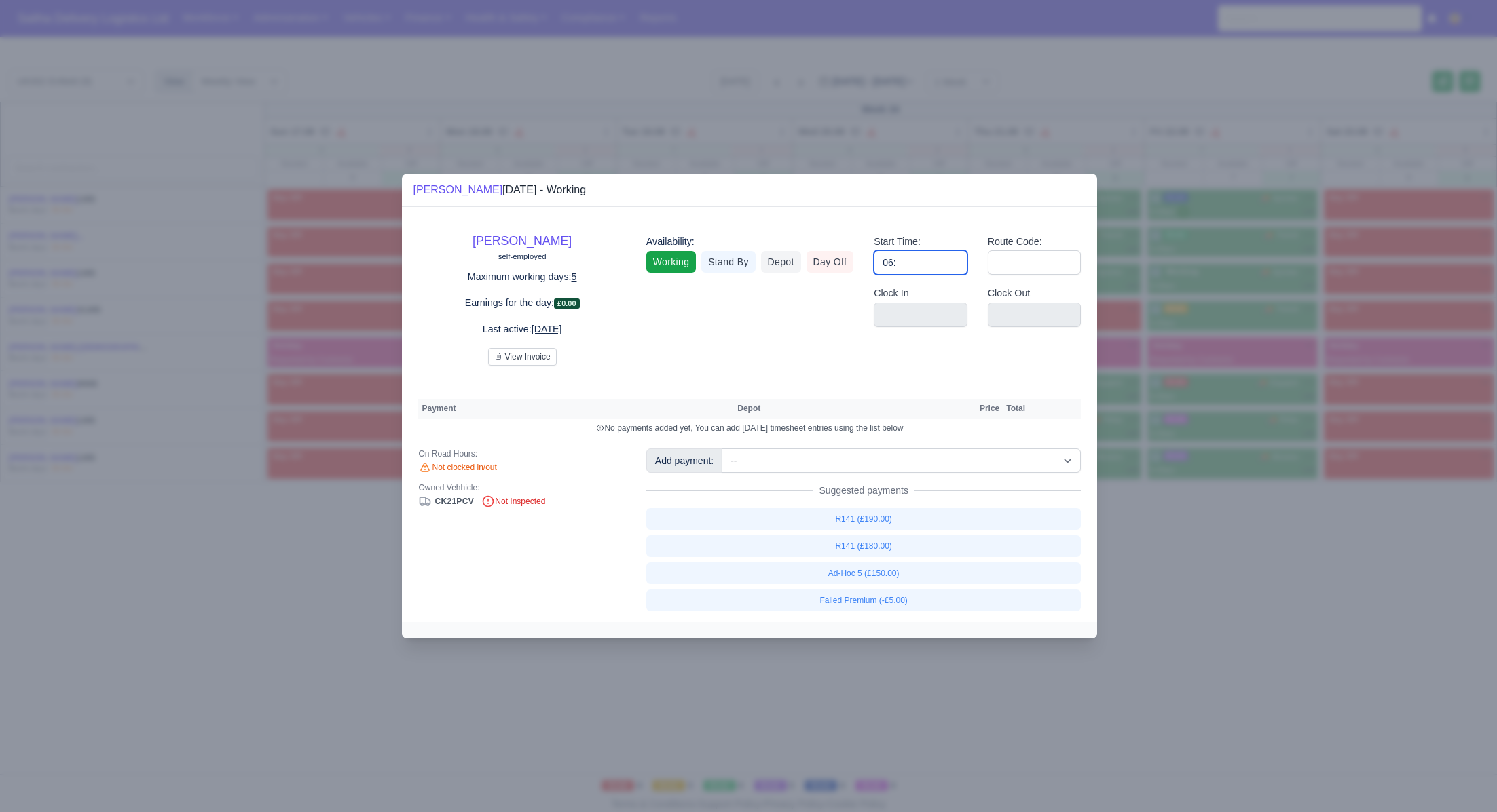
type input "0"
click at [838, 260] on link "Day Off" at bounding box center [830, 262] width 47 height 22
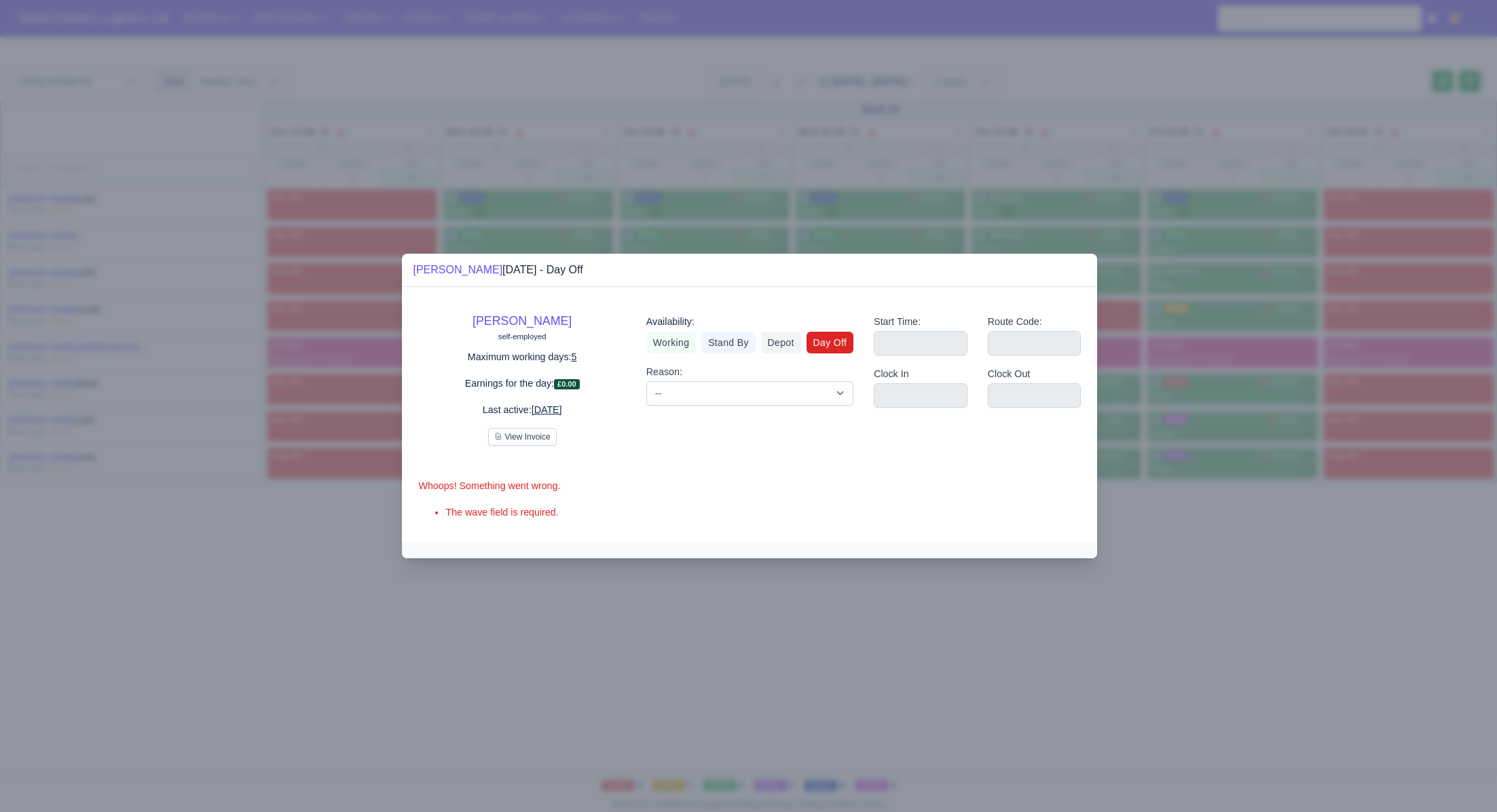
click at [1173, 484] on div at bounding box center [748, 406] width 1497 height 812
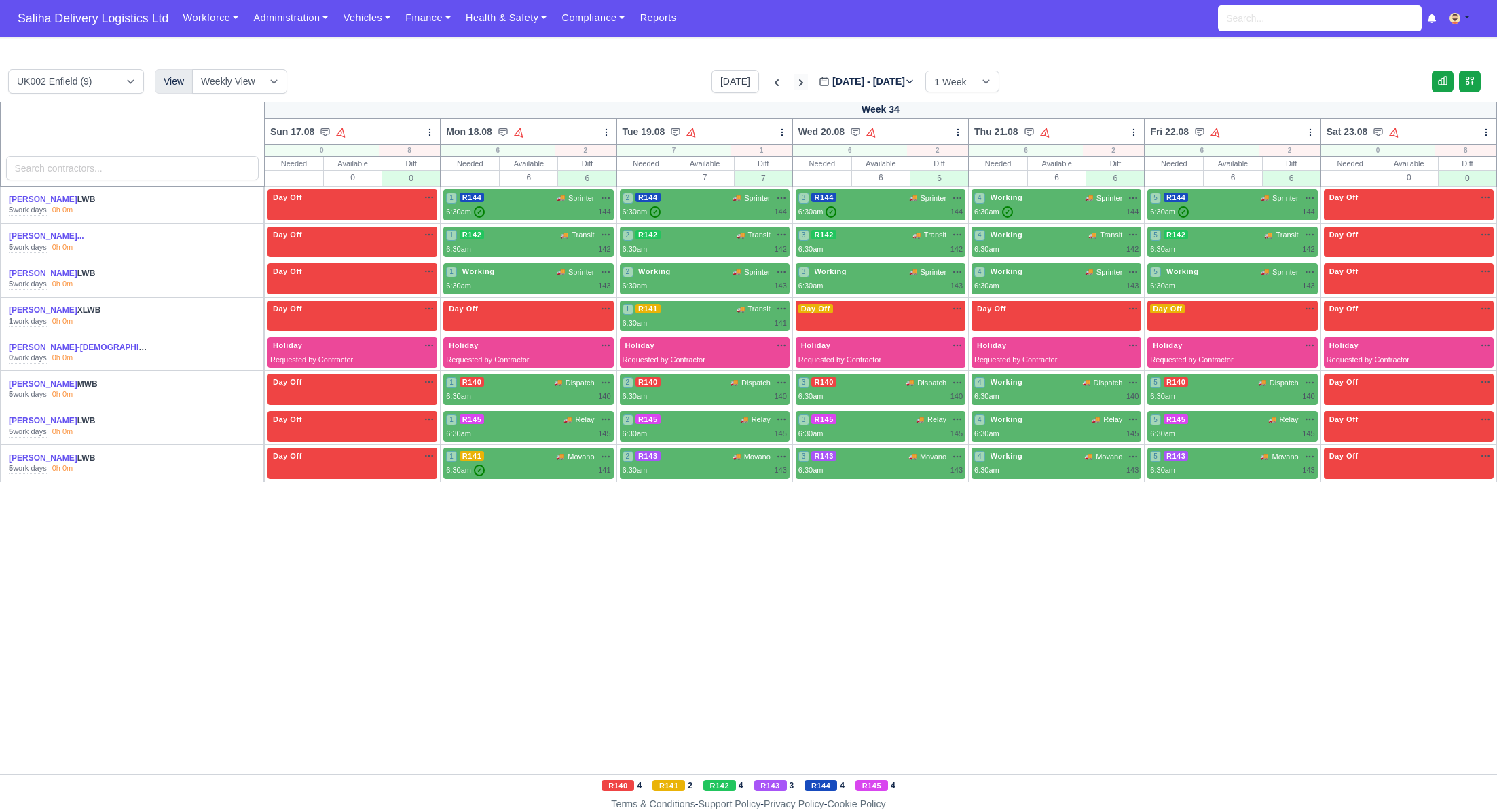
click at [794, 87] on icon at bounding box center [801, 83] width 14 height 14
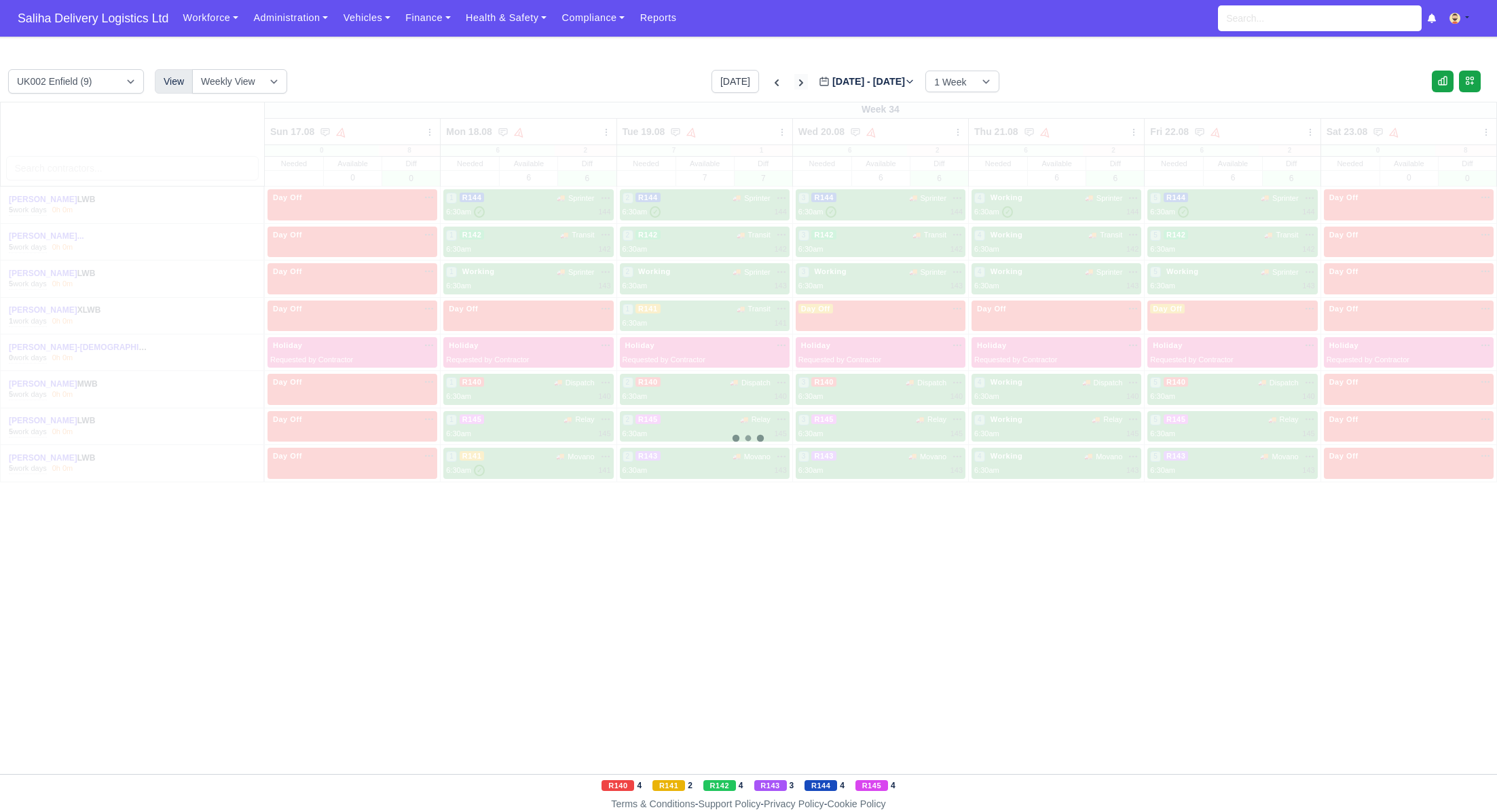
type input "2025-08-24"
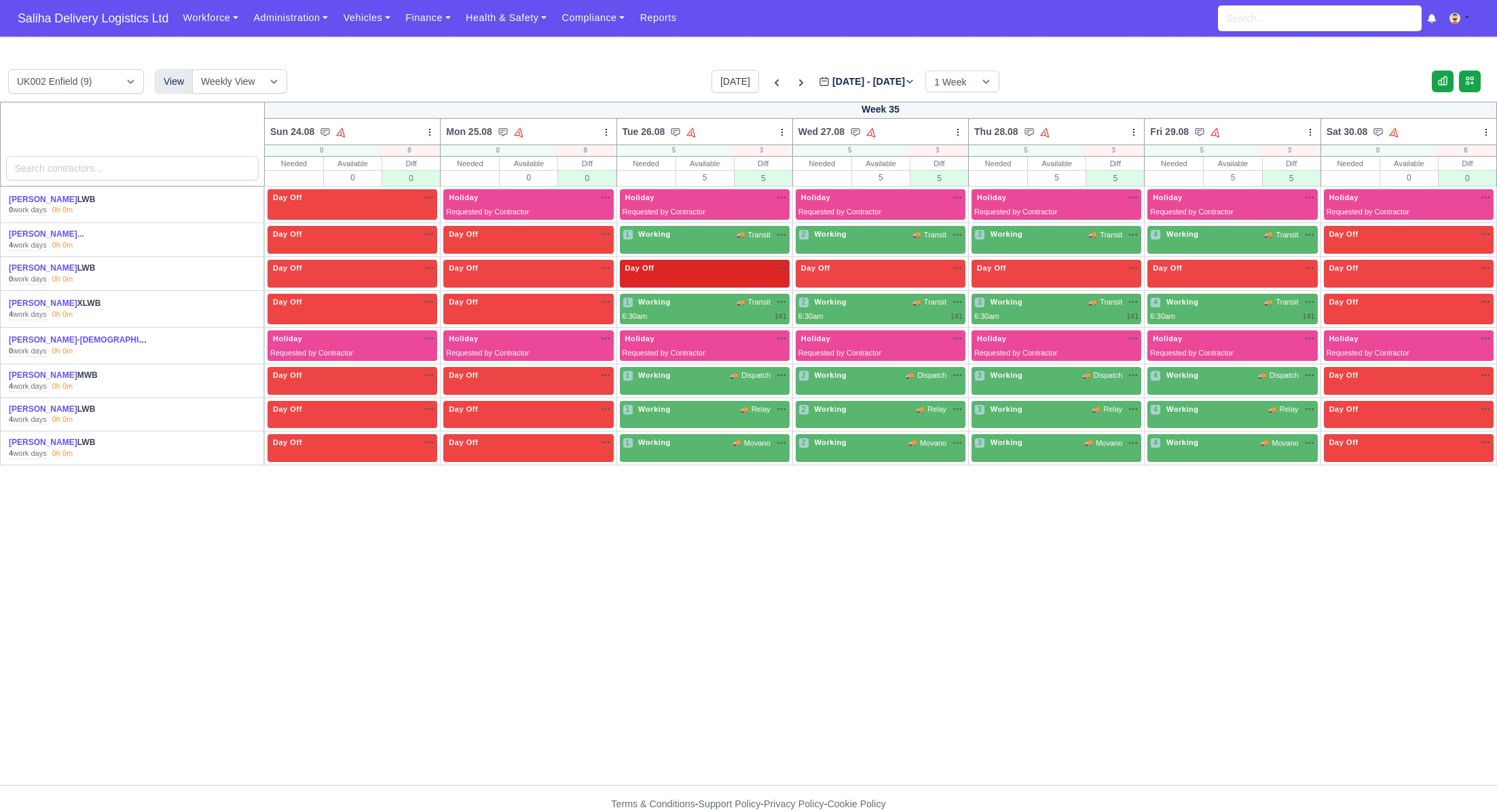
click at [670, 280] on div "Day Off Available" at bounding box center [704, 274] width 169 height 28
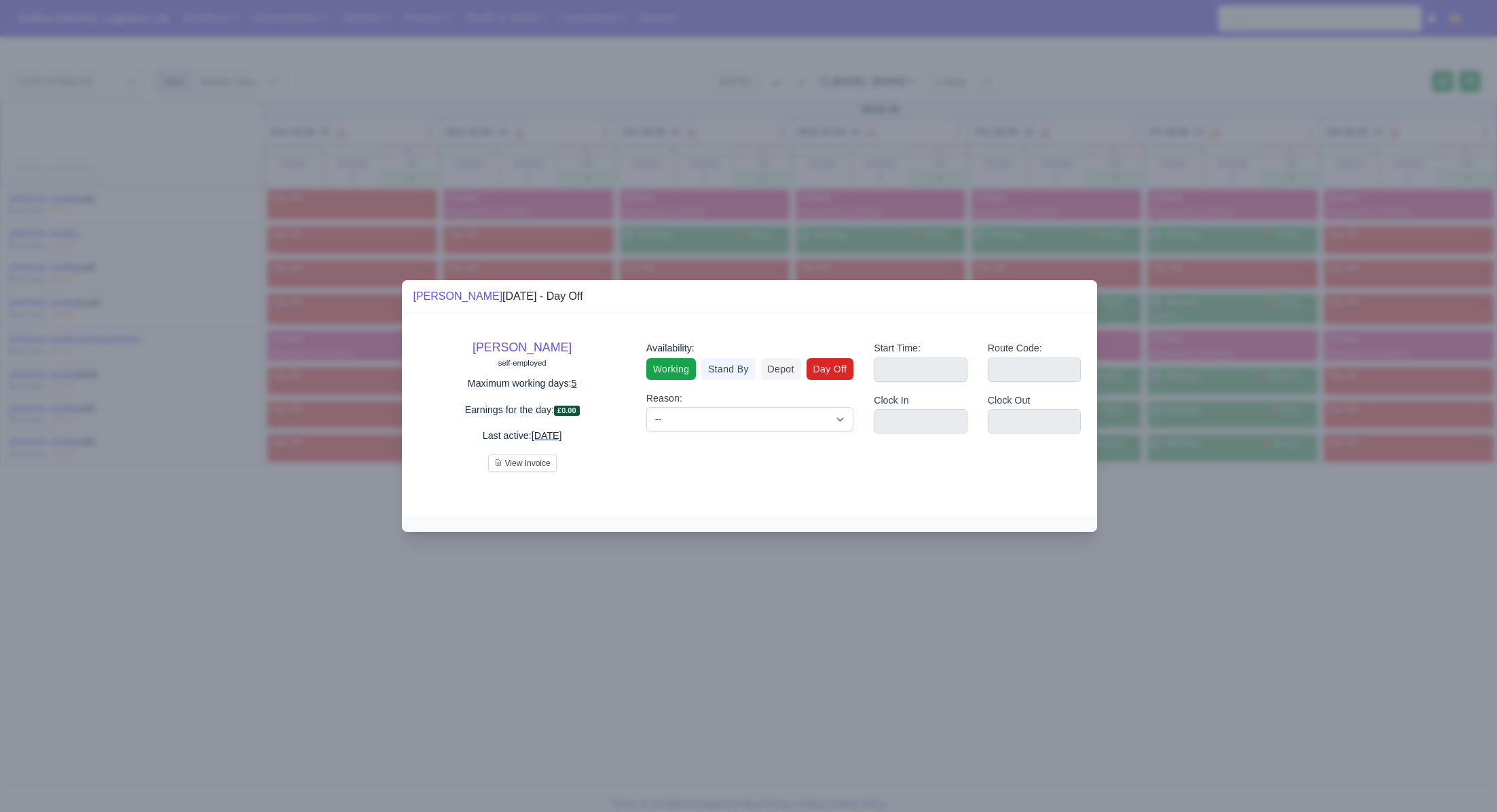
click at [663, 368] on link "Working" at bounding box center [671, 369] width 49 height 22
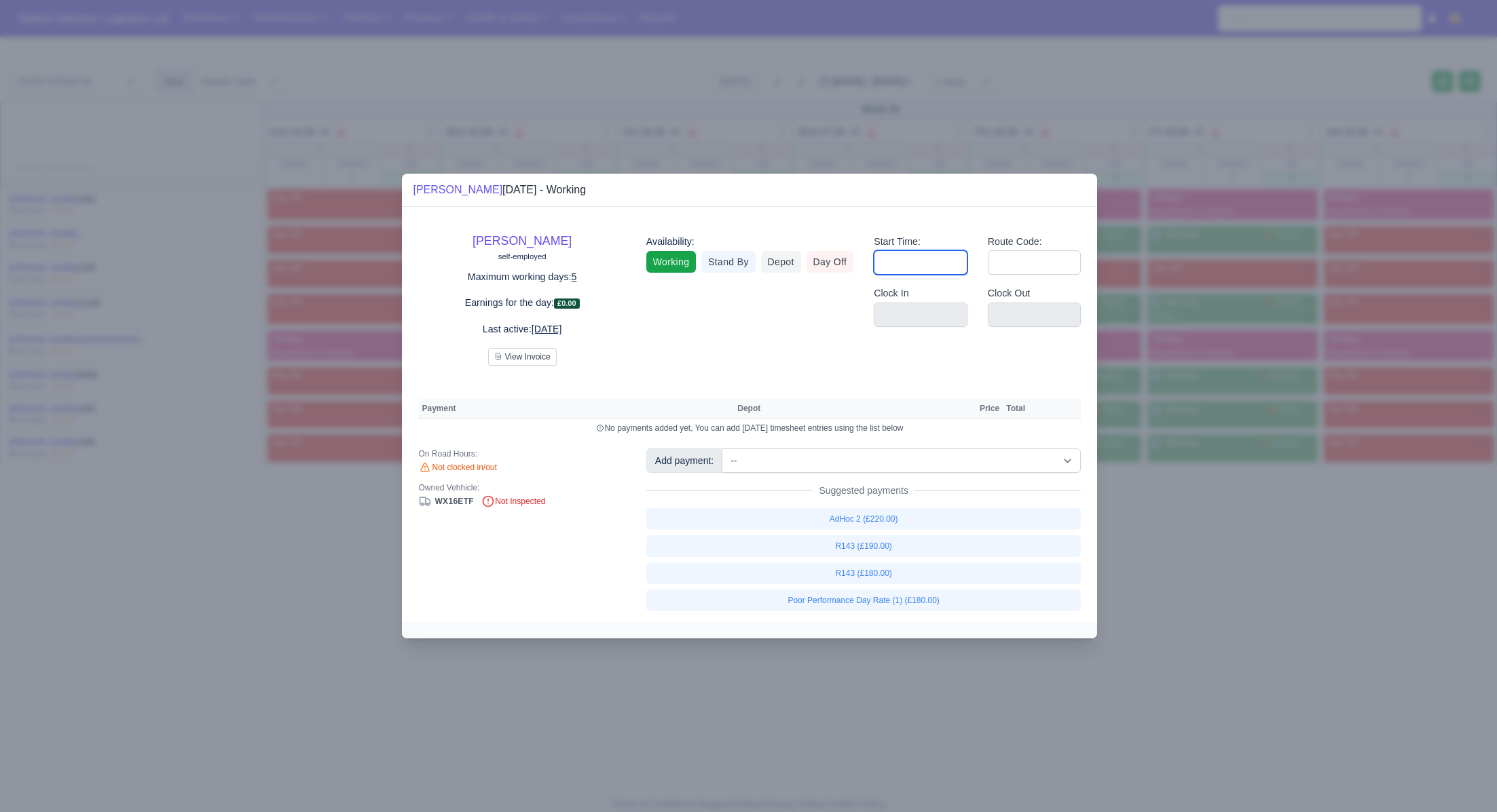
click at [941, 269] on input "Start Time:" at bounding box center [920, 263] width 94 height 25
type input "06:30"
click at [1005, 270] on input "Route Code:" at bounding box center [1035, 263] width 94 height 25
type input "143"
click at [1162, 545] on div at bounding box center [748, 406] width 1497 height 812
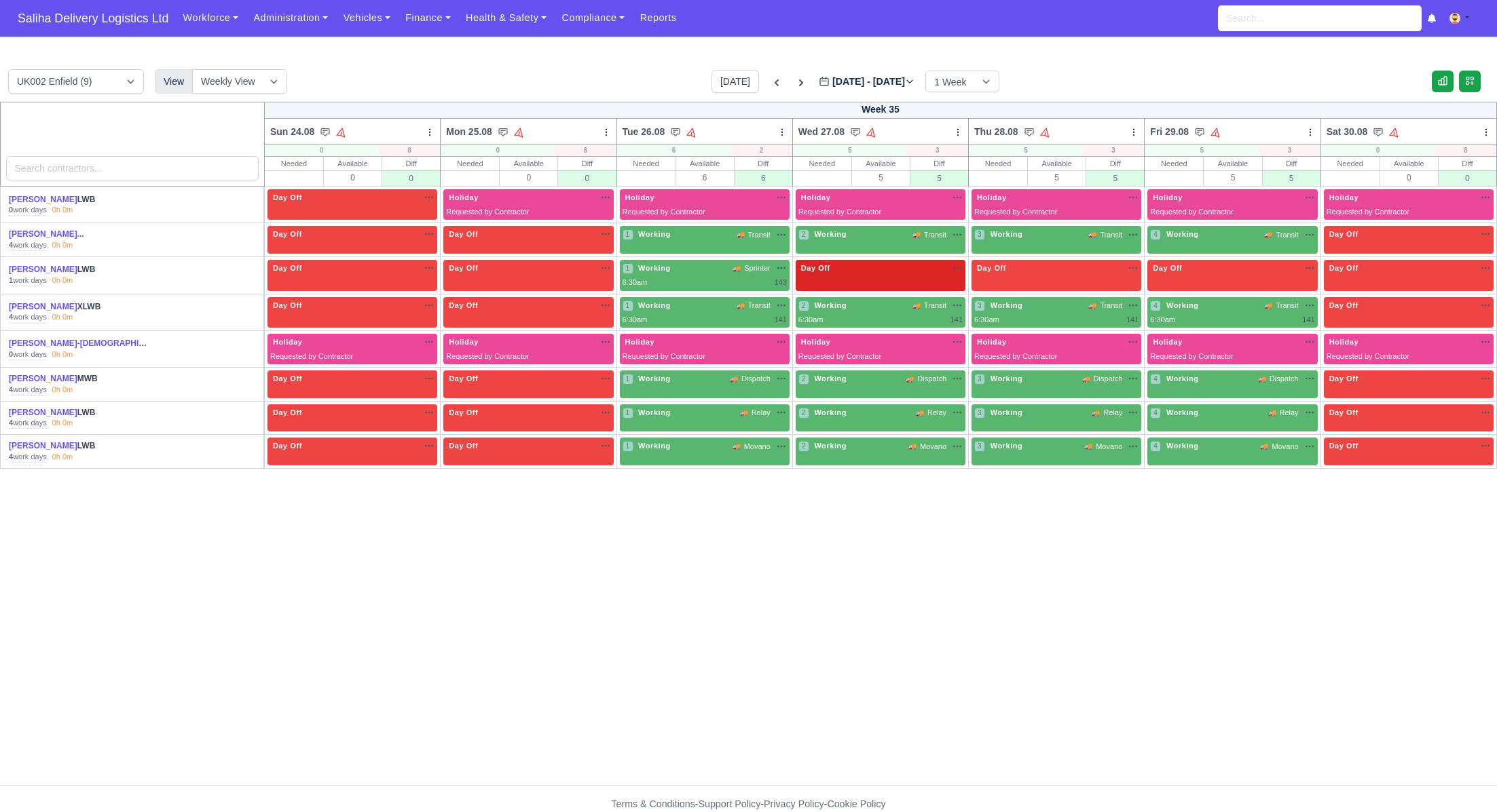
click at [845, 279] on div "Day Off Available" at bounding box center [880, 276] width 169 height 32
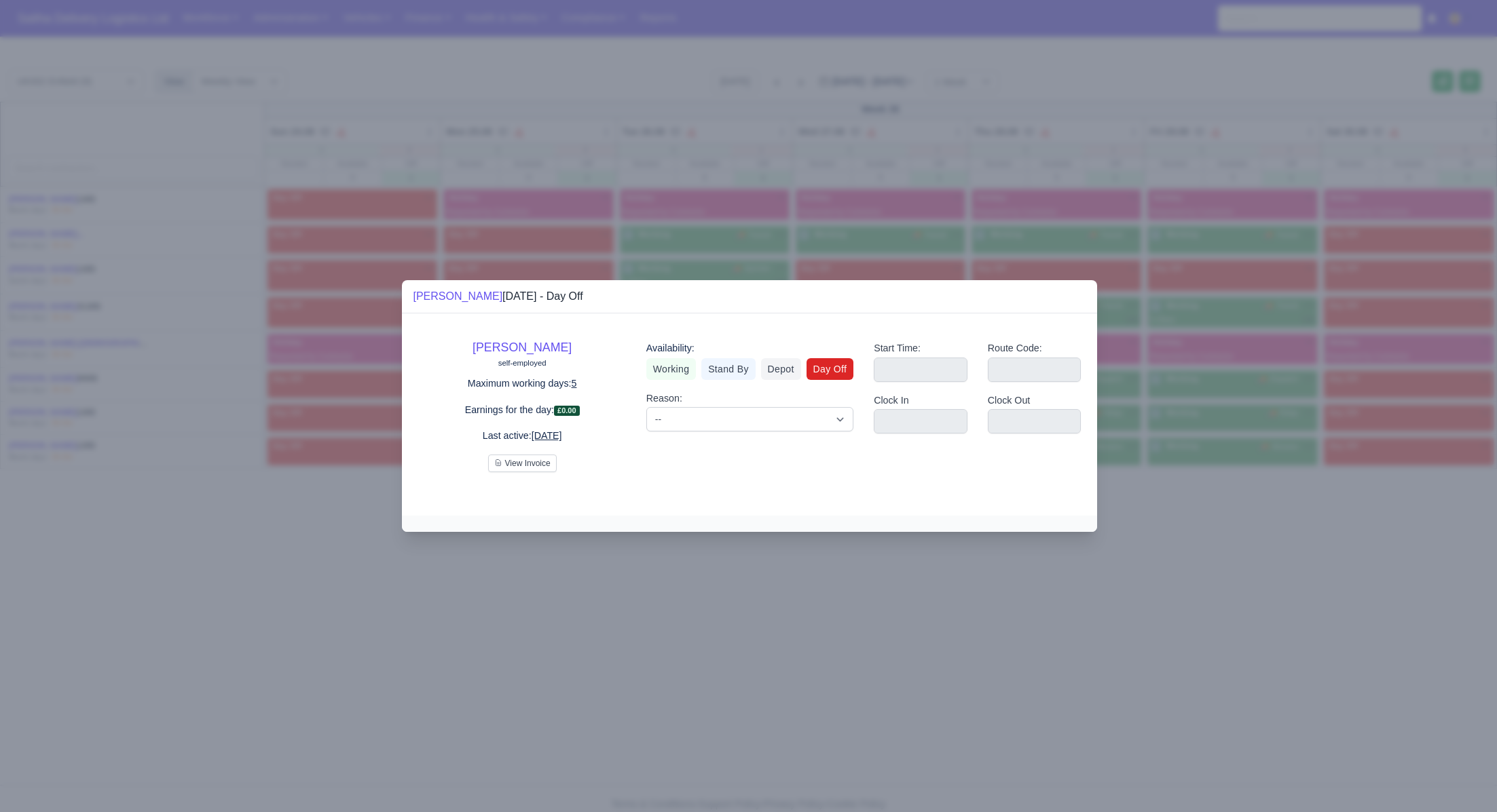
click at [671, 357] on div "Availability: Working Stand By Depot Day Off" at bounding box center [750, 360] width 207 height 39
click at [667, 363] on link "Working" at bounding box center [671, 369] width 49 height 22
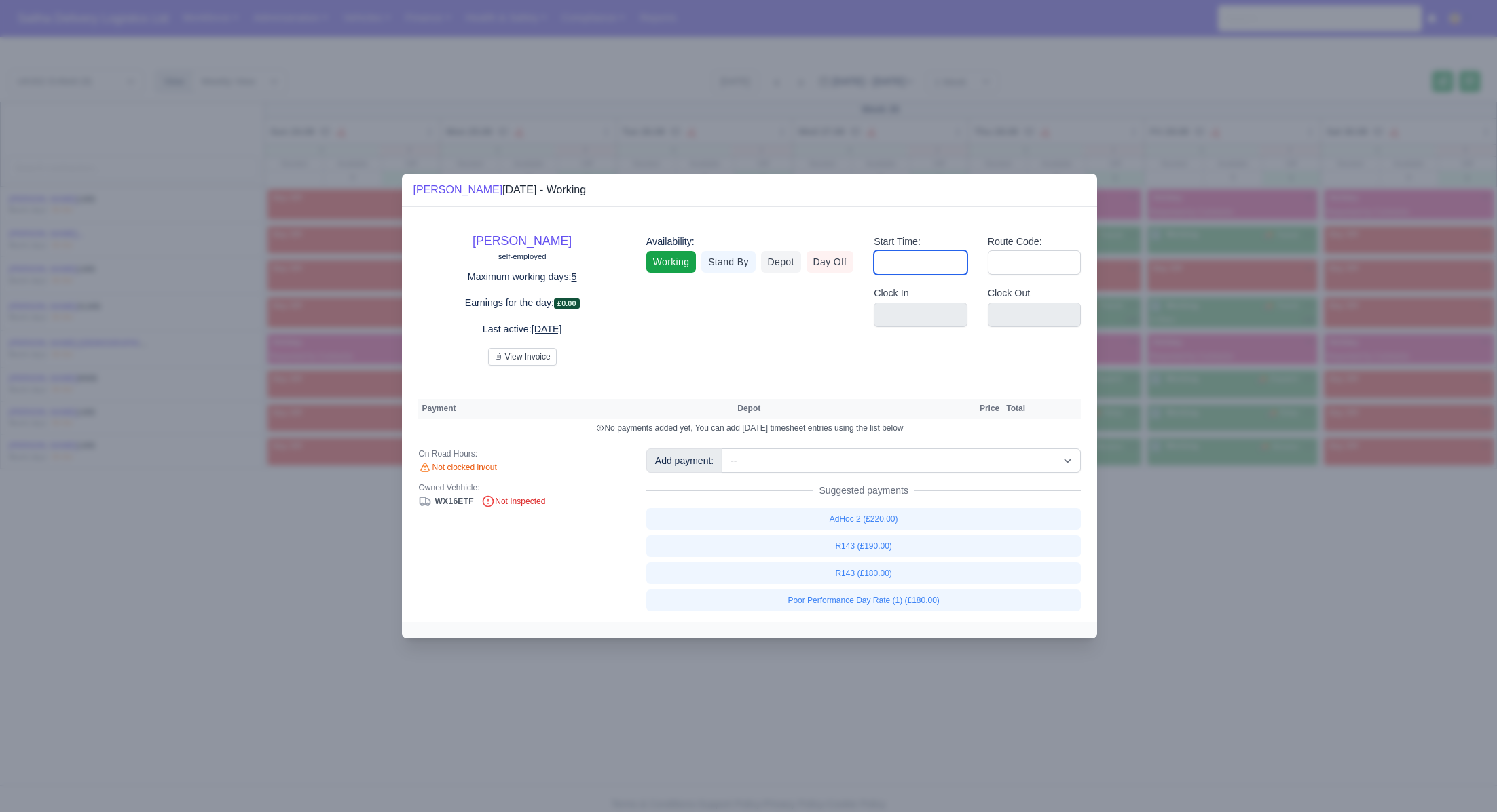
click at [934, 265] on input "Start Time:" at bounding box center [920, 263] width 94 height 25
type input "06:30"
click at [1004, 268] on input "Route Code:" at bounding box center [1035, 263] width 94 height 25
type input "143"
click at [1183, 644] on div at bounding box center [748, 406] width 1497 height 812
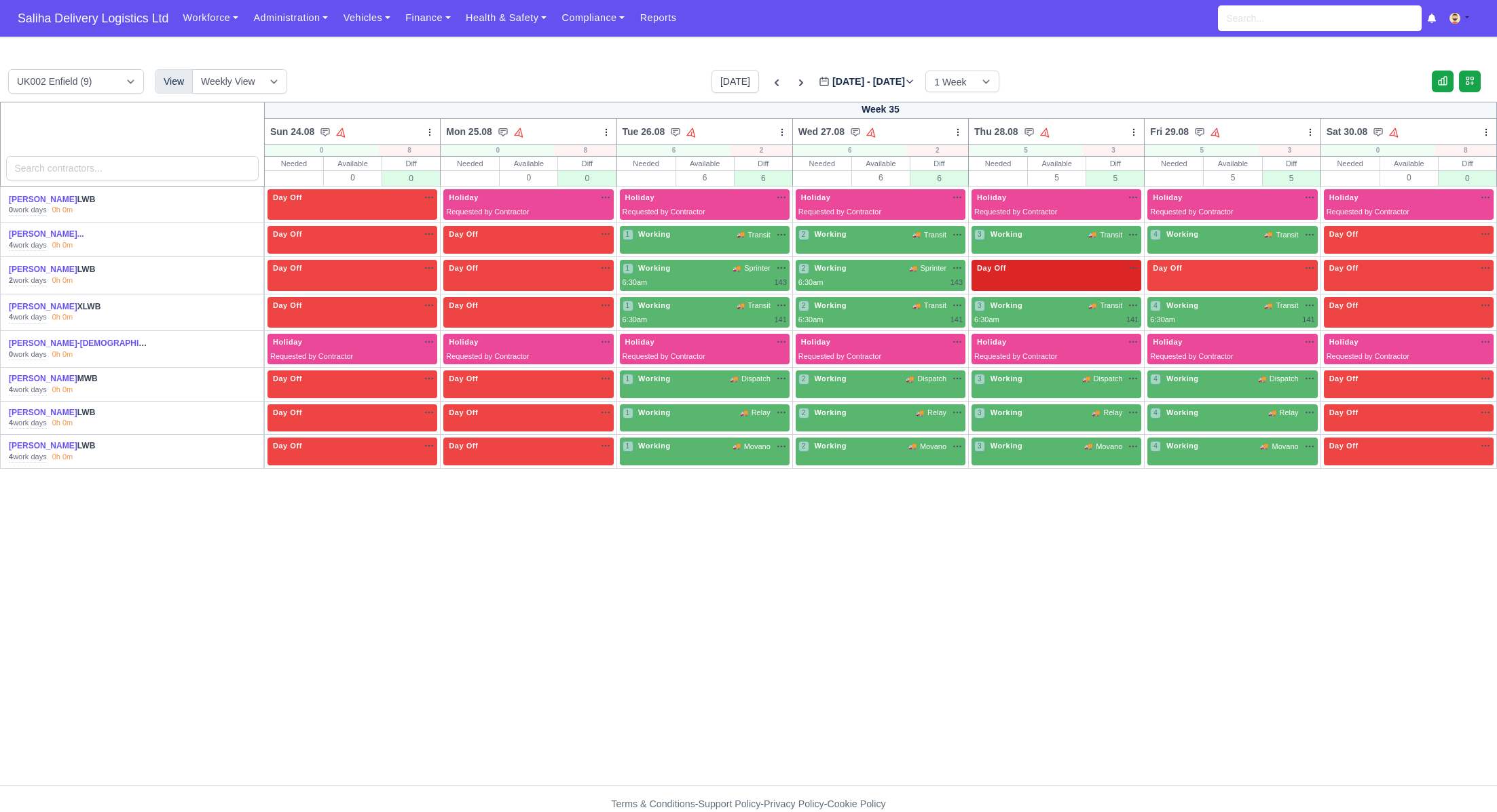
click at [1039, 274] on div "Day Off Available" at bounding box center [1056, 268] width 164 height 12
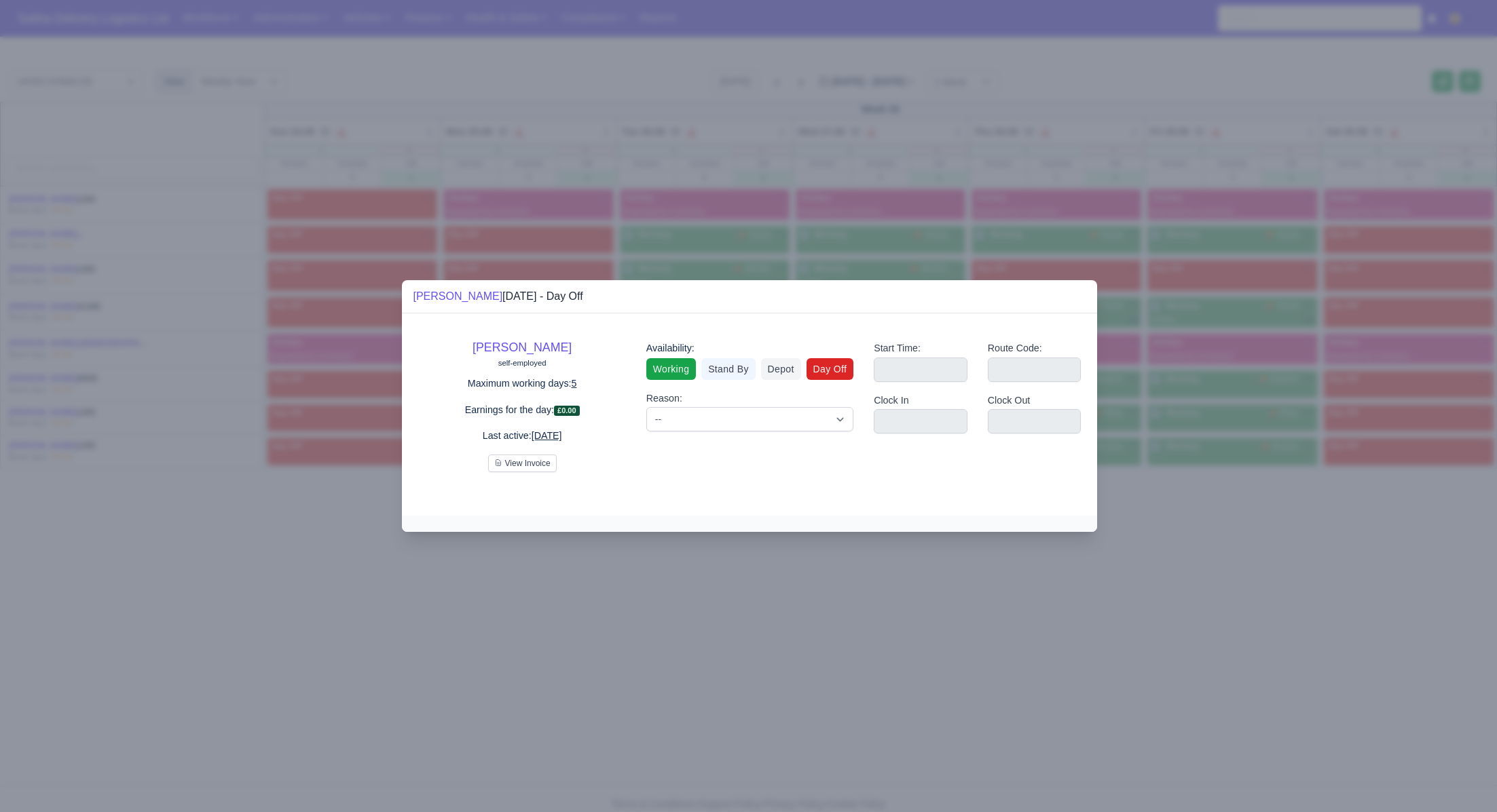
click at [679, 364] on link "Working" at bounding box center [671, 369] width 49 height 22
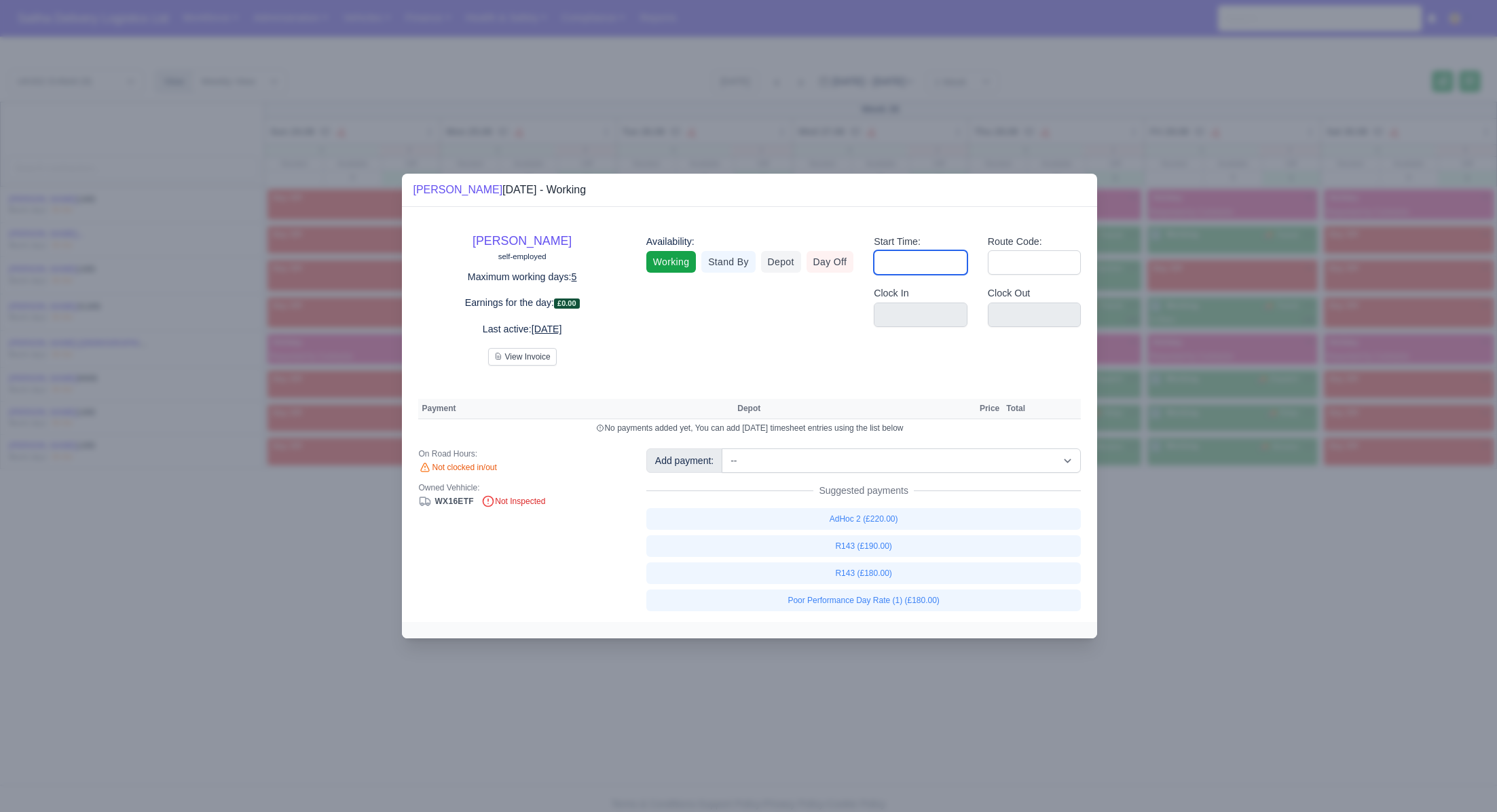
click at [948, 262] on input "Start Time:" at bounding box center [920, 263] width 94 height 25
type input "06:30"
click at [1015, 269] on input "Route Code:" at bounding box center [1035, 263] width 94 height 25
type input "143"
drag, startPoint x: 1199, startPoint y: 597, endPoint x: 1164, endPoint y: 446, distance: 155.0
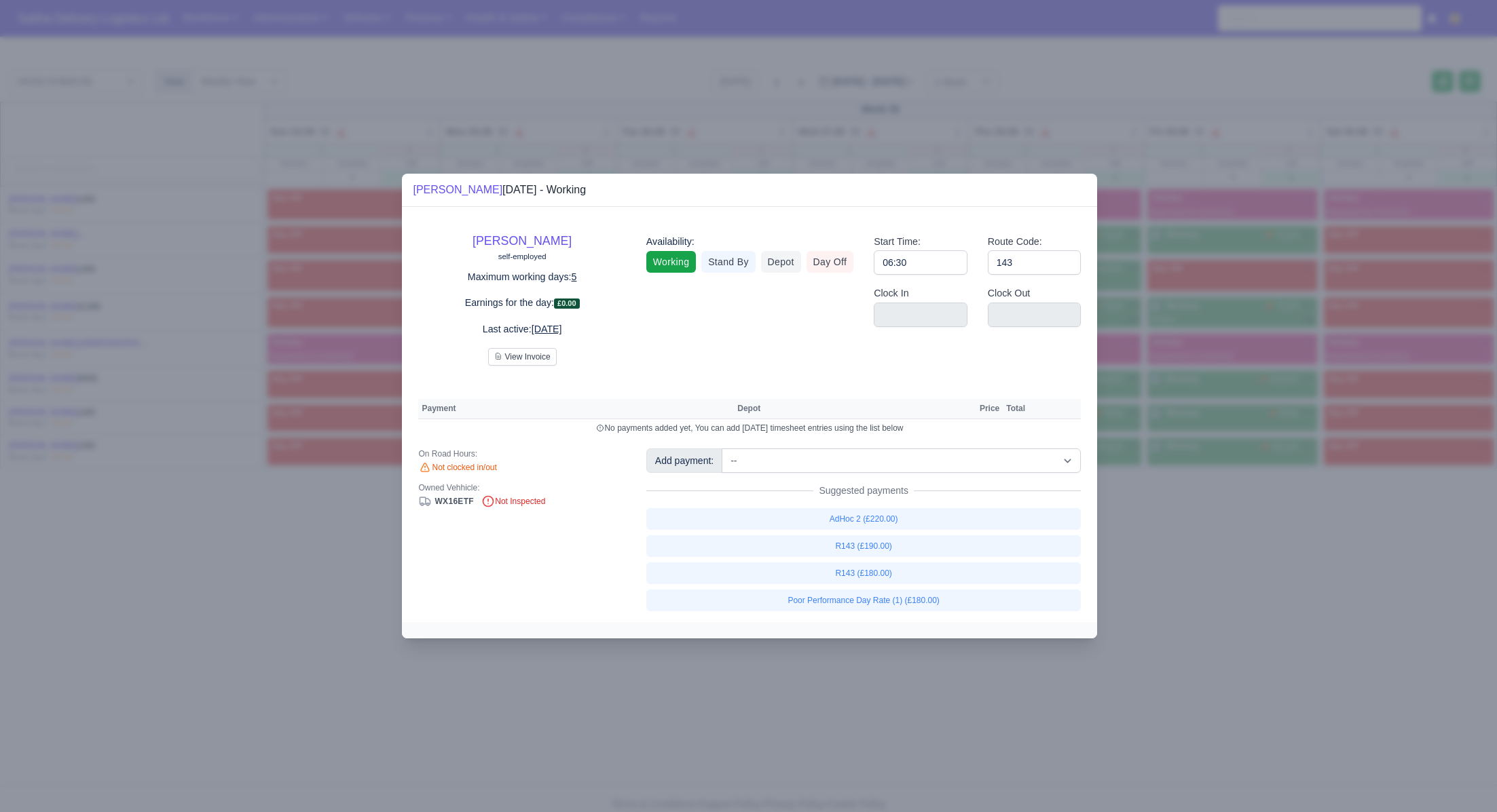
click at [1199, 597] on div at bounding box center [748, 406] width 1497 height 812
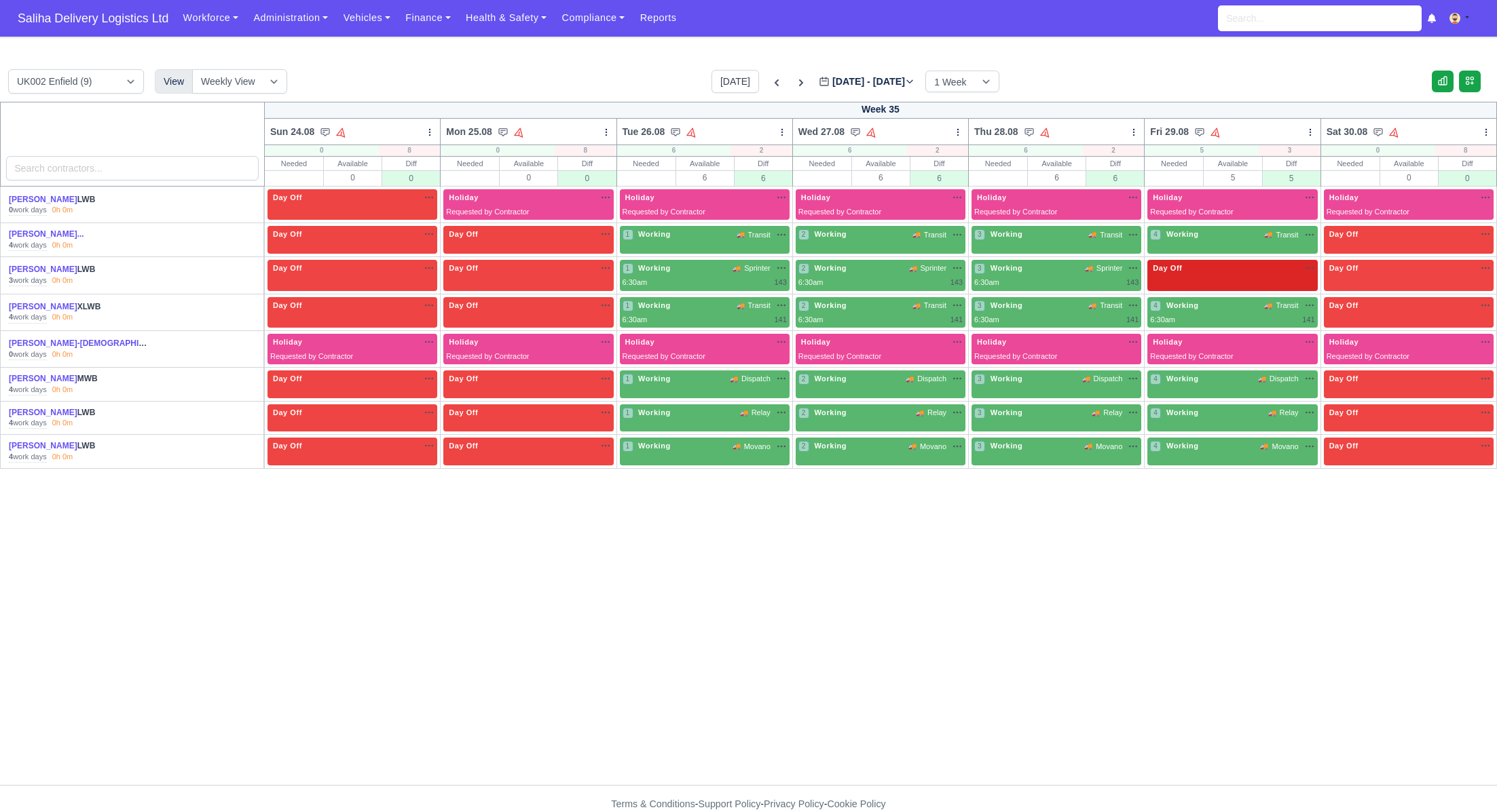
click at [1198, 270] on div "Day Off Available" at bounding box center [1231, 268] width 164 height 12
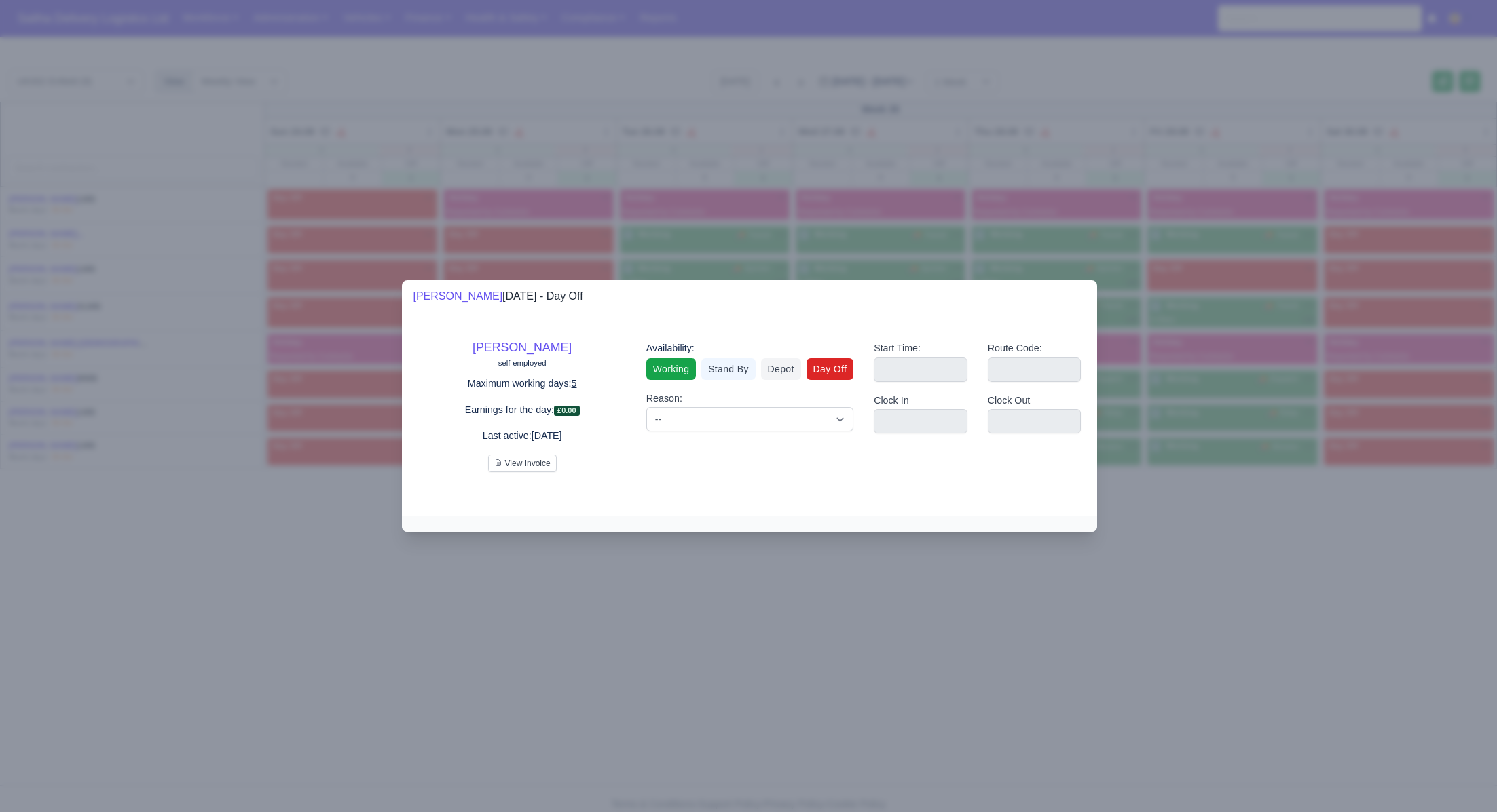
click at [678, 363] on link "Working" at bounding box center [671, 369] width 49 height 22
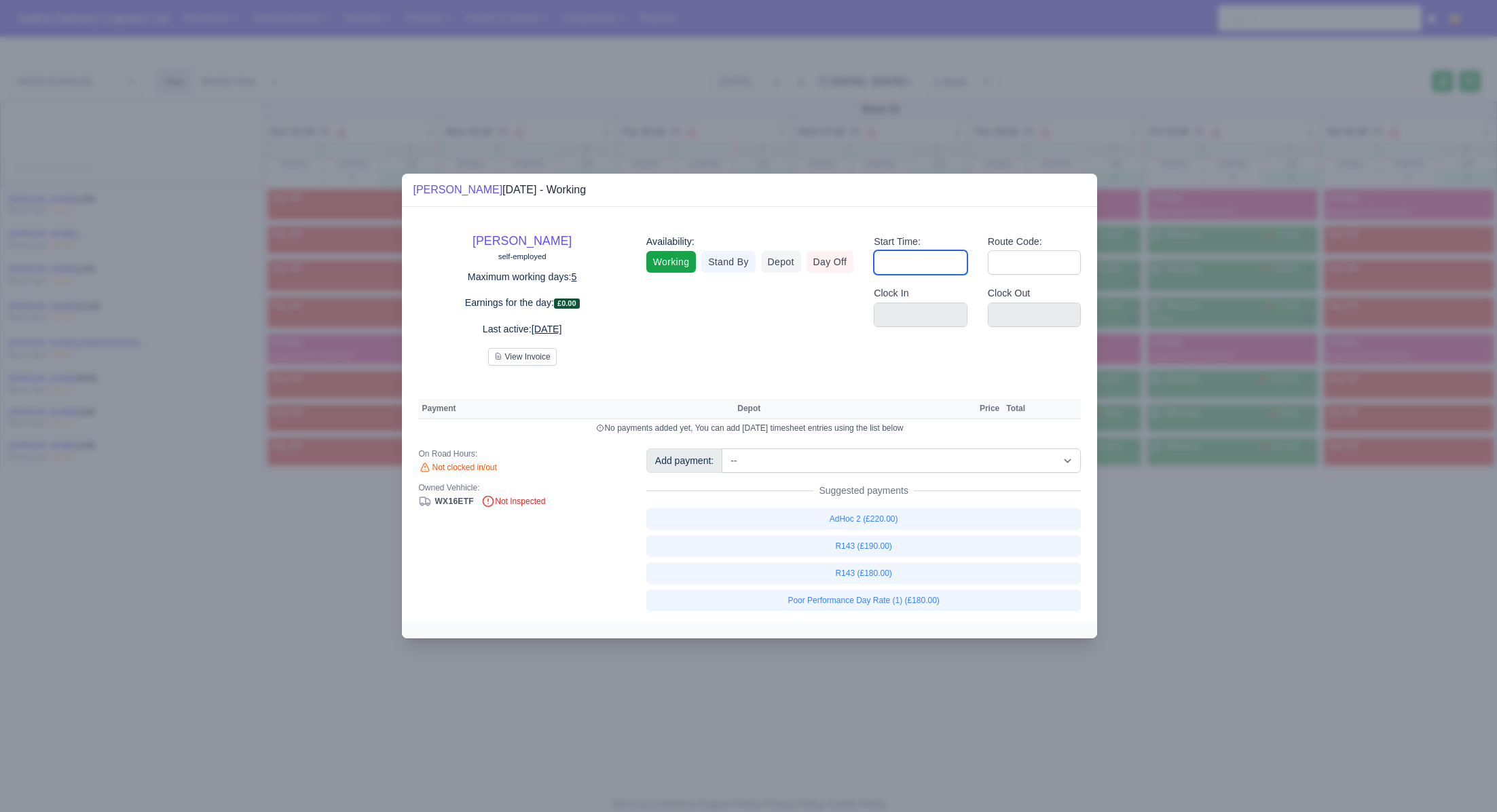
drag, startPoint x: 952, startPoint y: 262, endPoint x: 958, endPoint y: 271, distance: 10.8
click at [954, 263] on input "Start Time:" at bounding box center [920, 263] width 94 height 25
type input "06:30"
drag, startPoint x: 1013, startPoint y: 248, endPoint x: 1012, endPoint y: 255, distance: 7.1
click at [1013, 250] on div "Route Code:" at bounding box center [1035, 254] width 94 height 41
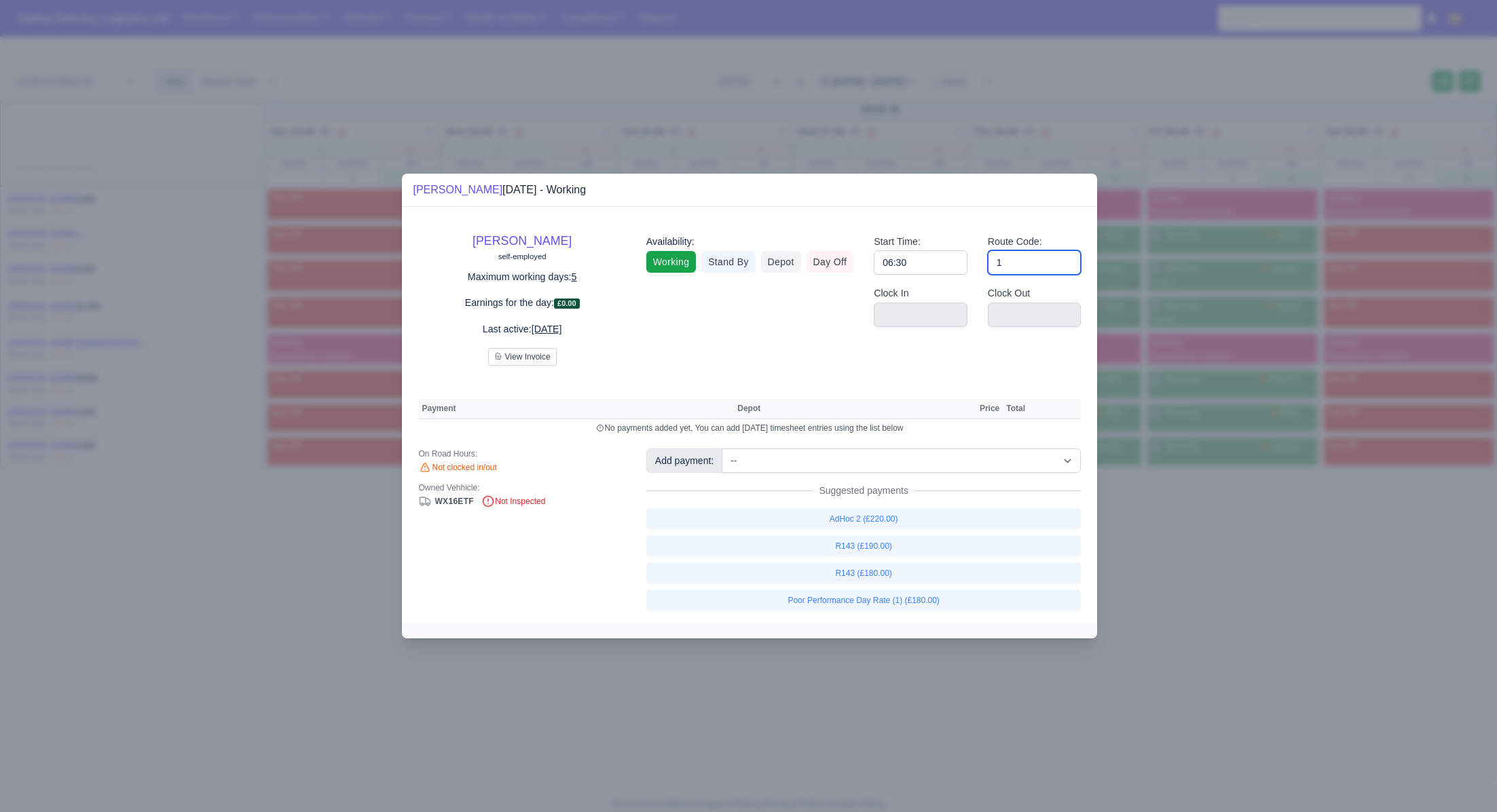
click at [1012, 255] on input "1" at bounding box center [1035, 263] width 94 height 25
type input "143"
click at [1235, 560] on div at bounding box center [748, 406] width 1497 height 812
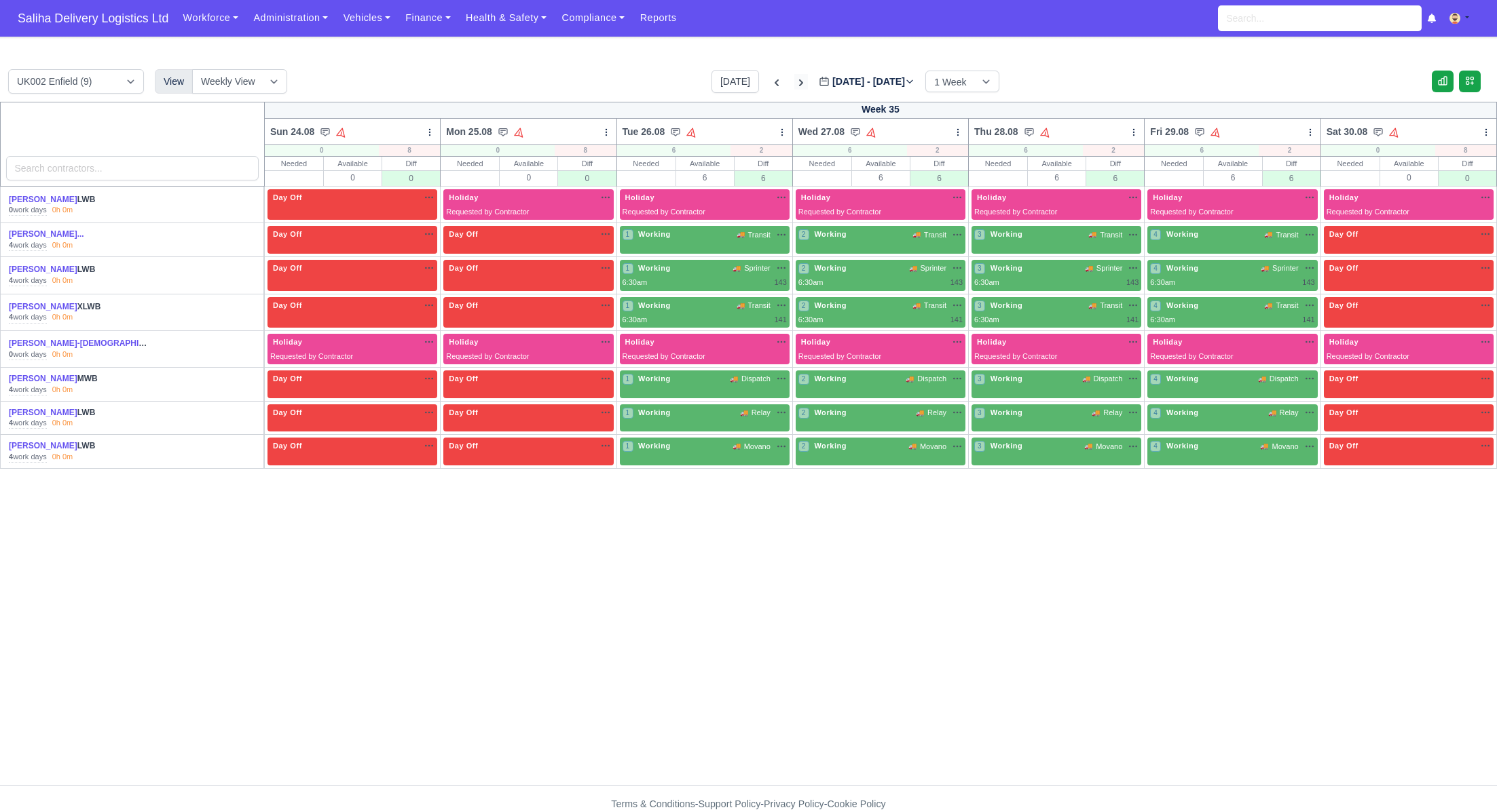
click at [799, 82] on icon at bounding box center [801, 83] width 4 height 7
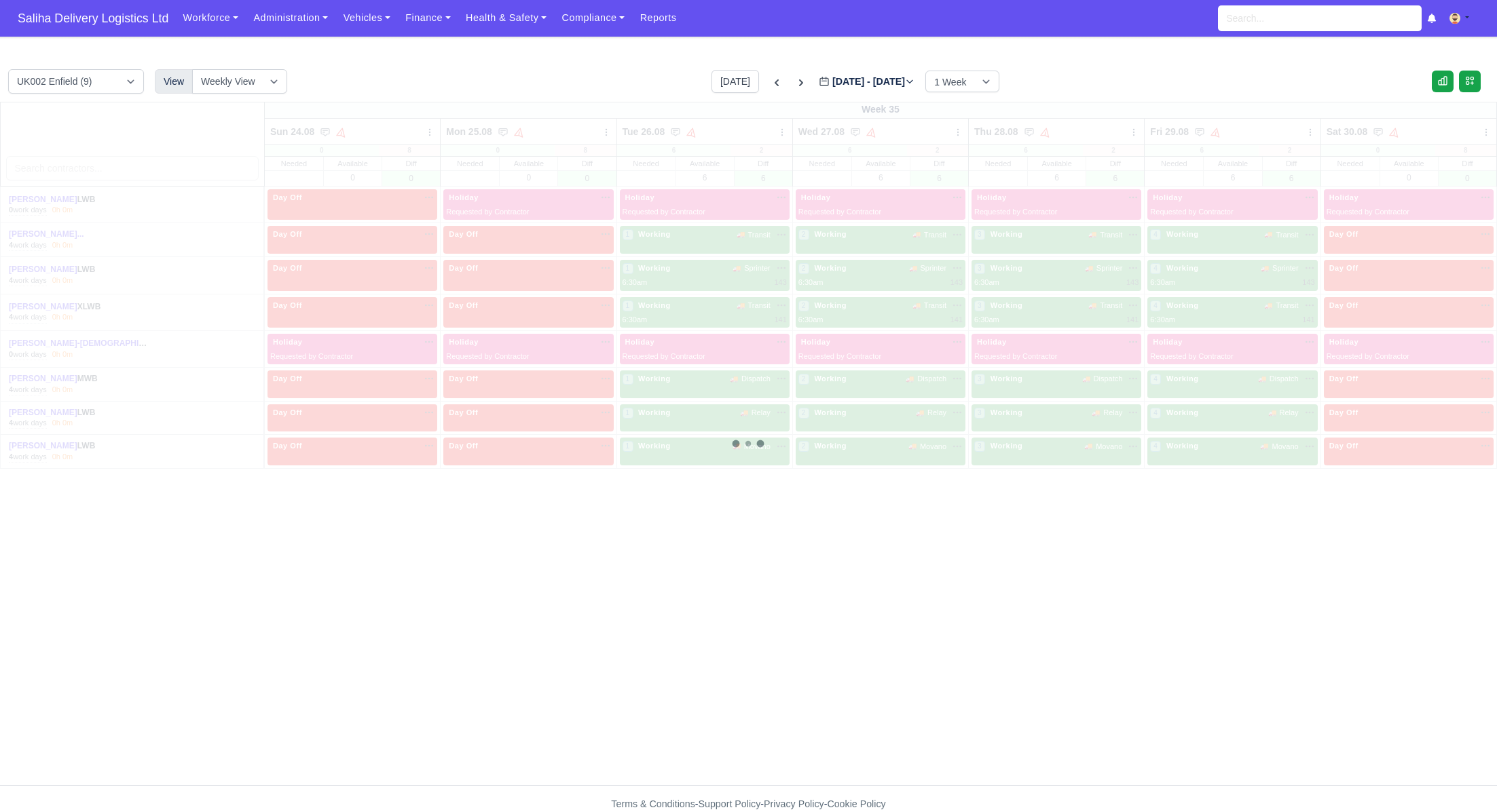
type input "2025-08-31"
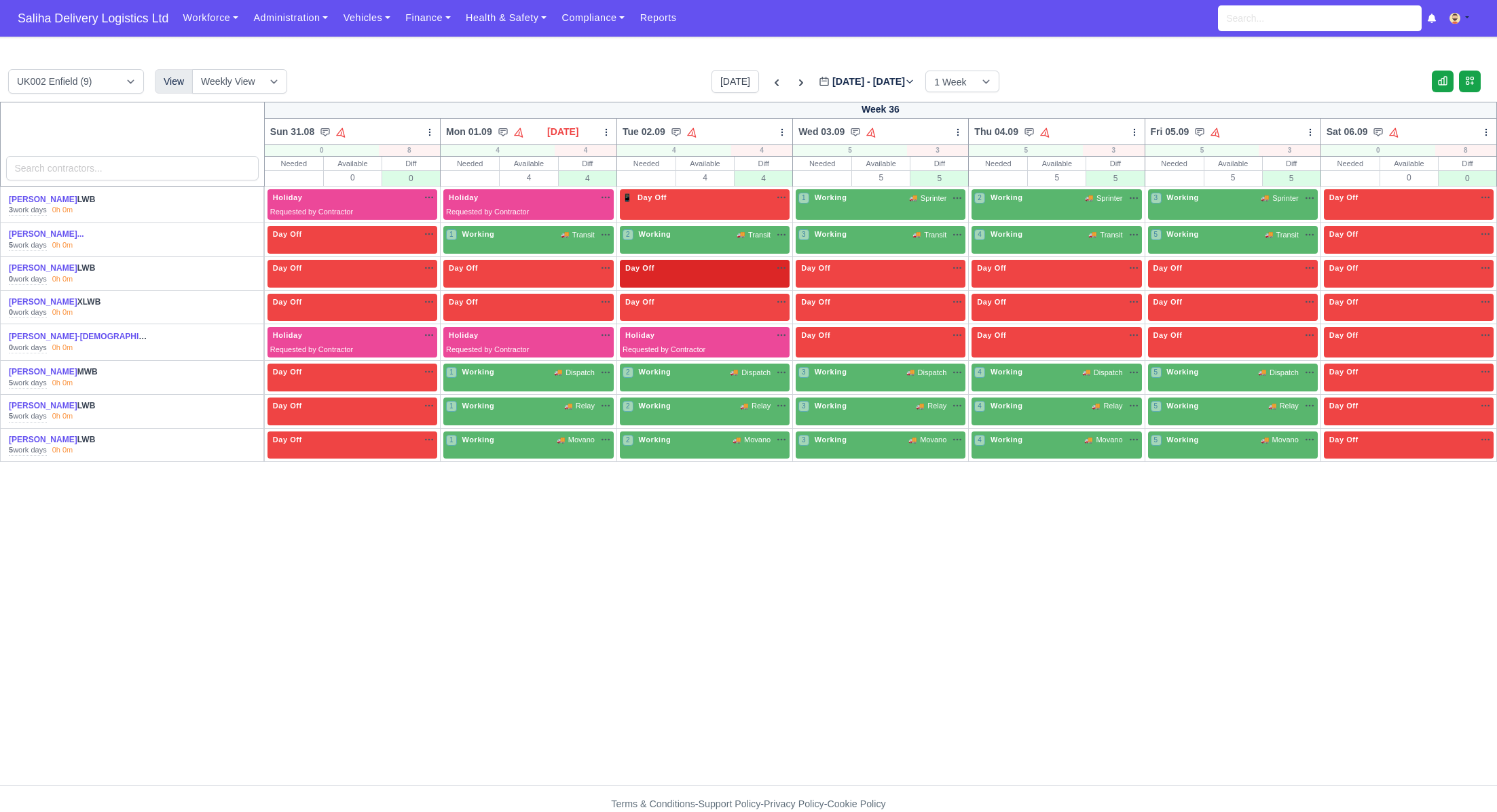
click at [688, 274] on div "Day Off Available" at bounding box center [704, 268] width 164 height 12
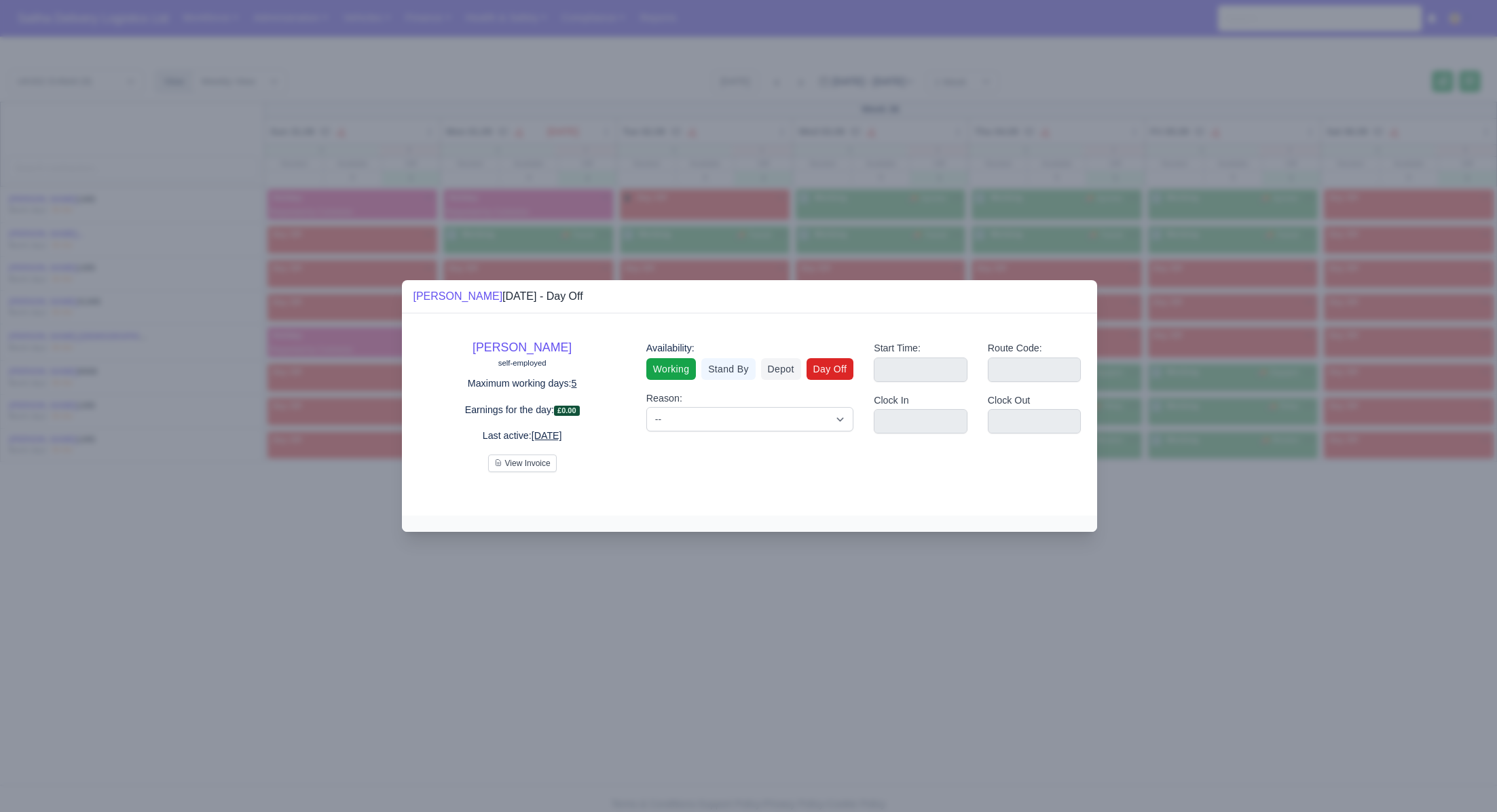
click at [668, 373] on link "Working" at bounding box center [671, 369] width 49 height 22
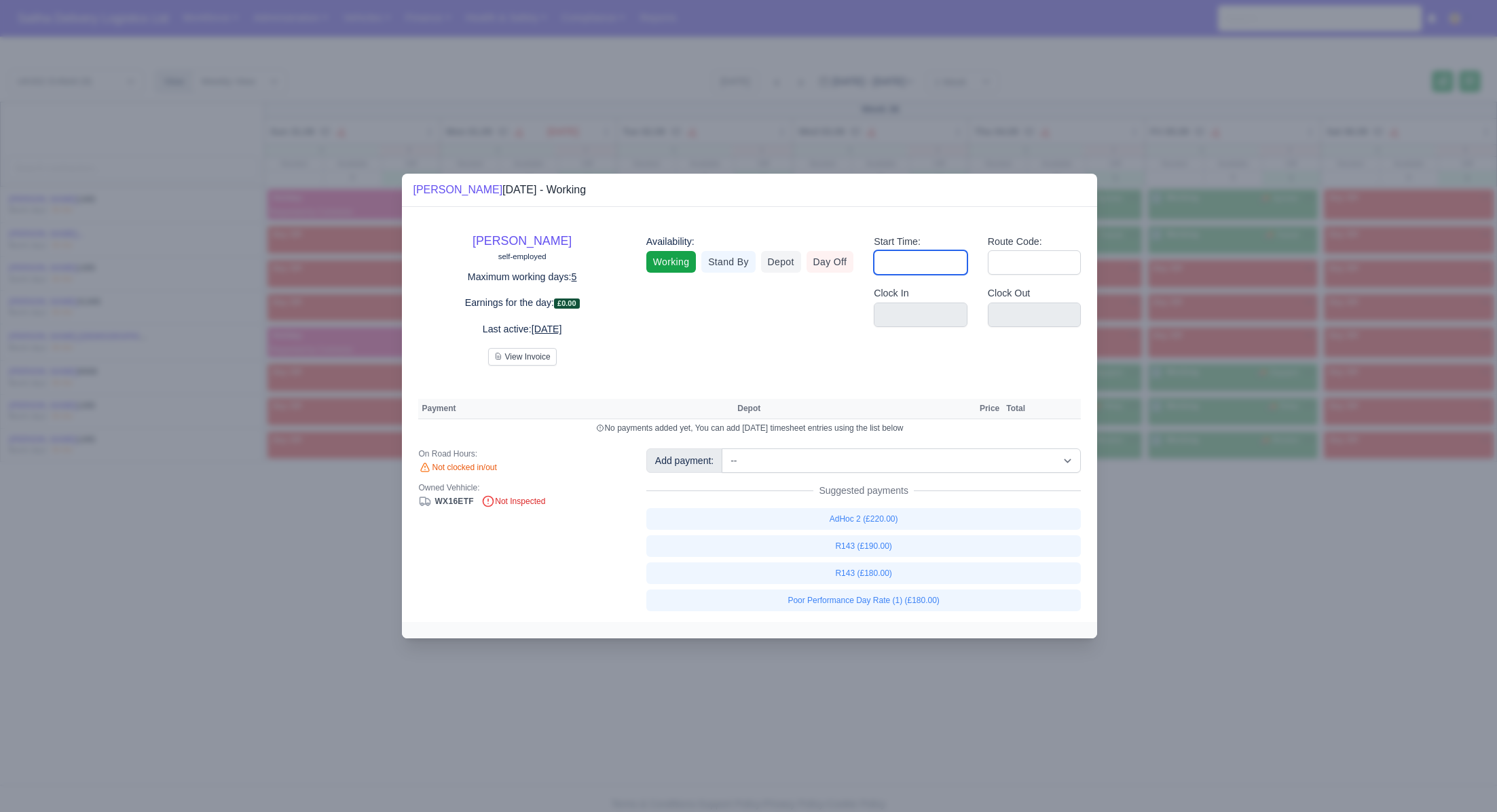
drag, startPoint x: 926, startPoint y: 265, endPoint x: 929, endPoint y: 273, distance: 8.5
click at [926, 265] on input "Start Time:" at bounding box center [920, 263] width 94 height 25
type input "06:30"
click at [1015, 256] on input "Route Code:" at bounding box center [1035, 263] width 94 height 25
type input "143"
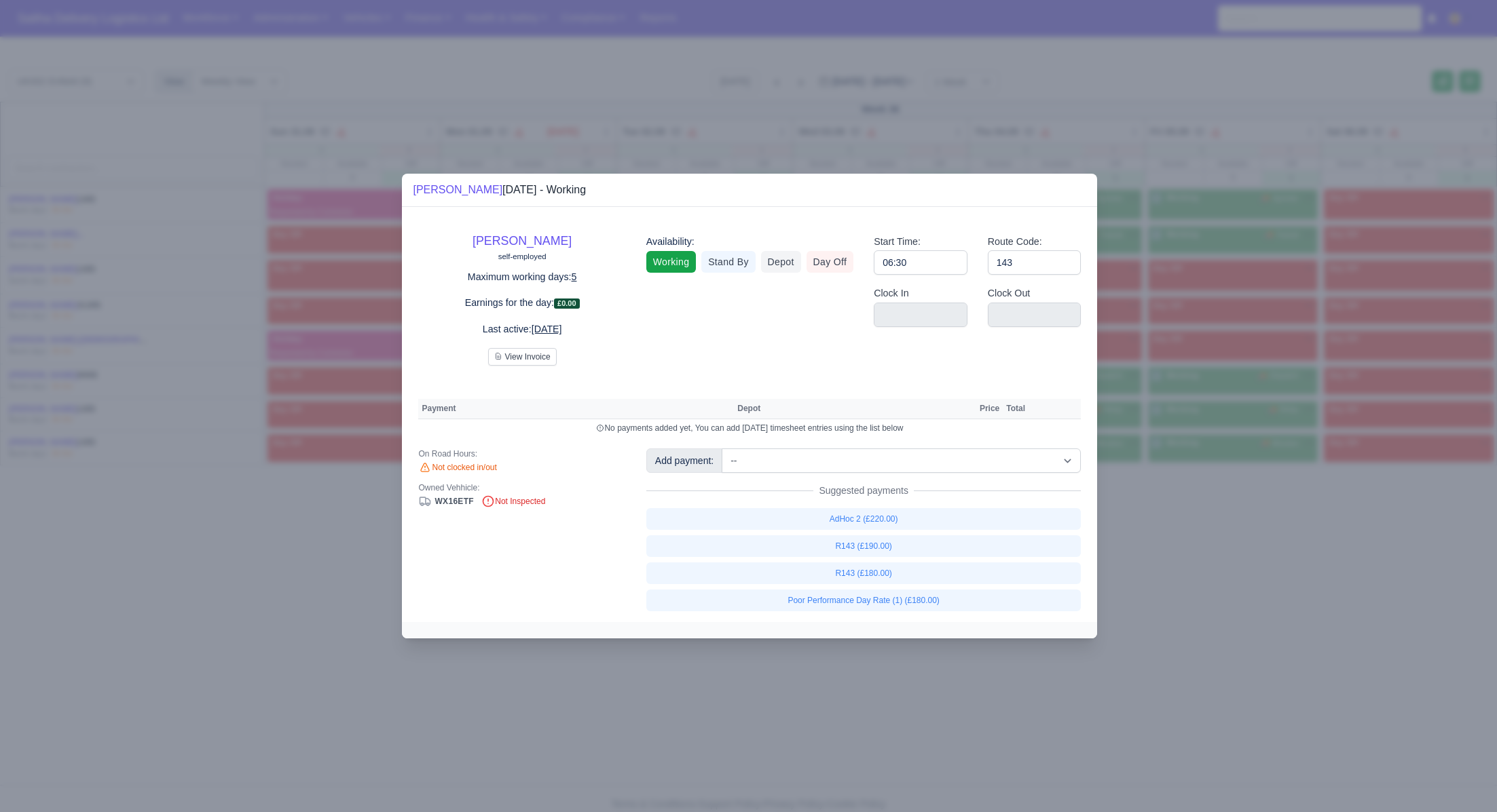
drag, startPoint x: 1201, startPoint y: 556, endPoint x: 1189, endPoint y: 535, distance: 24.2
click at [1201, 556] on div at bounding box center [748, 406] width 1497 height 812
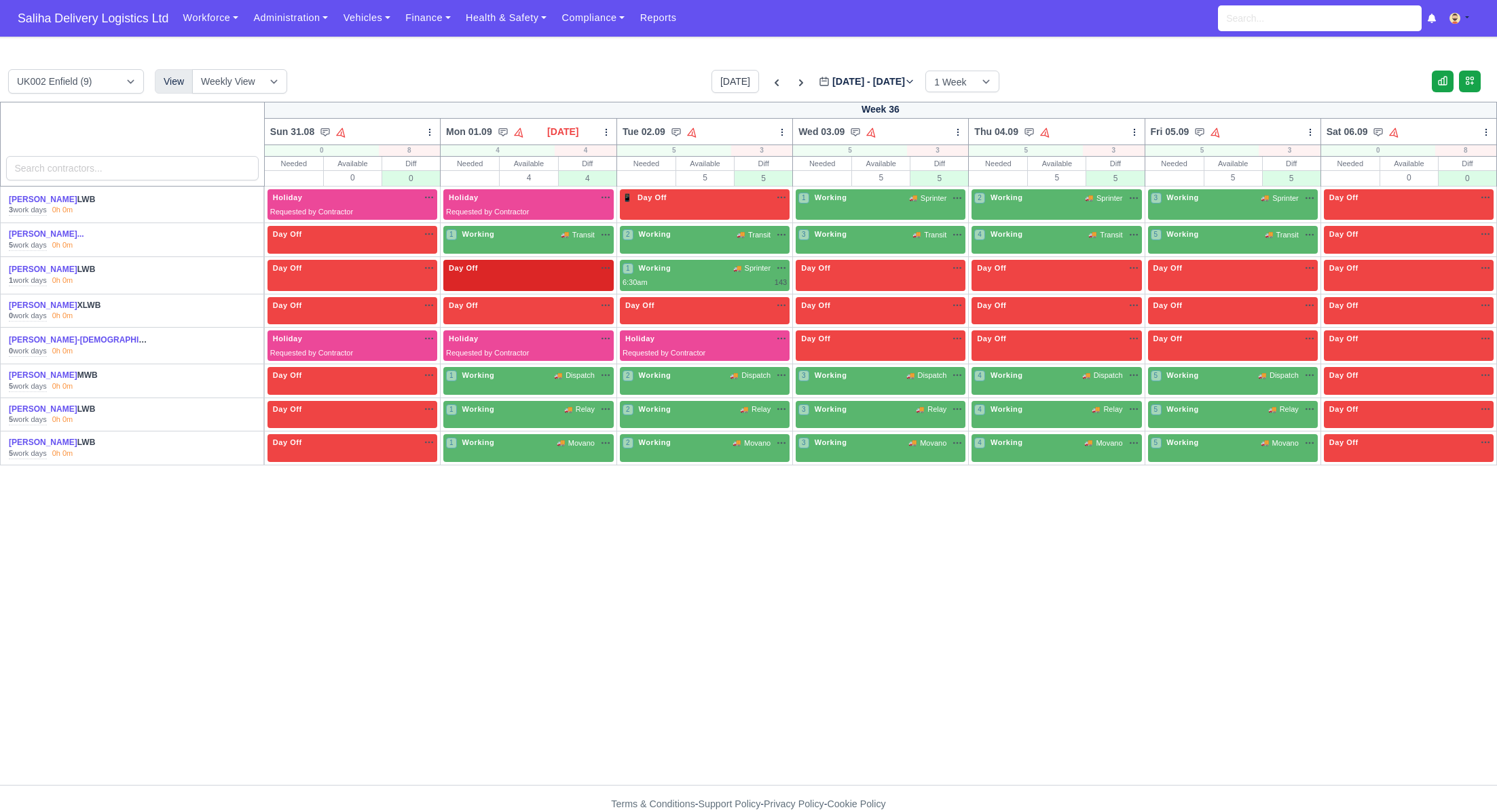
click at [565, 265] on div "Day Off Available" at bounding box center [528, 268] width 165 height 12
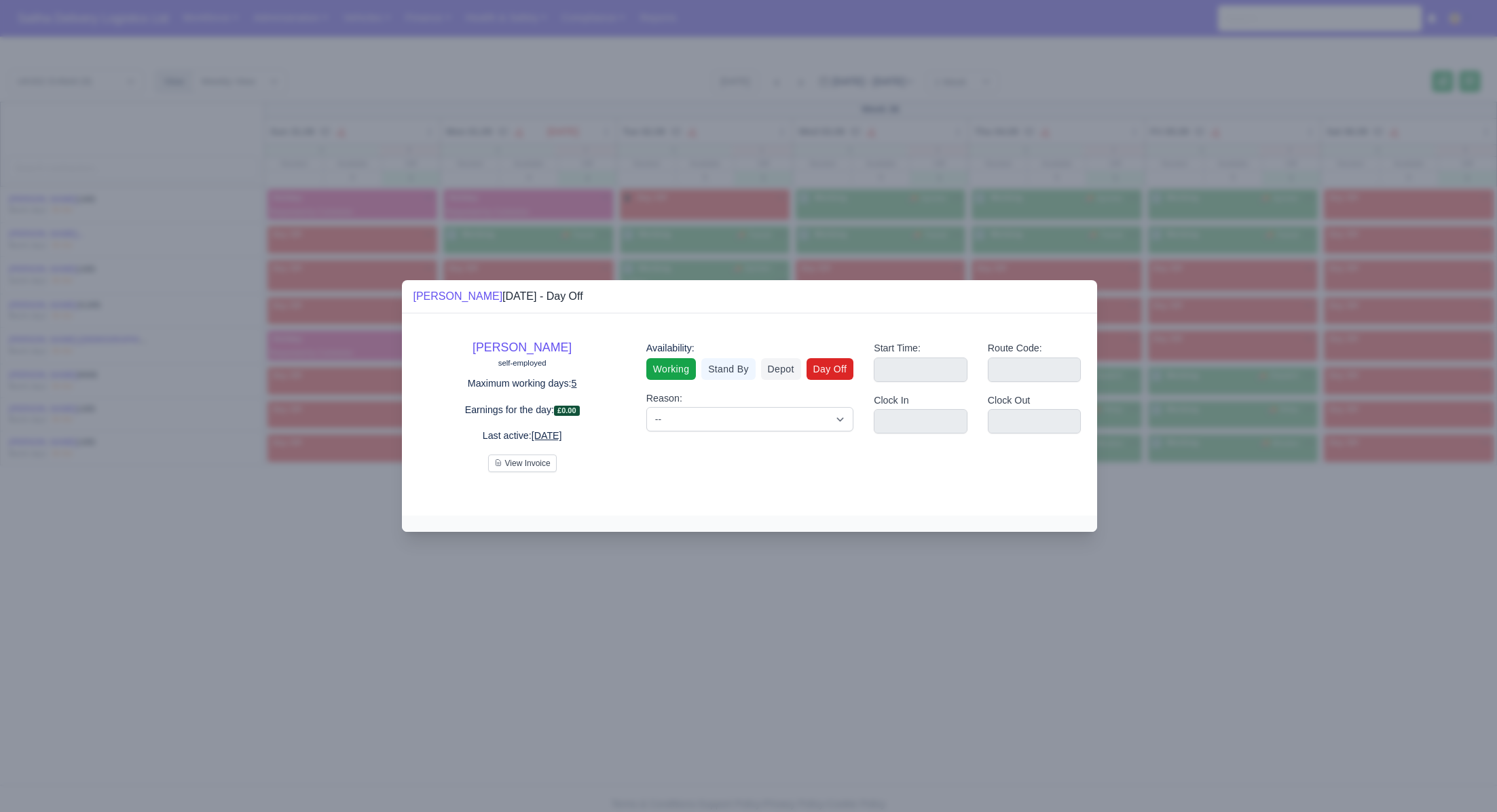
click at [659, 370] on link "Working" at bounding box center [671, 369] width 49 height 22
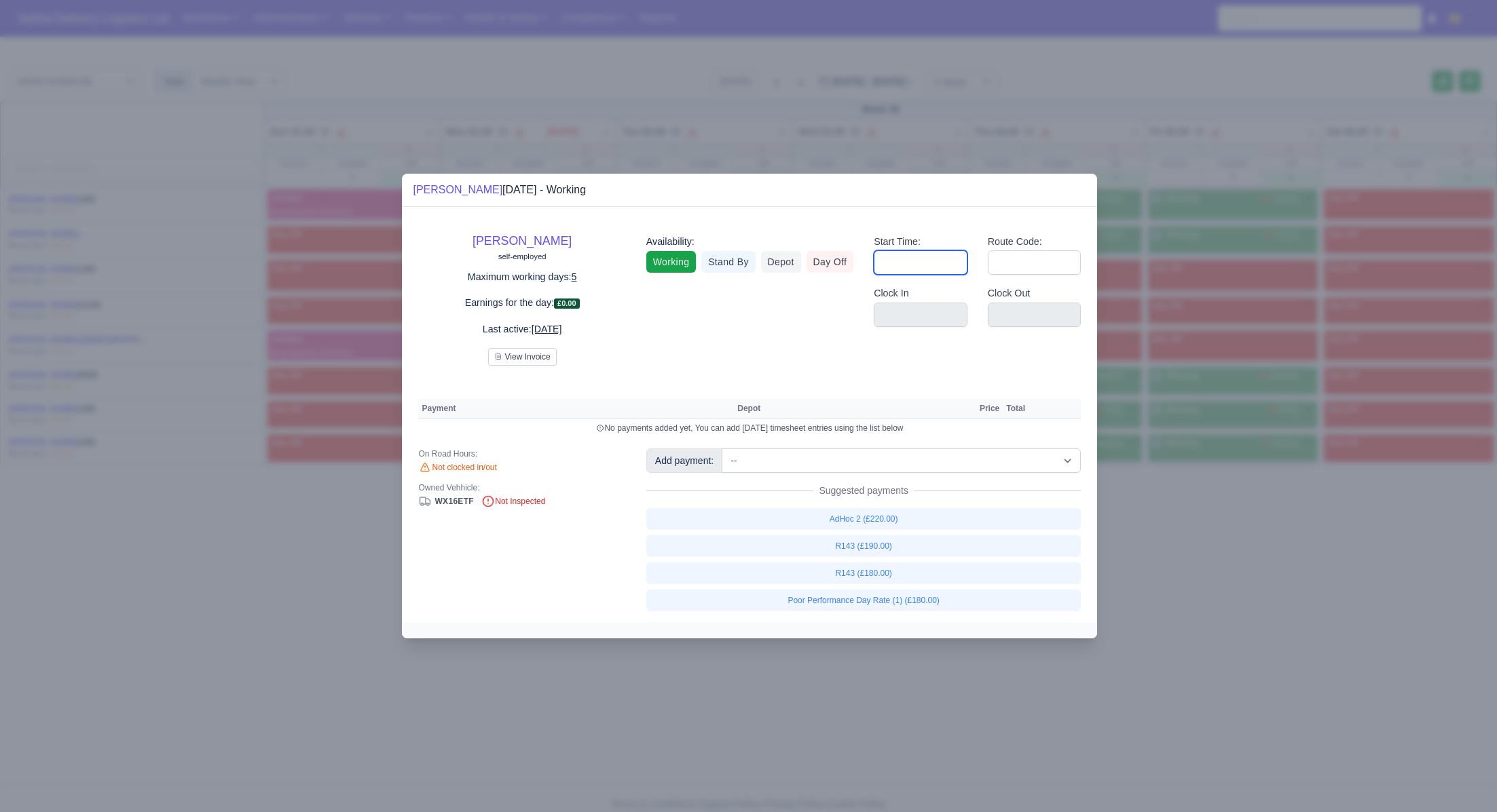
click at [907, 265] on input "Start Time:" at bounding box center [920, 263] width 94 height 25
type input "06:30"
click at [1028, 257] on input "Route Code:" at bounding box center [1035, 263] width 94 height 25
type input "143"
click at [1164, 516] on div at bounding box center [748, 406] width 1497 height 812
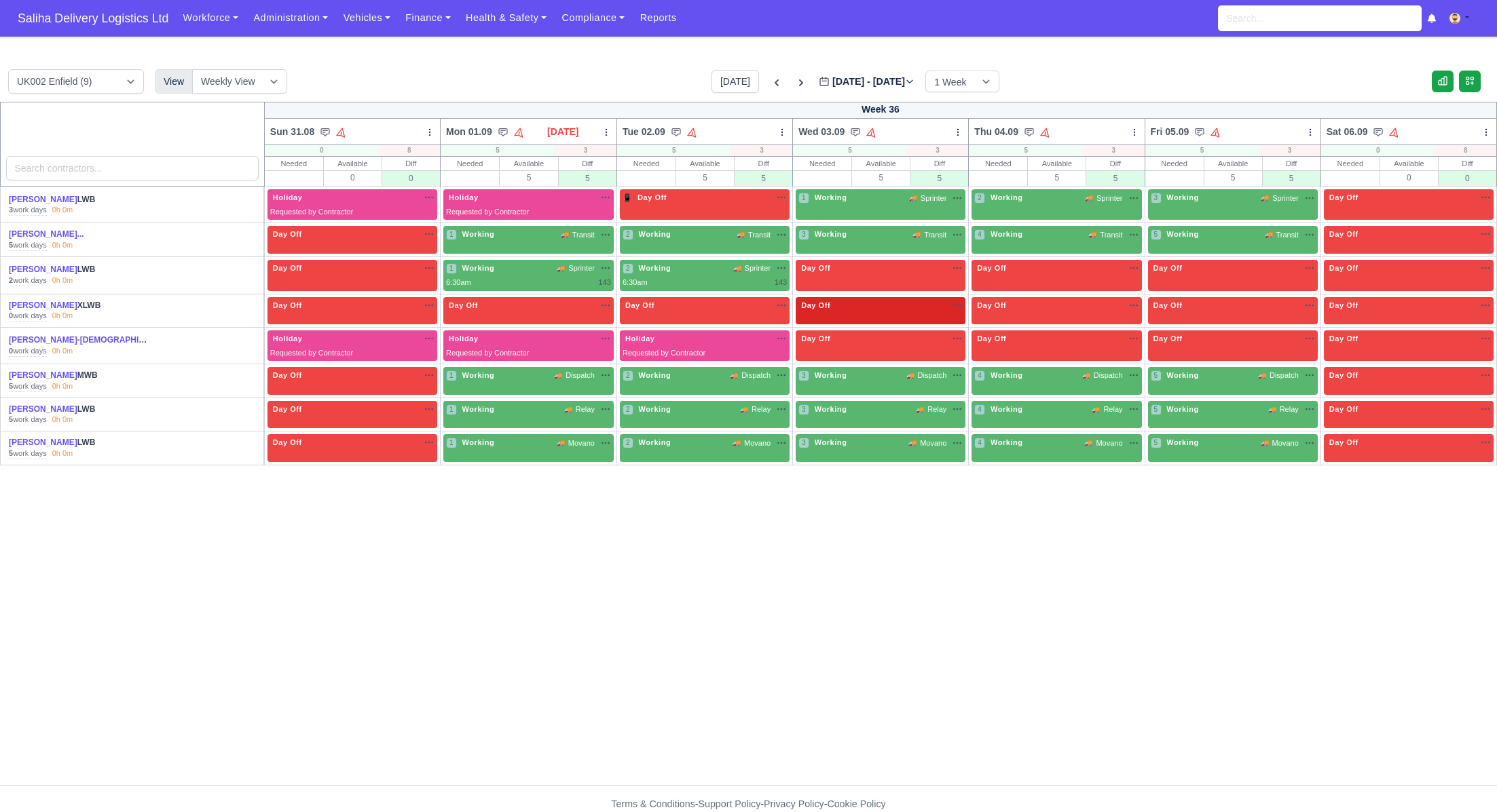
click at [890, 311] on div "Day Off Available" at bounding box center [880, 311] width 169 height 28
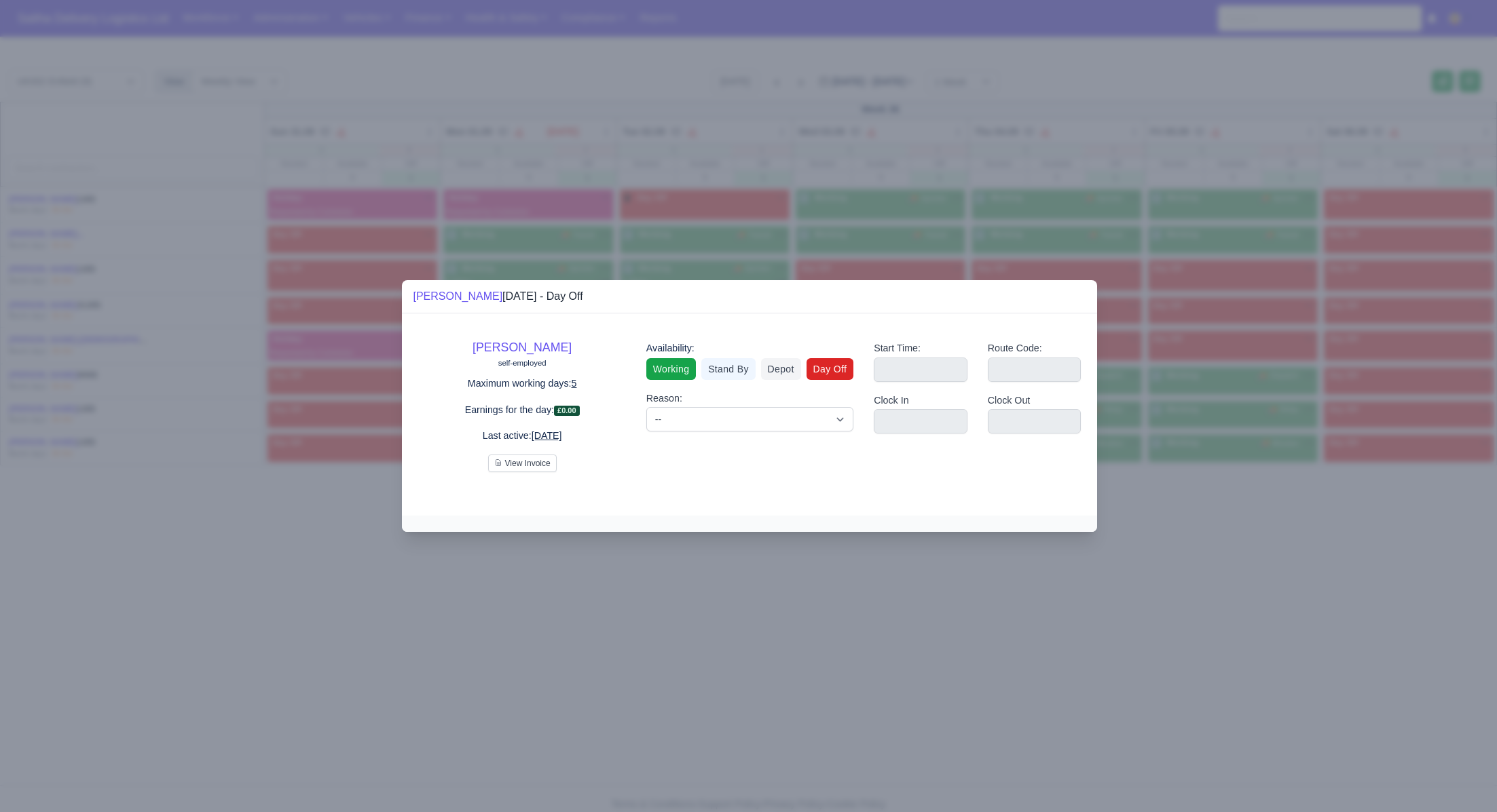
click at [676, 370] on link "Working" at bounding box center [671, 369] width 49 height 22
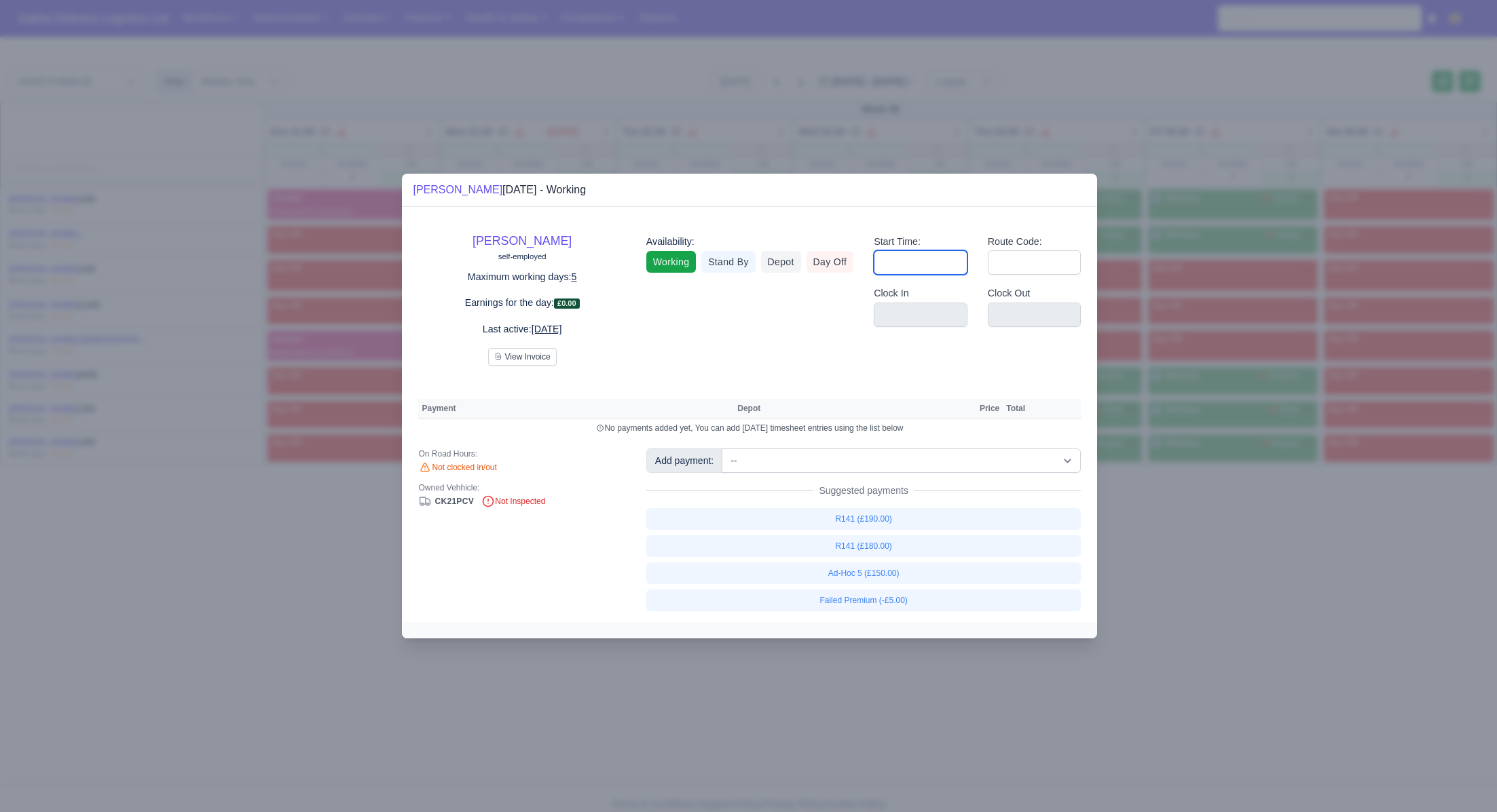
click at [941, 270] on input "Start Time:" at bounding box center [920, 263] width 94 height 25
type input "06:30"
click at [1033, 264] on input "Route Code:" at bounding box center [1035, 263] width 94 height 25
type input "141"
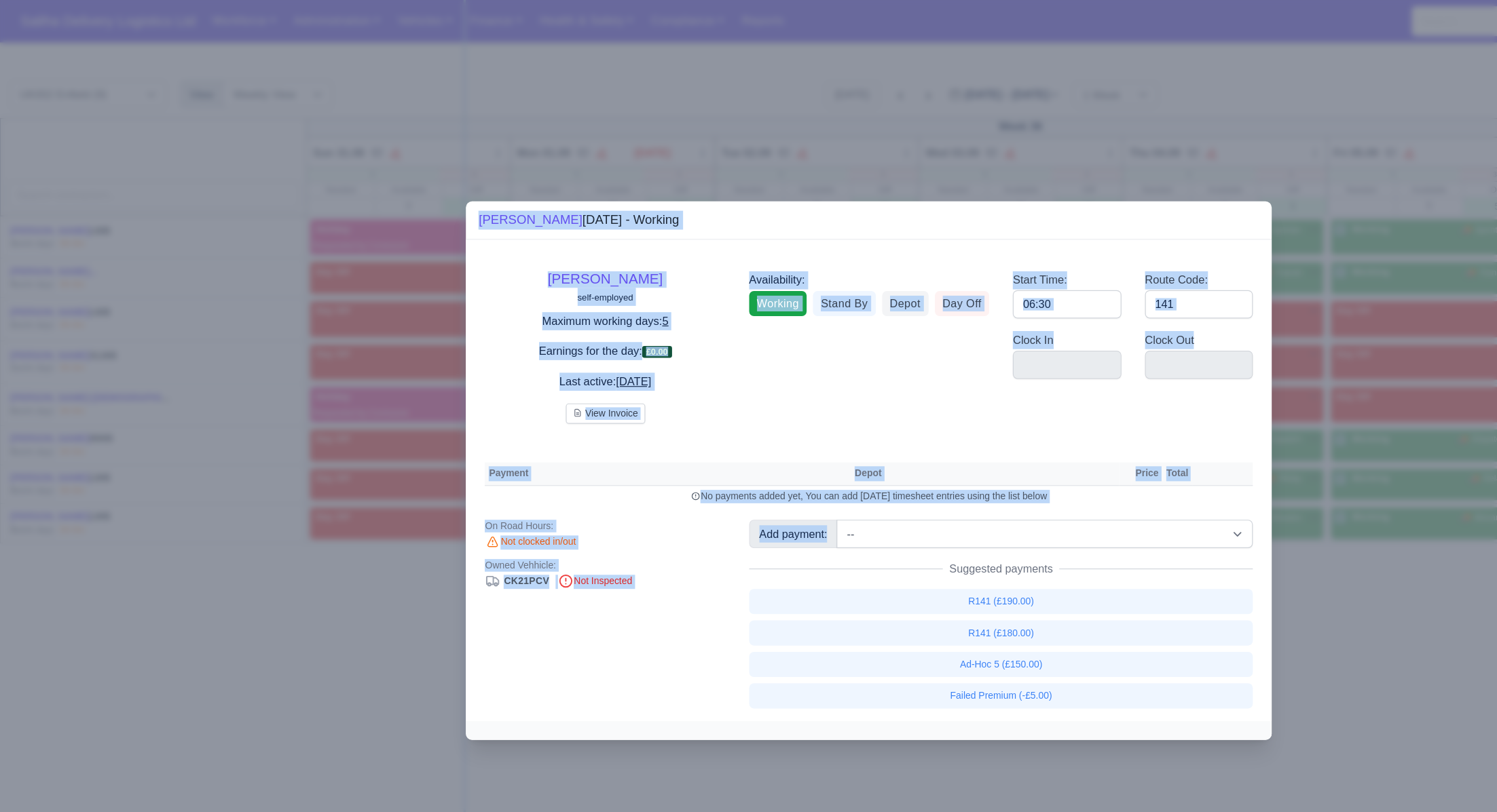
click at [975, 446] on div "​ Conrad Nuwuseb Sep 3, 2025 - Working Conrad Nuwuseb self-employed Maximum wor…" at bounding box center [748, 406] width 1497 height 812
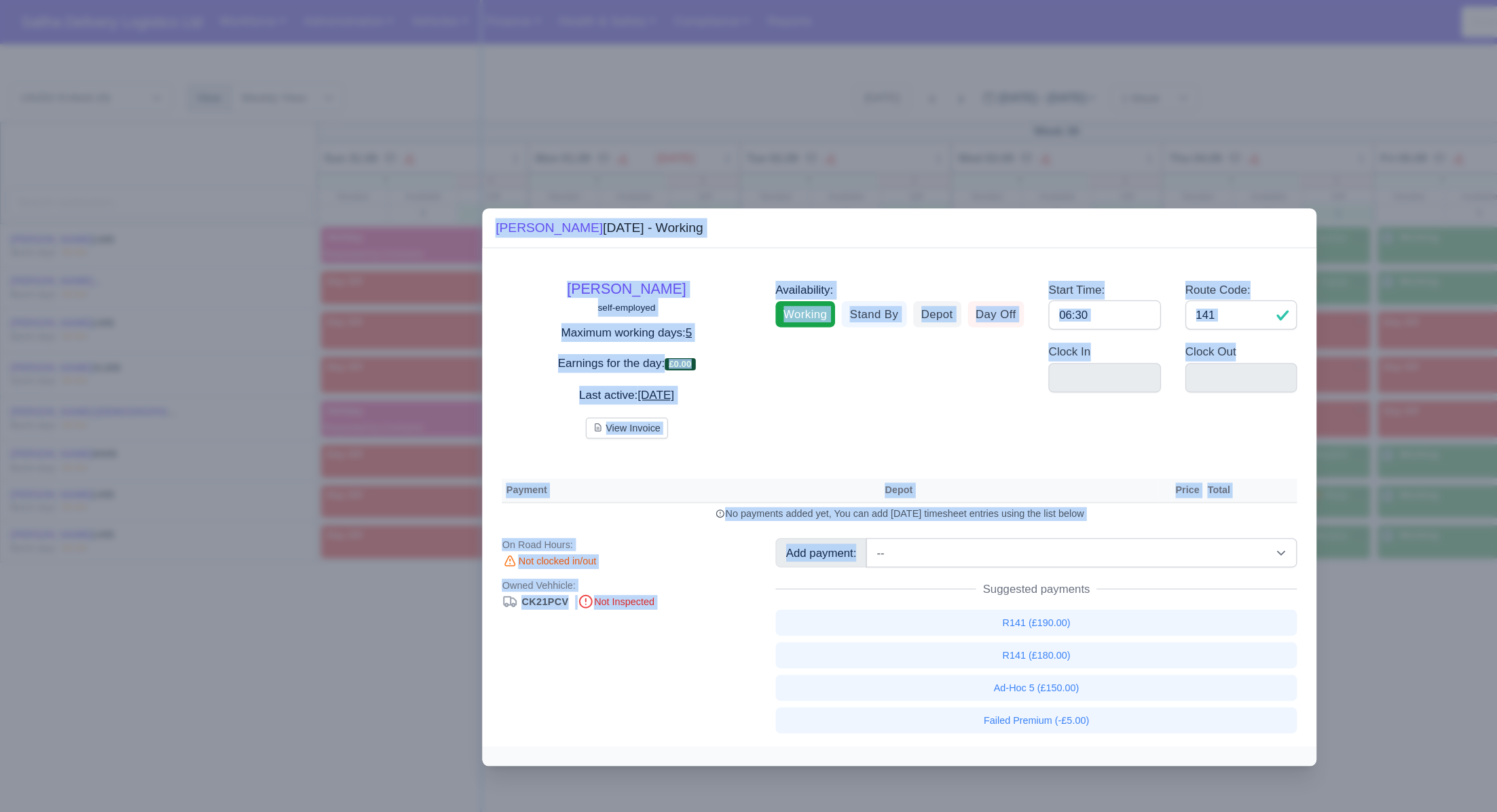
click at [1165, 577] on div at bounding box center [748, 406] width 1497 height 812
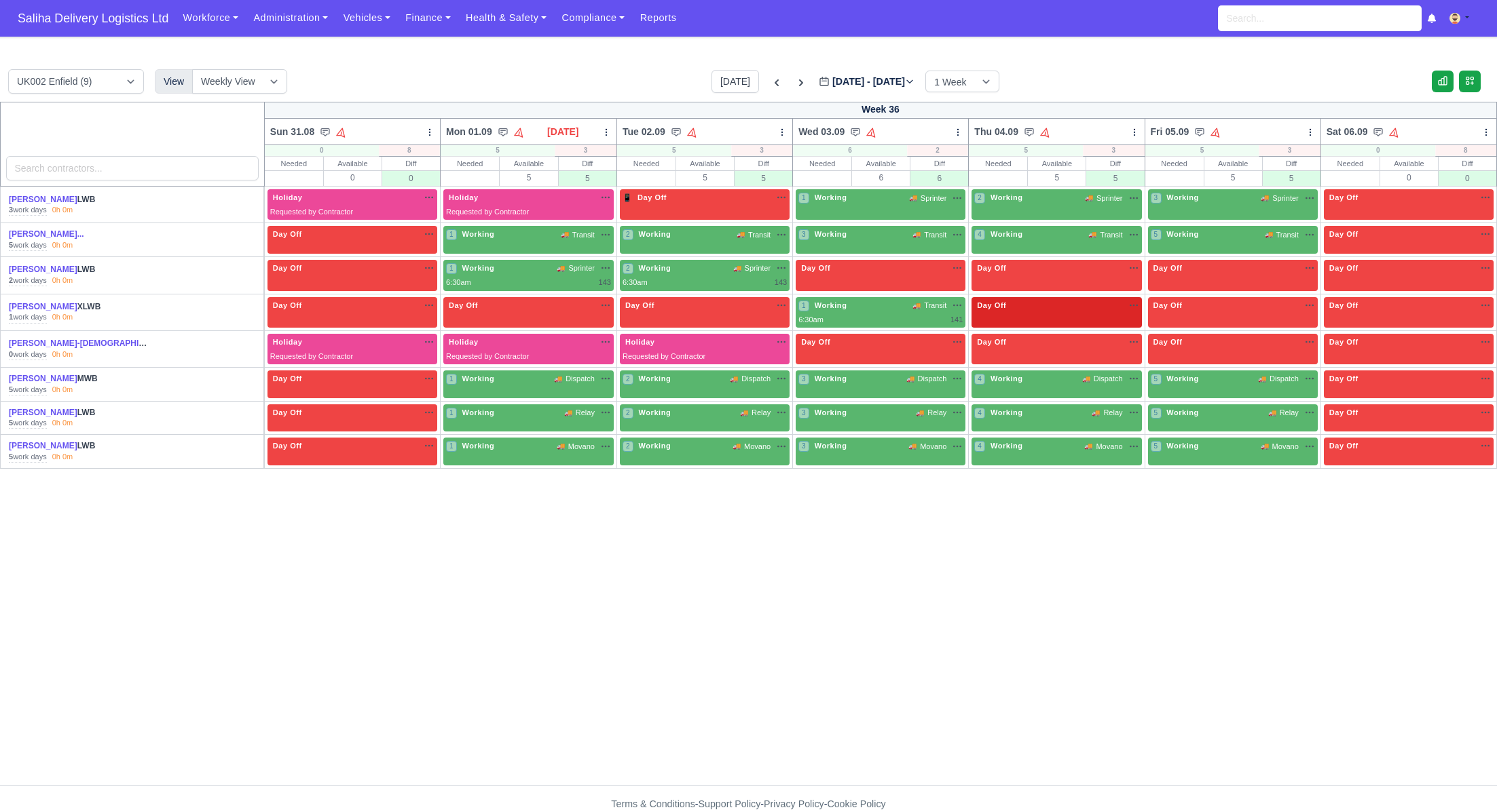
click at [1039, 314] on div "Day Off Available" at bounding box center [1056, 313] width 169 height 32
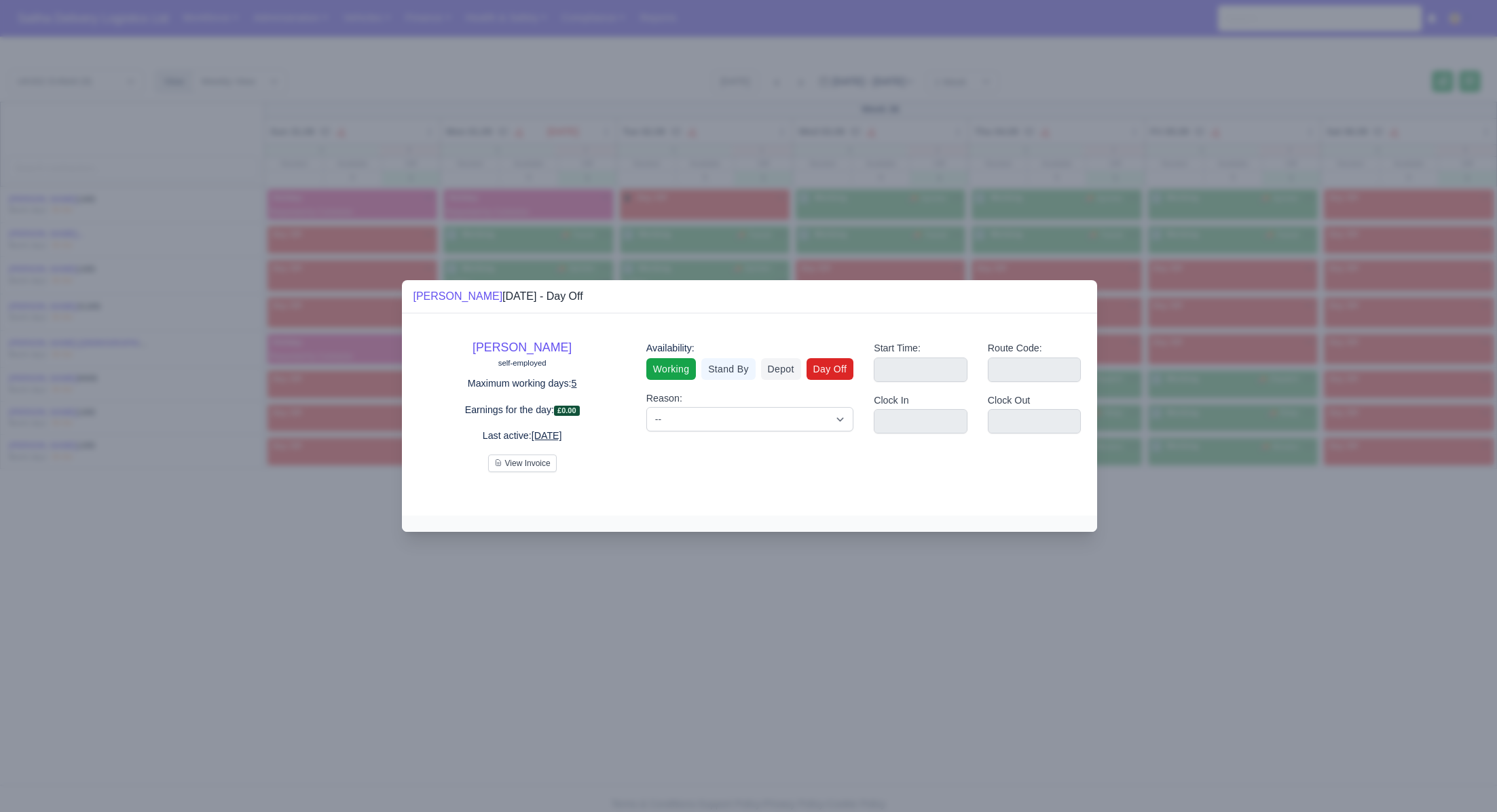
click at [683, 368] on link "Working" at bounding box center [671, 369] width 49 height 22
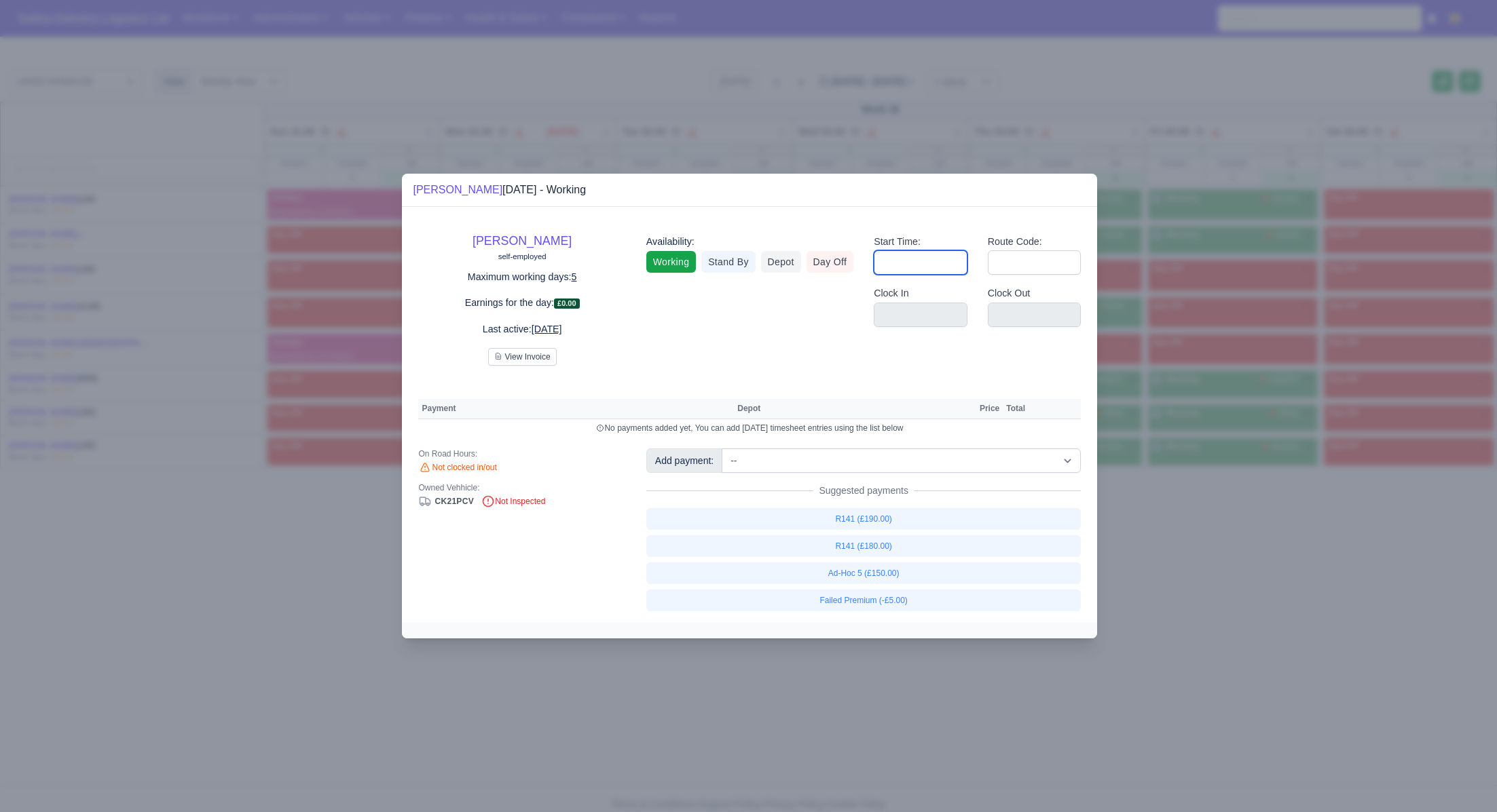
click at [886, 261] on input "Start Time:" at bounding box center [920, 263] width 94 height 25
type input "06:30"
click at [998, 270] on input "Route Code:" at bounding box center [1035, 263] width 94 height 25
type input "143"
drag, startPoint x: 1304, startPoint y: 617, endPoint x: 1264, endPoint y: 577, distance: 56.6
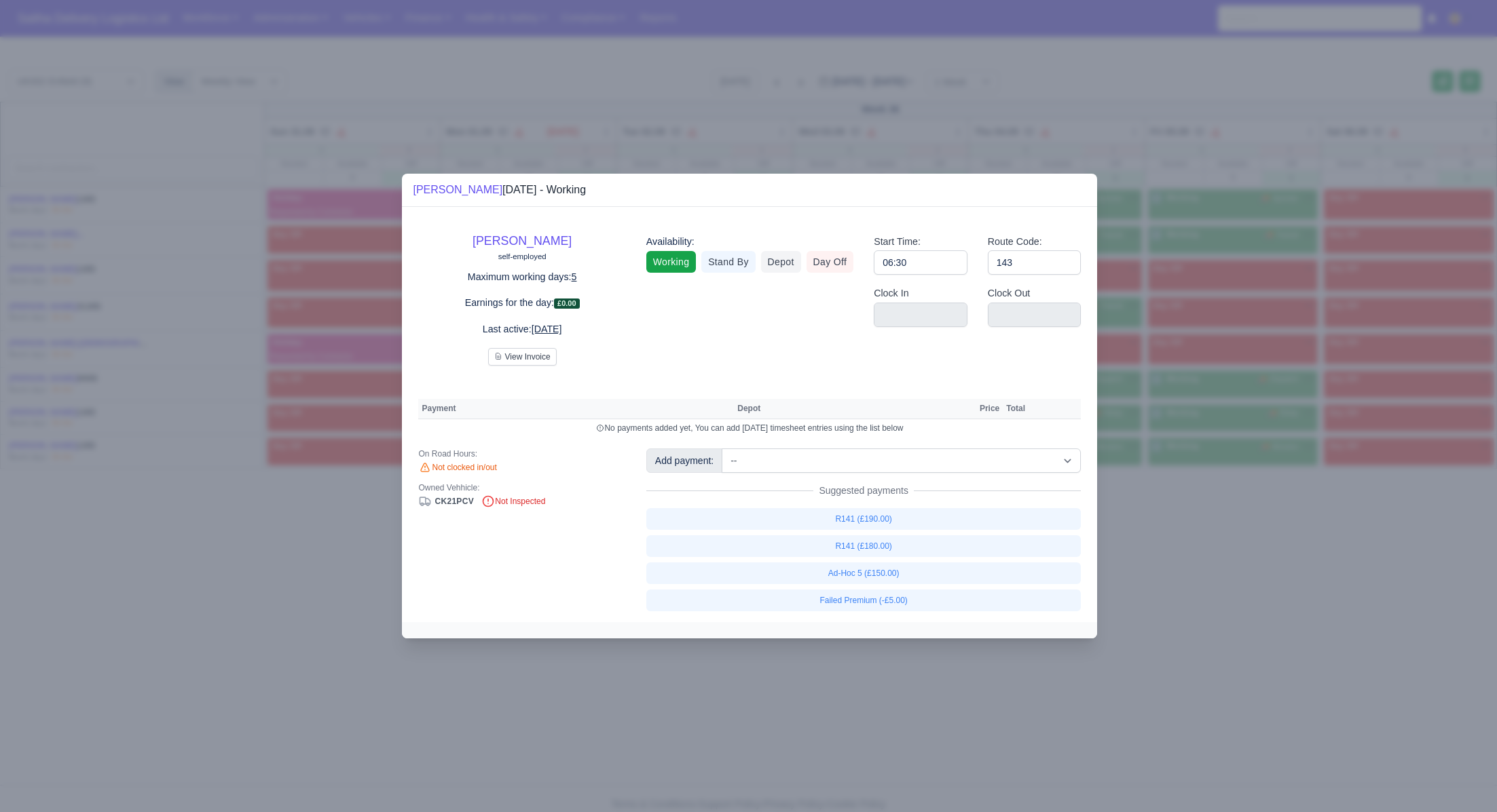
click at [1303, 616] on div at bounding box center [748, 406] width 1497 height 812
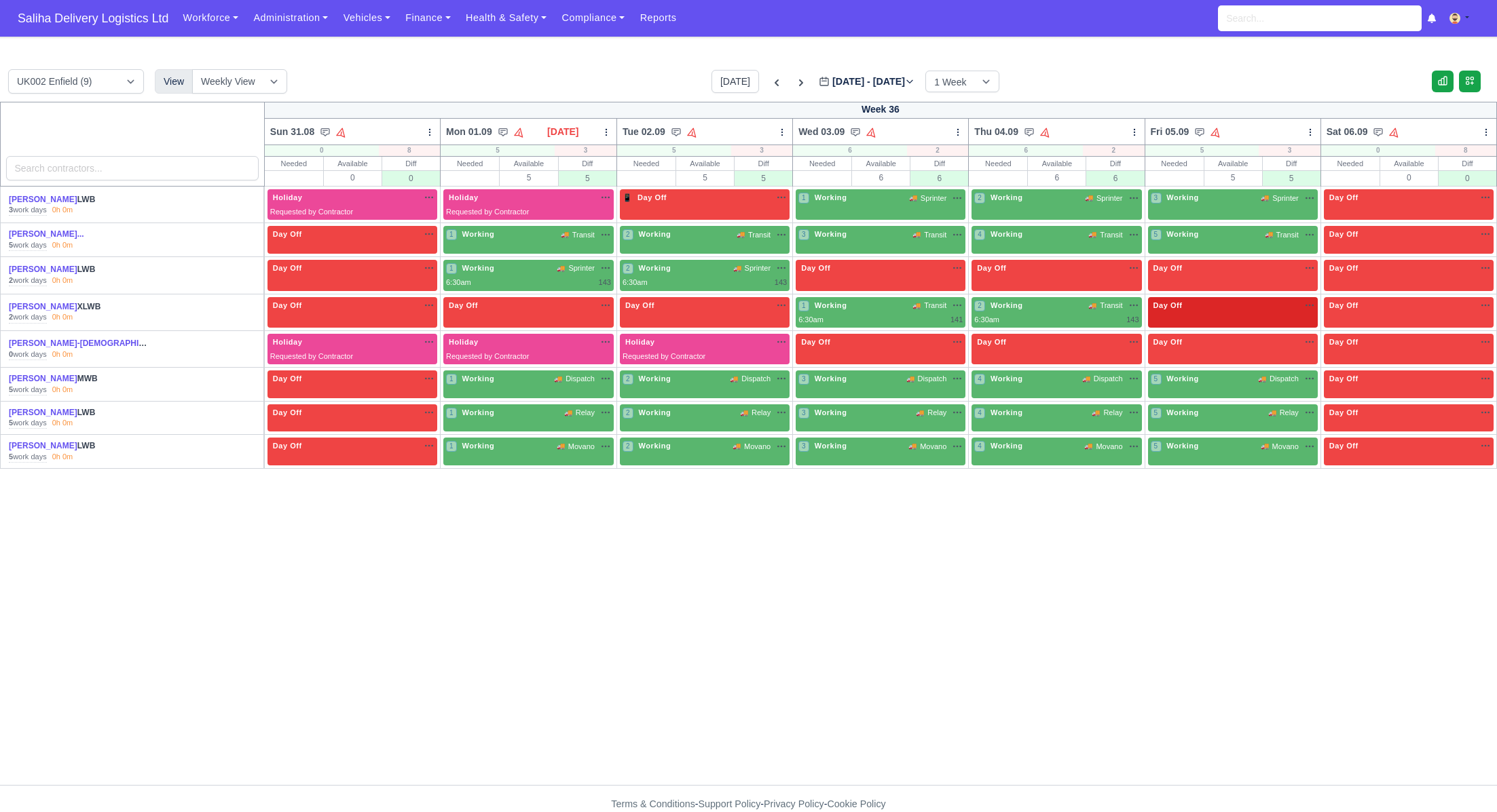
click at [1188, 315] on div "Day Off Available" at bounding box center [1232, 313] width 169 height 32
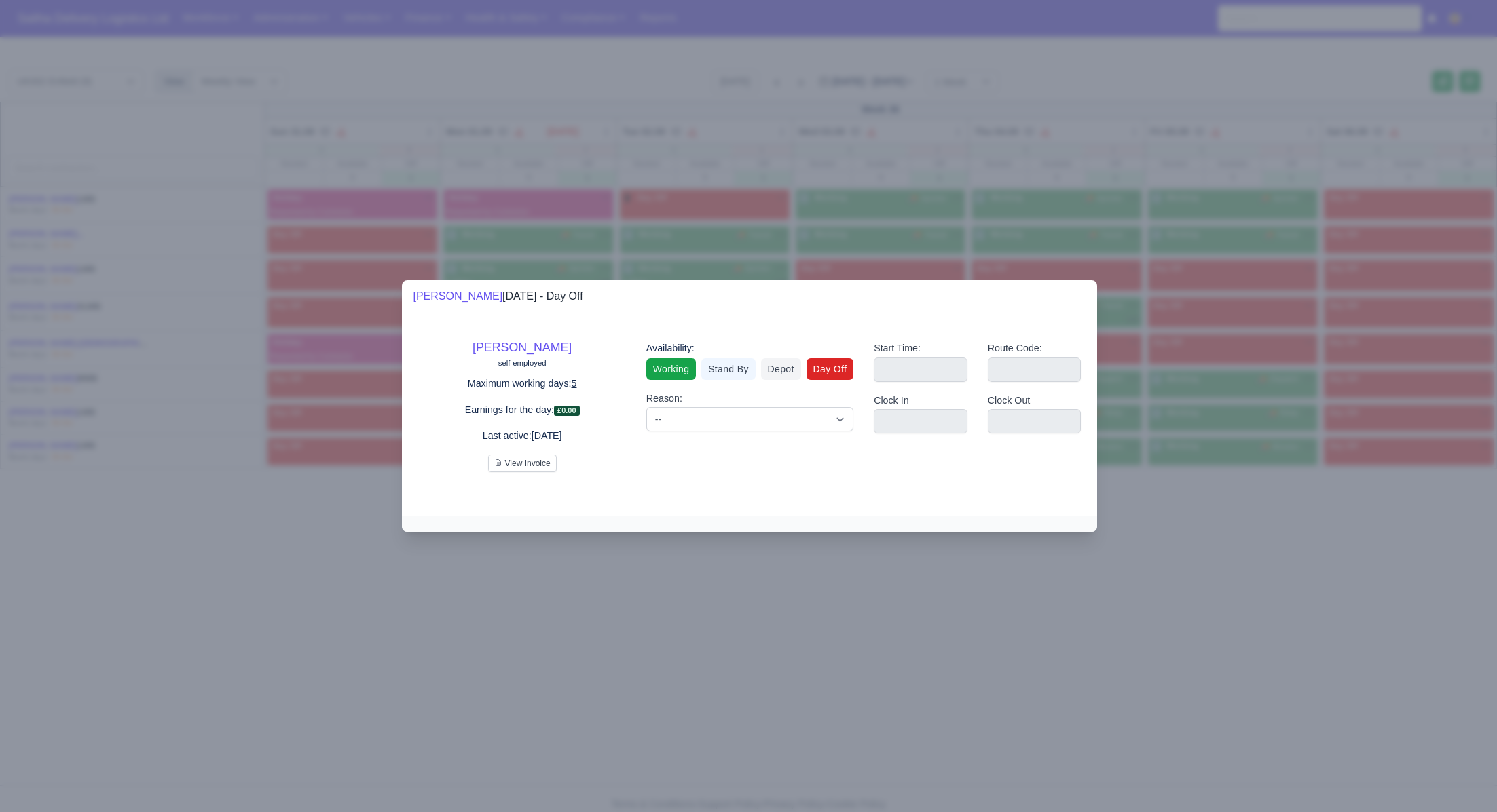
click at [672, 370] on link "Working" at bounding box center [671, 369] width 49 height 22
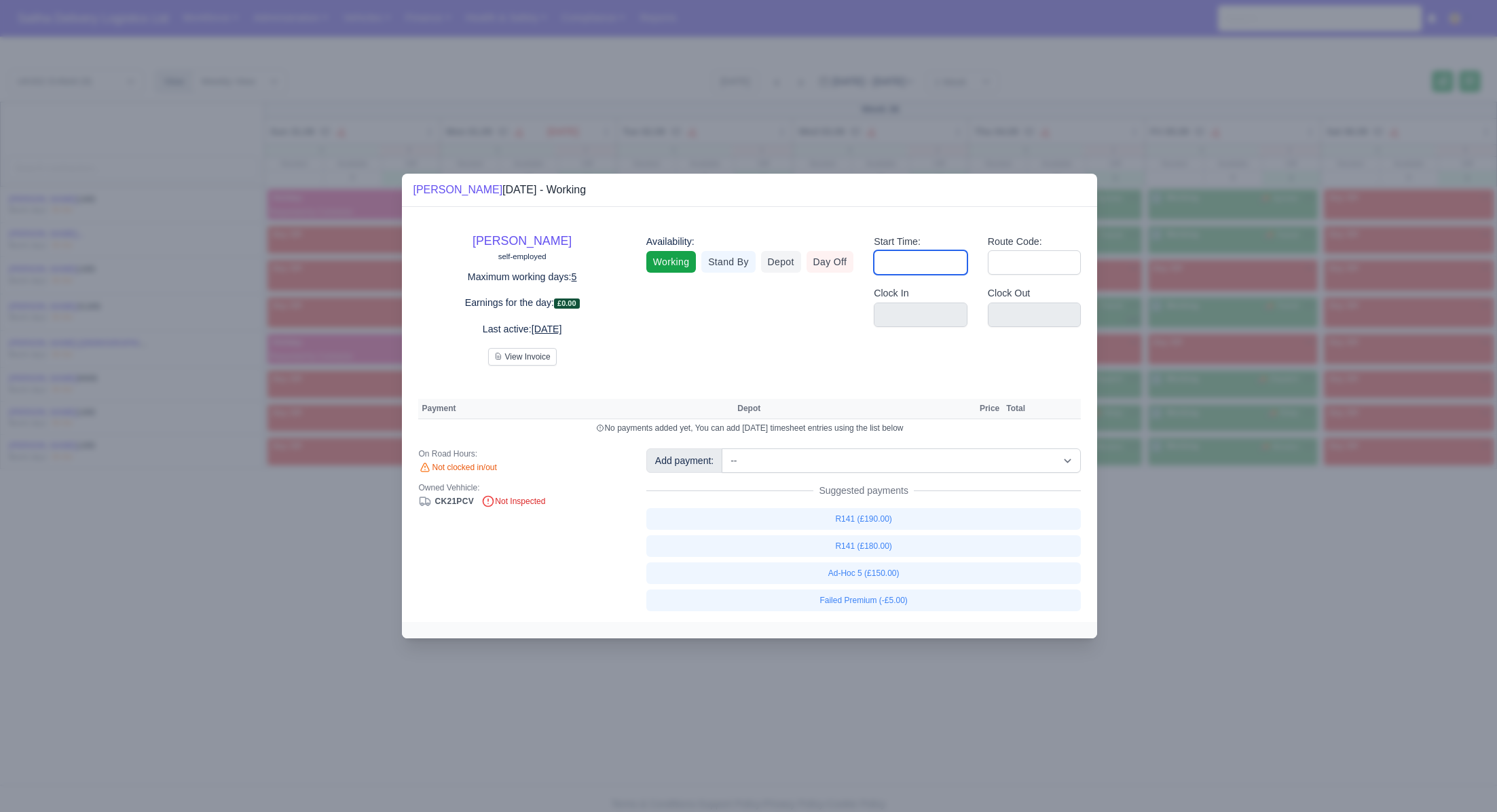
click at [918, 266] on input "Start Time:" at bounding box center [920, 263] width 94 height 25
type input "06:30"
click at [1008, 261] on input "Route Code:" at bounding box center [1035, 263] width 94 height 25
type input "143"
click at [1216, 664] on div at bounding box center [748, 406] width 1497 height 812
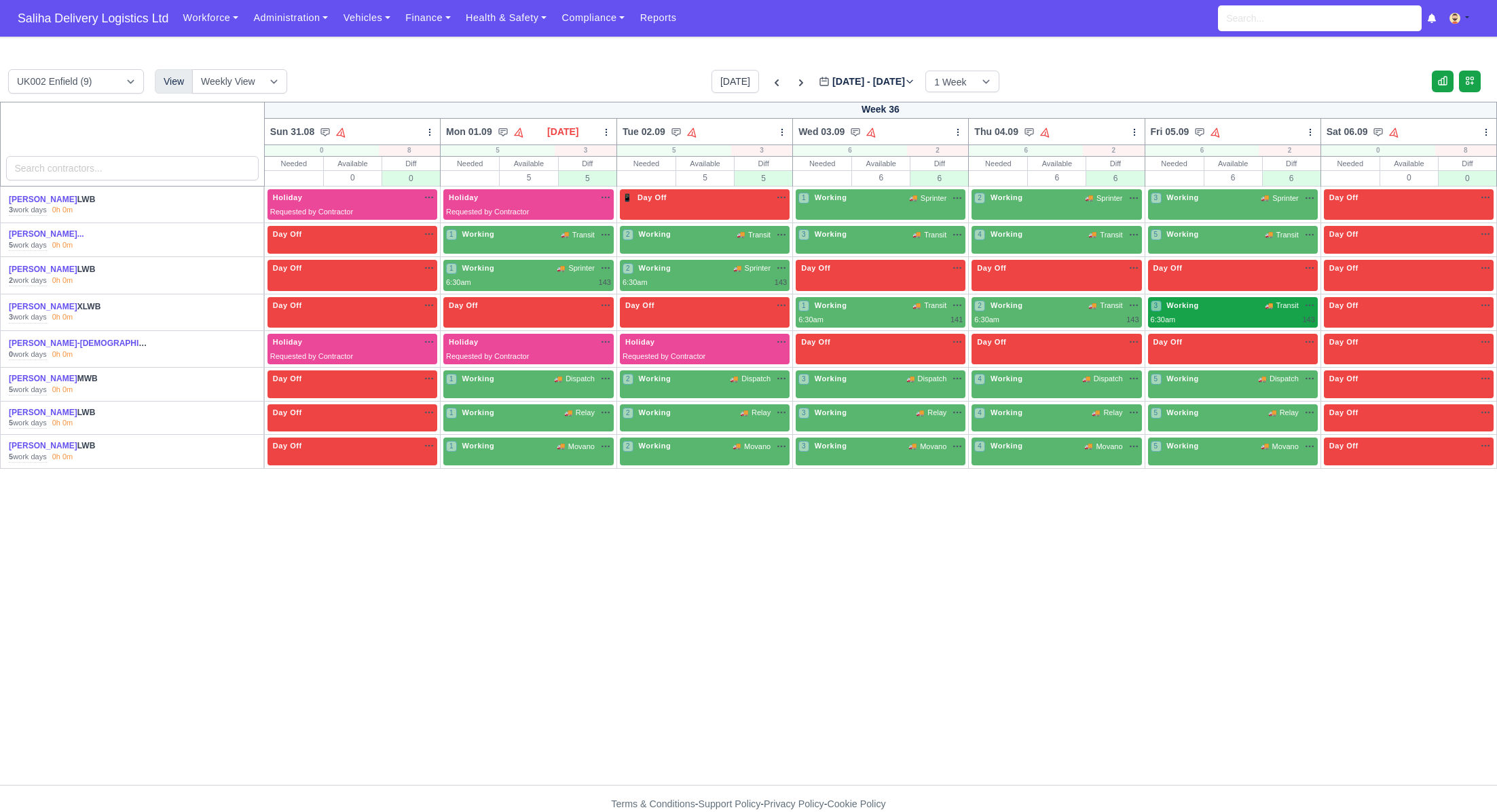
click at [1225, 324] on div "3 Working 🚚 Transit" at bounding box center [1232, 313] width 169 height 32
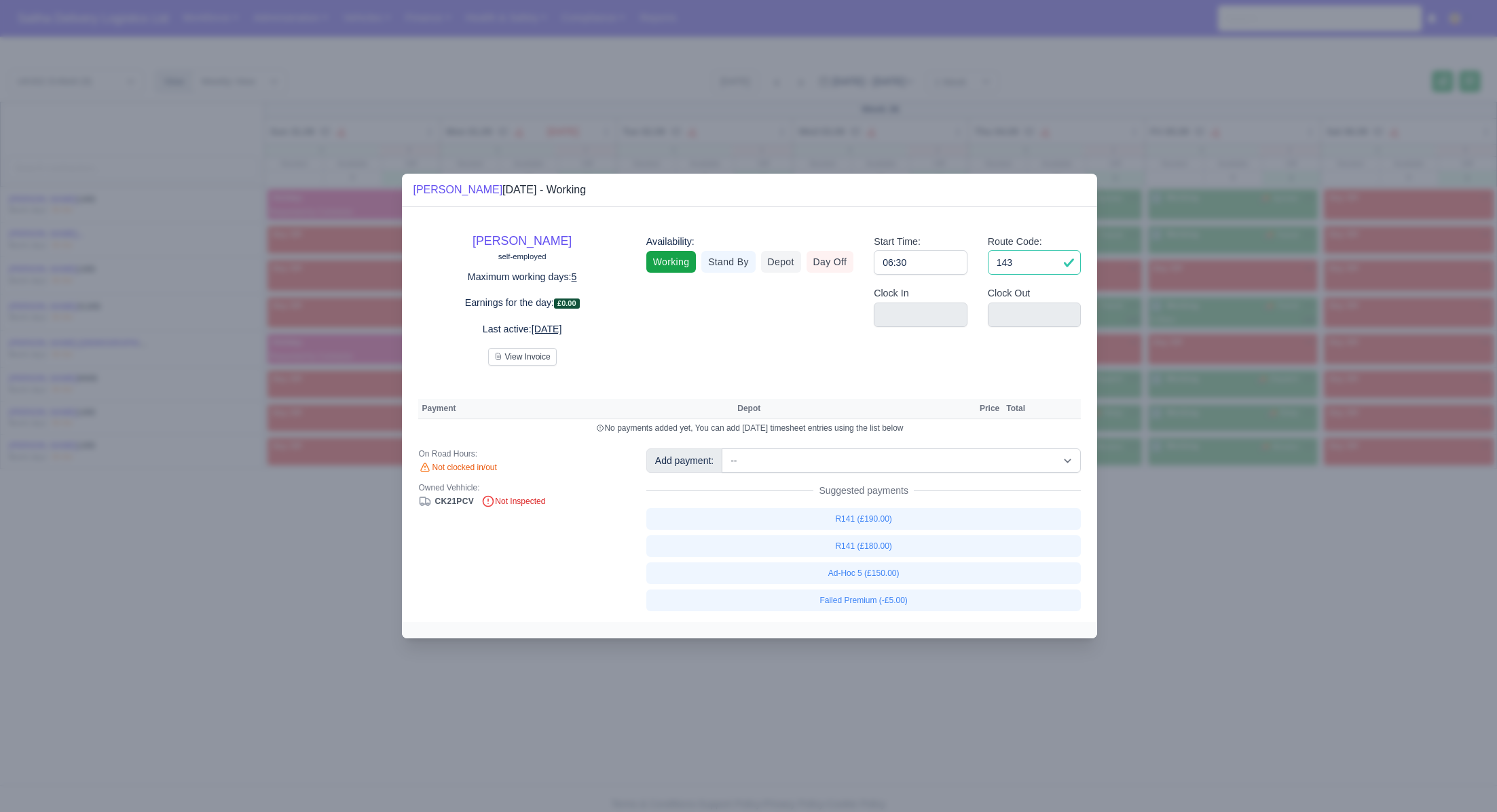
click at [1021, 271] on input "143" at bounding box center [1035, 263] width 94 height 25
type input "141"
click at [1187, 525] on div at bounding box center [748, 406] width 1497 height 812
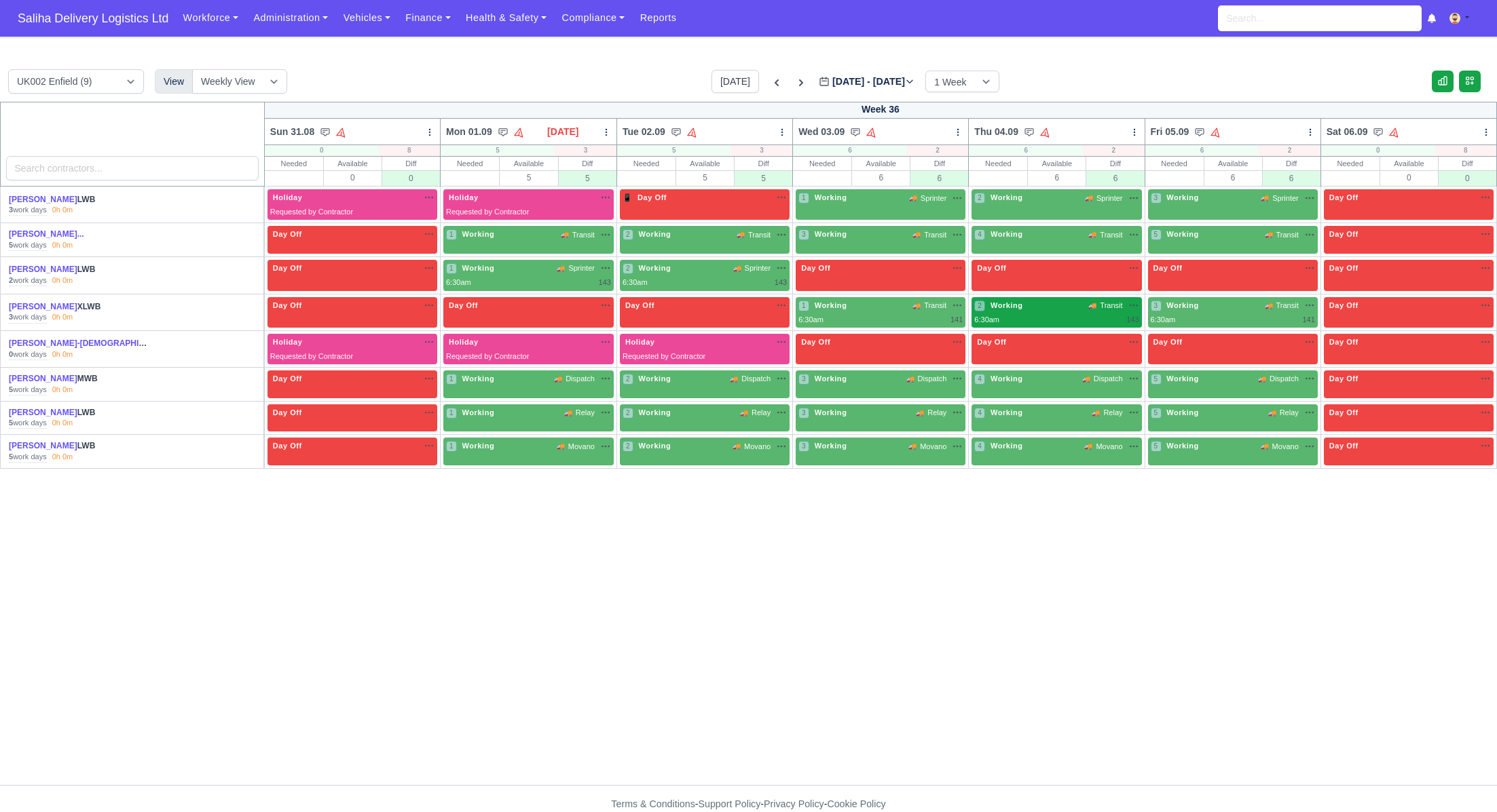
click at [1072, 314] on div "6:30am 143" at bounding box center [1056, 320] width 164 height 12
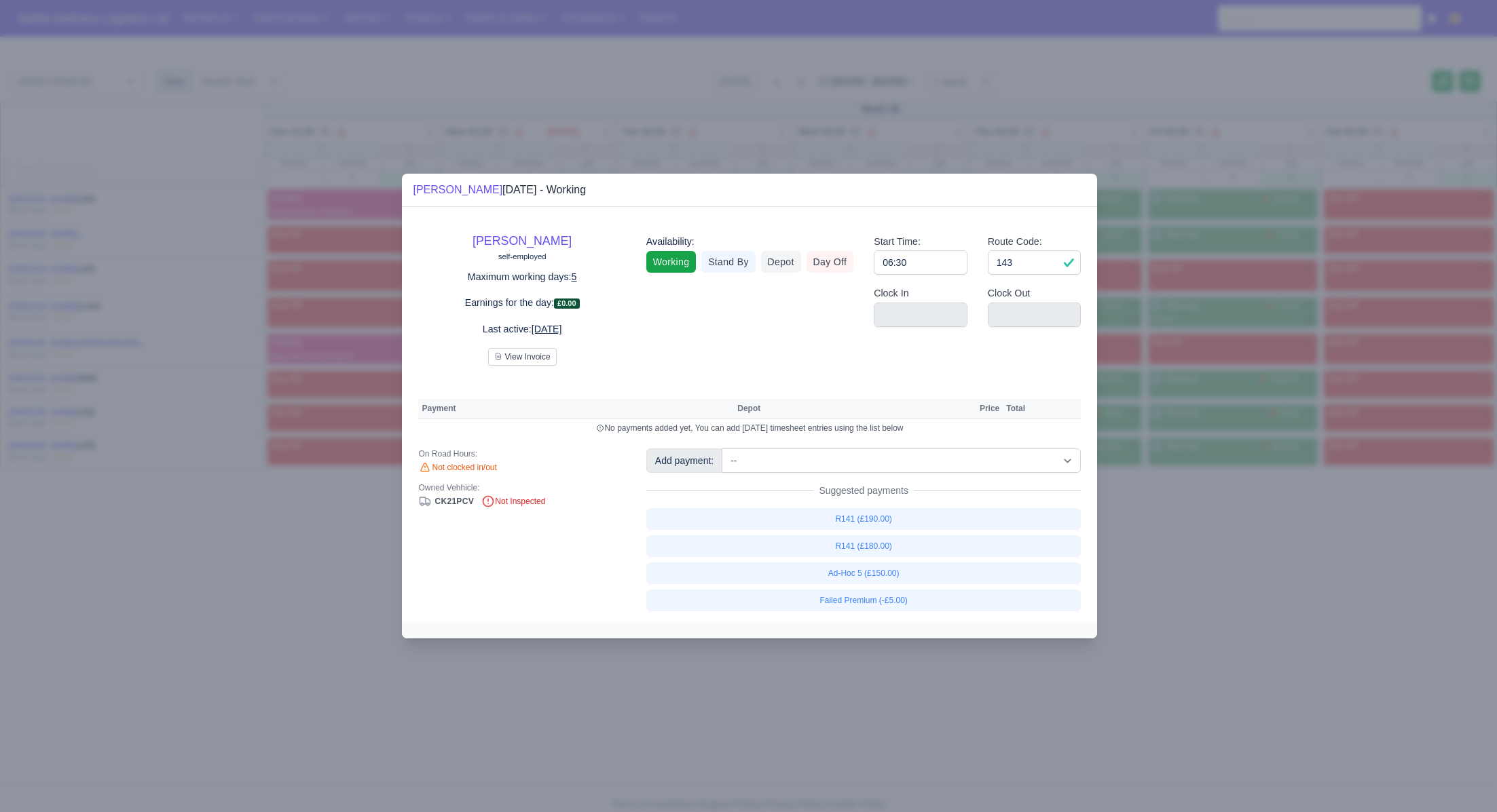
click at [1061, 276] on div "Route Code: 143" at bounding box center [1035, 260] width 114 height 52
click at [1059, 266] on input "143" at bounding box center [1035, 263] width 94 height 25
type input "141"
click at [1148, 477] on div at bounding box center [748, 406] width 1497 height 812
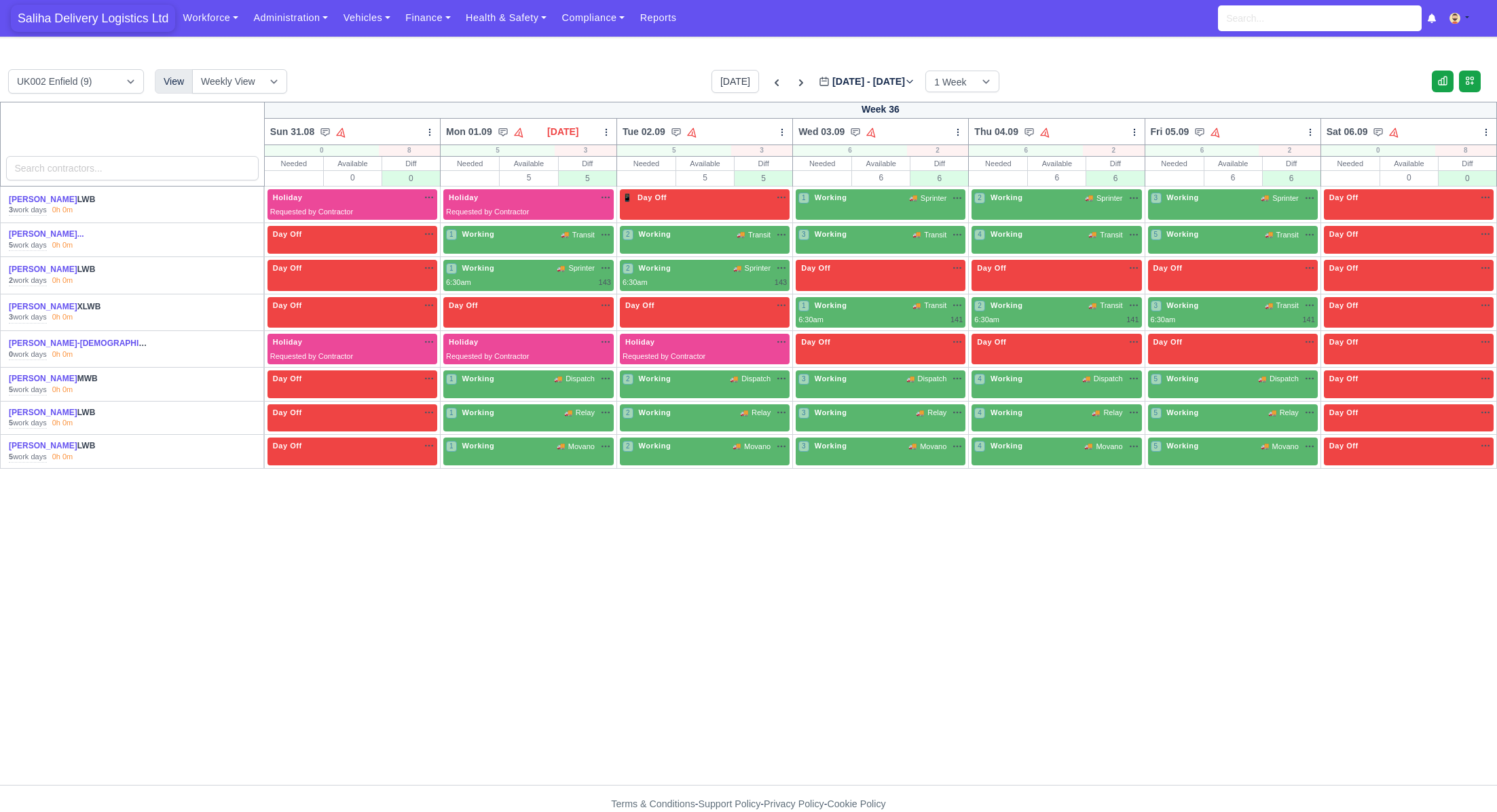
click at [92, 16] on span "Saliha Delivery Logistics Ltd" at bounding box center [93, 19] width 164 height 27
